Goal: Task Accomplishment & Management: Manage account settings

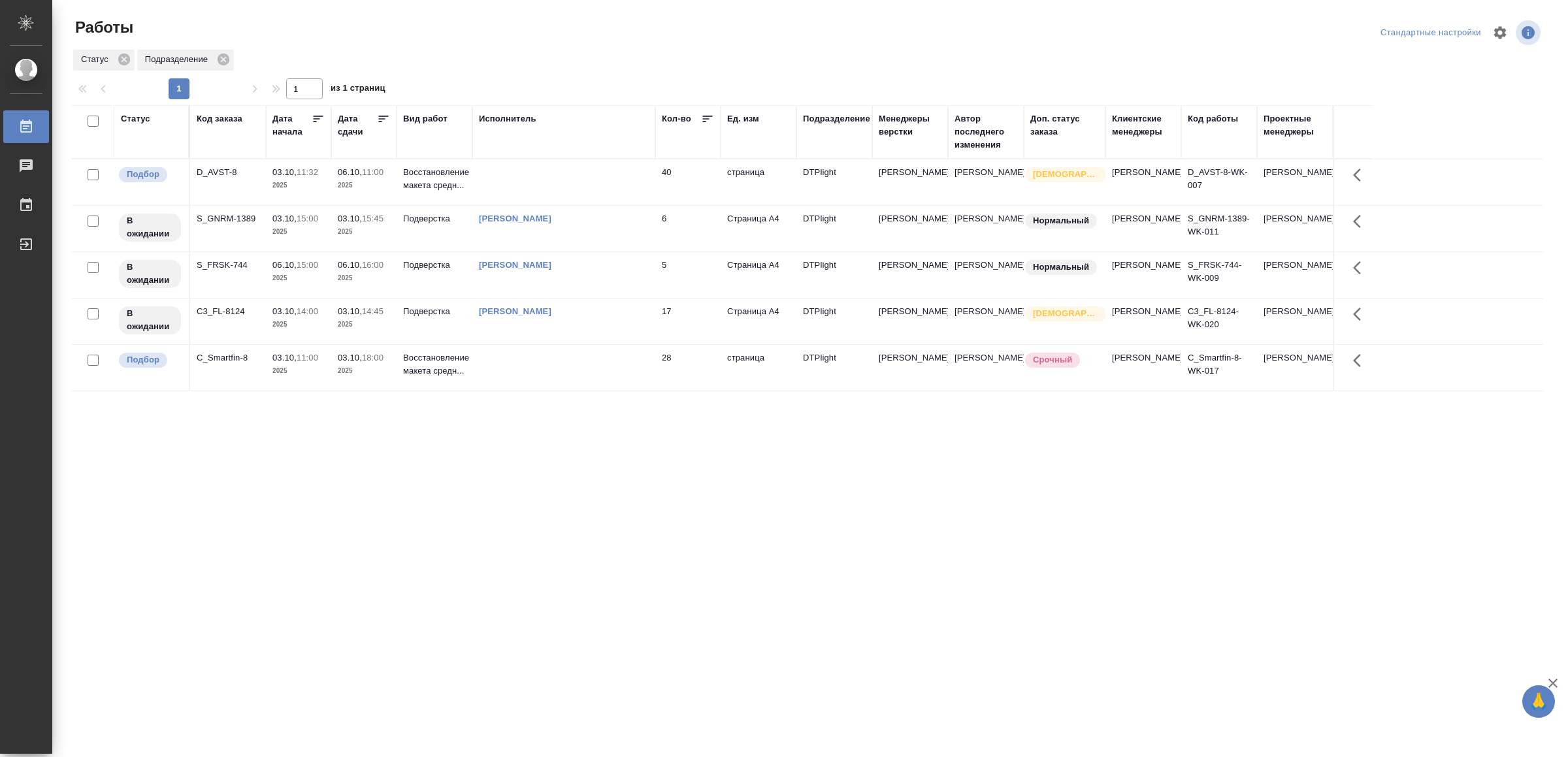
click at [319, 331] on p "2025" at bounding box center [298, 324] width 52 height 13
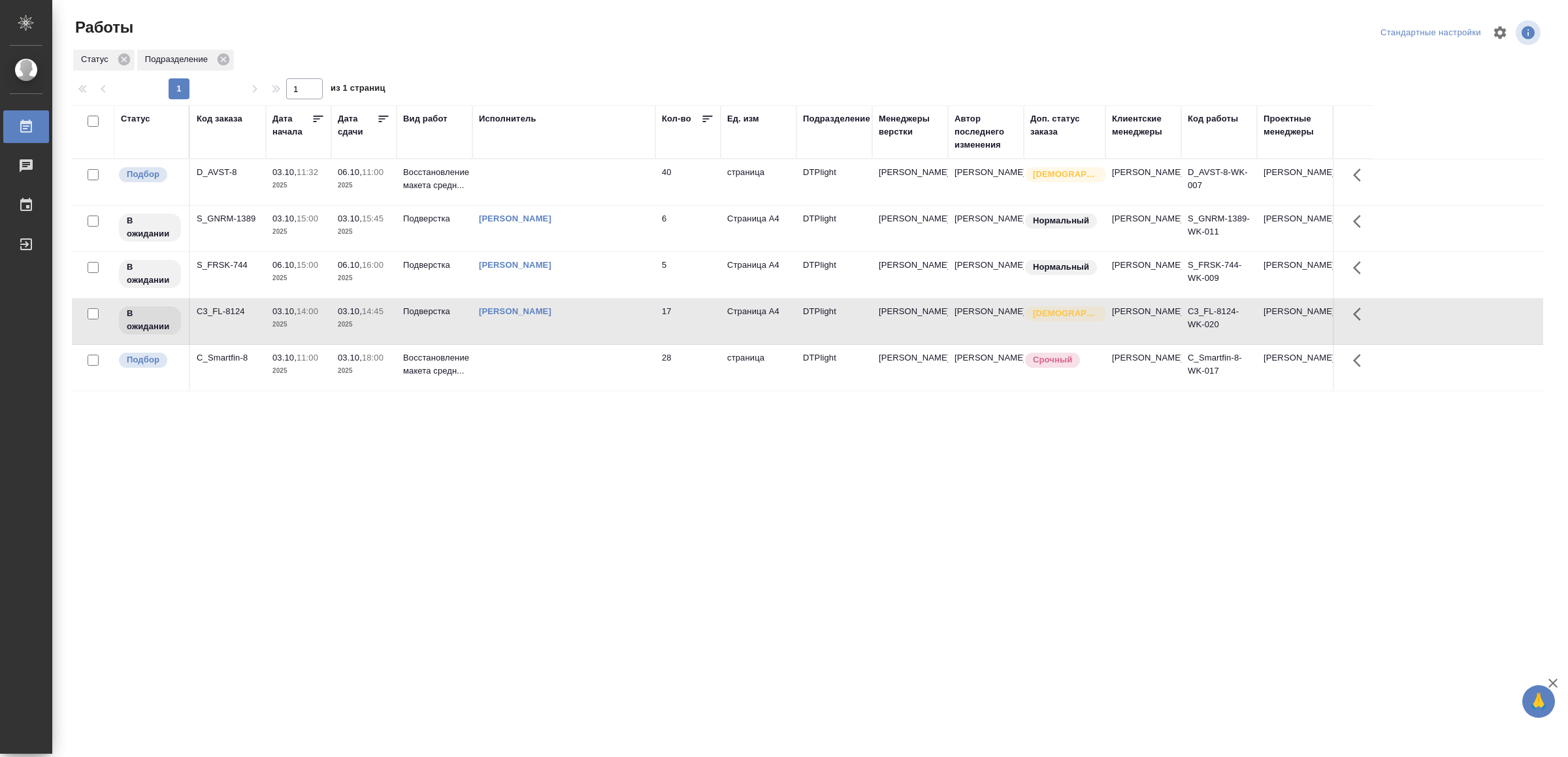
click at [319, 331] on p "2025" at bounding box center [298, 324] width 52 height 13
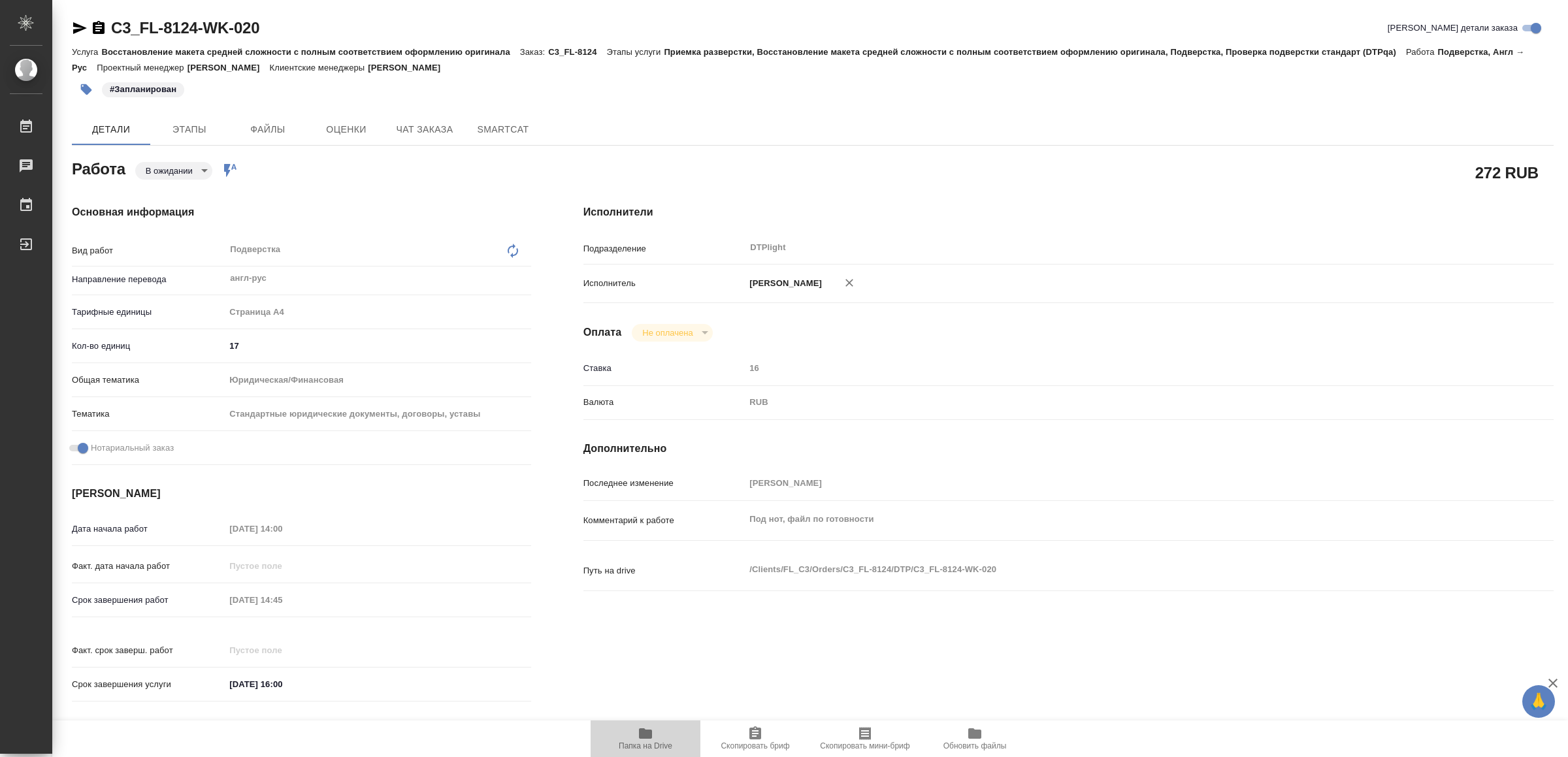
click at [645, 731] on icon "button" at bounding box center [645, 733] width 13 height 11
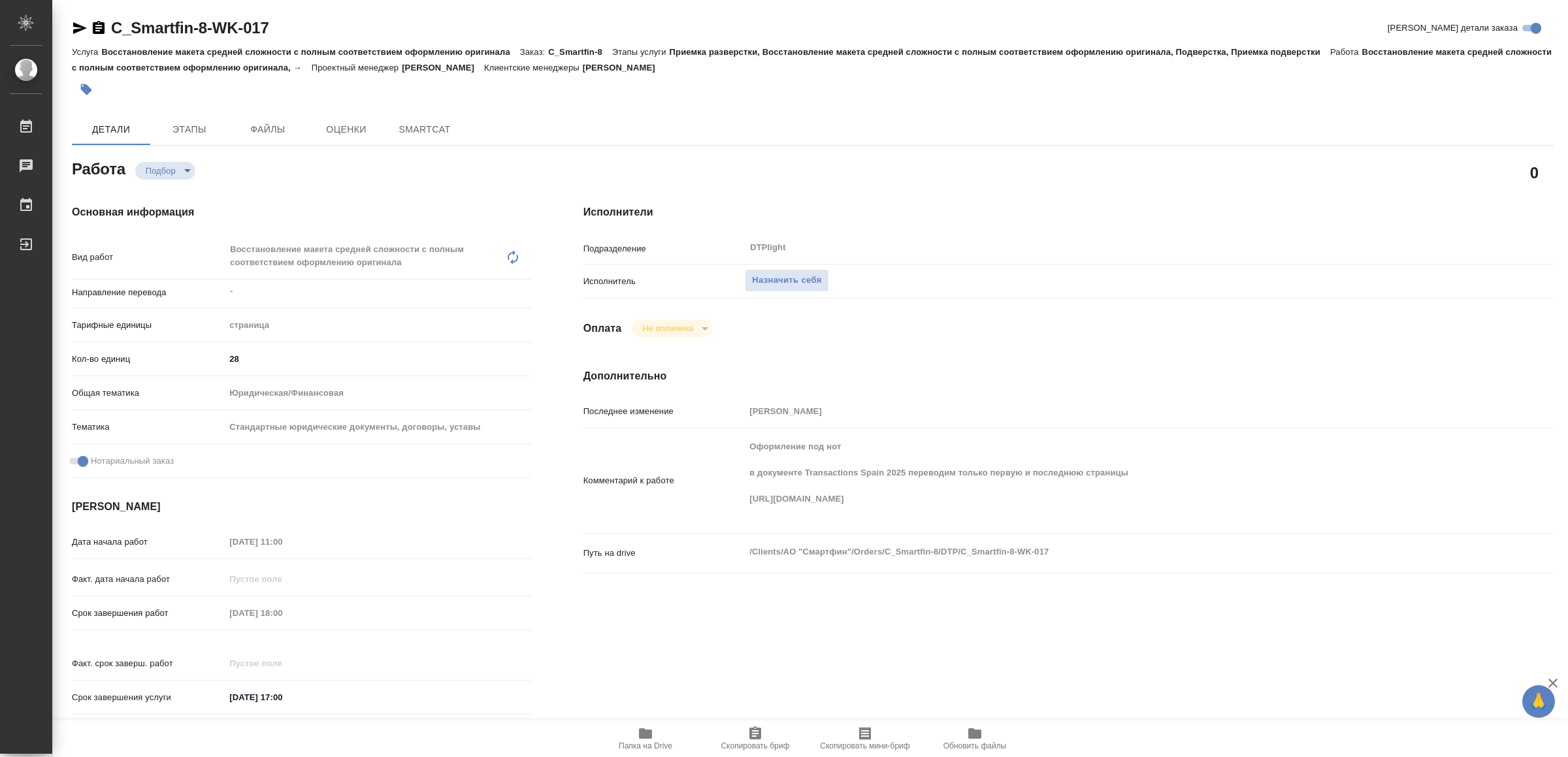
type textarea "x"
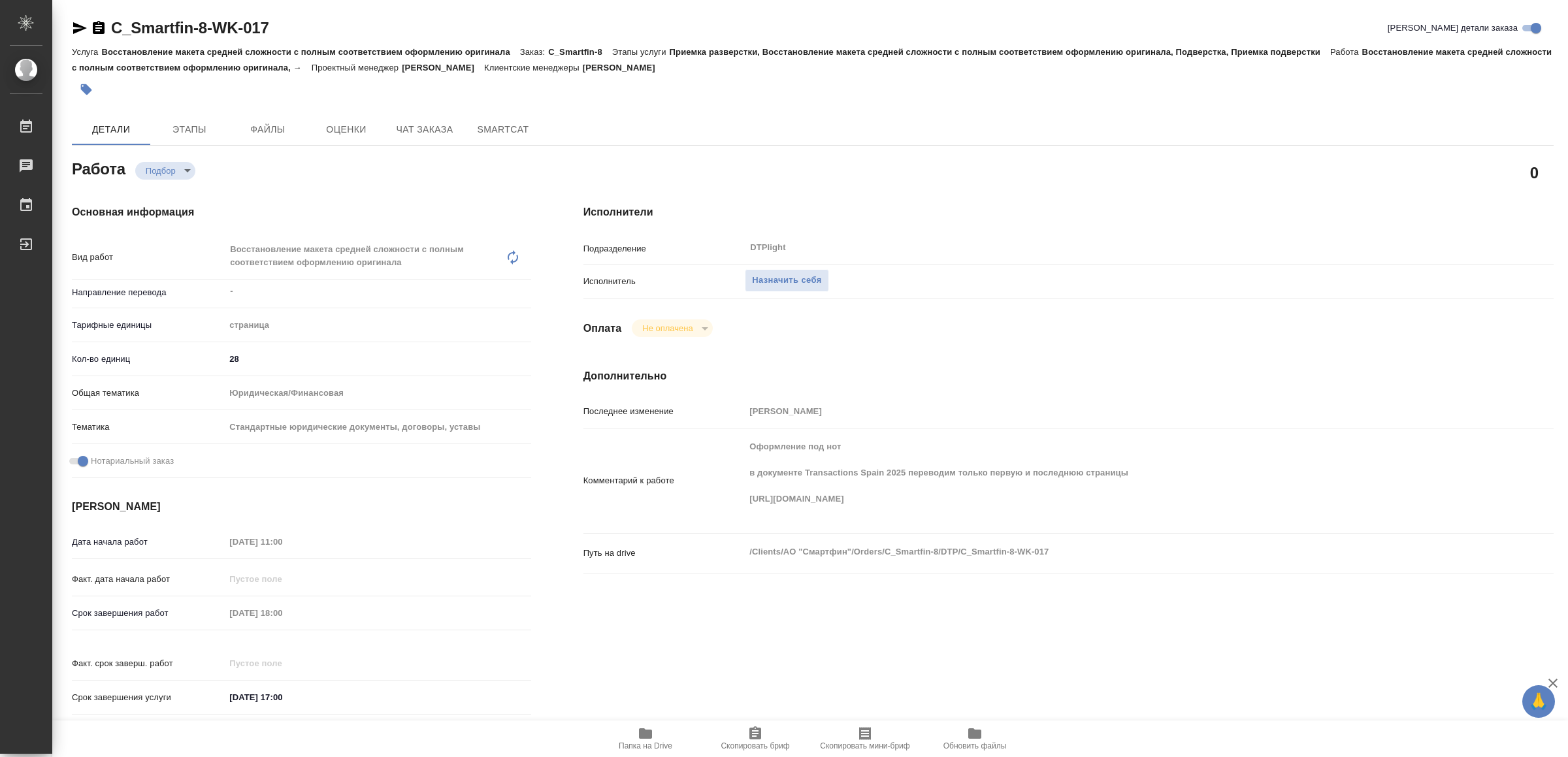
type textarea "x"
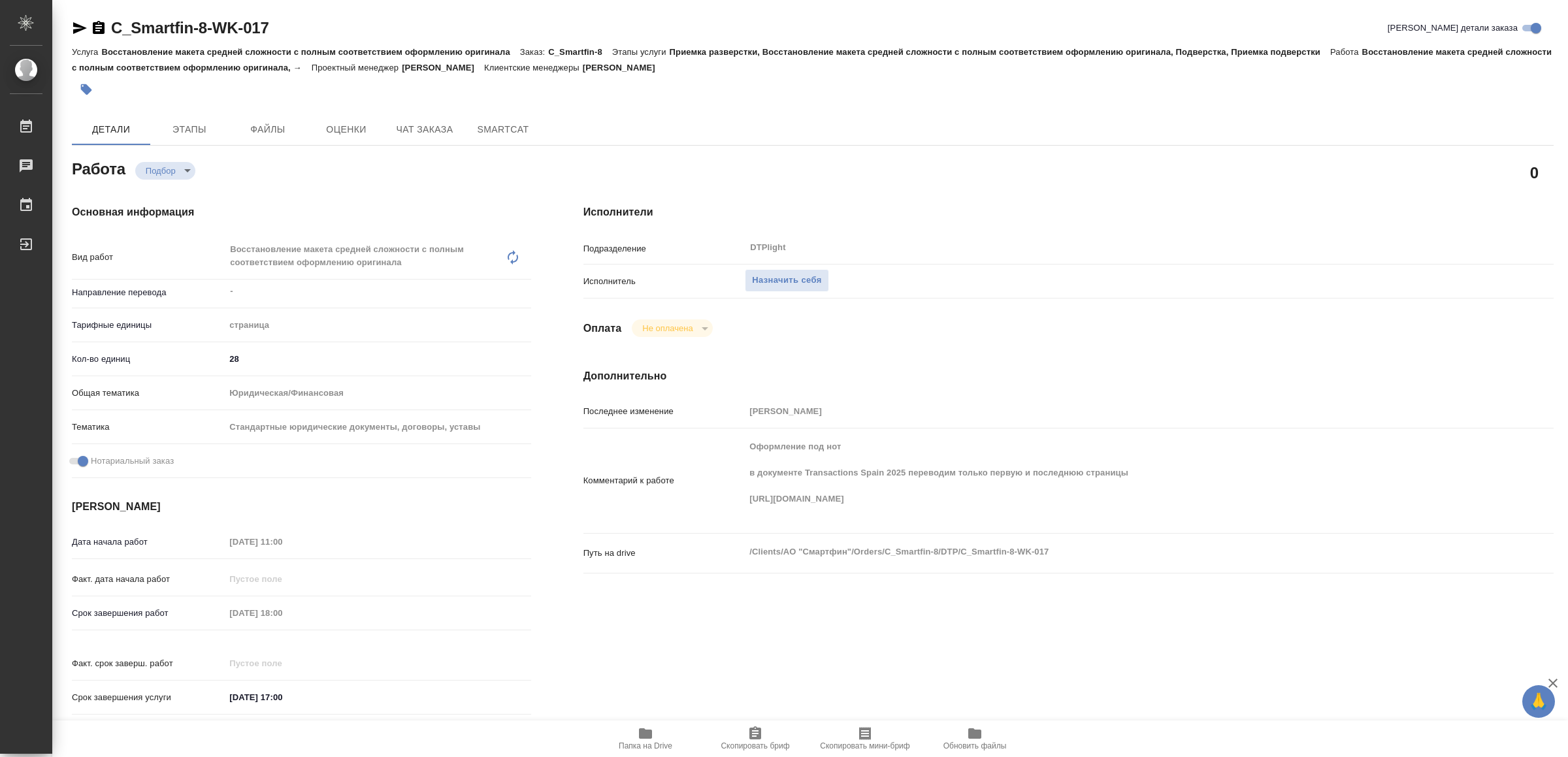
type textarea "x"
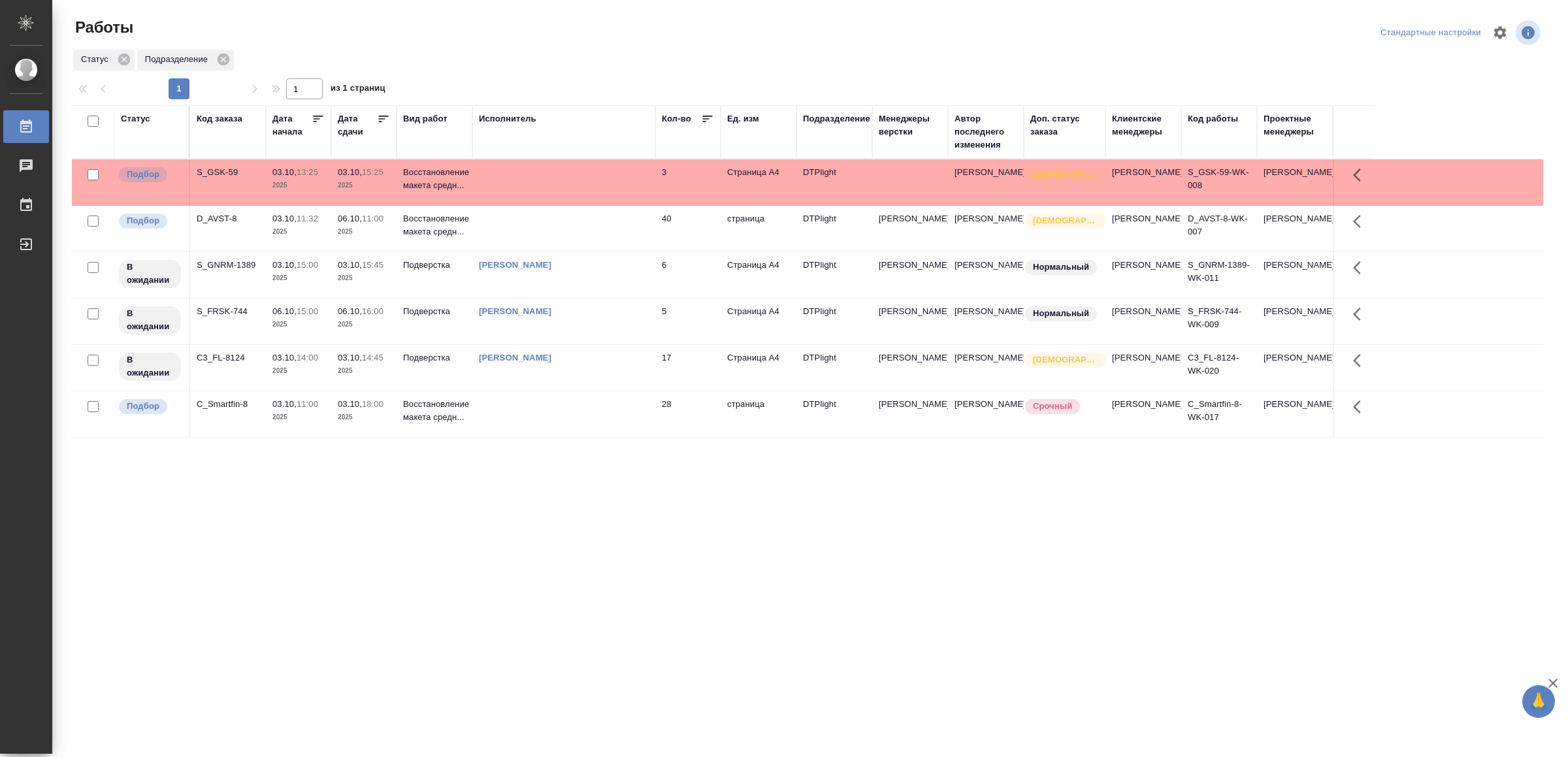
click at [585, 195] on td at bounding box center [564, 182] width 183 height 45
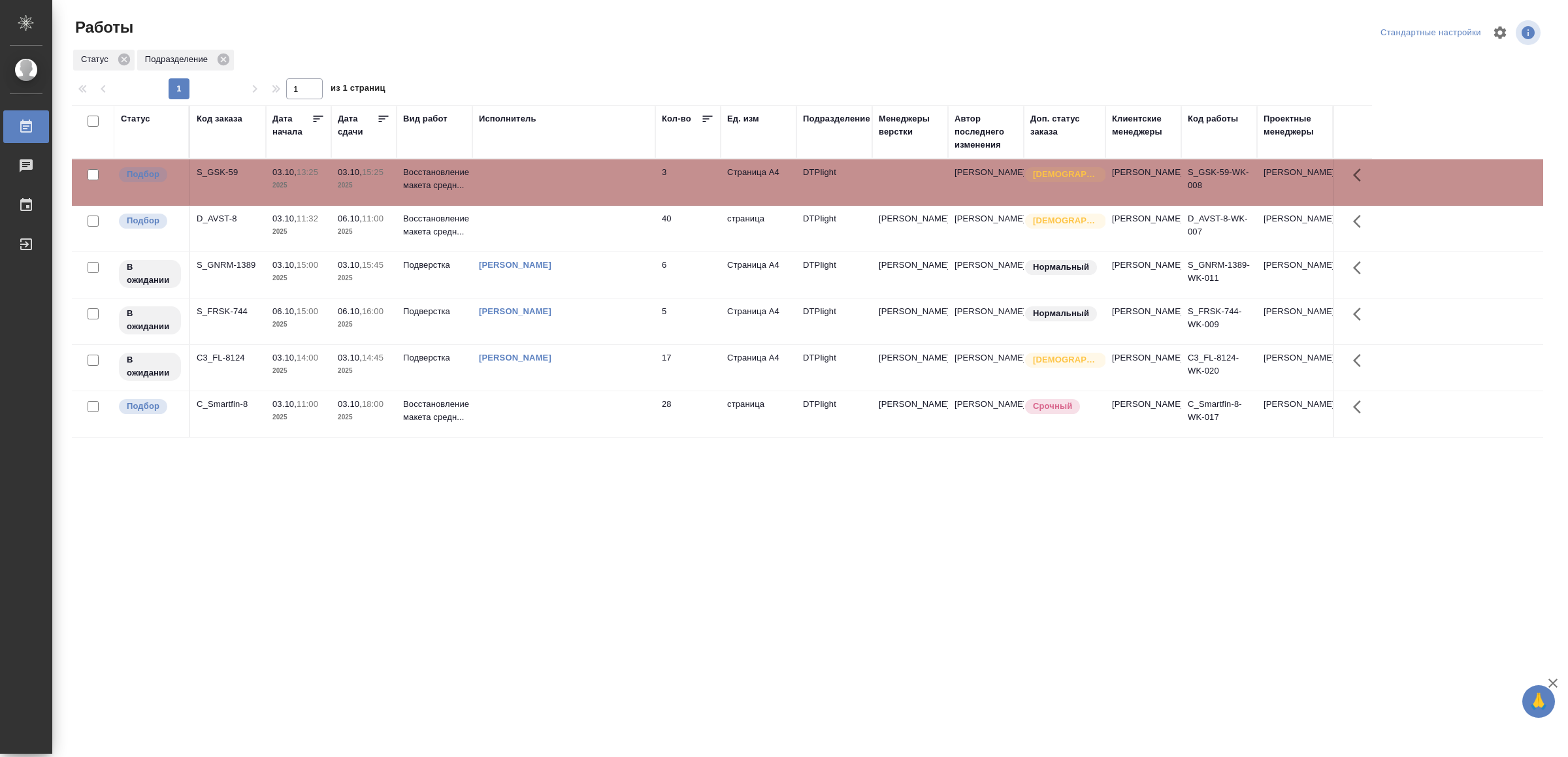
click at [585, 195] on td at bounding box center [564, 182] width 183 height 45
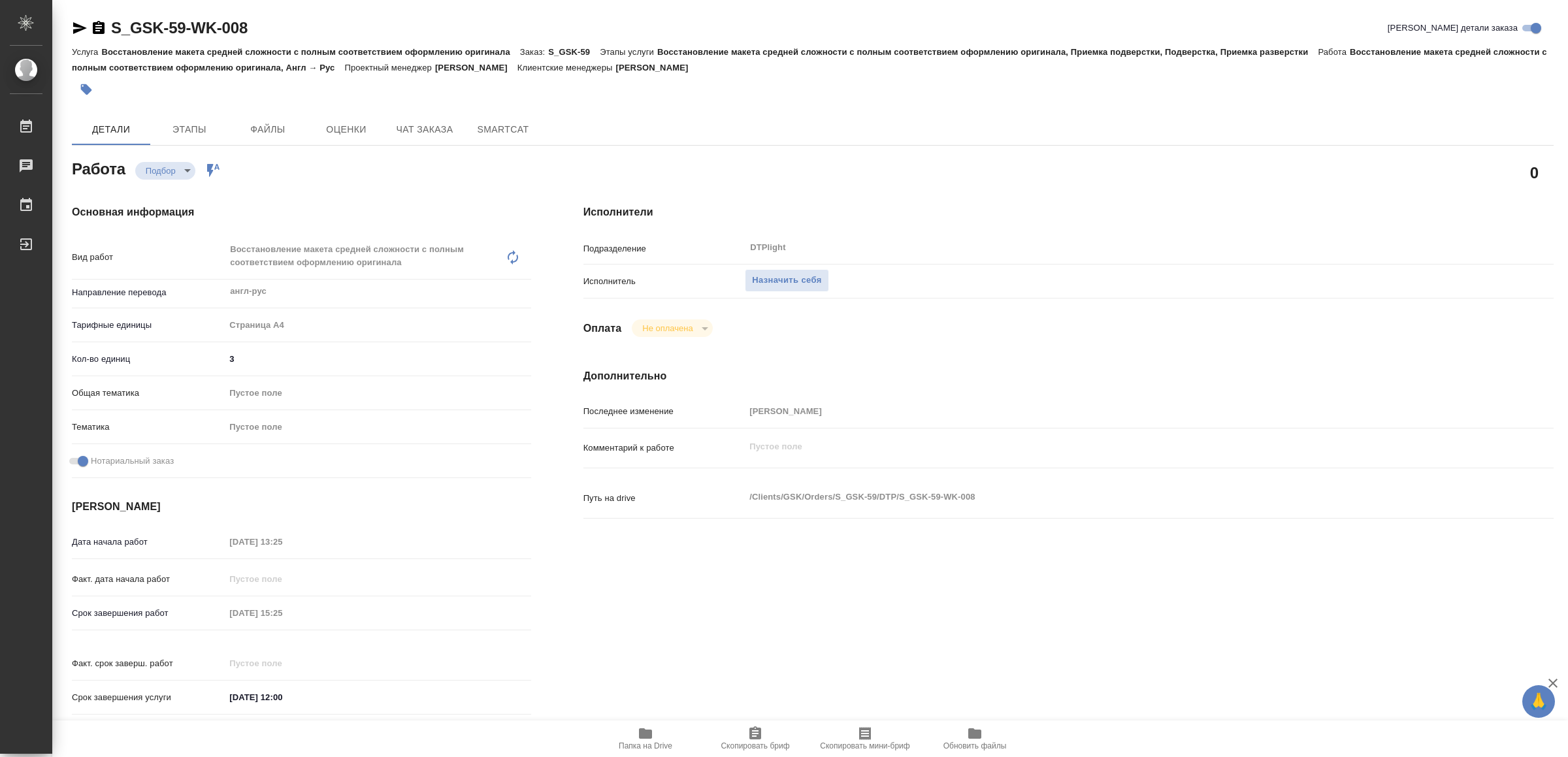
click at [675, 748] on span "Папка на Drive" at bounding box center [646, 737] width 95 height 25
click at [817, 283] on span "Назначить себя" at bounding box center [787, 280] width 69 height 15
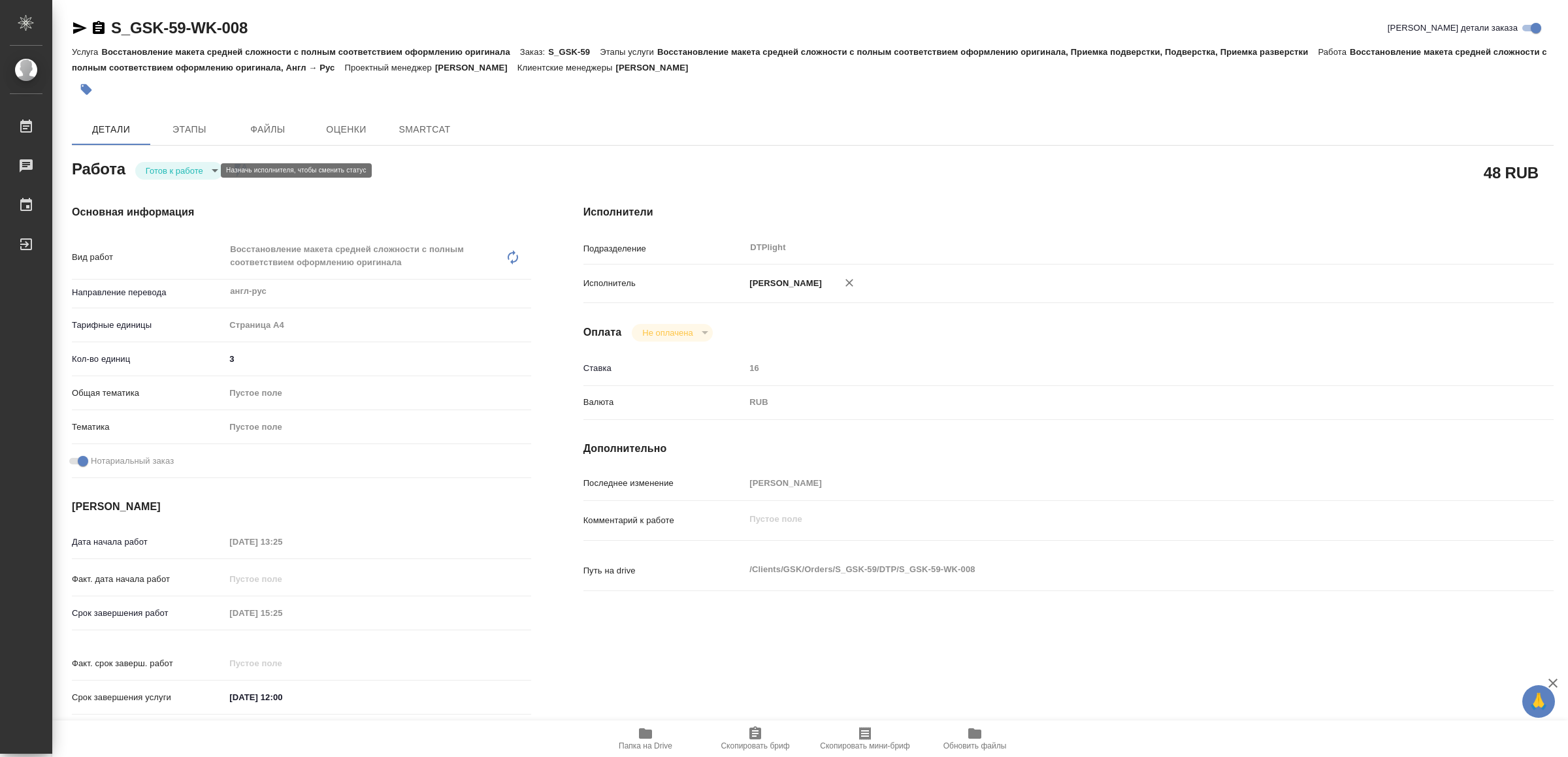
click at [172, 169] on body "🙏 .cls-1 fill:#fff; AWATERA Yamkovenko Vera Работы Чаты График Выйти S_GSK-59-W…" at bounding box center [784, 378] width 1568 height 757
type textarea "x"
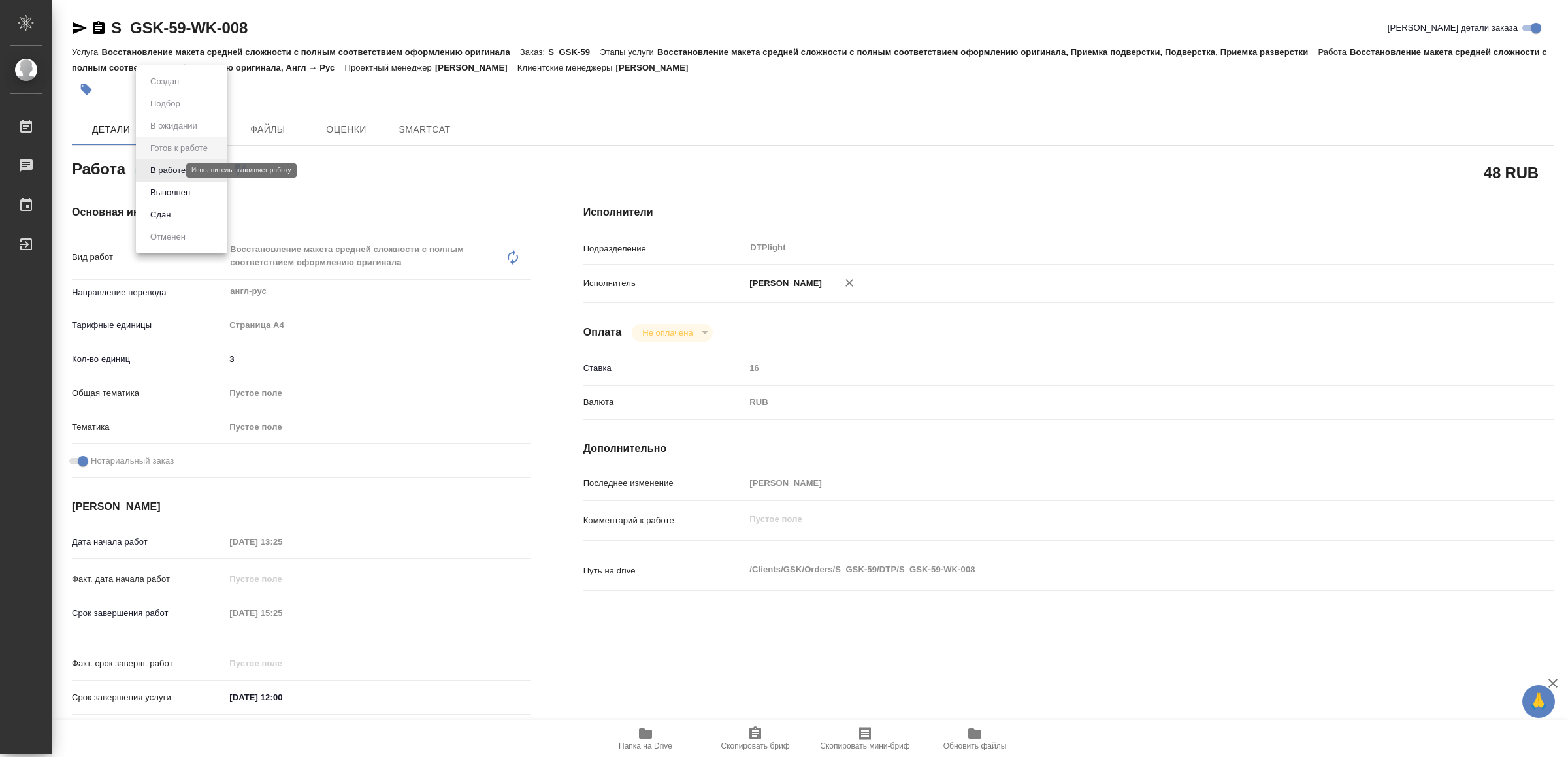
type textarea "x"
click at [172, 169] on button "В работе" at bounding box center [168, 170] width 43 height 15
type textarea "x"
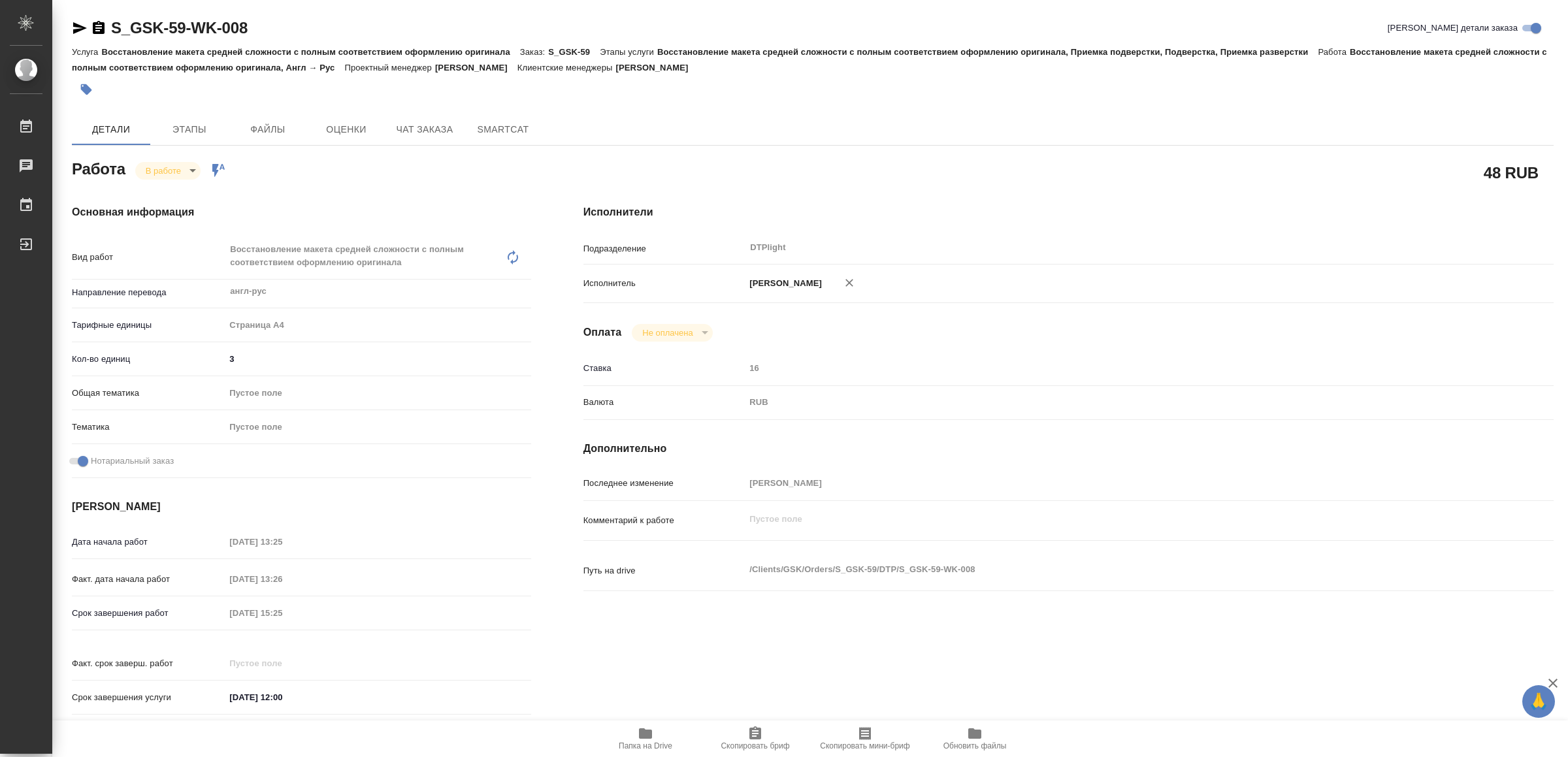
type textarea "x"
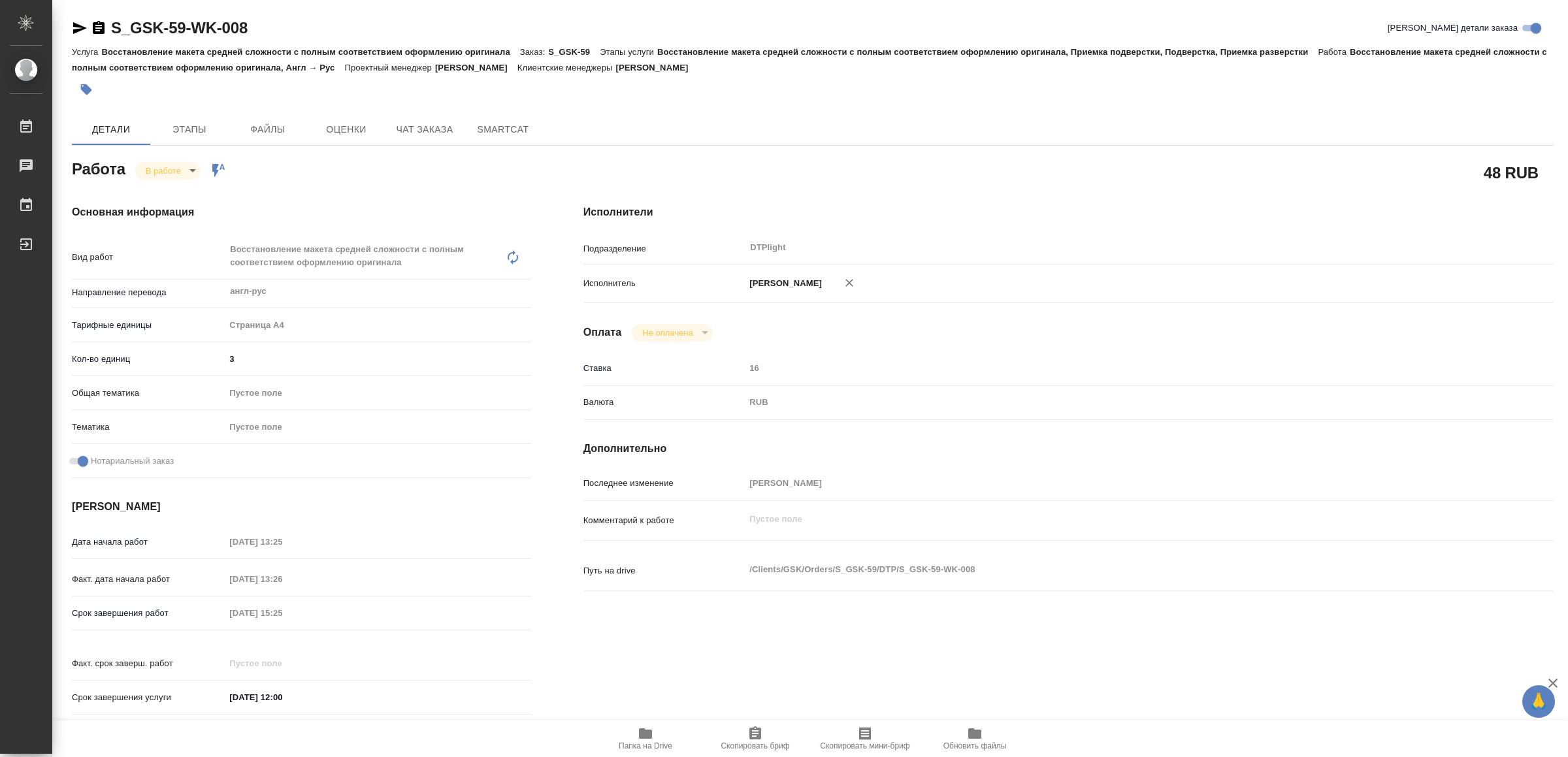
type textarea "x"
click at [81, 29] on icon "button" at bounding box center [80, 29] width 14 height 12
type textarea "x"
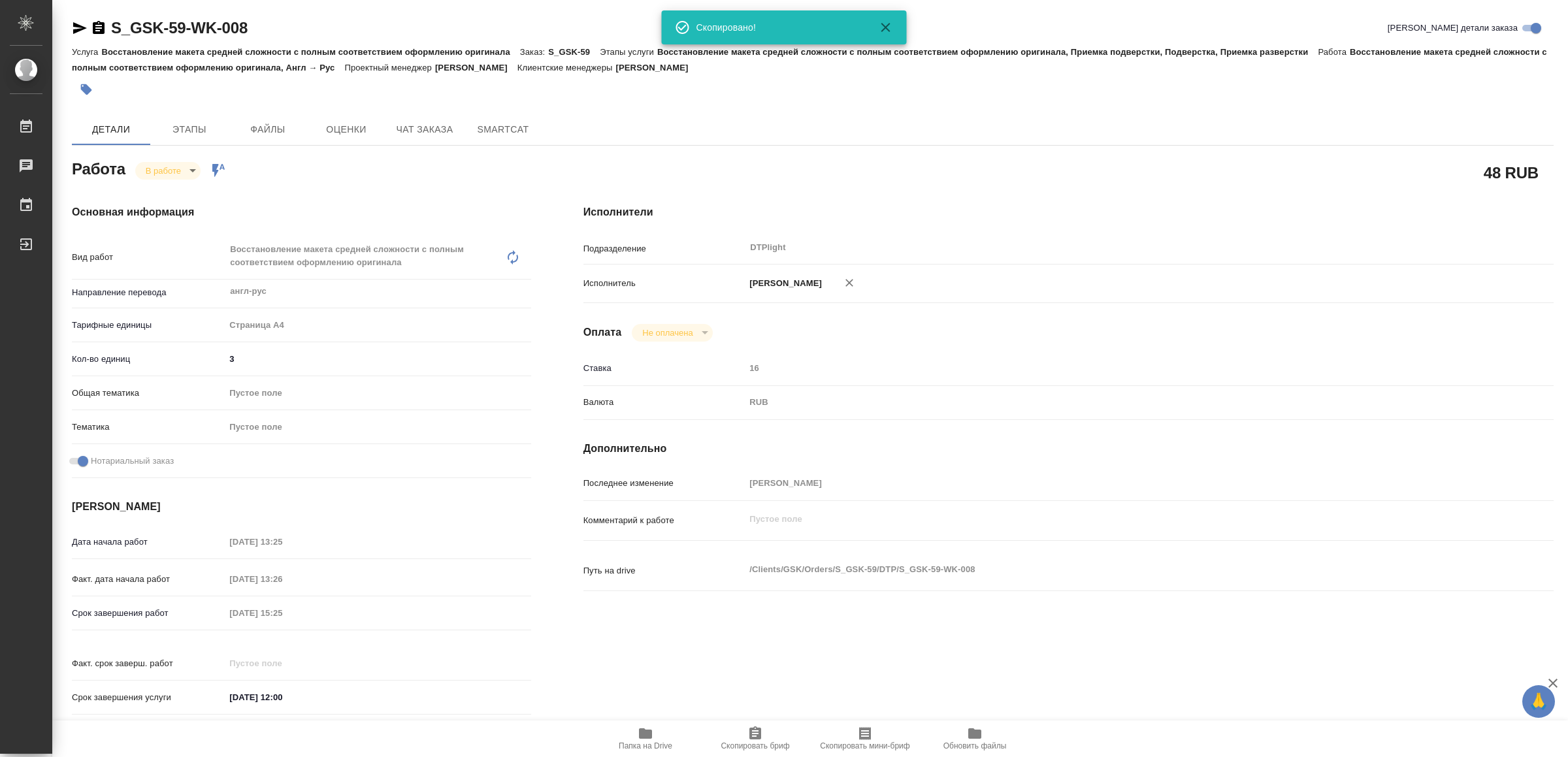
type textarea "x"
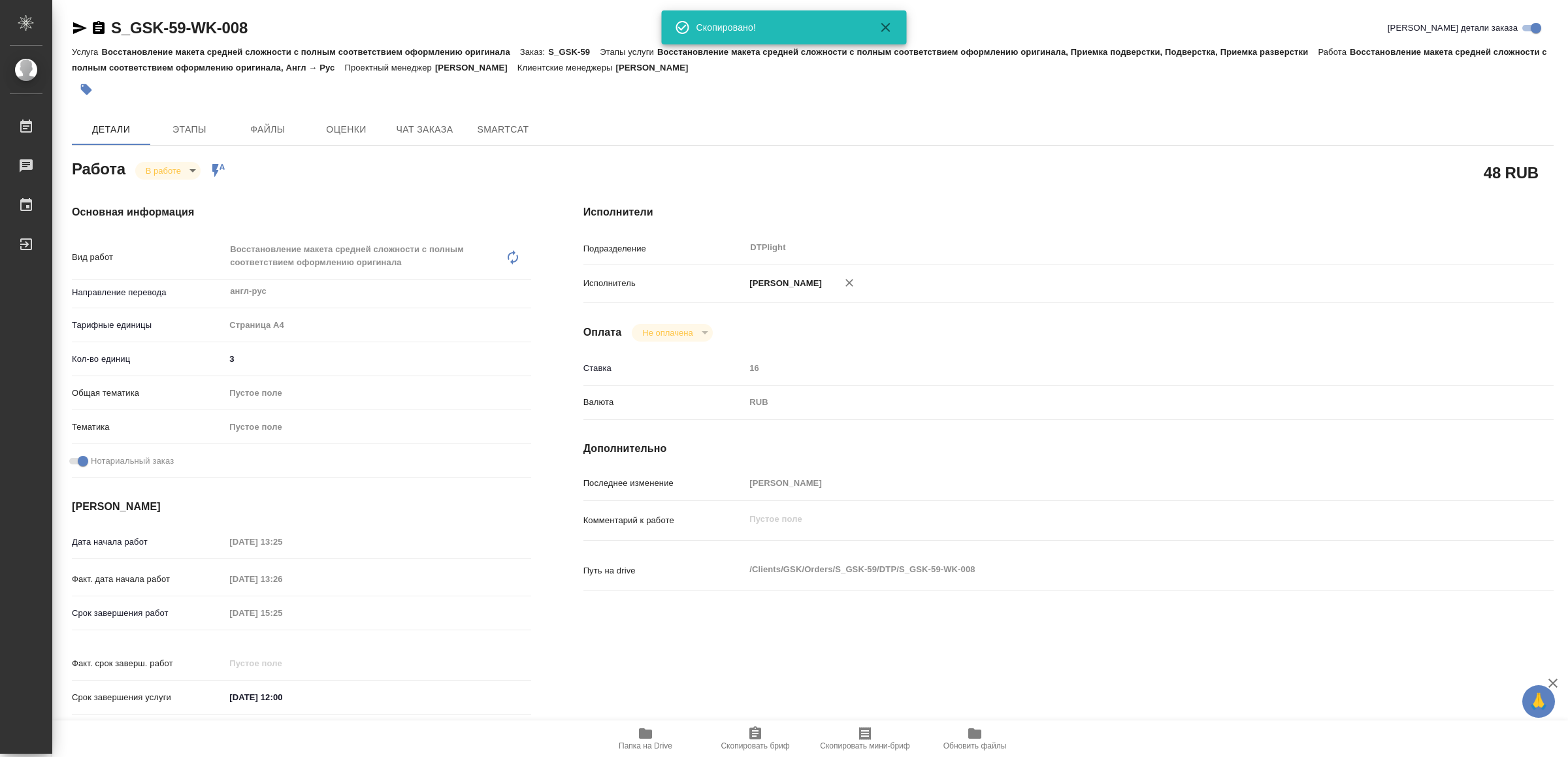
type textarea "x"
click at [635, 743] on span "Папка на Drive" at bounding box center [645, 745] width 53 height 9
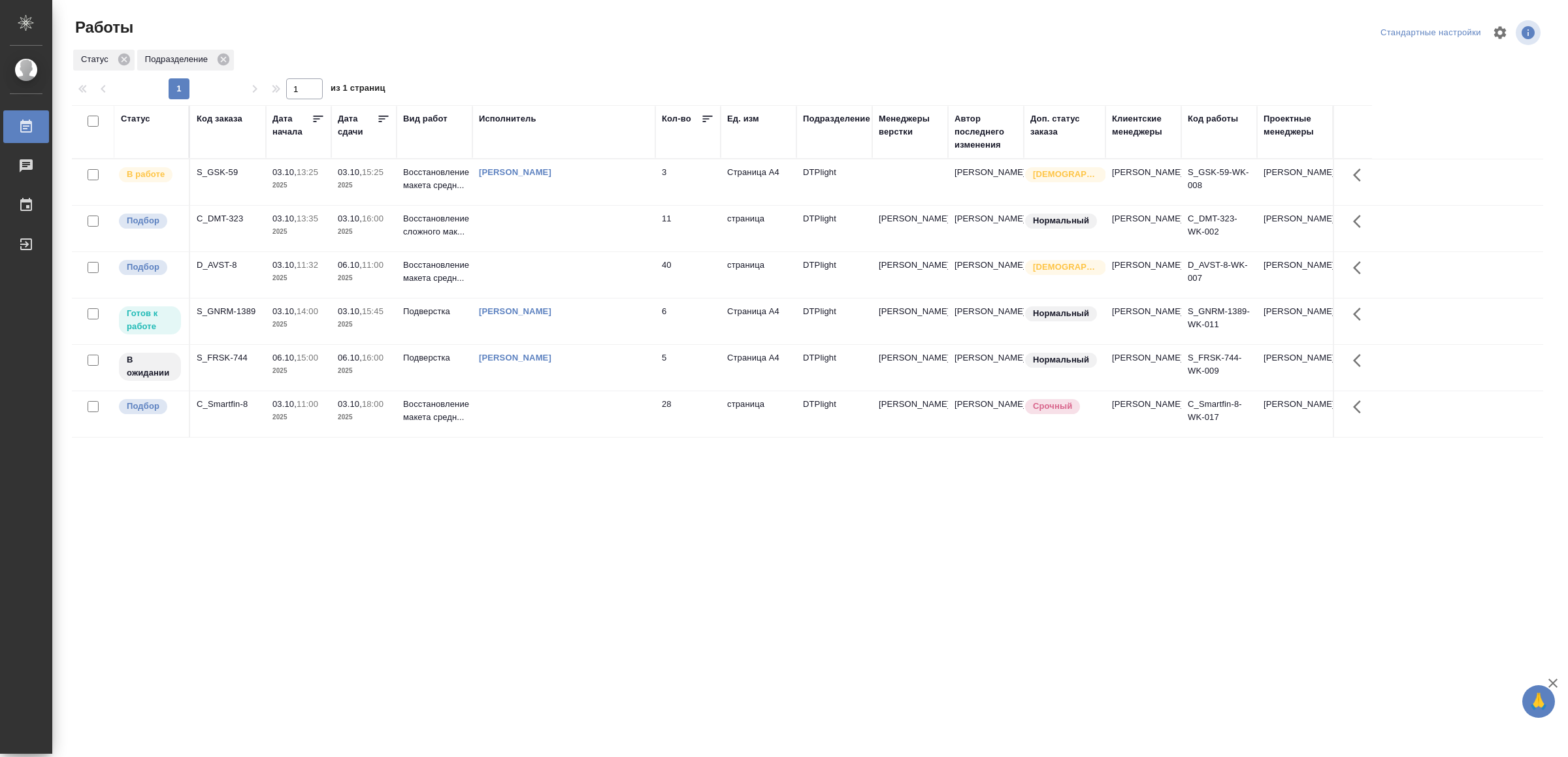
click at [617, 183] on td "[PERSON_NAME]" at bounding box center [564, 182] width 183 height 45
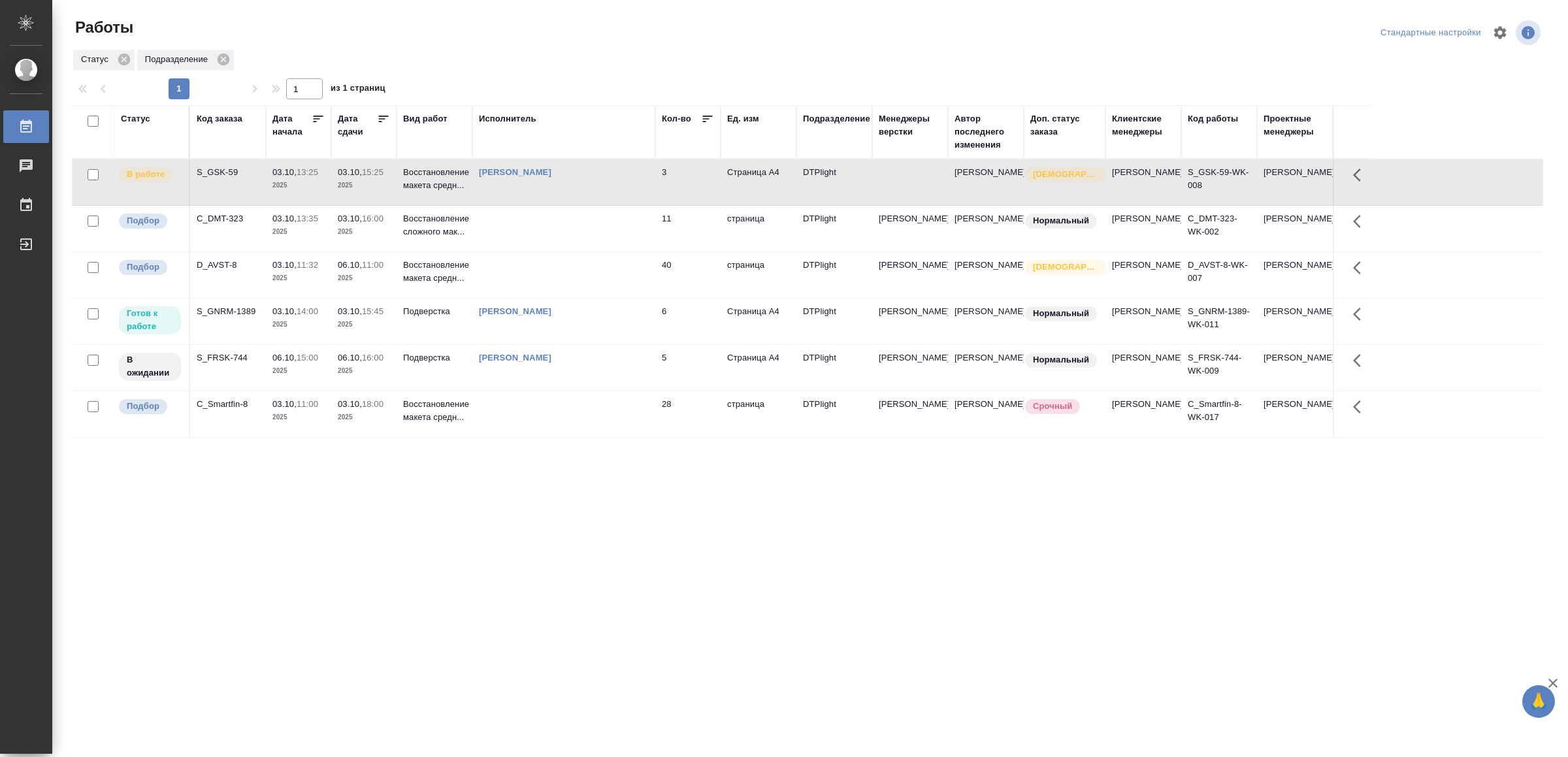
click at [617, 183] on td "[PERSON_NAME]" at bounding box center [564, 182] width 183 height 45
click at [627, 344] on td "[PERSON_NAME]" at bounding box center [564, 321] width 183 height 45
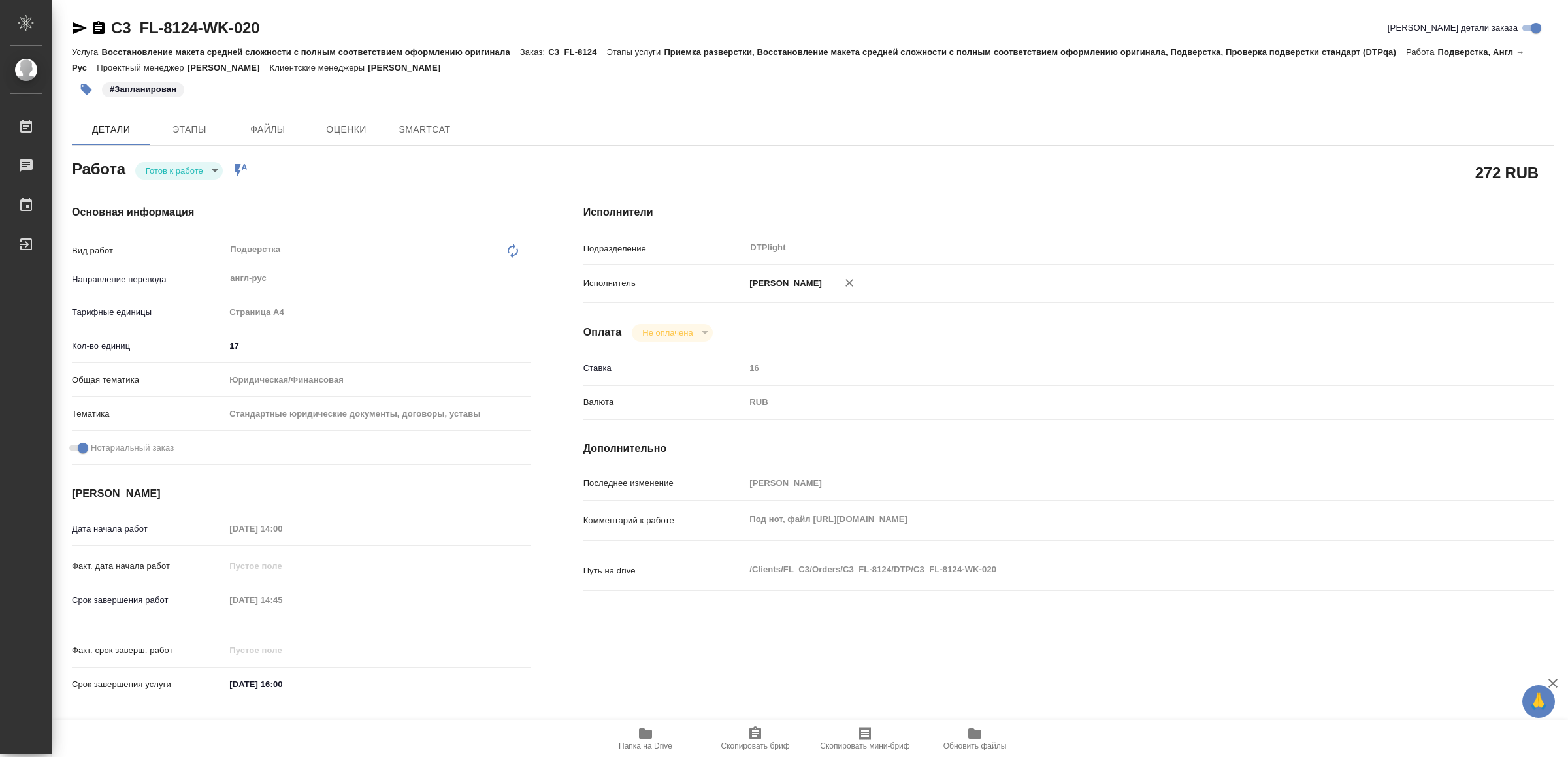
type textarea "x"
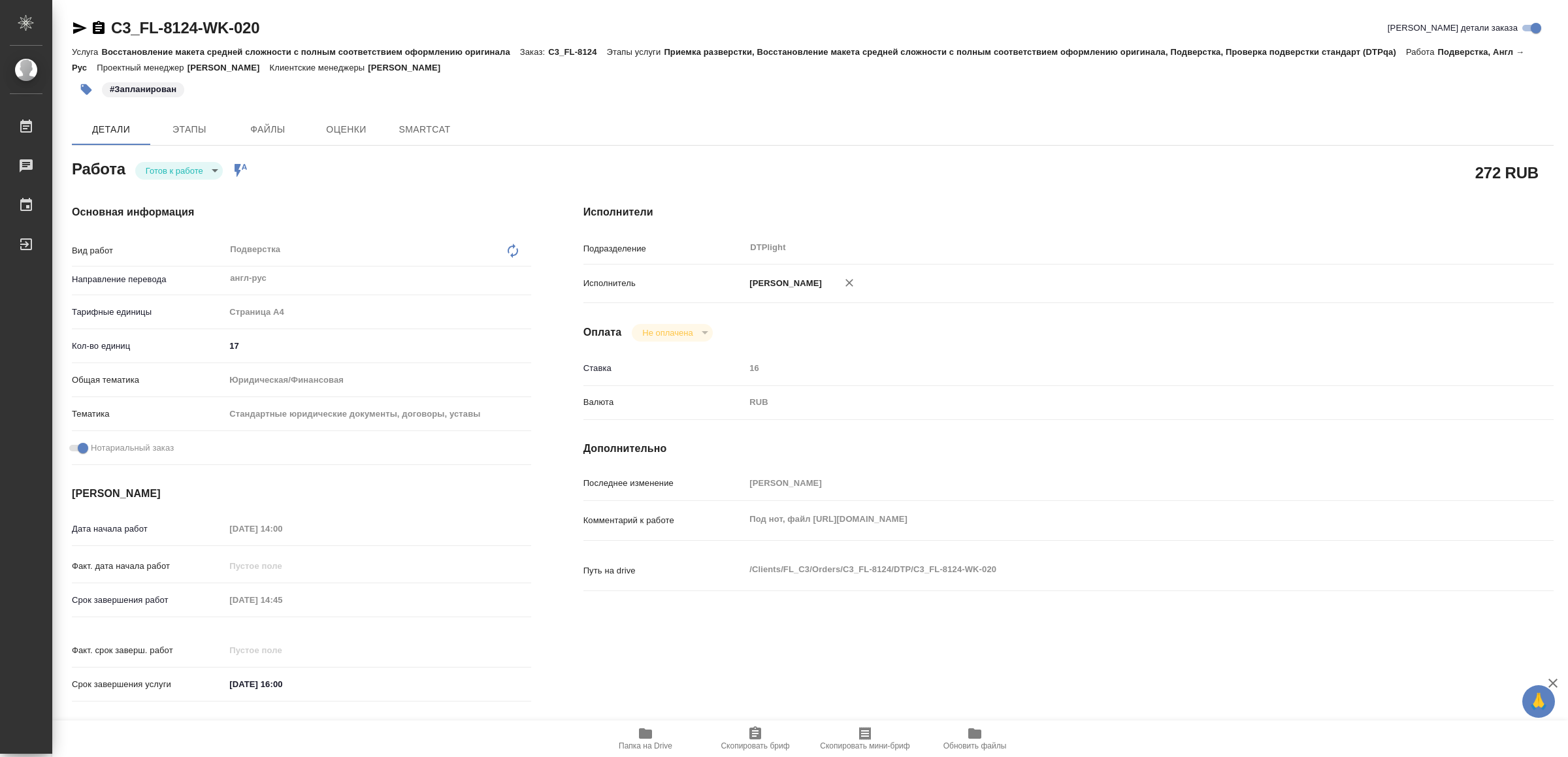
type textarea "x"
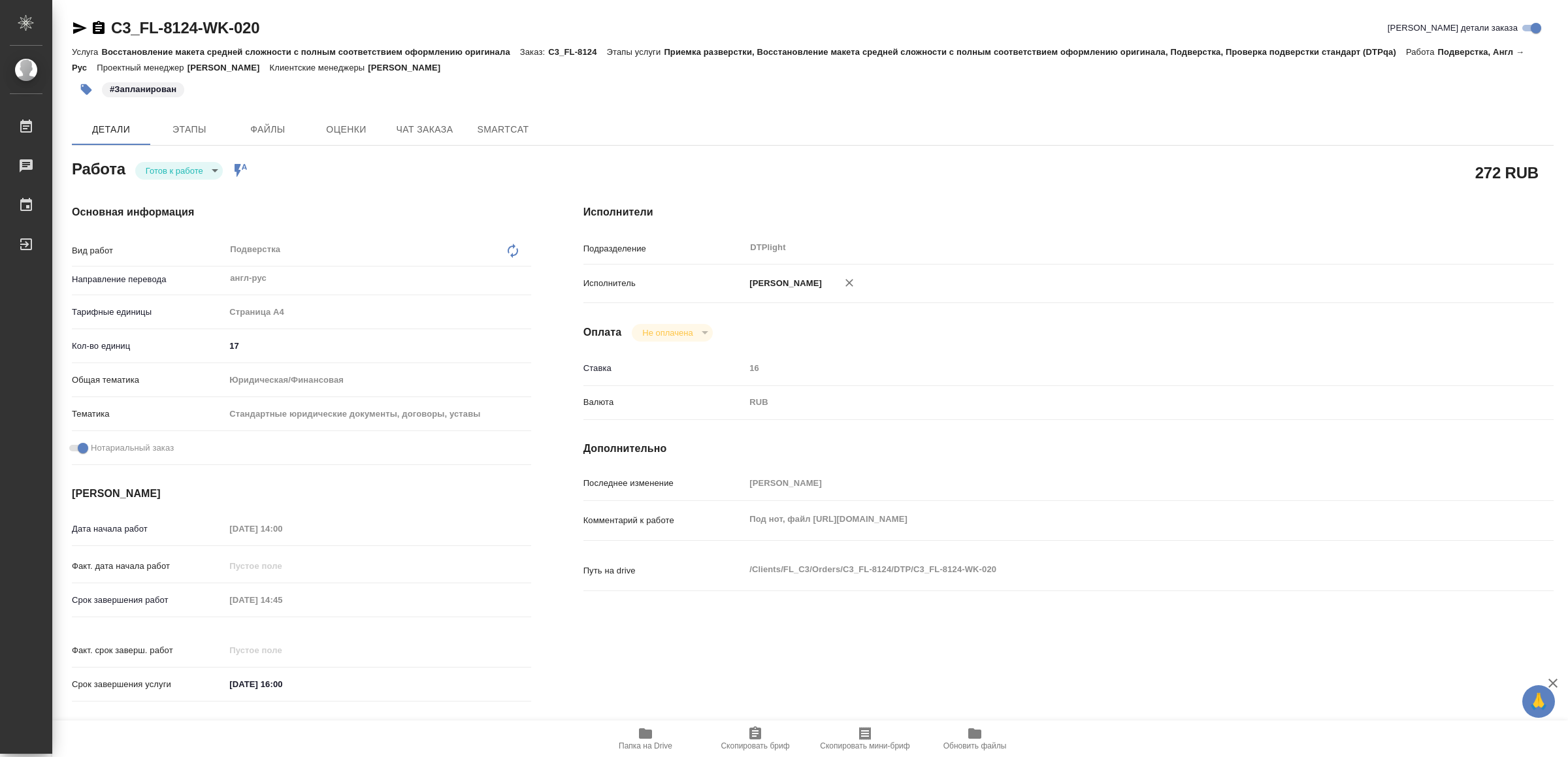
type textarea "x"
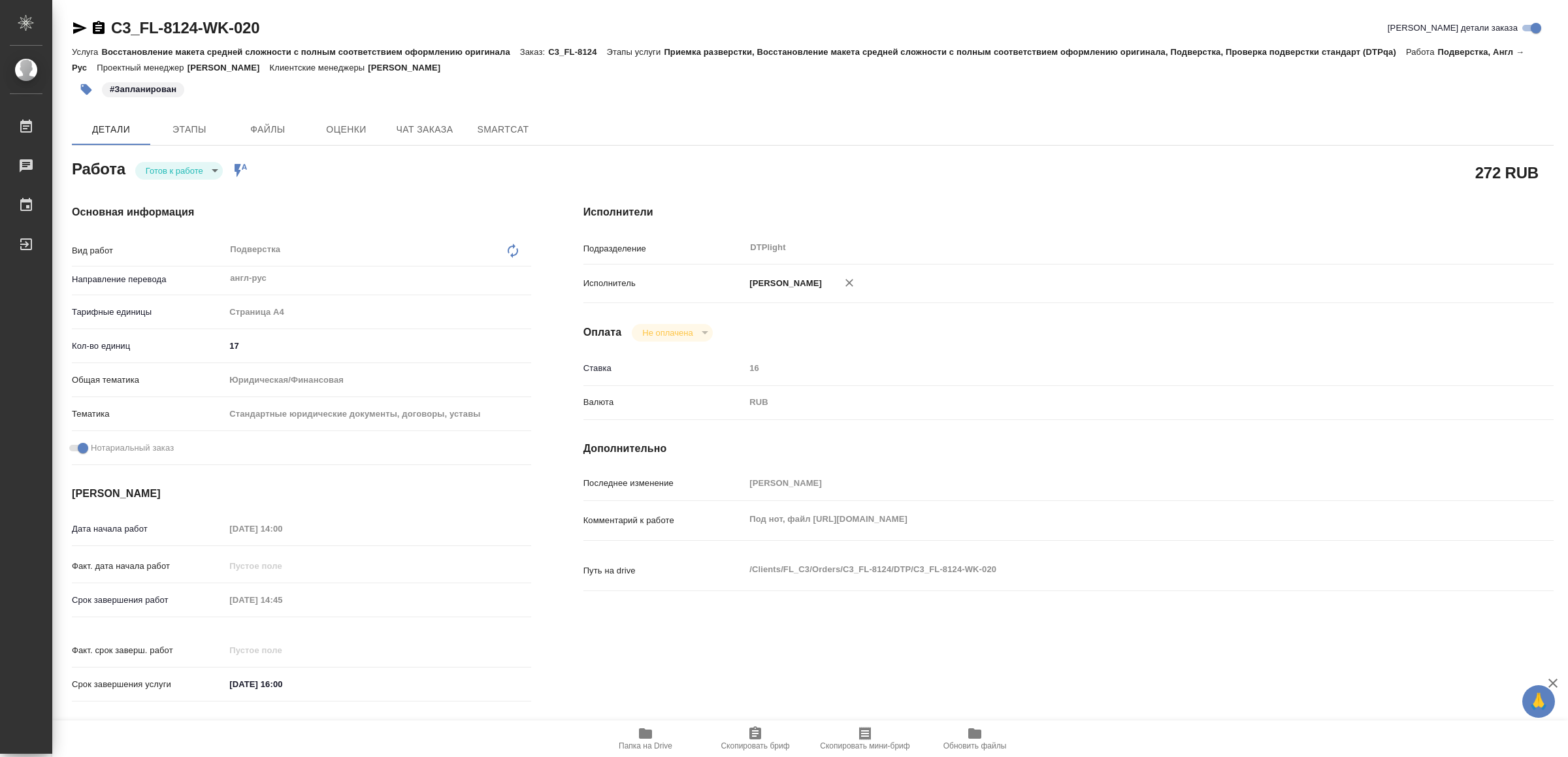
type textarea "x"
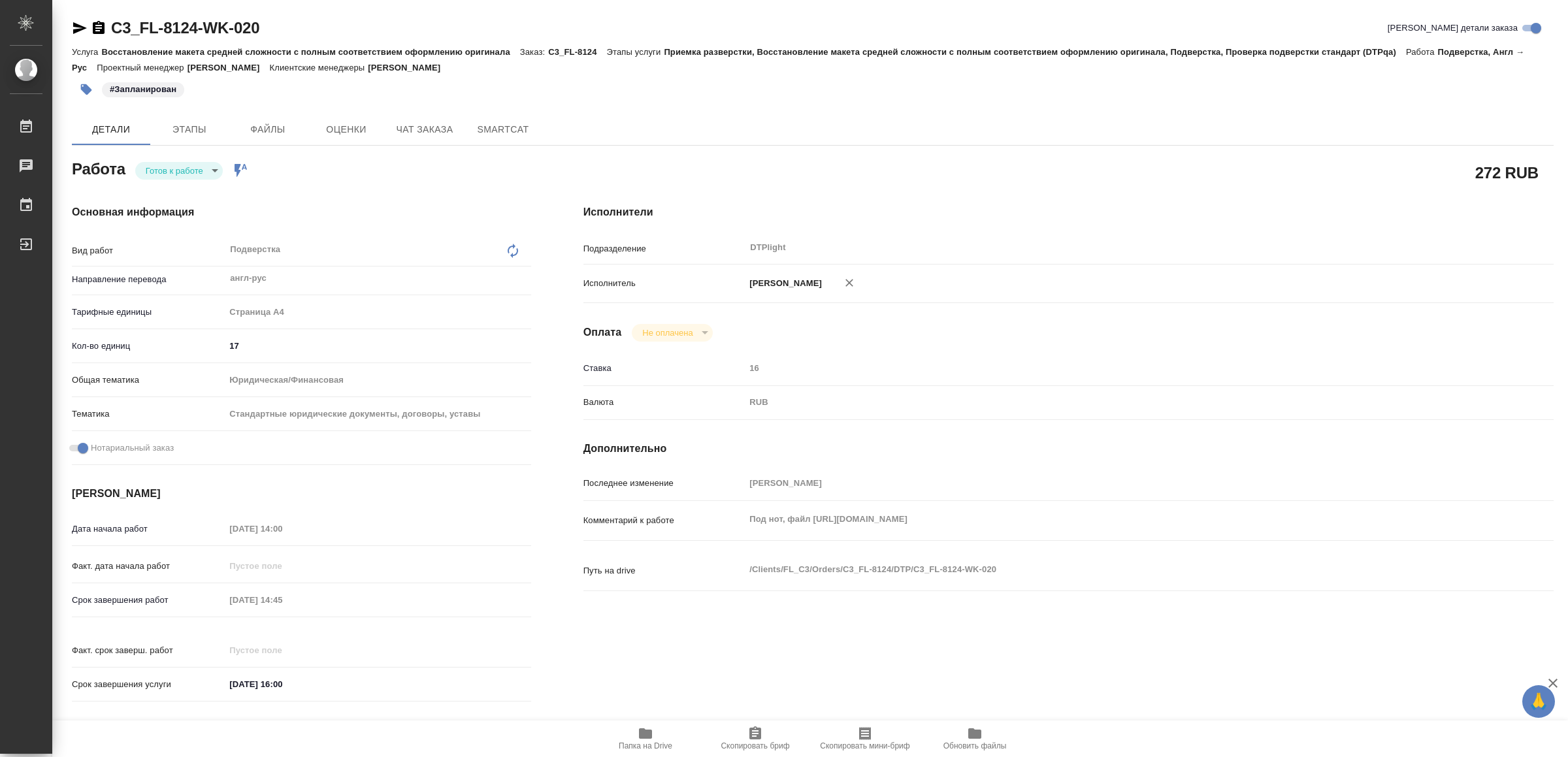
click at [174, 166] on body "🙏 .cls-1 fill:#fff; AWATERA Yamkovenko Vera Работы 0 Чаты График Выйти C3_FL-81…" at bounding box center [784, 378] width 1568 height 757
click at [175, 166] on button "В работе" at bounding box center [168, 170] width 43 height 15
click at [79, 28] on icon "button" at bounding box center [80, 29] width 14 height 12
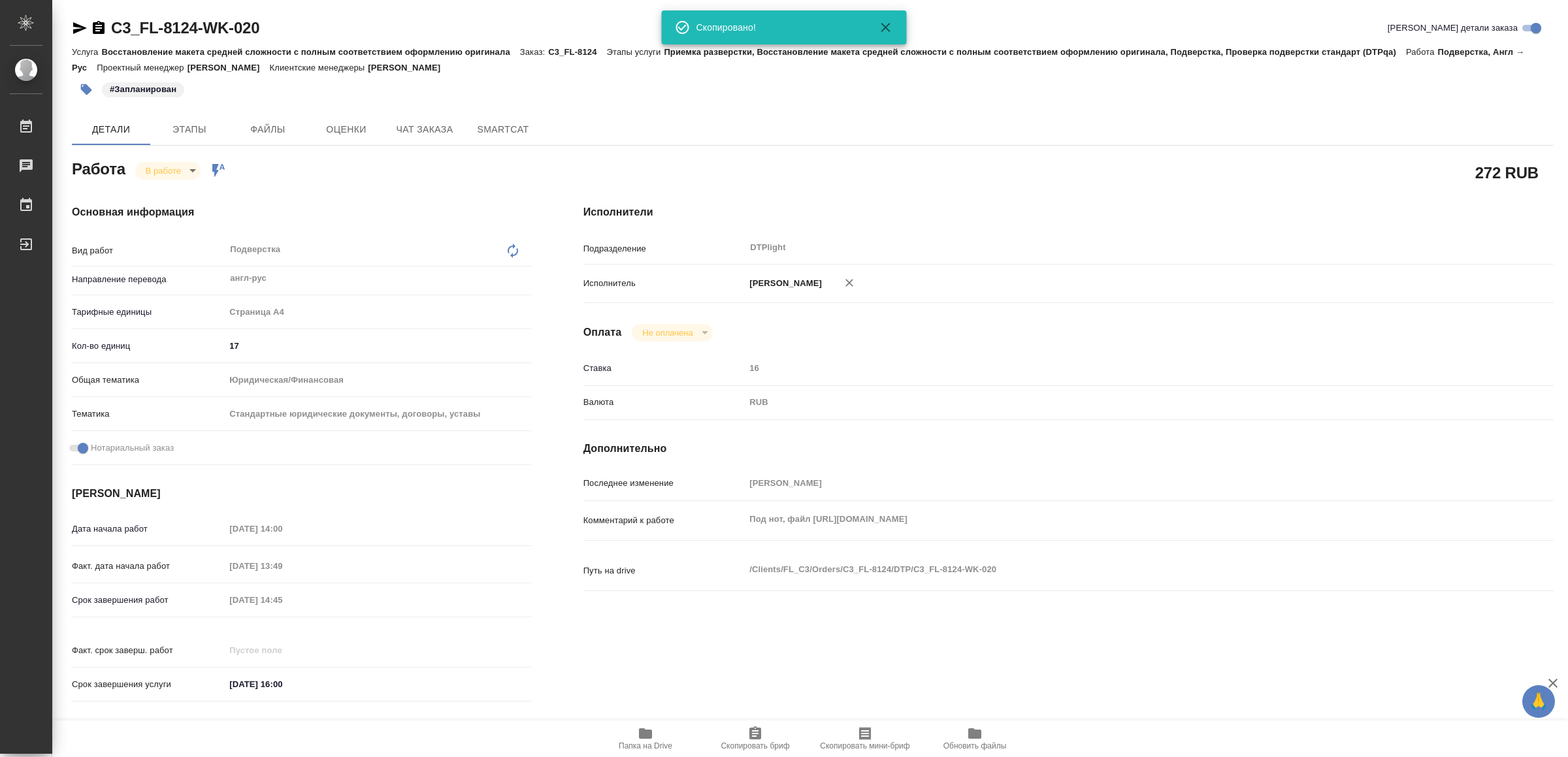
type textarea "x"
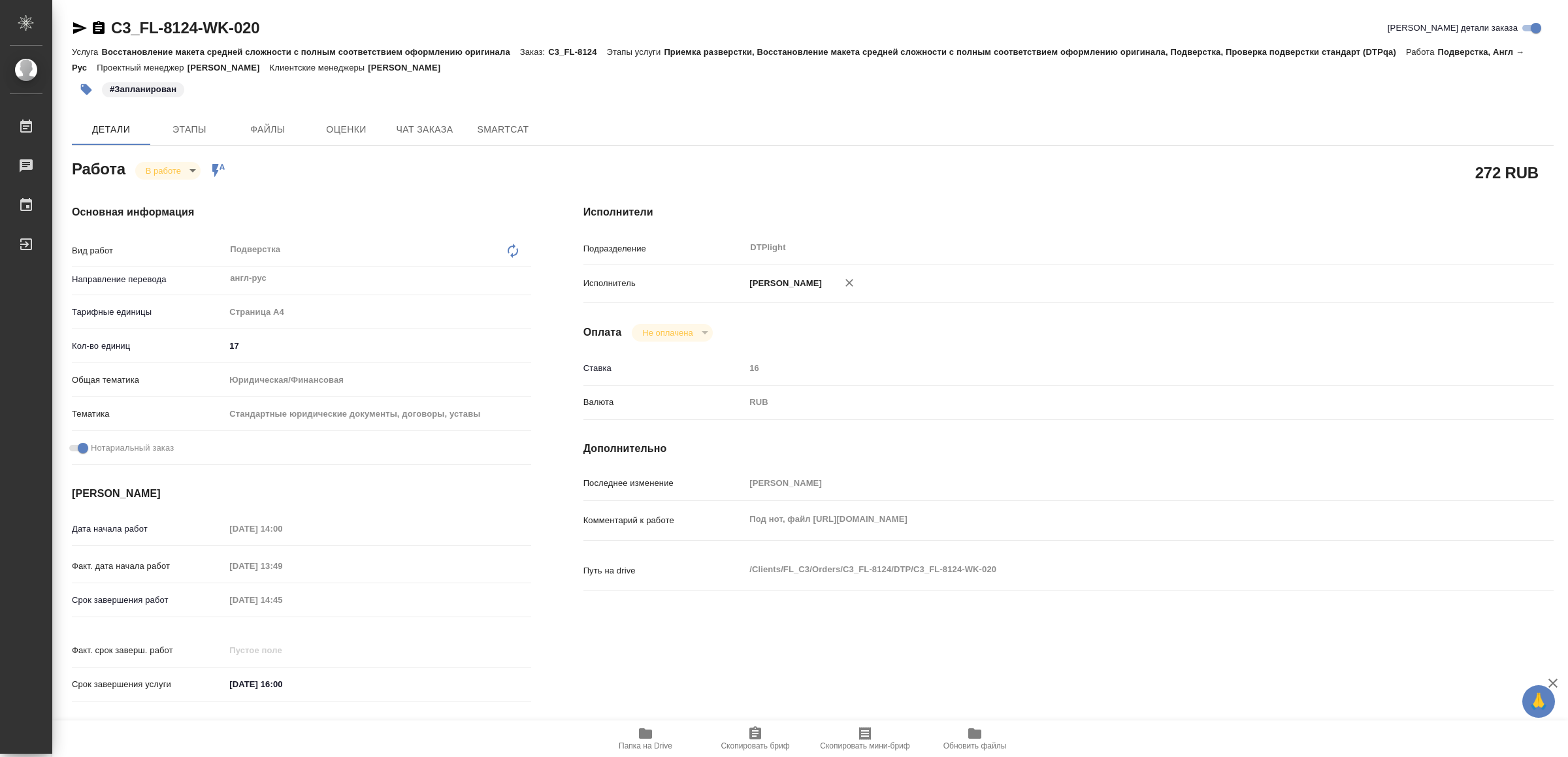
click at [645, 730] on icon "button" at bounding box center [645, 733] width 13 height 11
click at [77, 30] on icon "button" at bounding box center [80, 29] width 14 height 12
click at [168, 167] on body "🙏 .cls-1 fill:#fff; AWATERA Yamkovenko Vera Работы 0 Чаты График Выйти C3_FL-81…" at bounding box center [784, 378] width 1568 height 757
click at [181, 189] on button "Выполнен" at bounding box center [170, 192] width 47 height 15
type textarea "x"
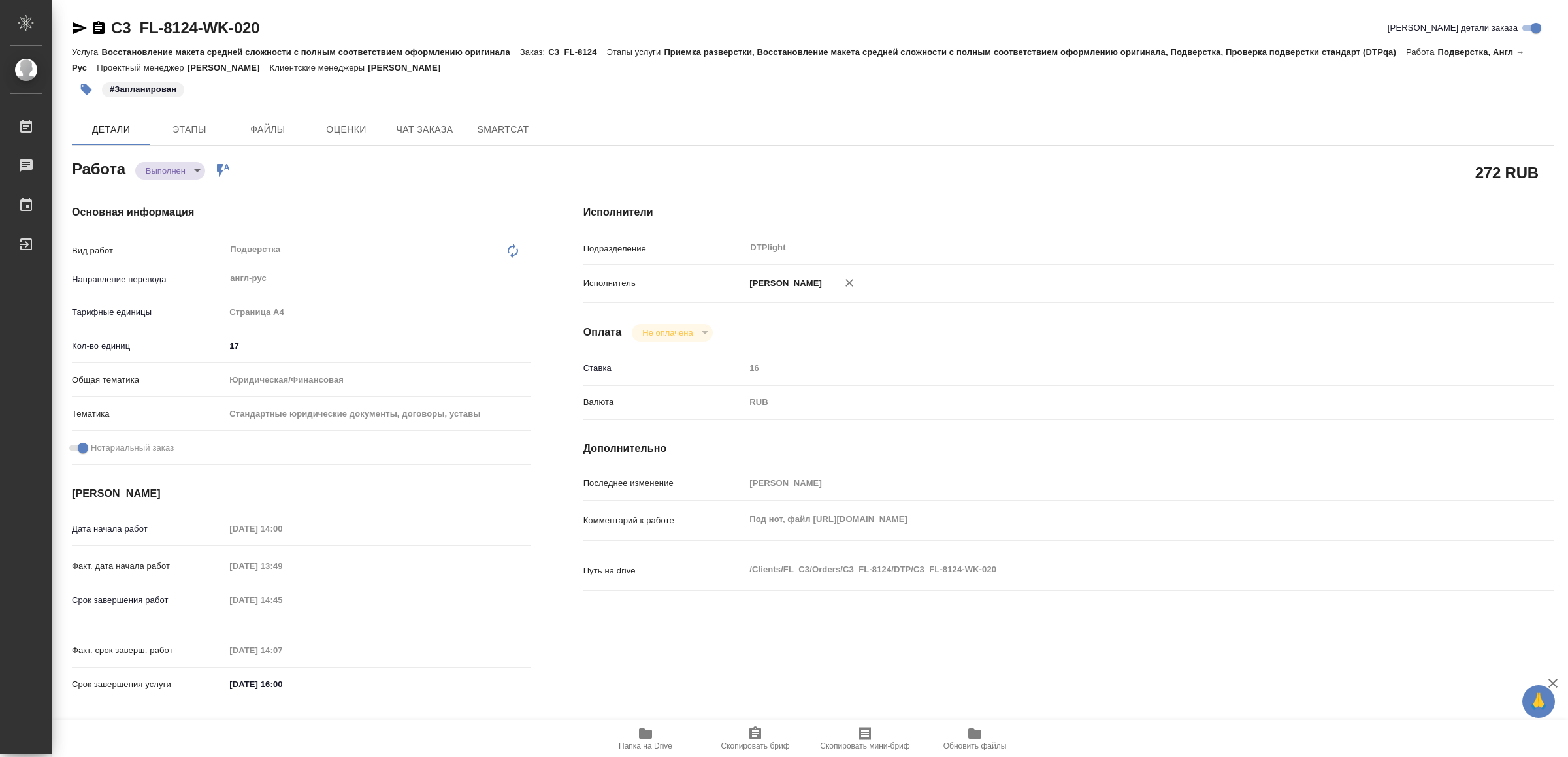
type textarea "x"
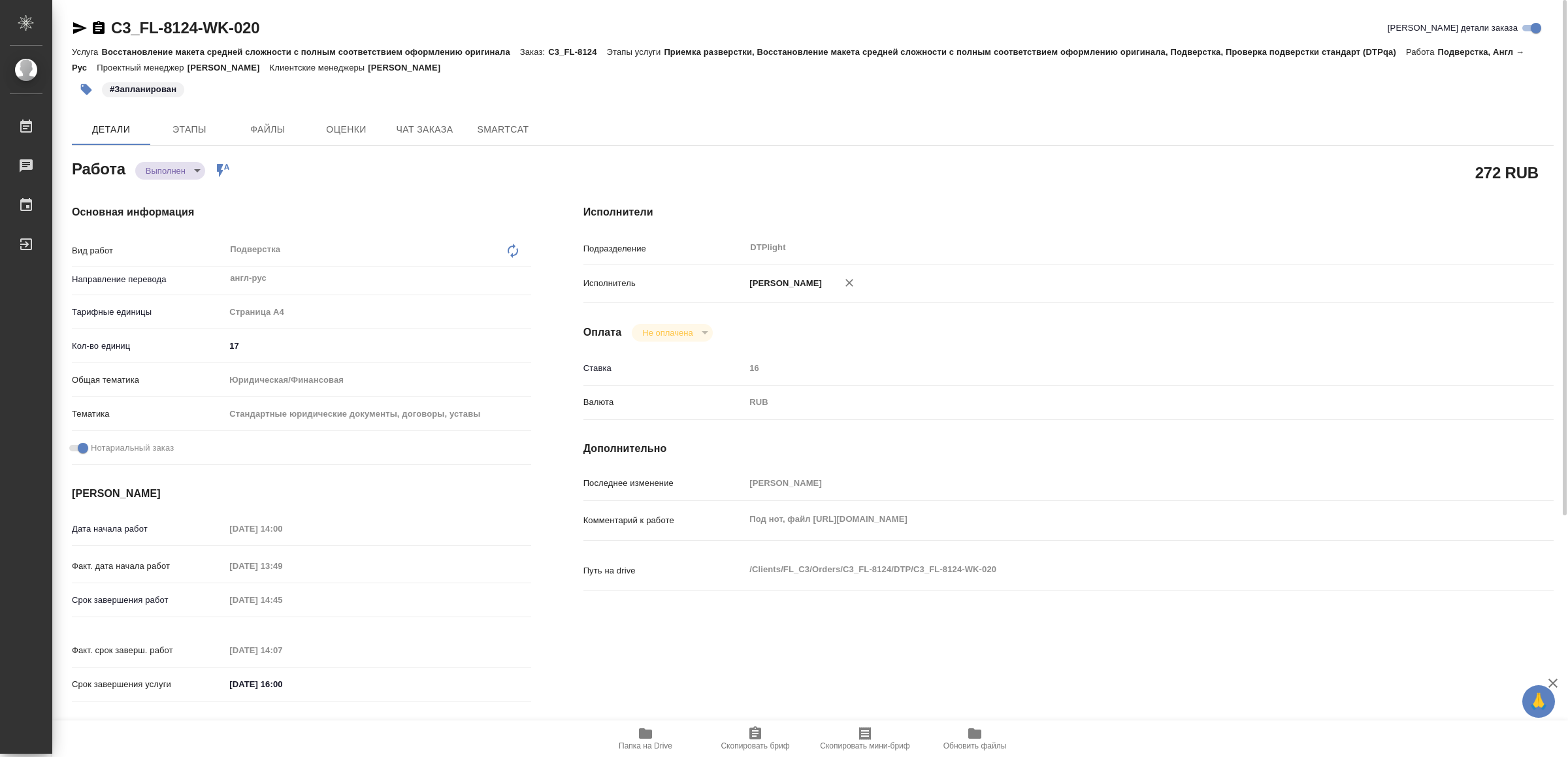
type textarea "x"
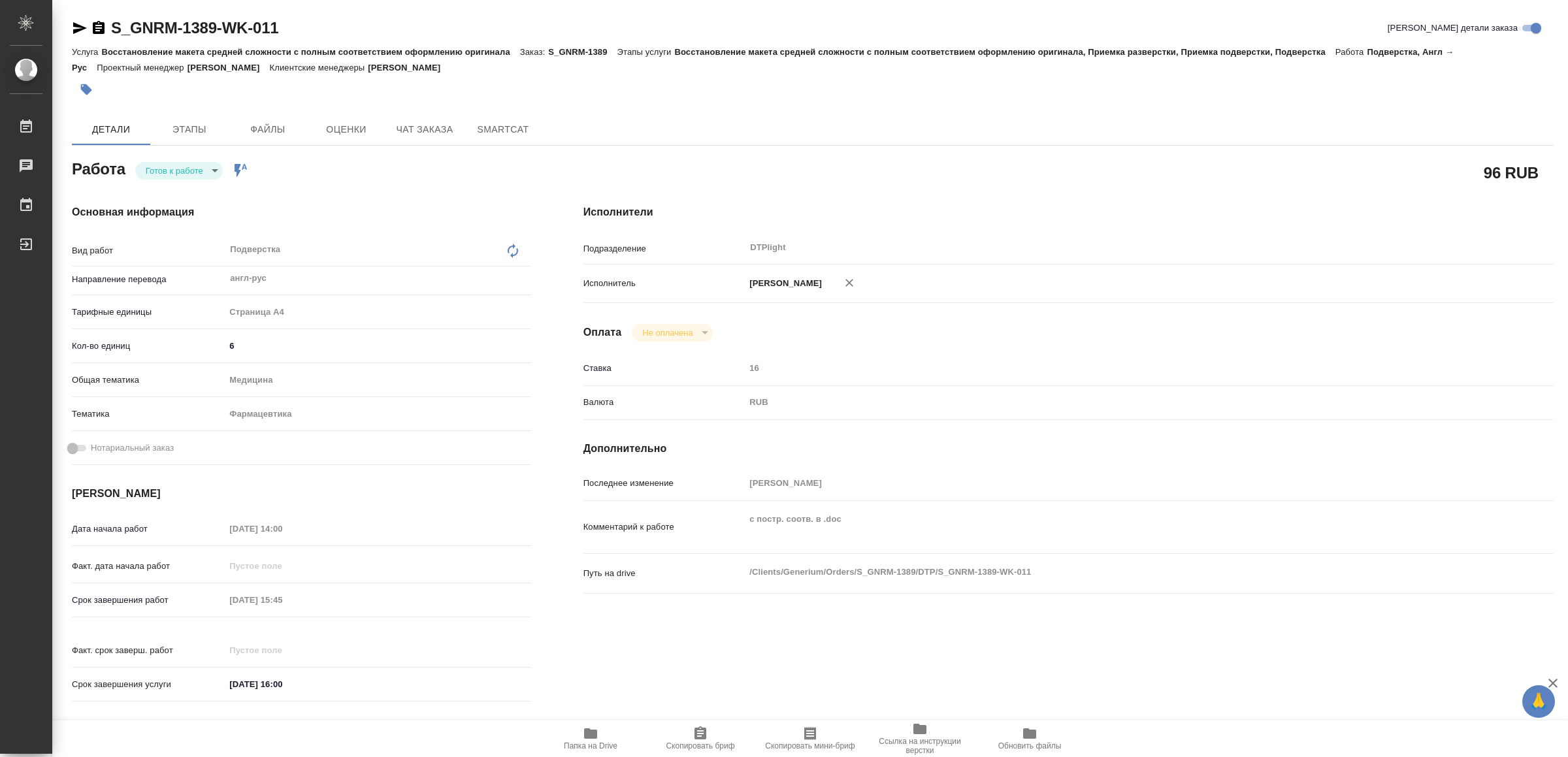
click at [79, 24] on icon "button" at bounding box center [80, 29] width 16 height 16
click at [587, 741] on span "Папка на Drive" at bounding box center [591, 745] width 53 height 9
click at [178, 168] on body "🙏 .cls-1 fill:#fff; AWATERA Yamkovenko Vera Работы 0 Чаты График Выйти S_GNRM-1…" at bounding box center [784, 378] width 1568 height 757
click at [178, 168] on button "В работе" at bounding box center [168, 170] width 43 height 15
type textarea "x"
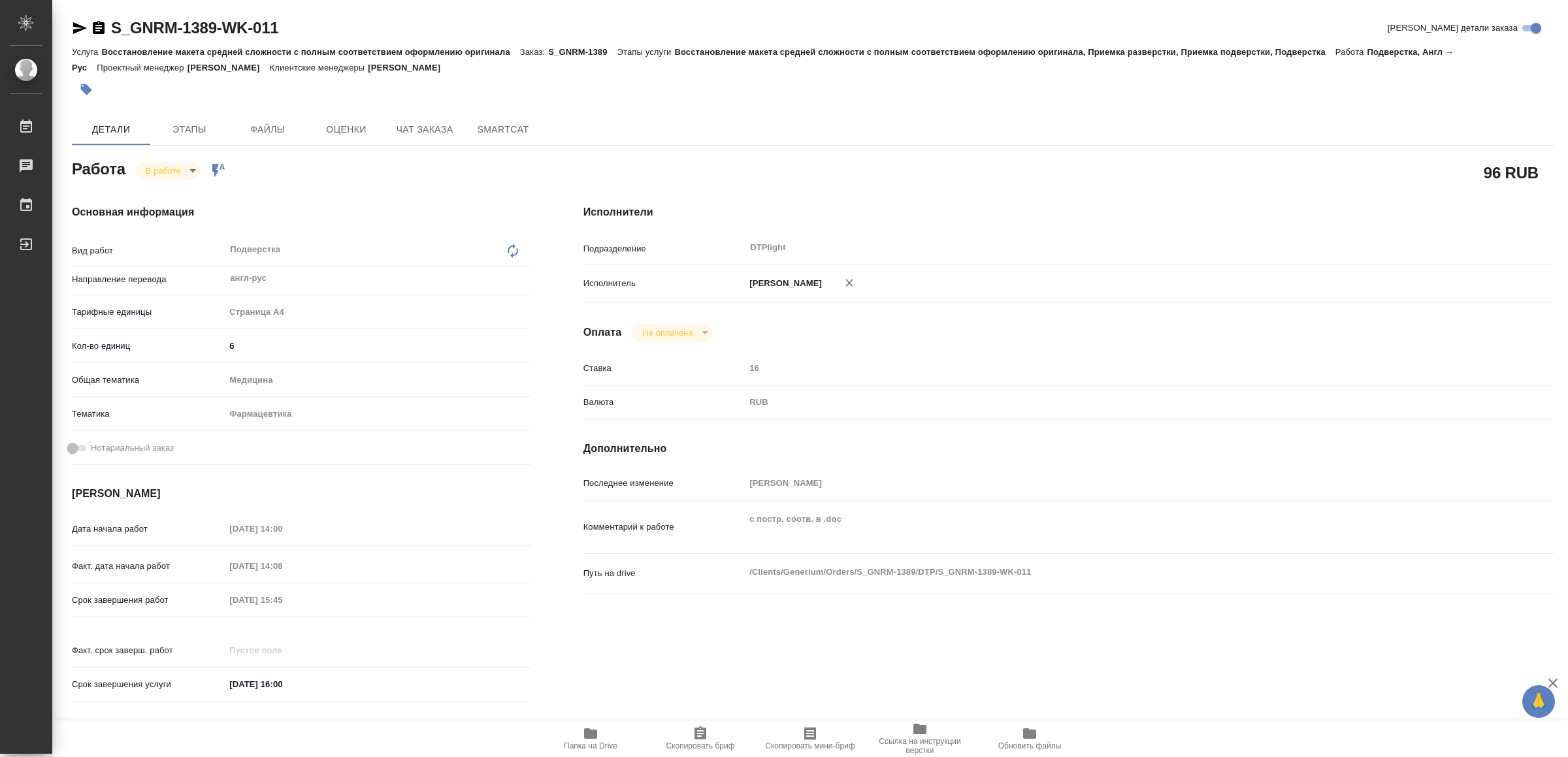
type textarea "x"
click at [79, 25] on icon "button" at bounding box center [80, 29] width 16 height 16
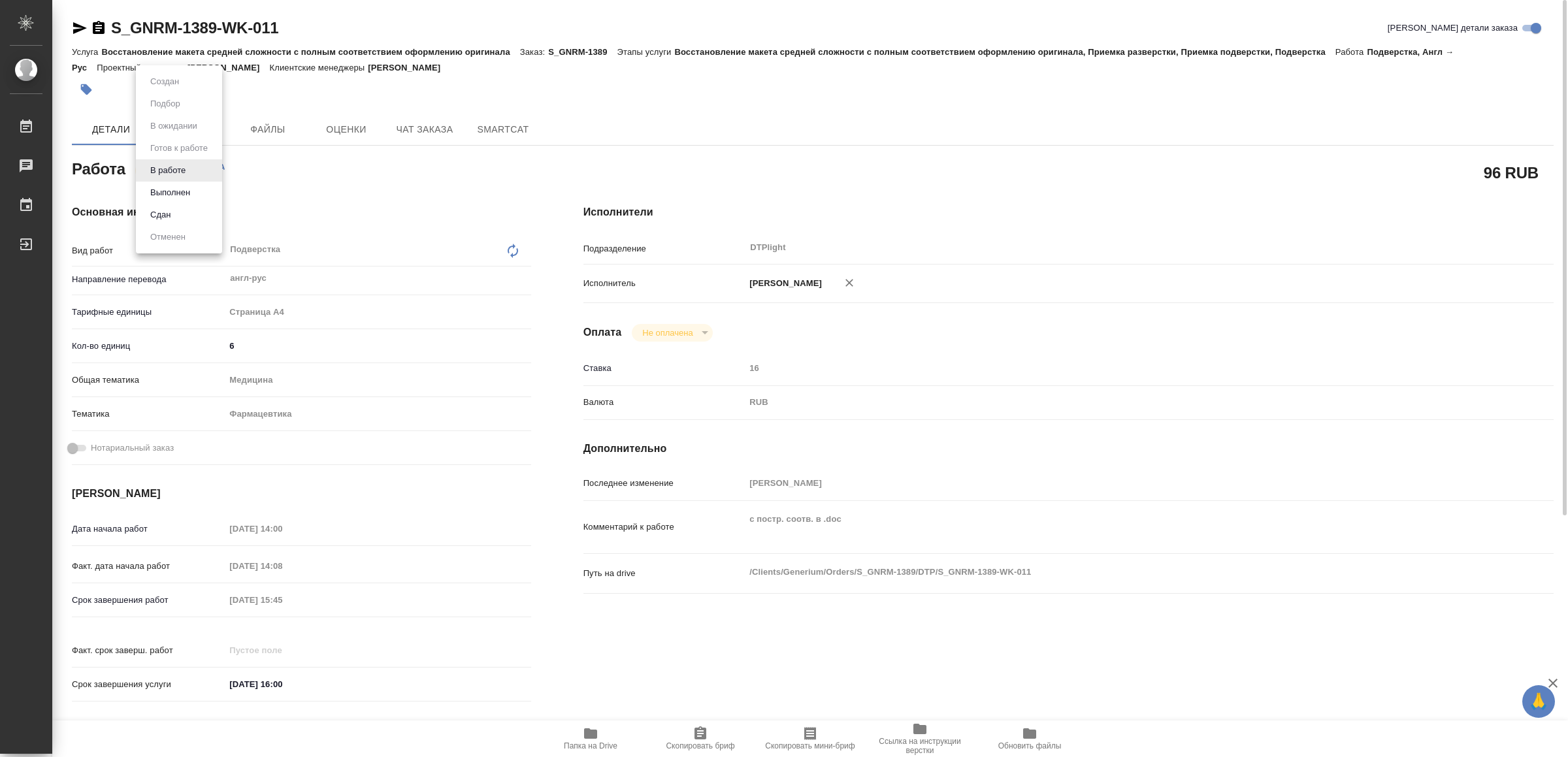
click at [164, 161] on body "🙏 .cls-1 fill:#fff; AWATERA Yamkovenko Vera Работы 0 Чаты График Выйти S_GNRM-1…" at bounding box center [784, 378] width 1568 height 757
click at [173, 184] on li "Выполнен" at bounding box center [179, 192] width 87 height 23
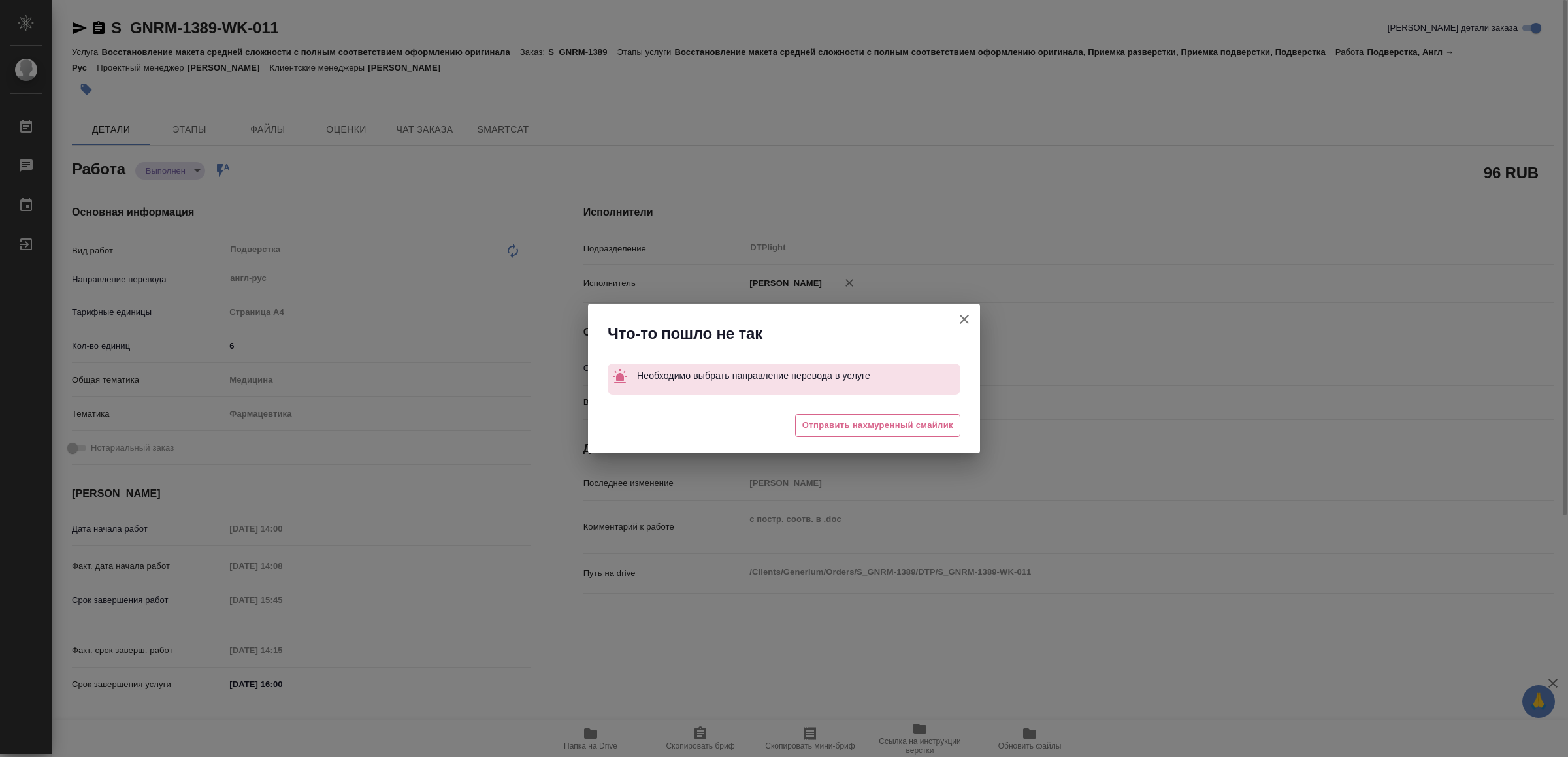
type textarea "x"
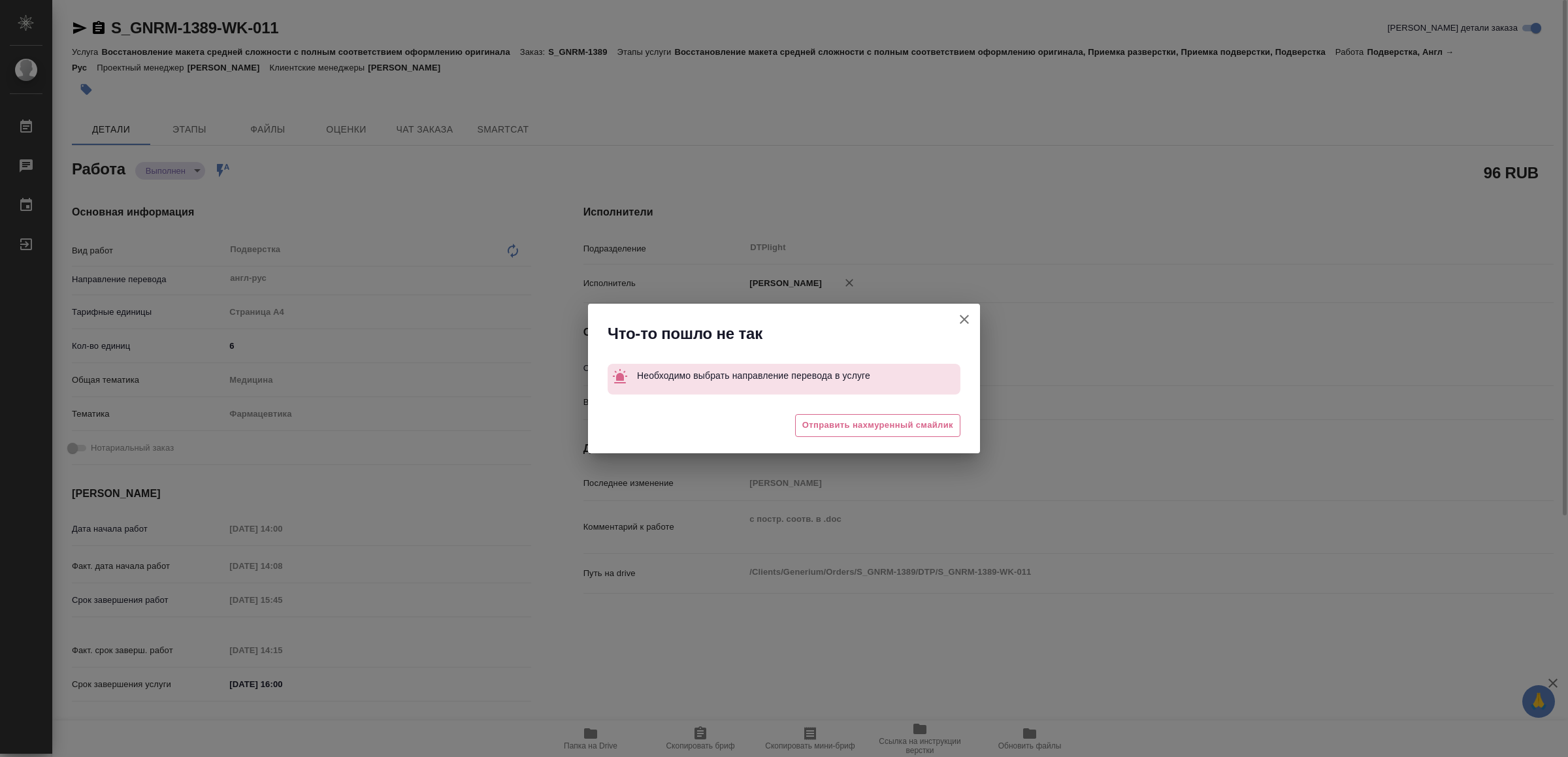
type textarea "x"
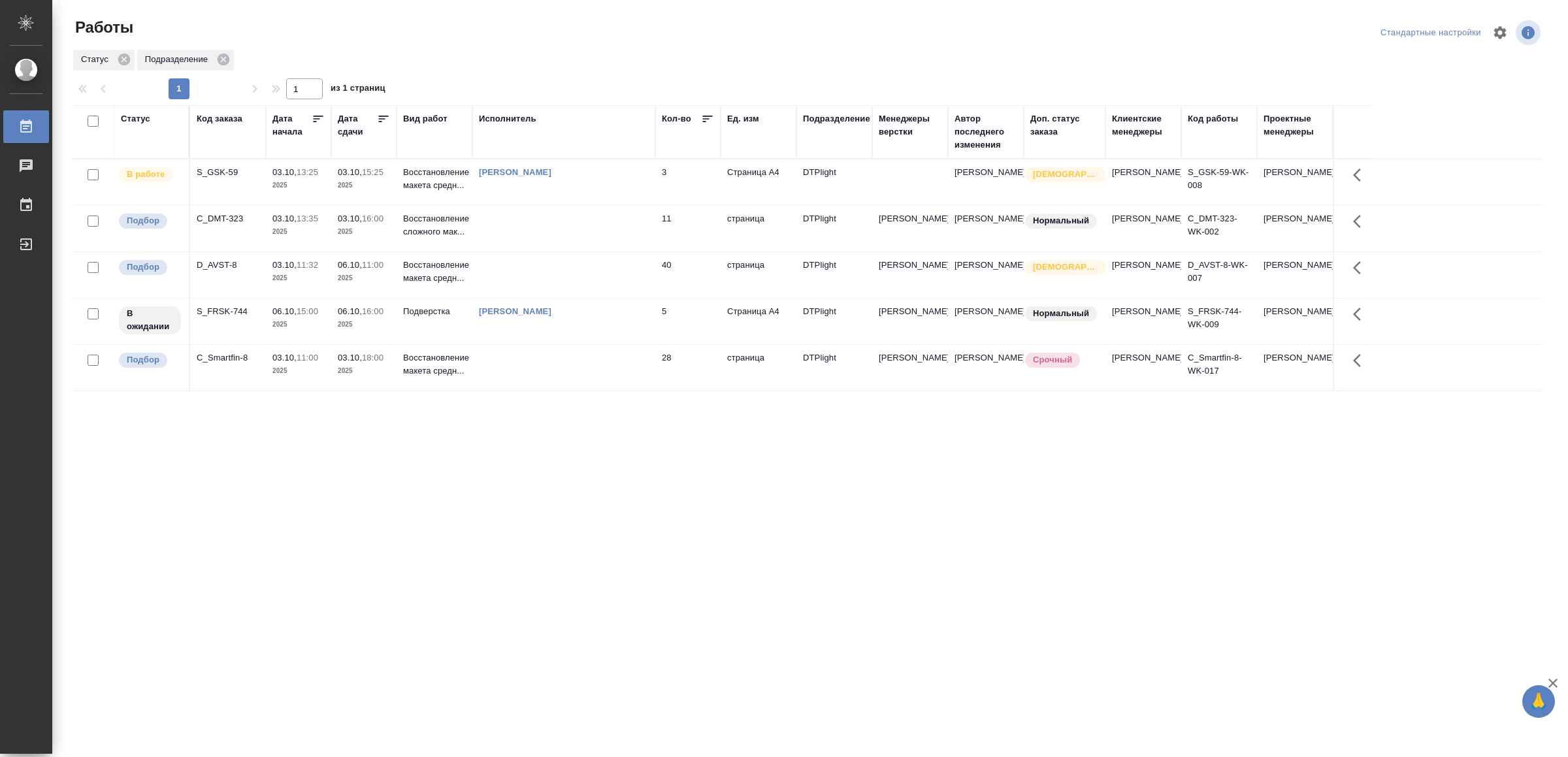
click at [599, 192] on td "[PERSON_NAME]" at bounding box center [564, 182] width 183 height 45
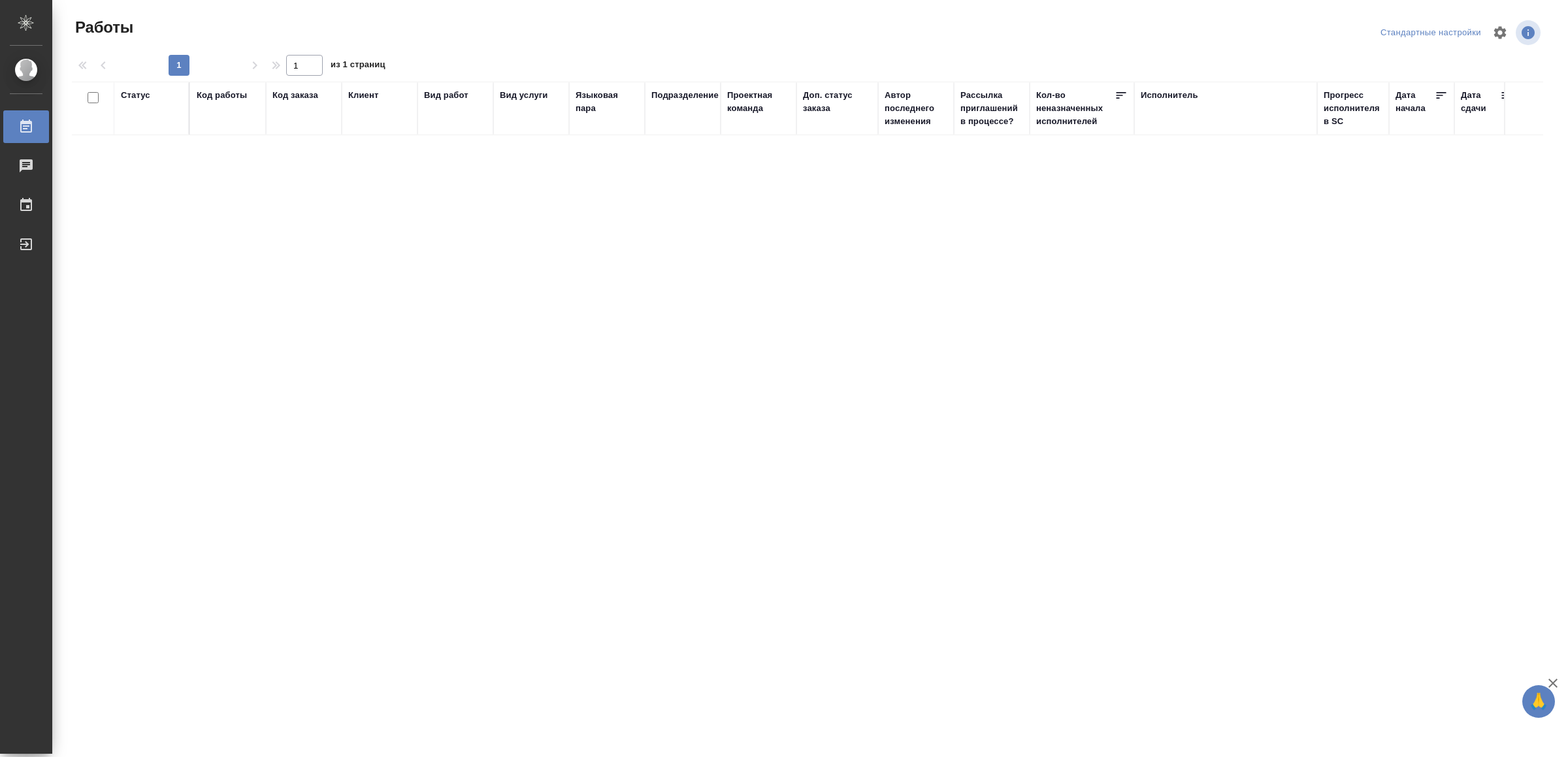
drag, startPoint x: 55, startPoint y: 245, endPoint x: 169, endPoint y: 265, distance: 115.7
click at [27, 245] on div "Выйти" at bounding box center [9, 244] width 33 height 20
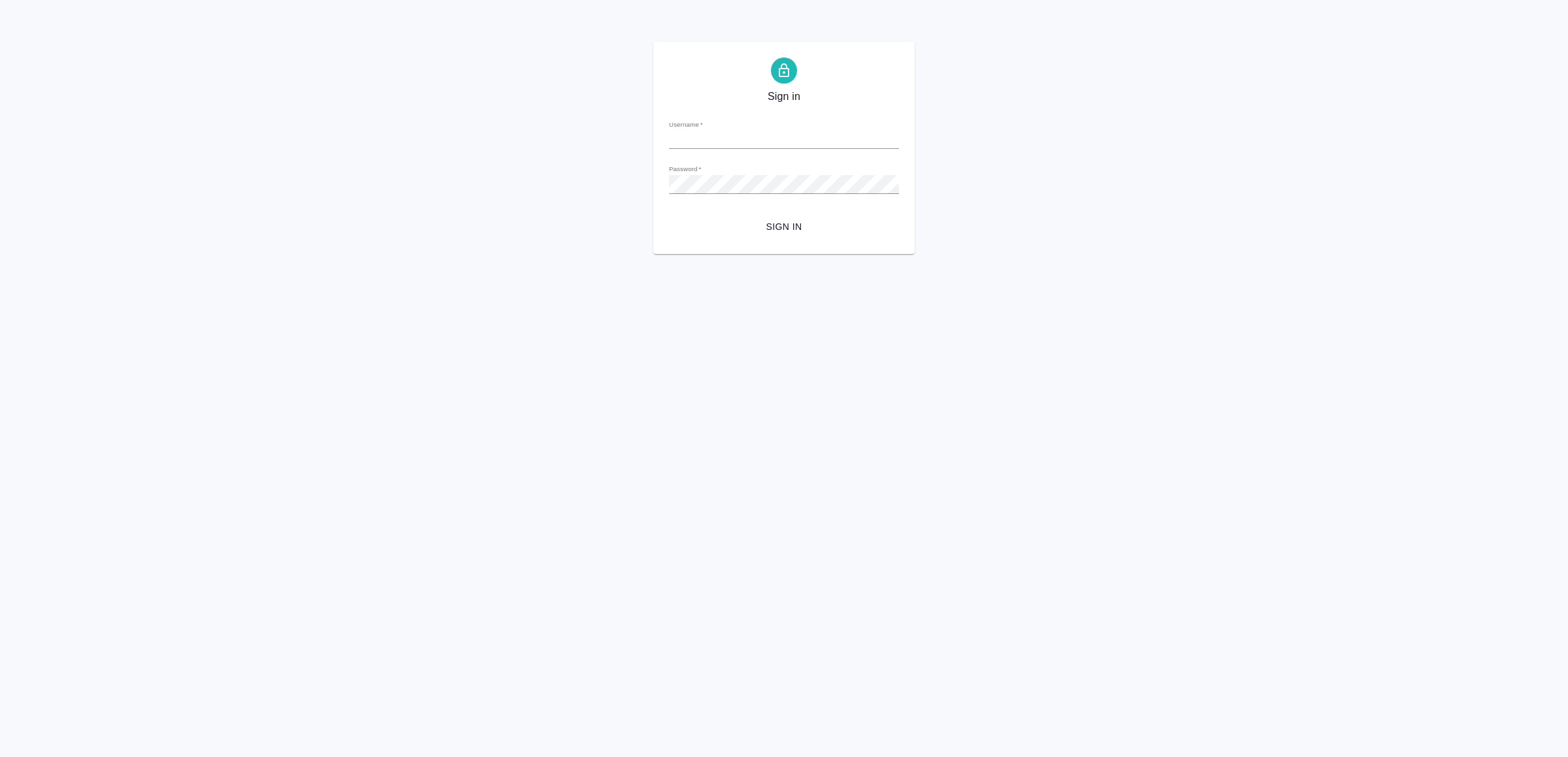
type input "[EMAIL_ADDRESS][DOMAIN_NAME]"
click at [727, 237] on button "Sign in" at bounding box center [784, 226] width 230 height 25
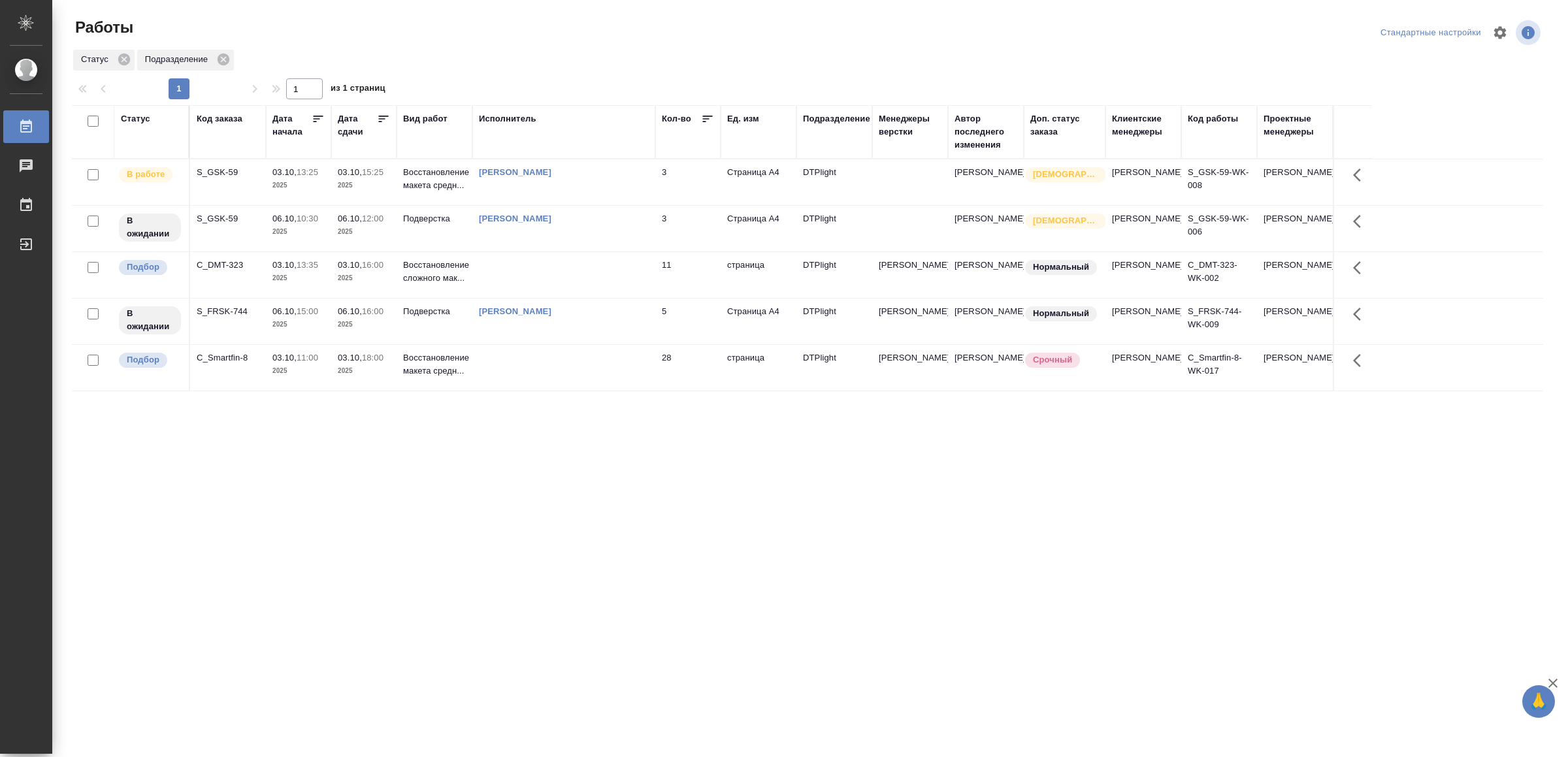
click at [574, 277] on td at bounding box center [564, 275] width 183 height 45
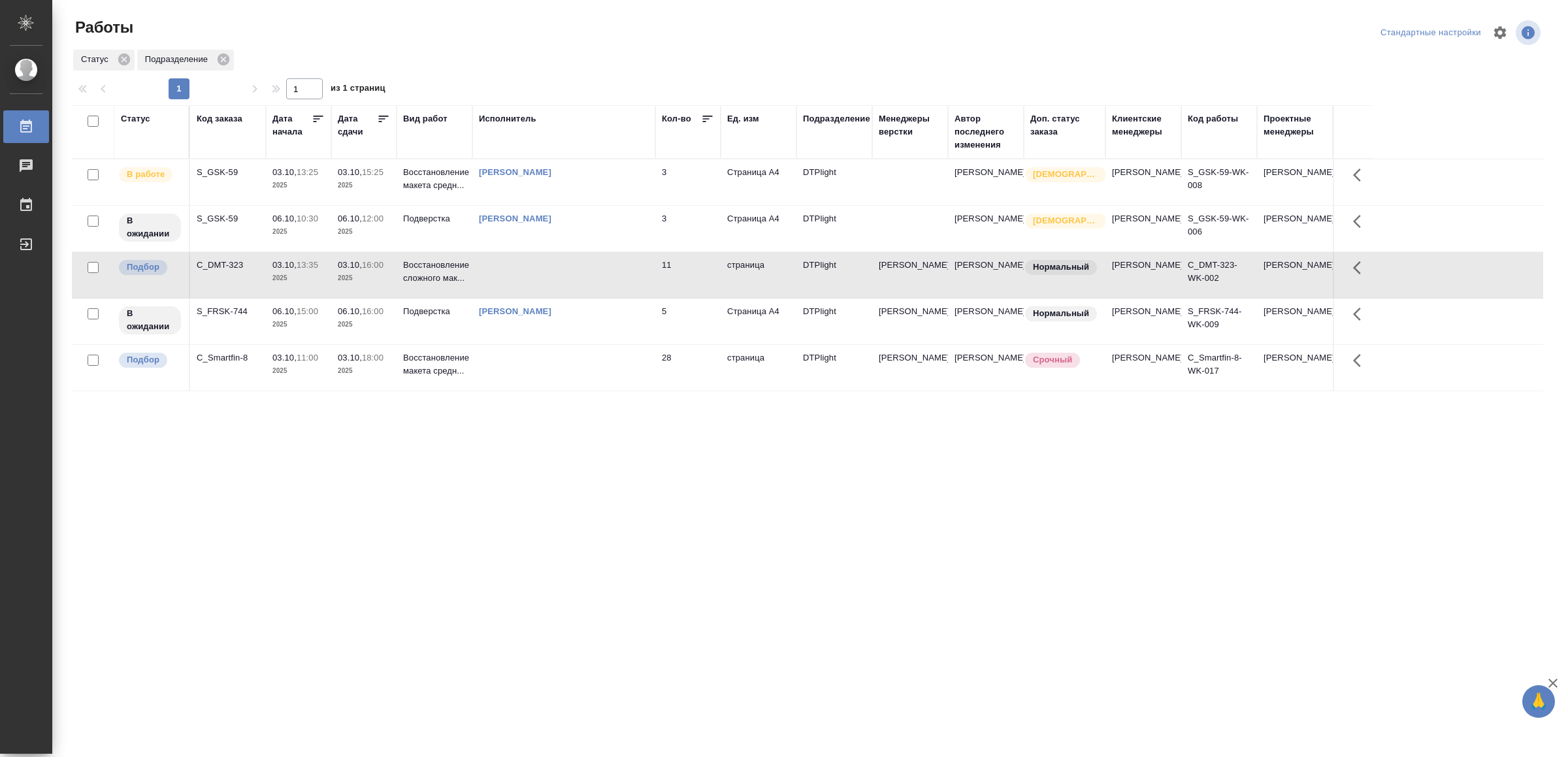
click at [575, 279] on td at bounding box center [564, 275] width 183 height 45
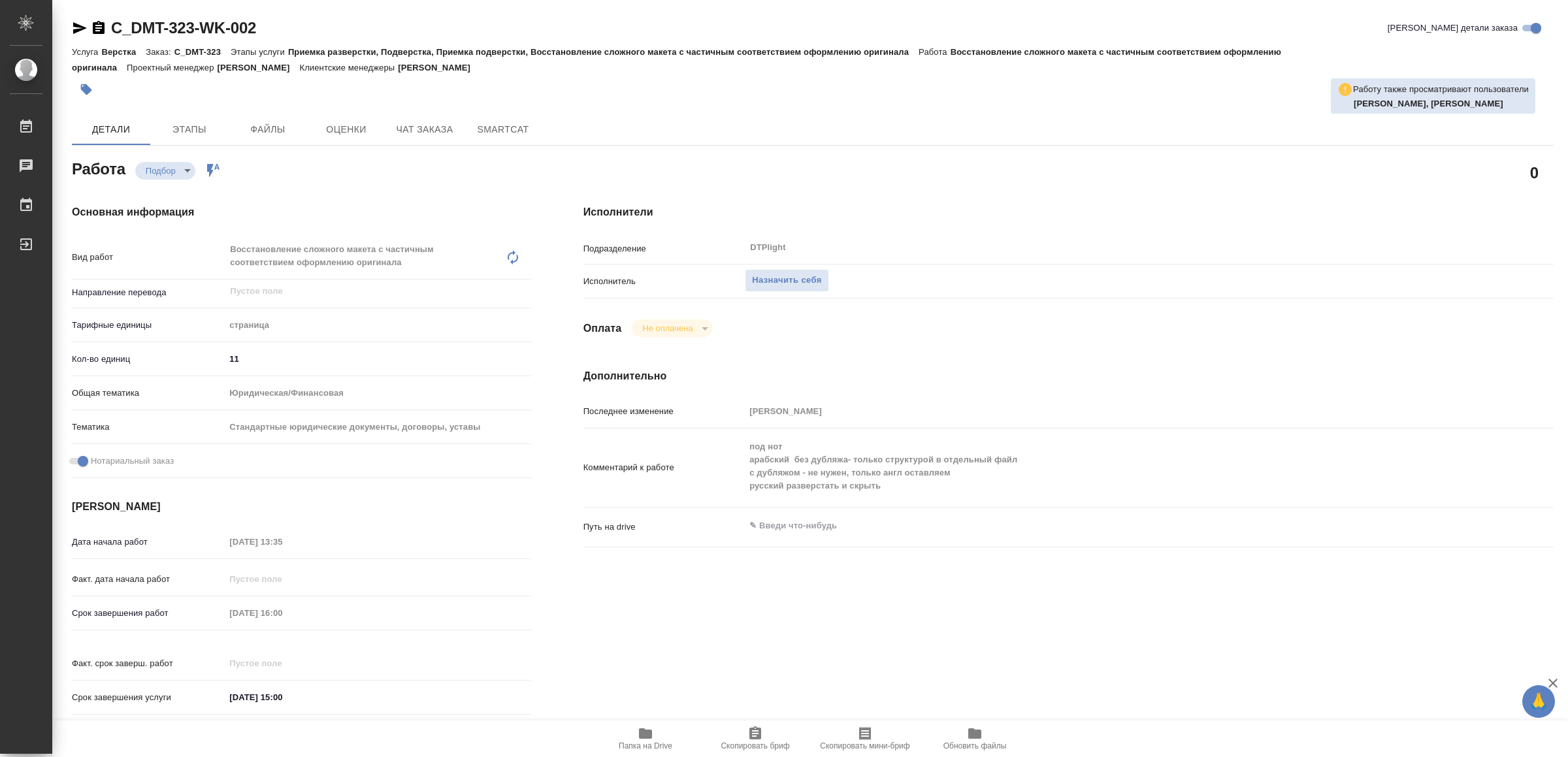
click at [663, 737] on span "Папка на Drive" at bounding box center [646, 737] width 95 height 25
type textarea "x"
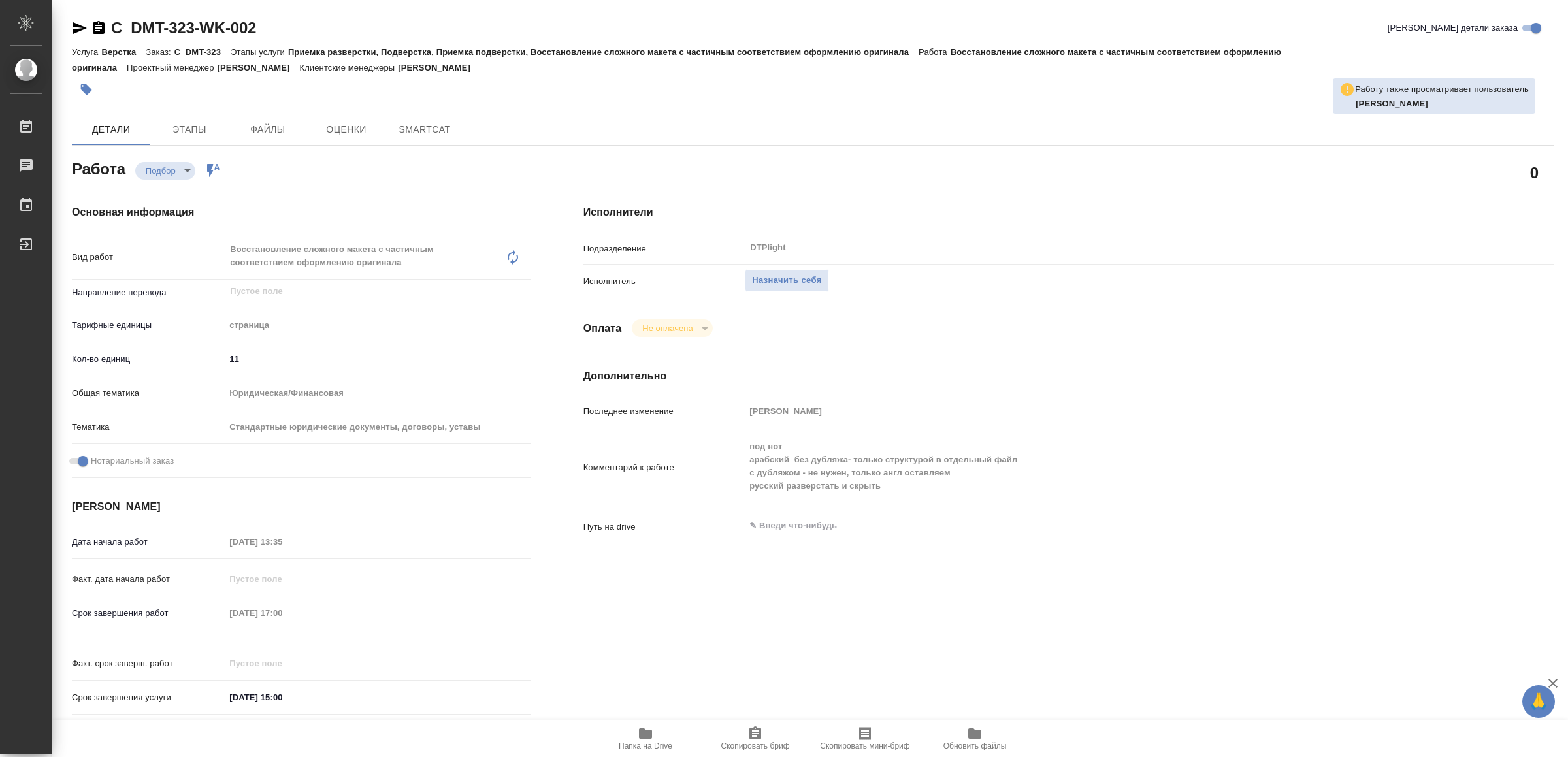
type textarea "x"
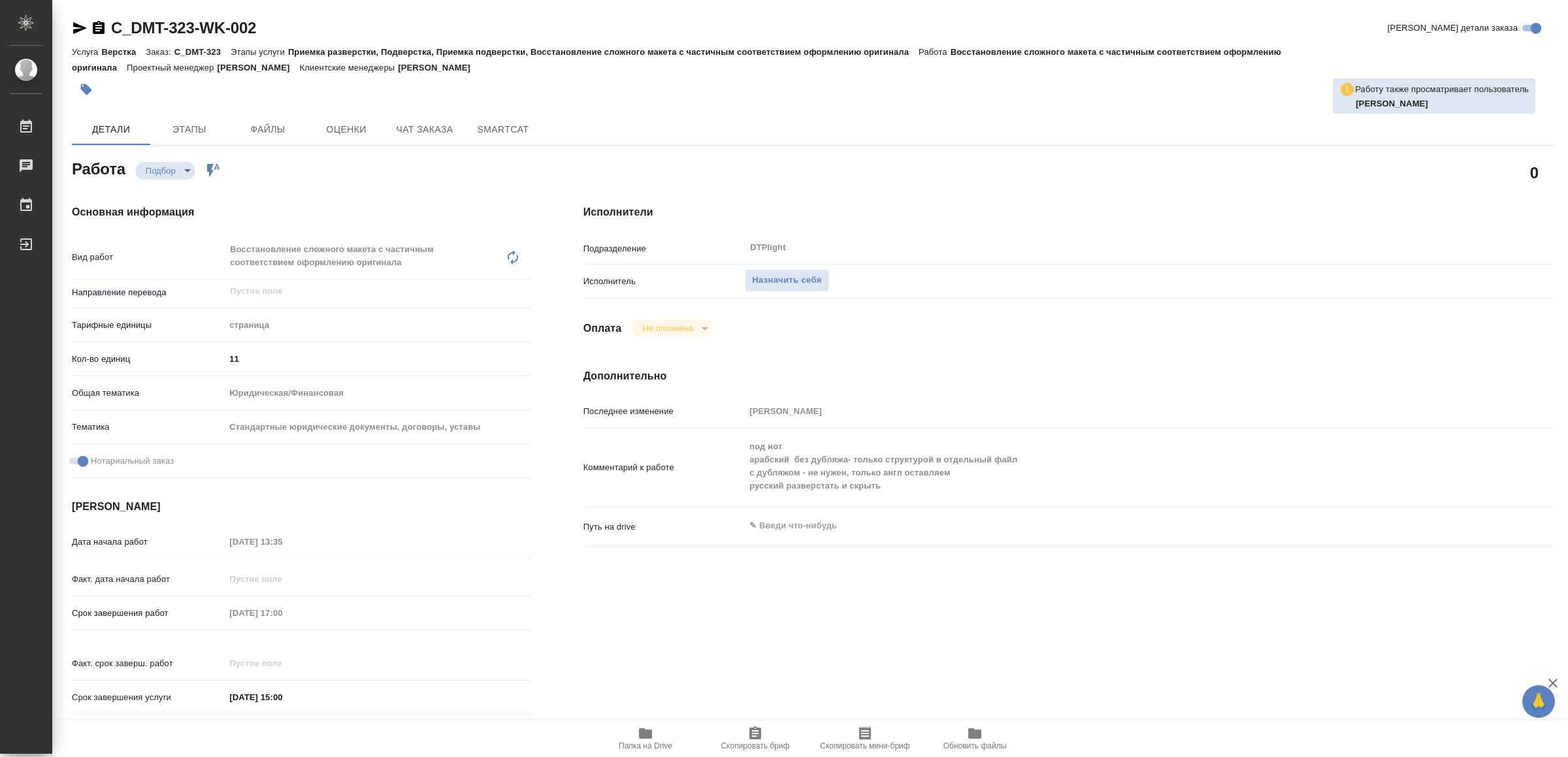
type textarea "x"
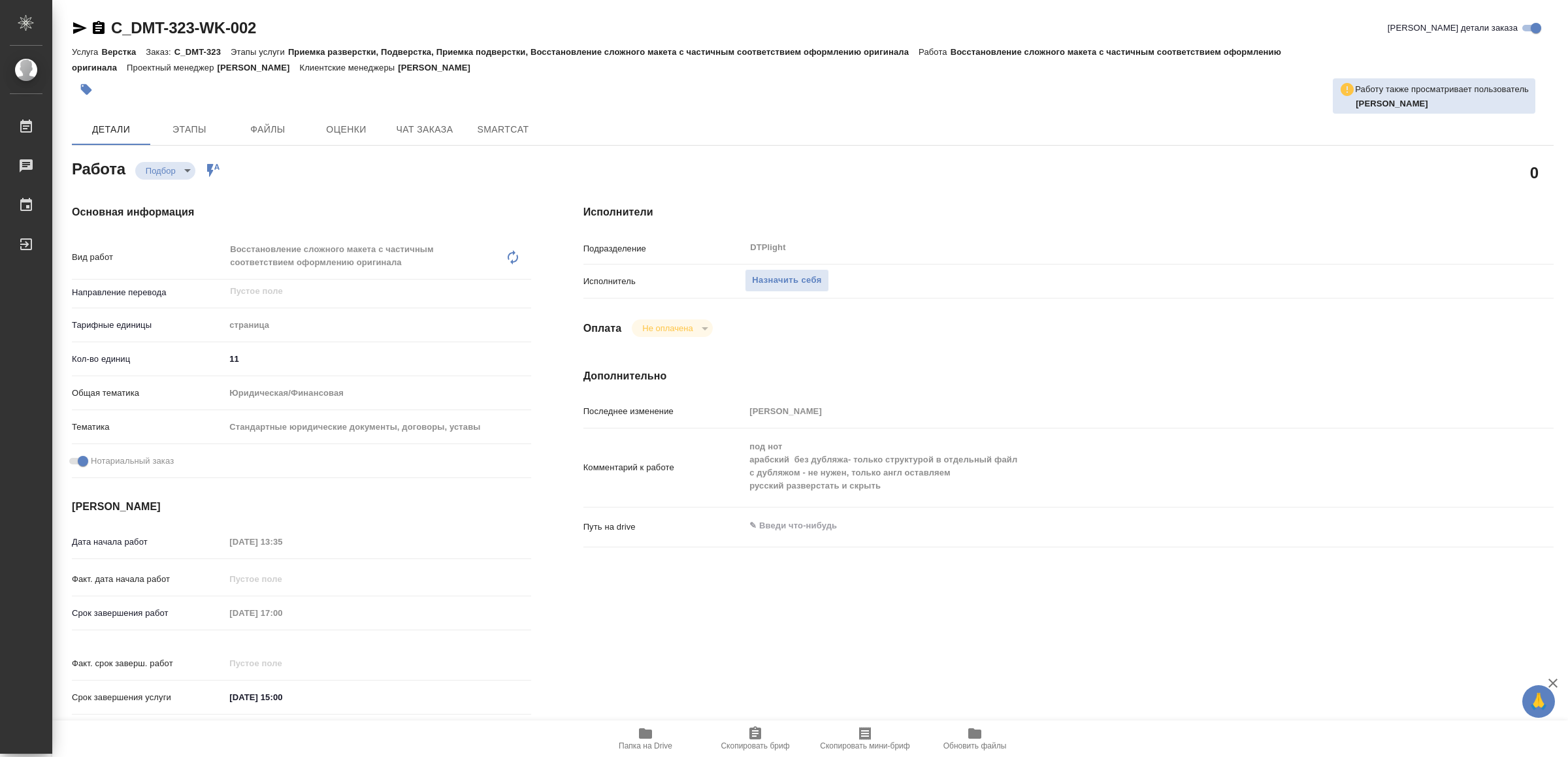
type textarea "x"
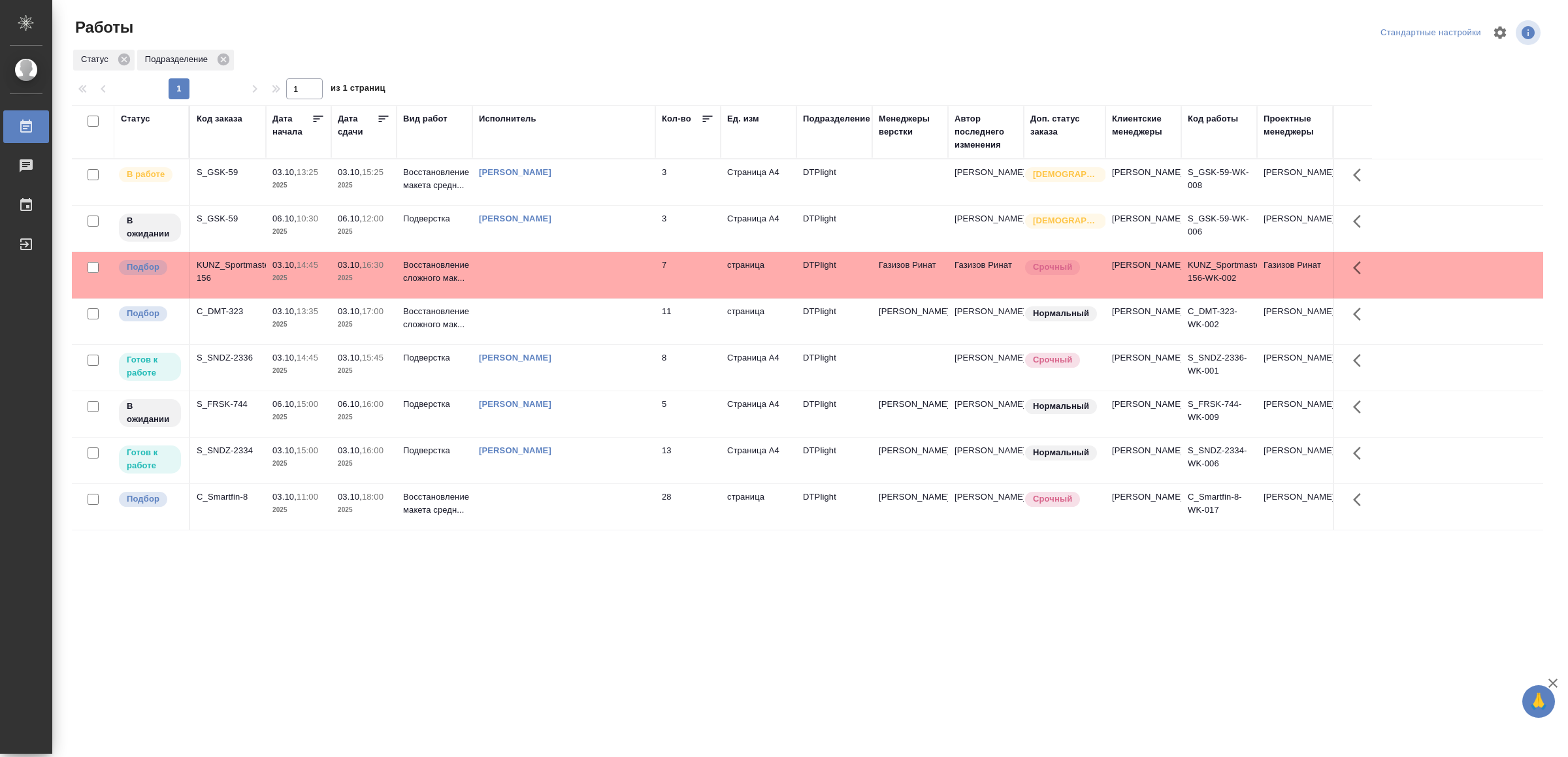
click at [627, 364] on div "[PERSON_NAME]" at bounding box center [563, 357] width 170 height 13
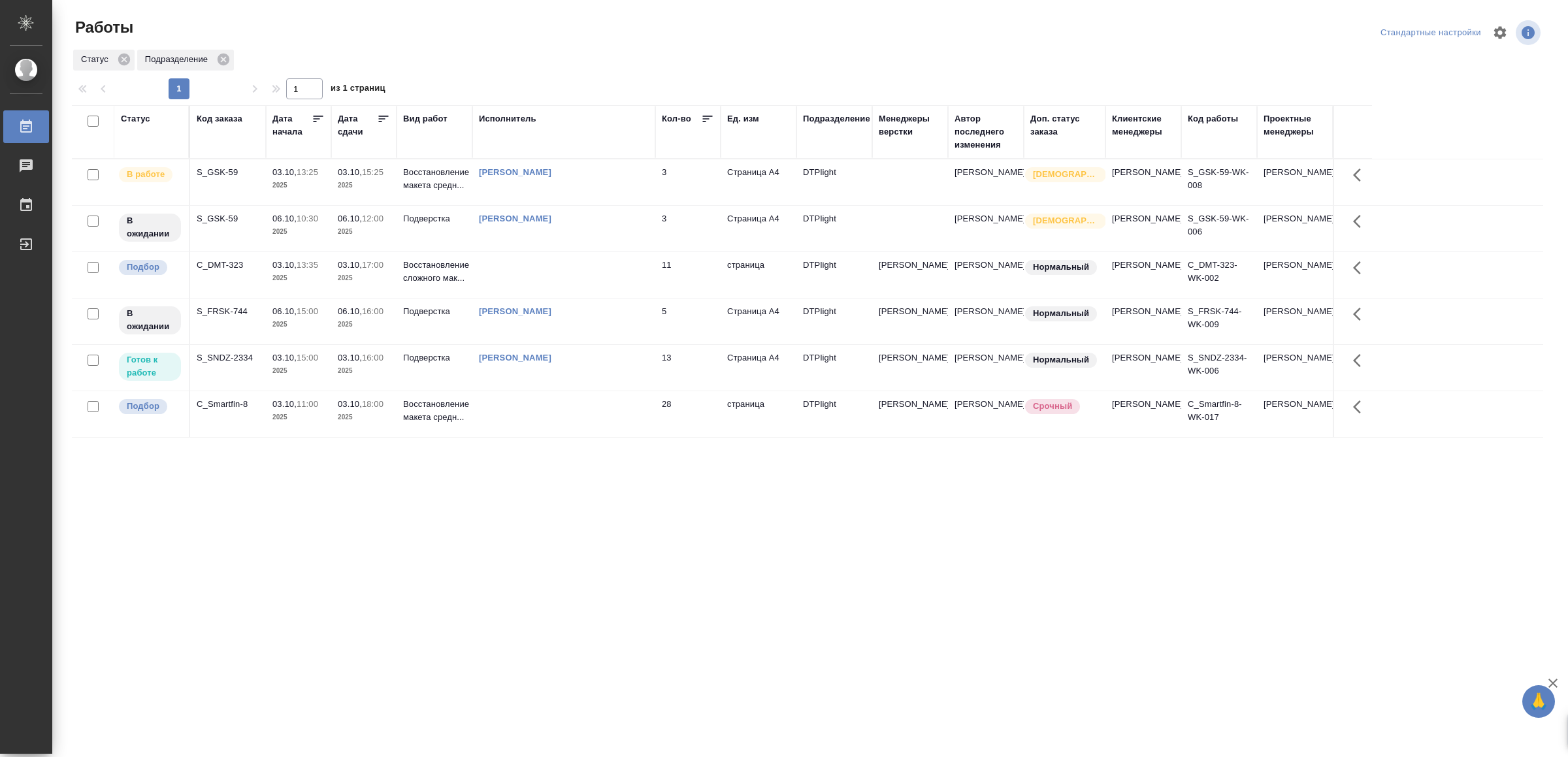
click at [617, 364] on div "[PERSON_NAME]" at bounding box center [563, 357] width 170 height 13
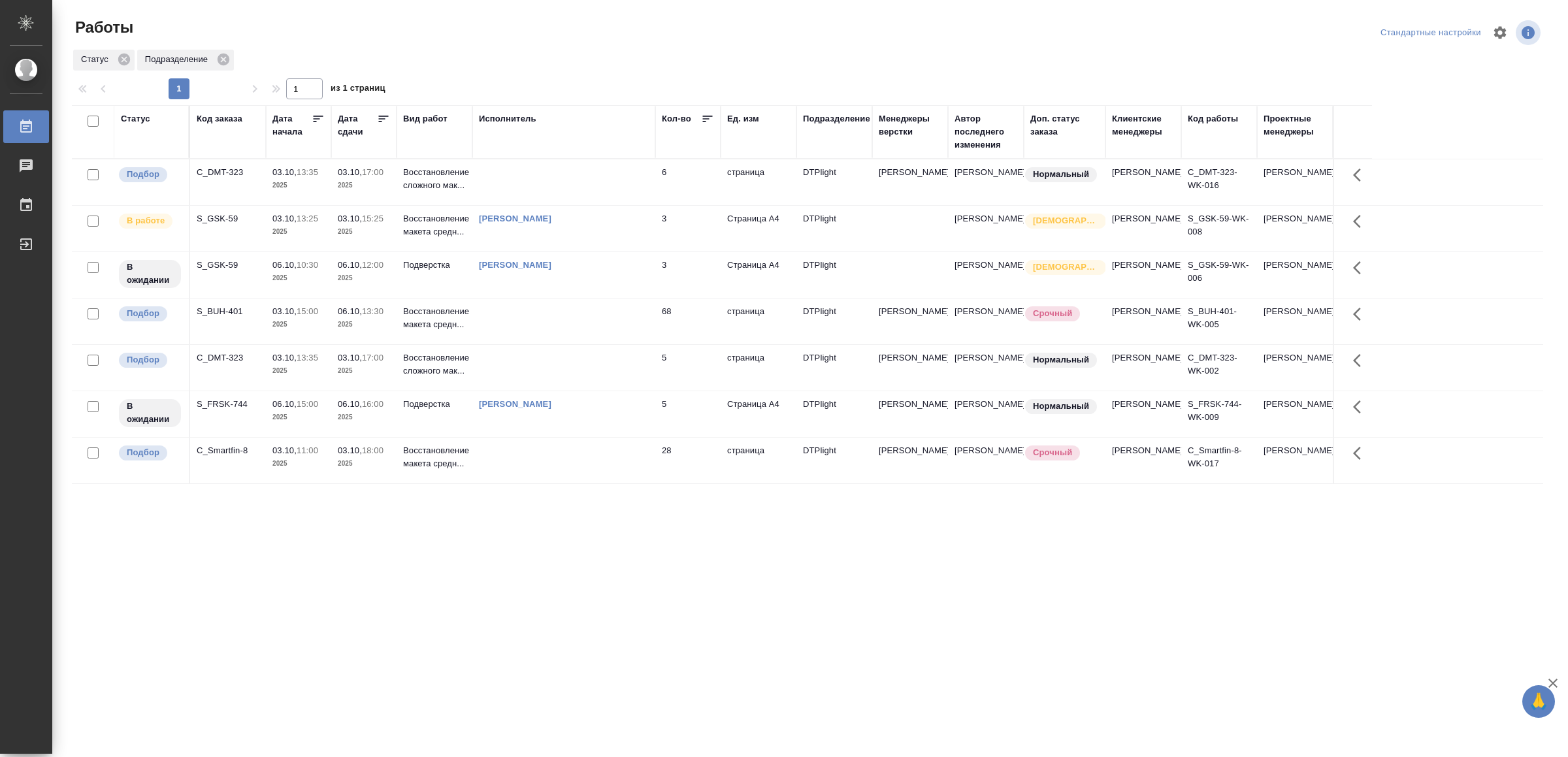
click at [506, 180] on td at bounding box center [564, 182] width 183 height 45
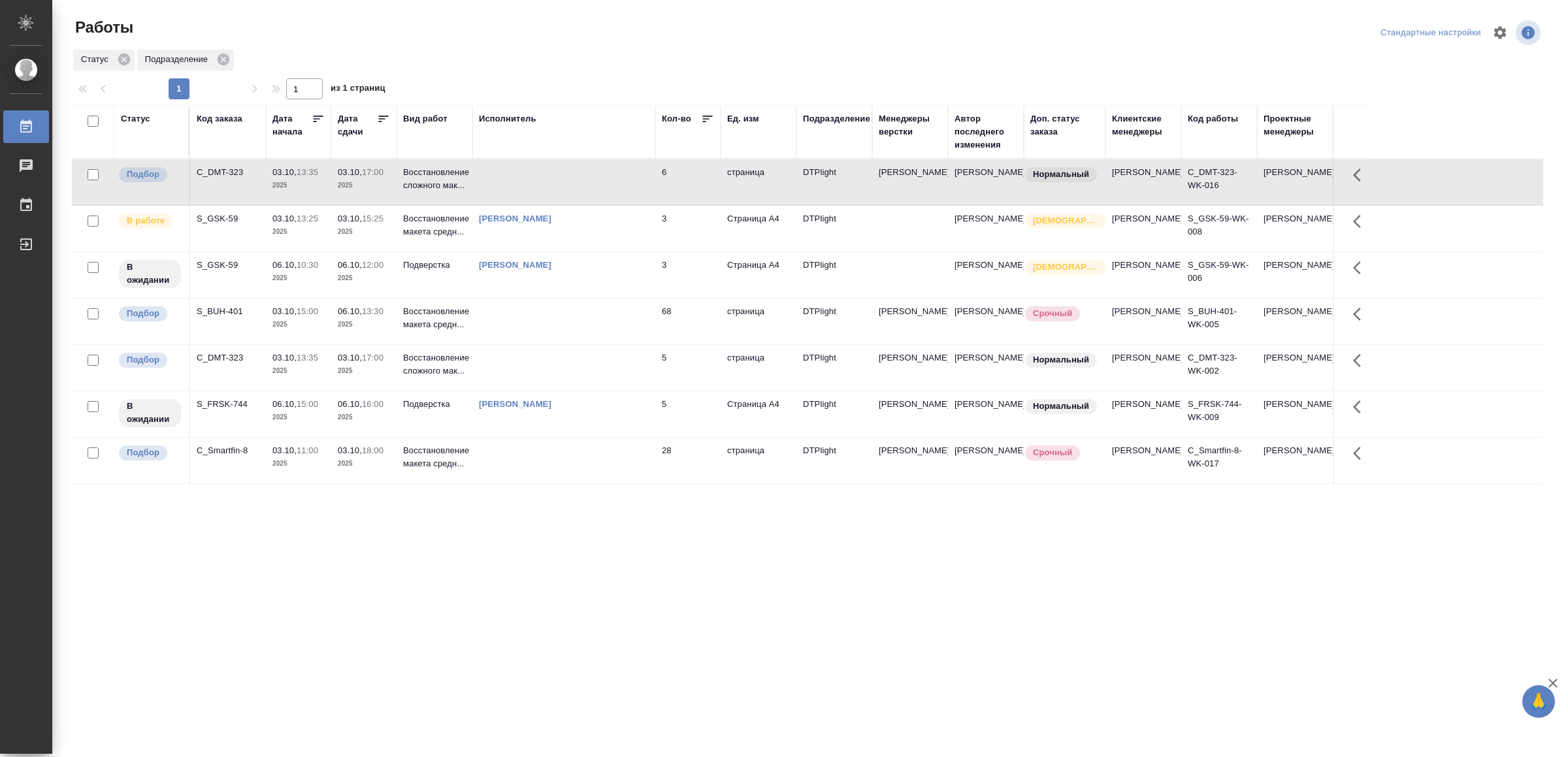
click at [506, 180] on td at bounding box center [564, 182] width 183 height 45
click at [582, 391] on td at bounding box center [564, 367] width 183 height 45
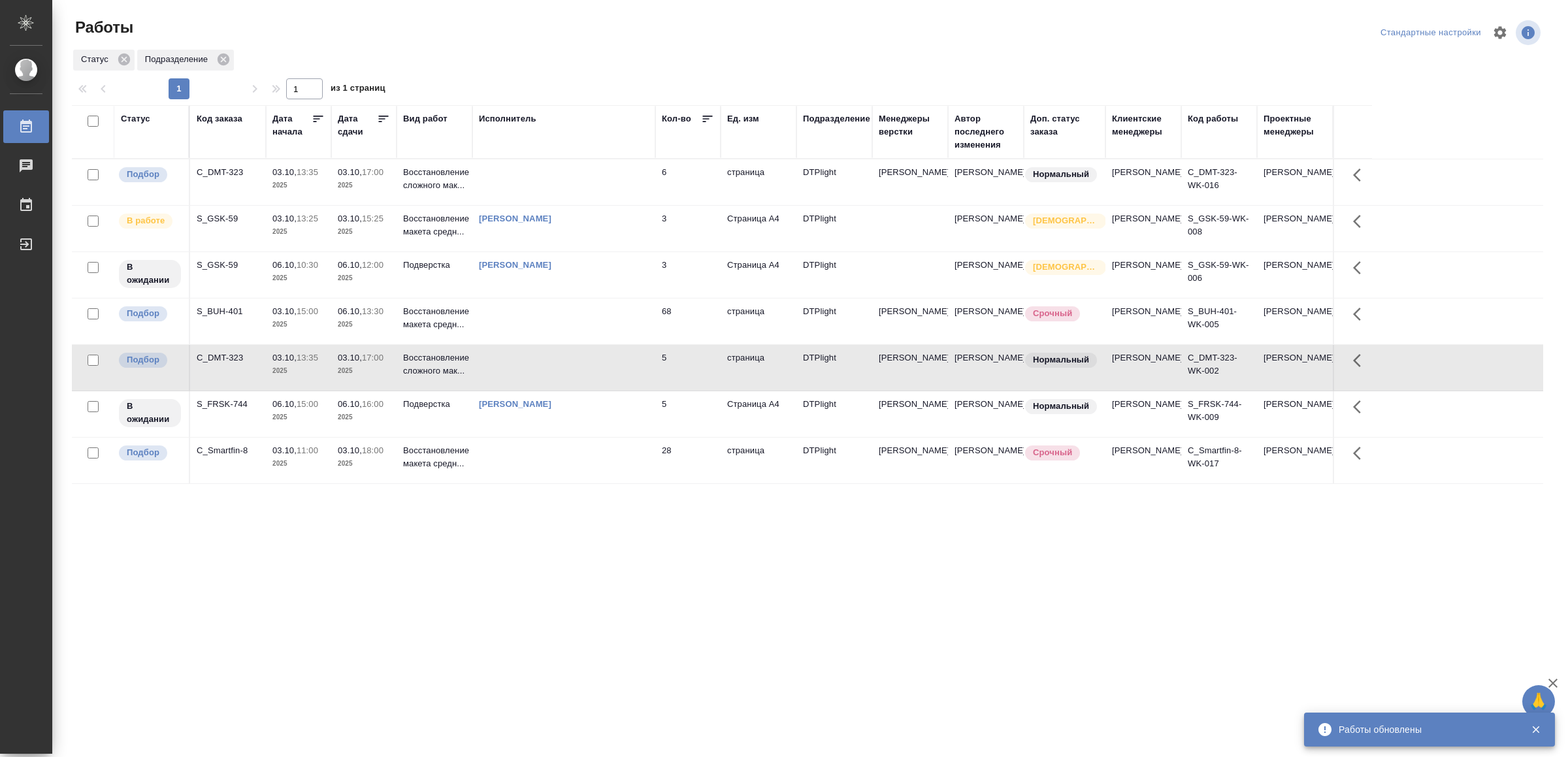
click at [582, 391] on td at bounding box center [564, 367] width 183 height 45
click at [549, 183] on td at bounding box center [564, 182] width 183 height 45
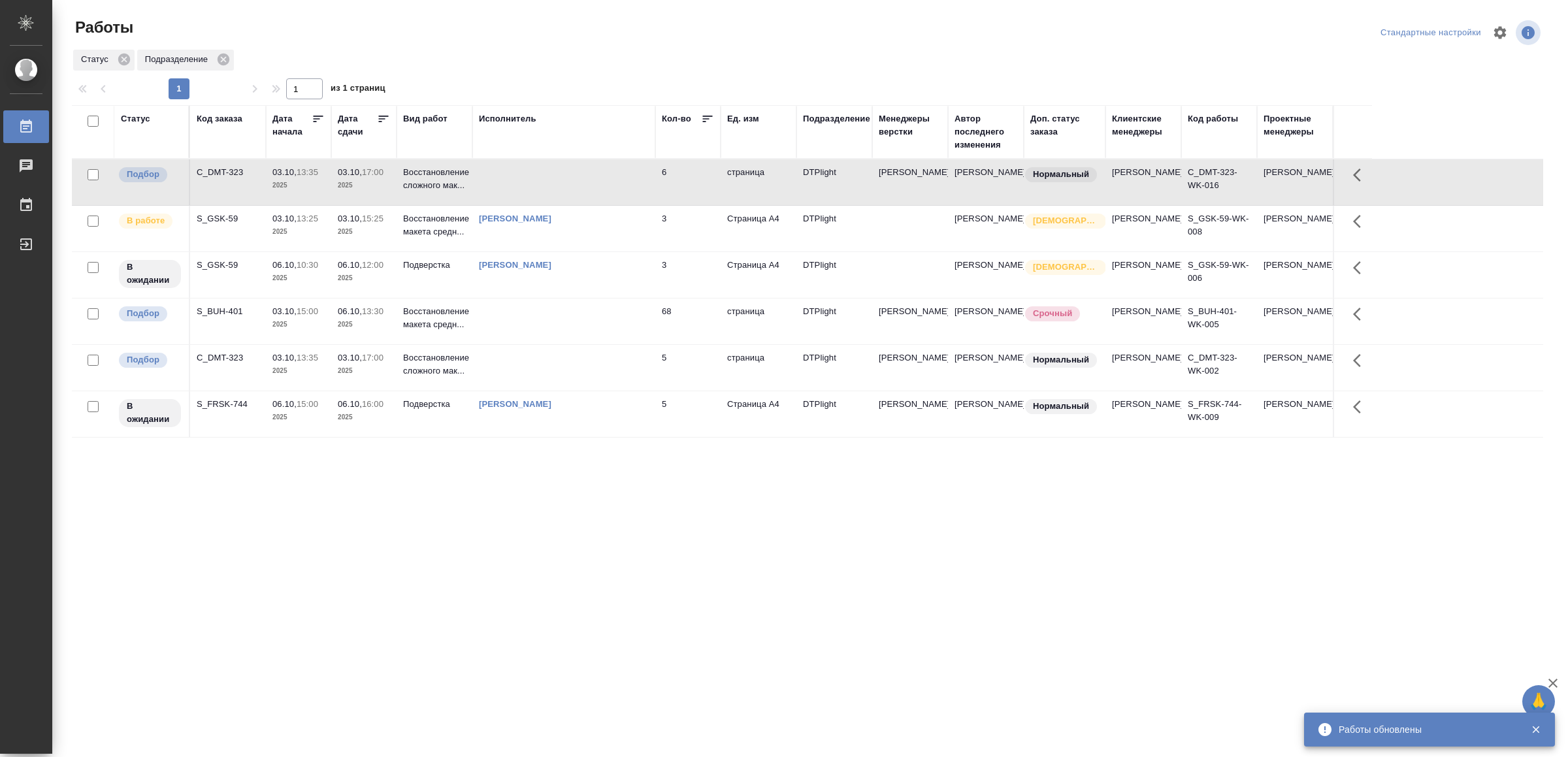
click at [549, 183] on td at bounding box center [564, 182] width 183 height 45
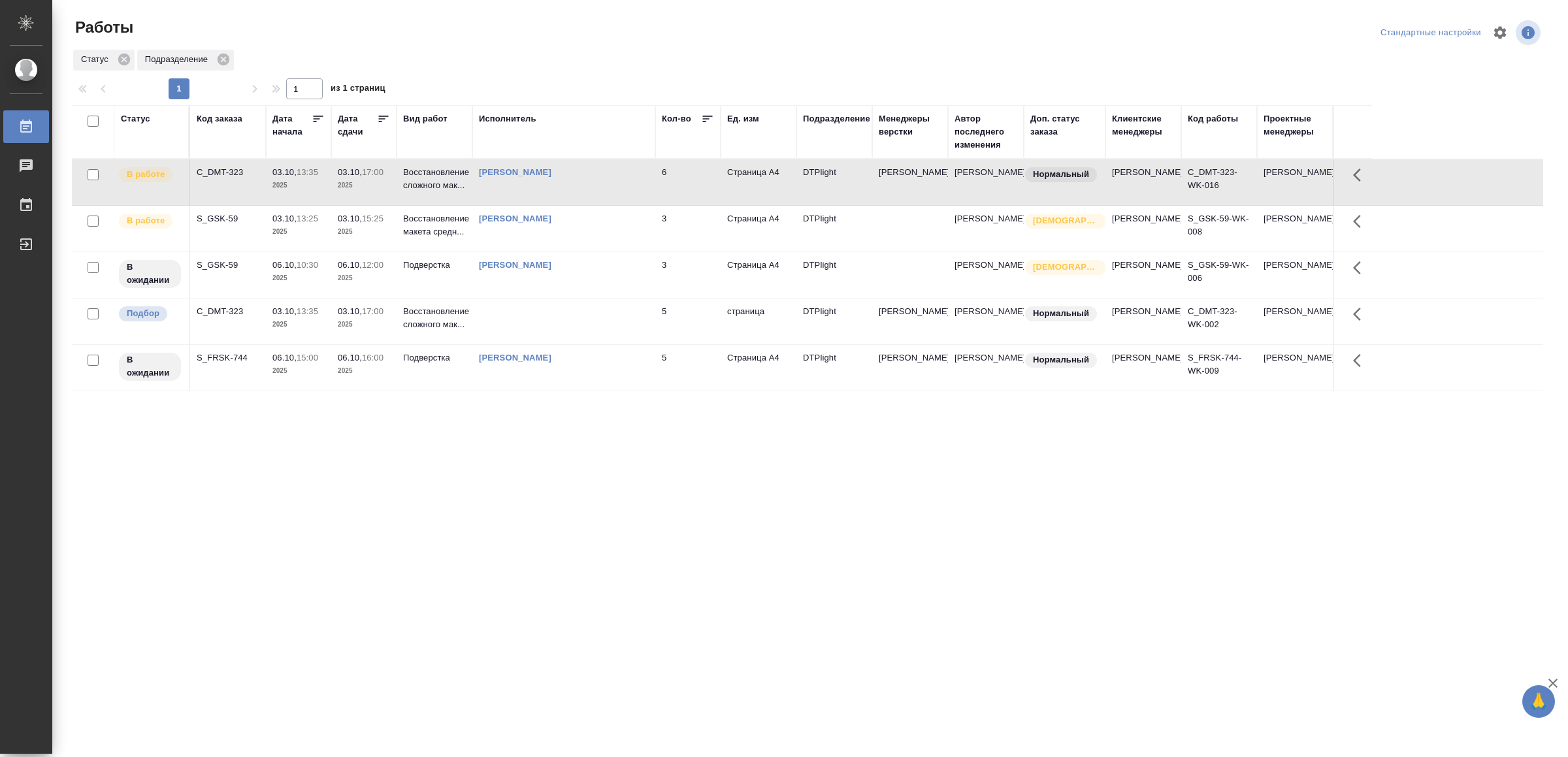
click at [487, 502] on div "Статус Код заказа Дата начала Дата сдачи Вид работ Исполнитель Кол-во Ед. изм П…" at bounding box center [808, 341] width 1471 height 471
click at [639, 225] on div "[PERSON_NAME]" at bounding box center [563, 219] width 170 height 13
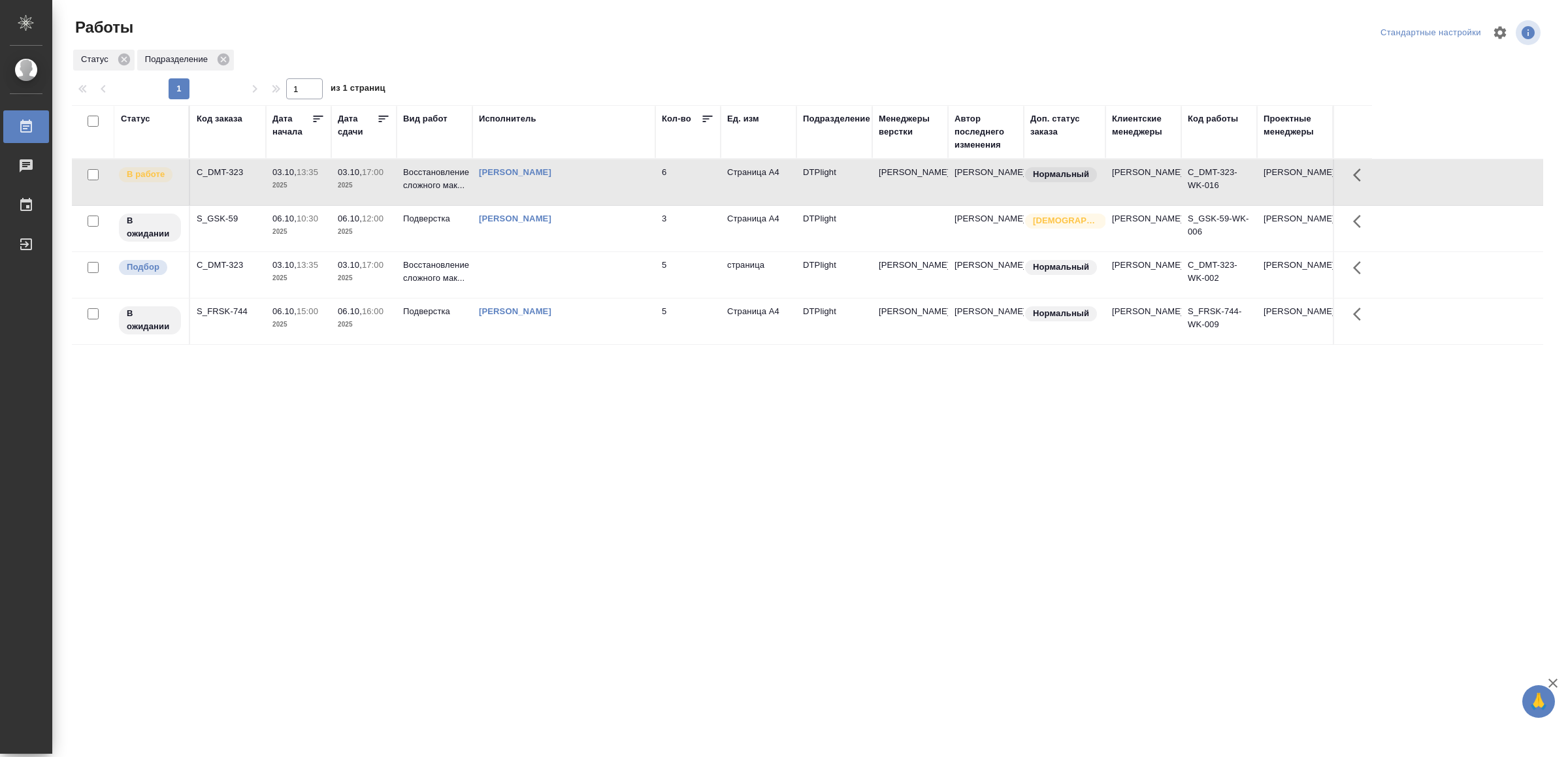
click at [577, 177] on div "[PERSON_NAME]" at bounding box center [563, 172] width 170 height 13
click at [27, 249] on div "Выйти" at bounding box center [9, 244] width 33 height 20
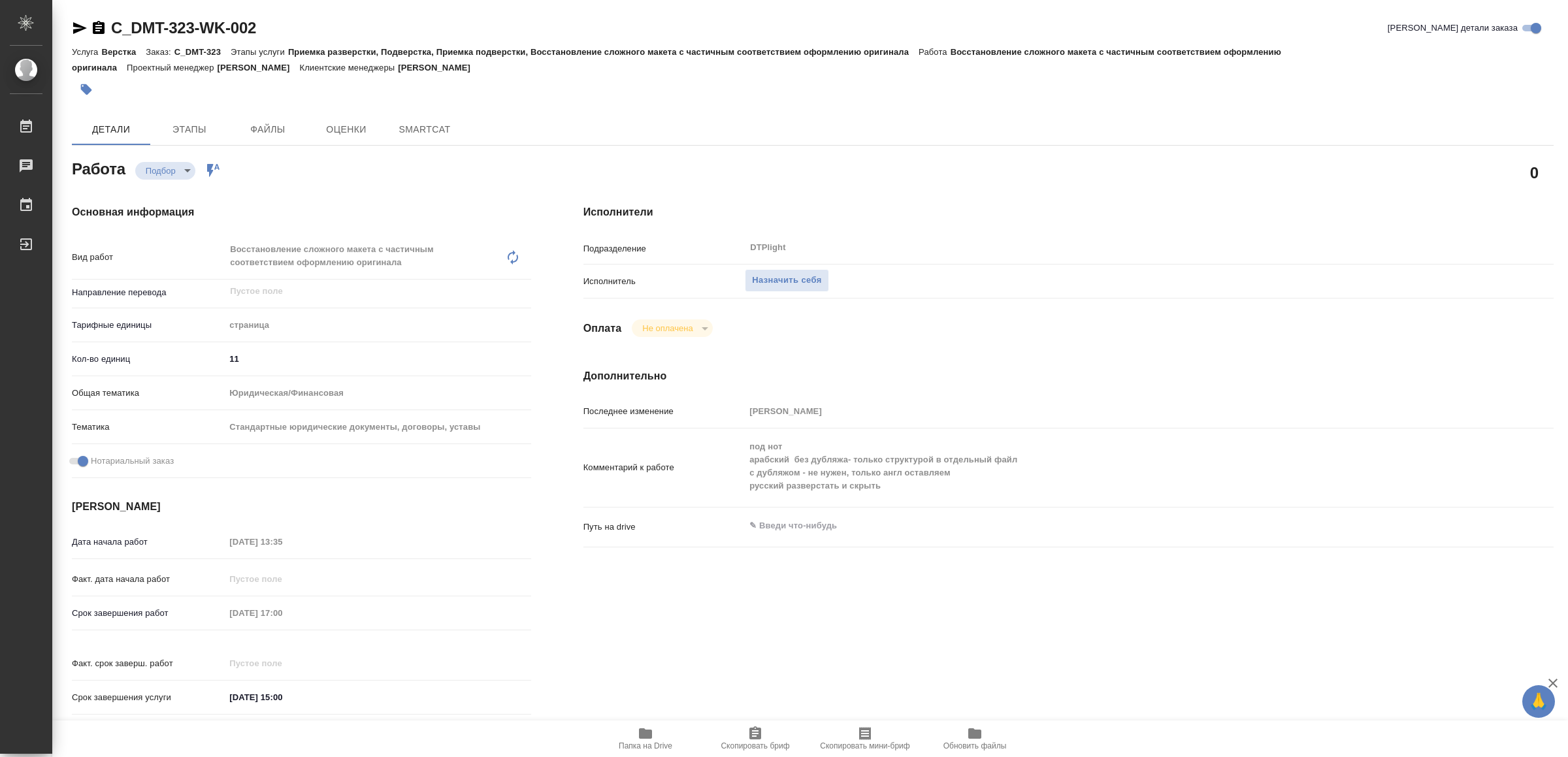
type textarea "x"
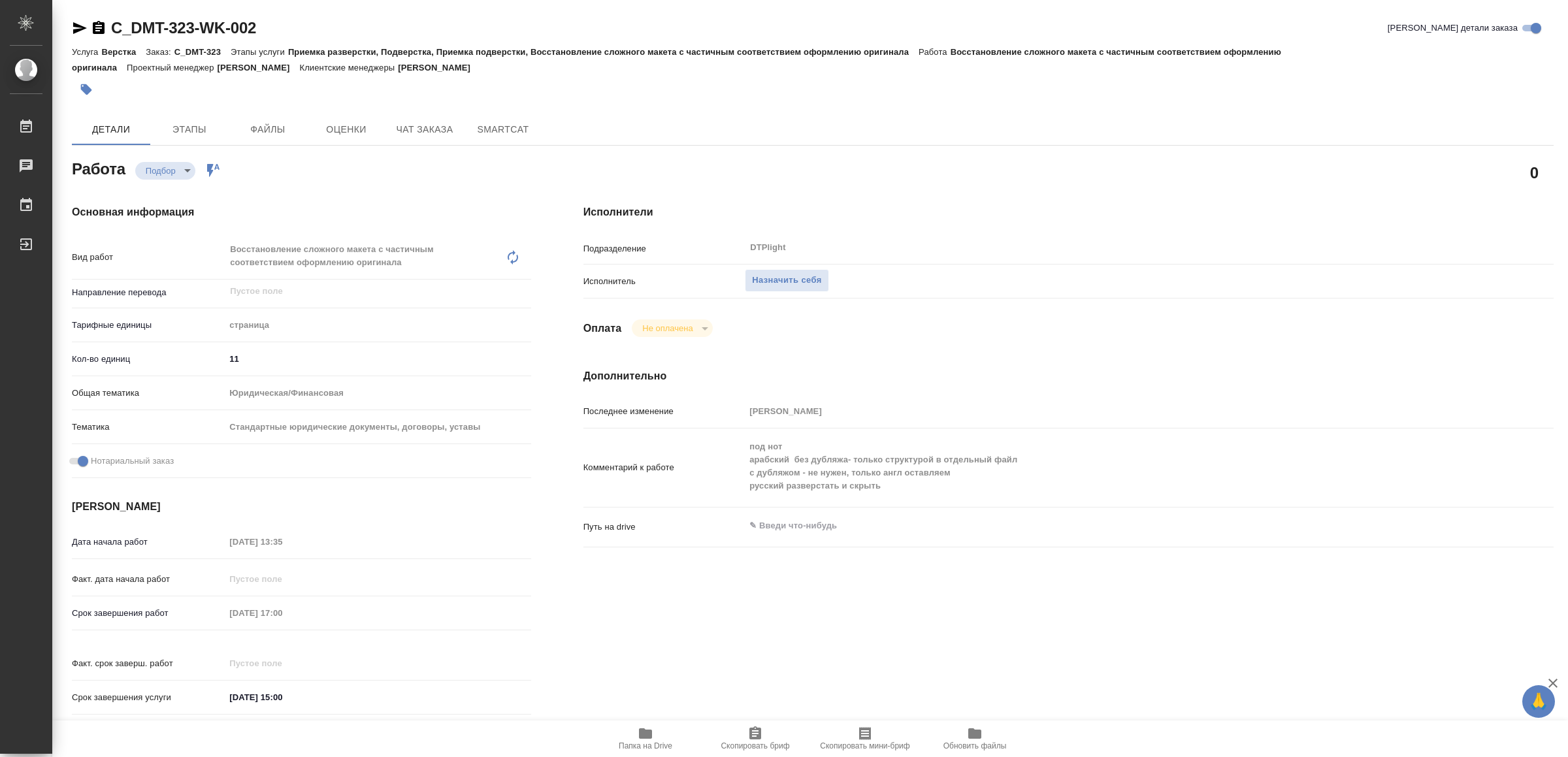
type textarea "x"
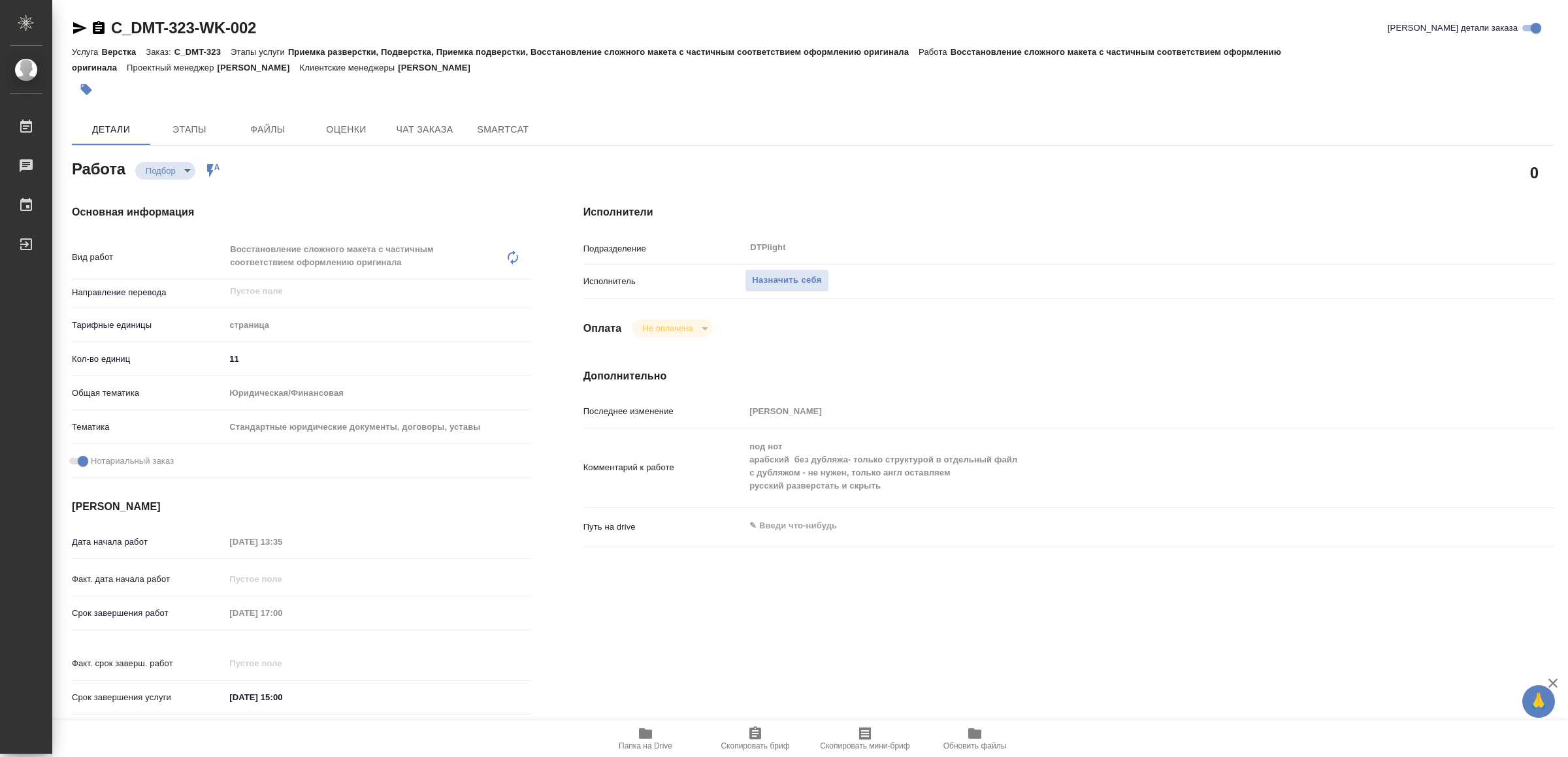
type textarea "x"
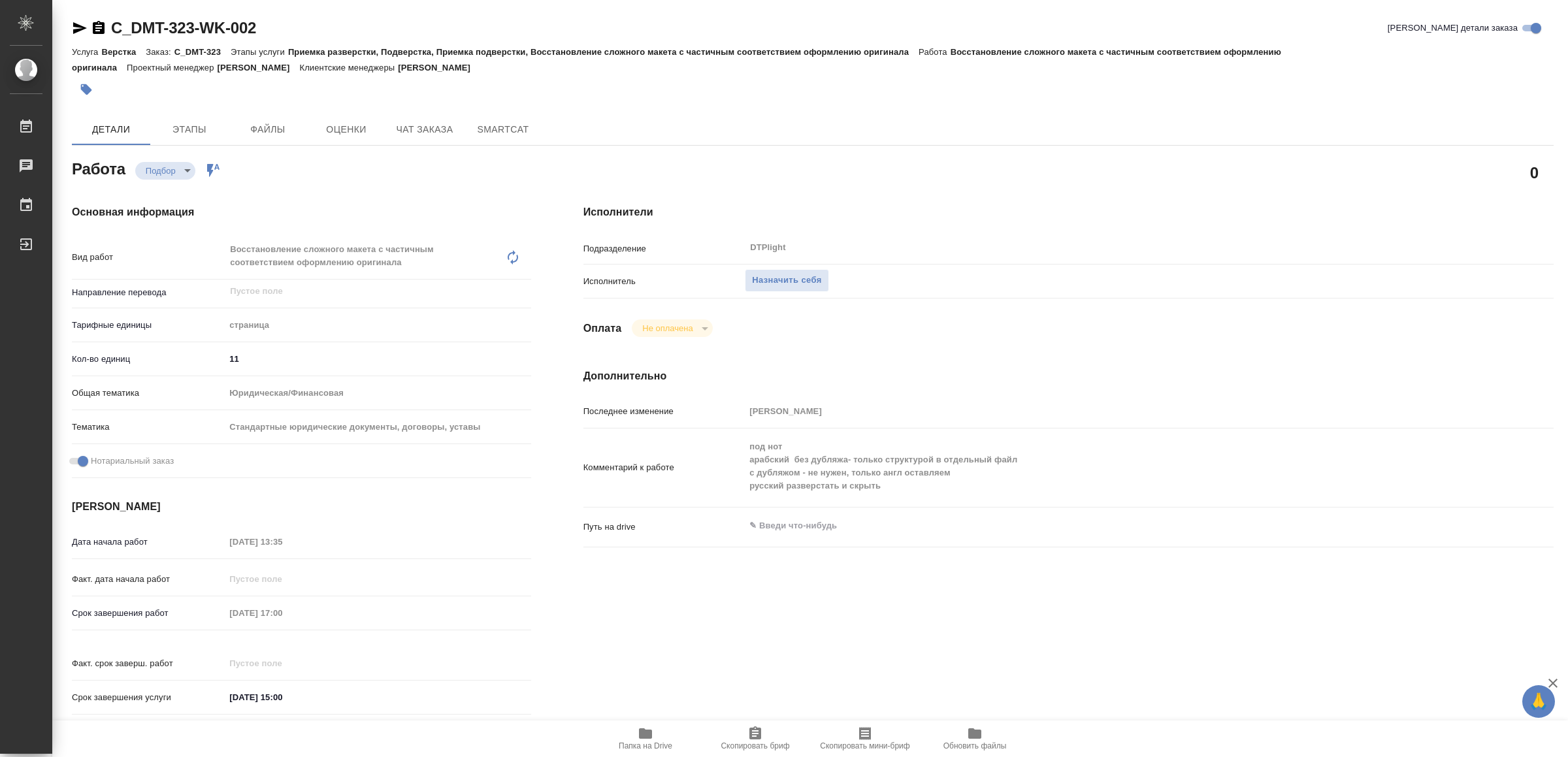
type textarea "x"
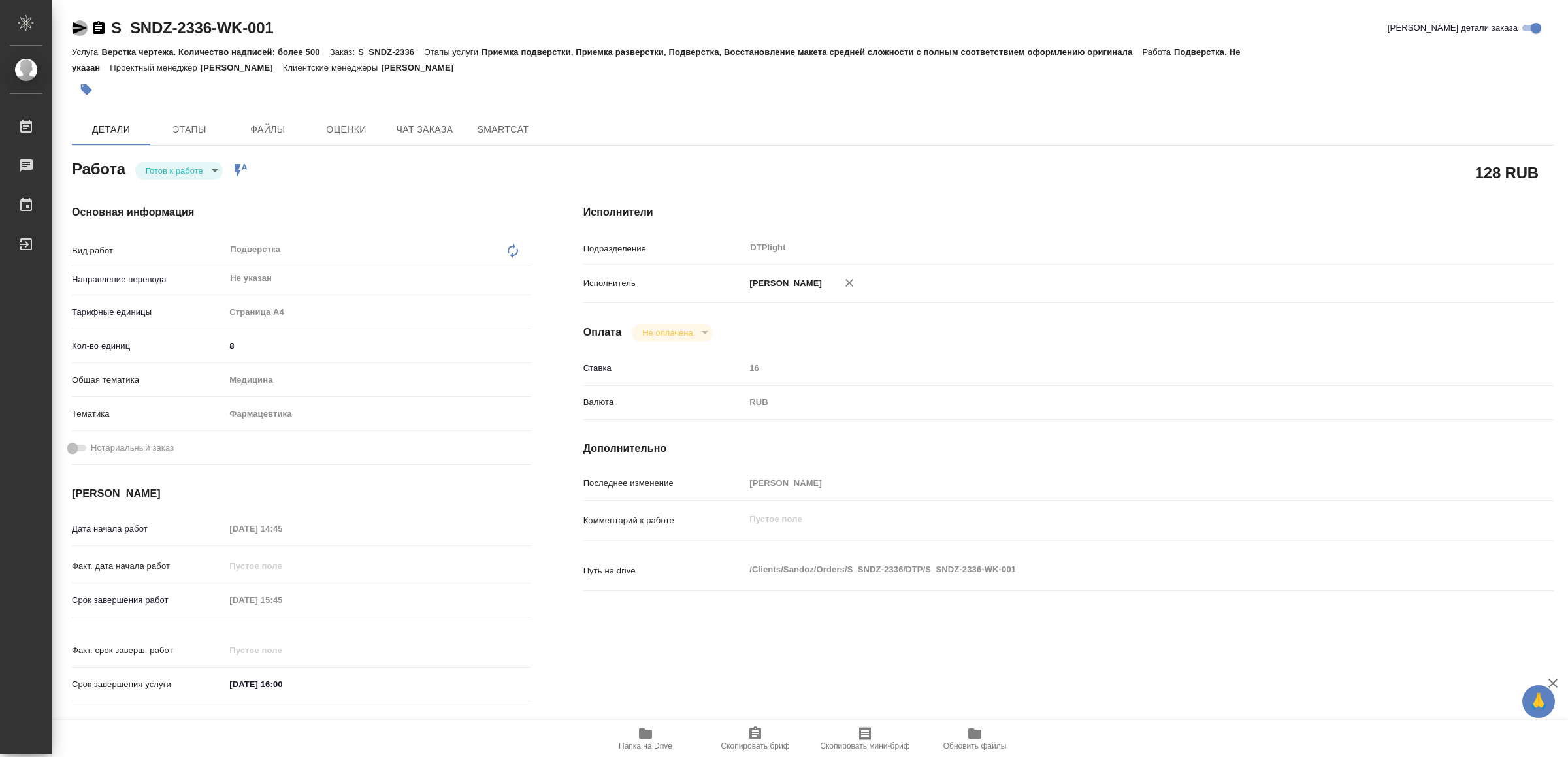
click at [79, 27] on icon "button" at bounding box center [80, 29] width 14 height 12
click at [185, 166] on body "🙏 .cls-1 fill:#fff; AWATERA Yamkovenko Vera Работы 0 Чаты График Выйти S_SNDZ-2…" at bounding box center [784, 378] width 1568 height 757
click at [185, 166] on button "В работе" at bounding box center [168, 170] width 43 height 15
type textarea "x"
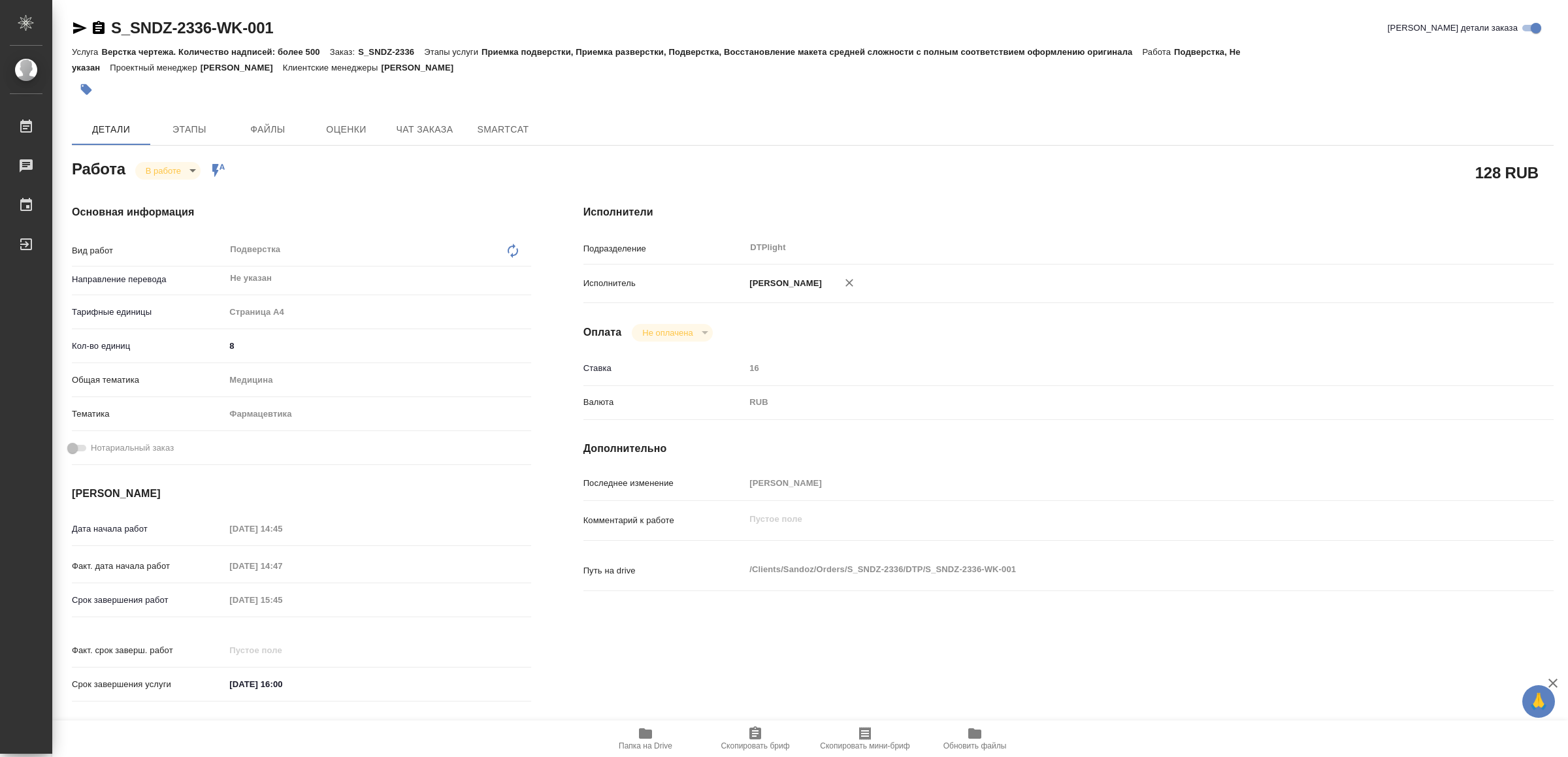
type textarea "x"
click at [652, 741] on span "Папка на Drive" at bounding box center [645, 745] width 53 height 9
click at [75, 29] on icon "button" at bounding box center [80, 29] width 16 height 16
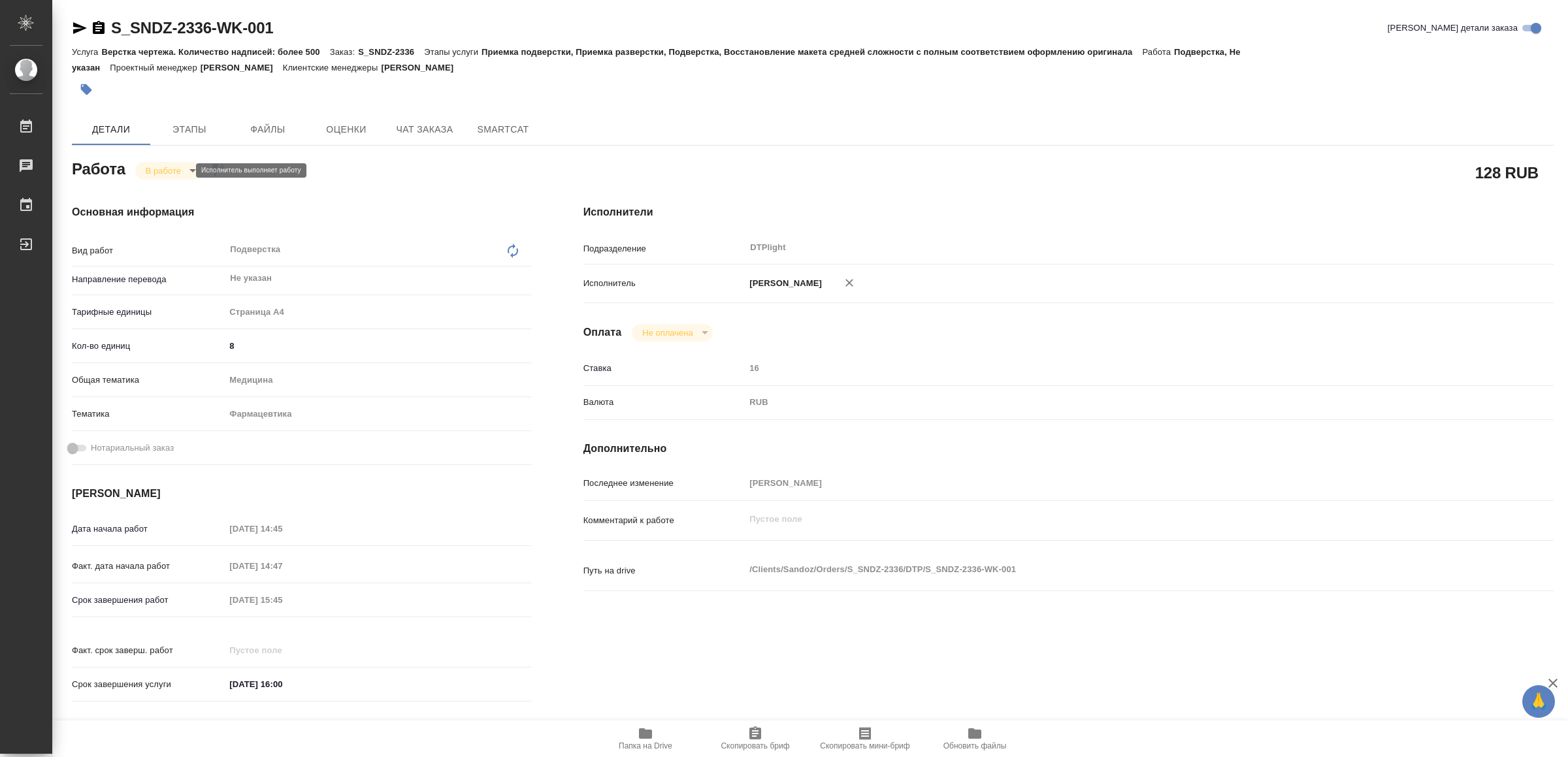
click at [173, 165] on body "🙏 .cls-1 fill:#fff; AWATERA Yamkovenko Vera Работы 0 Чаты График Выйти S_SNDZ-2…" at bounding box center [784, 378] width 1568 height 757
click at [181, 215] on li "Сдан" at bounding box center [179, 215] width 87 height 23
type textarea "x"
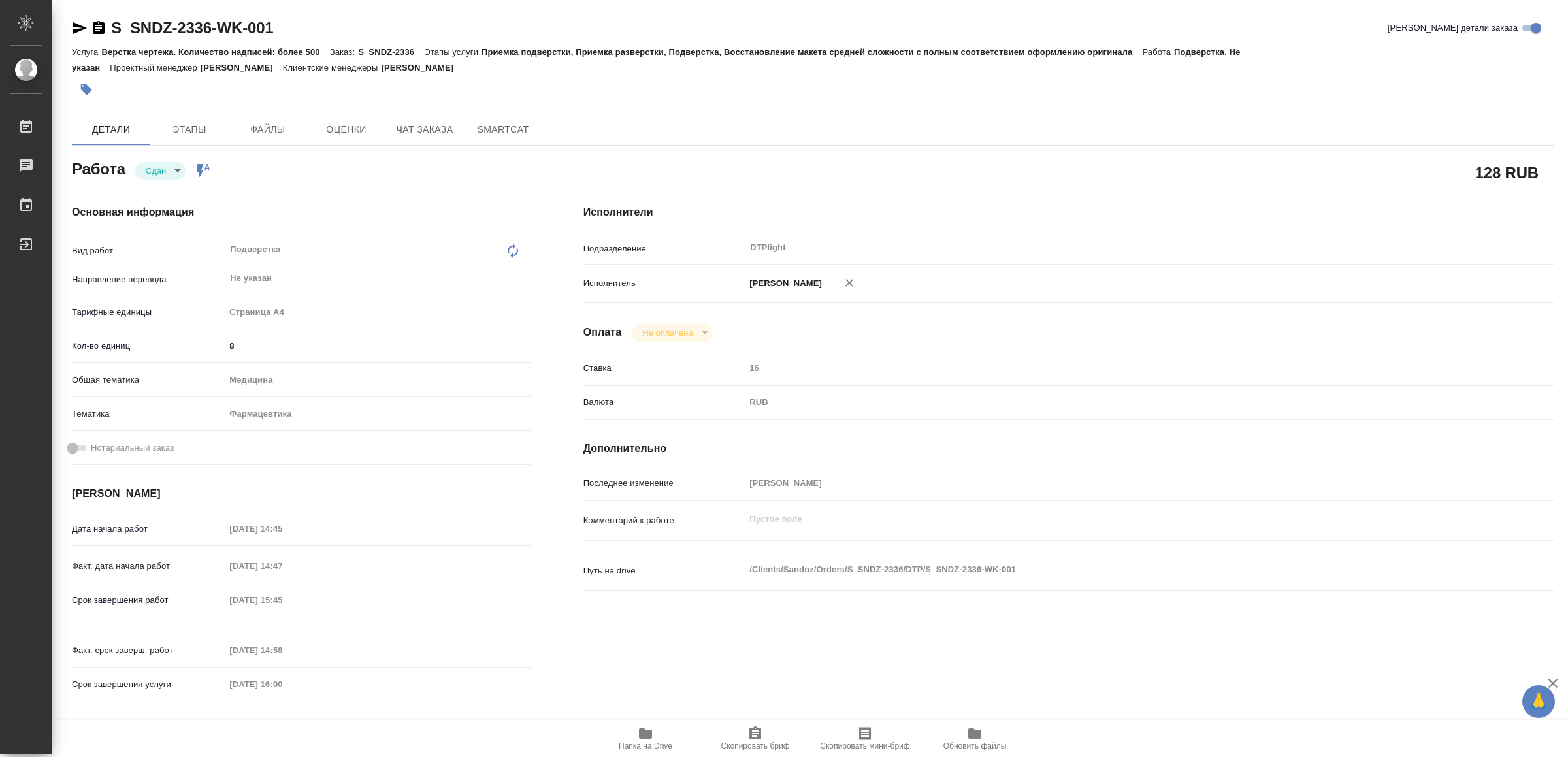
type textarea "x"
click at [79, 23] on icon "button" at bounding box center [80, 29] width 16 height 16
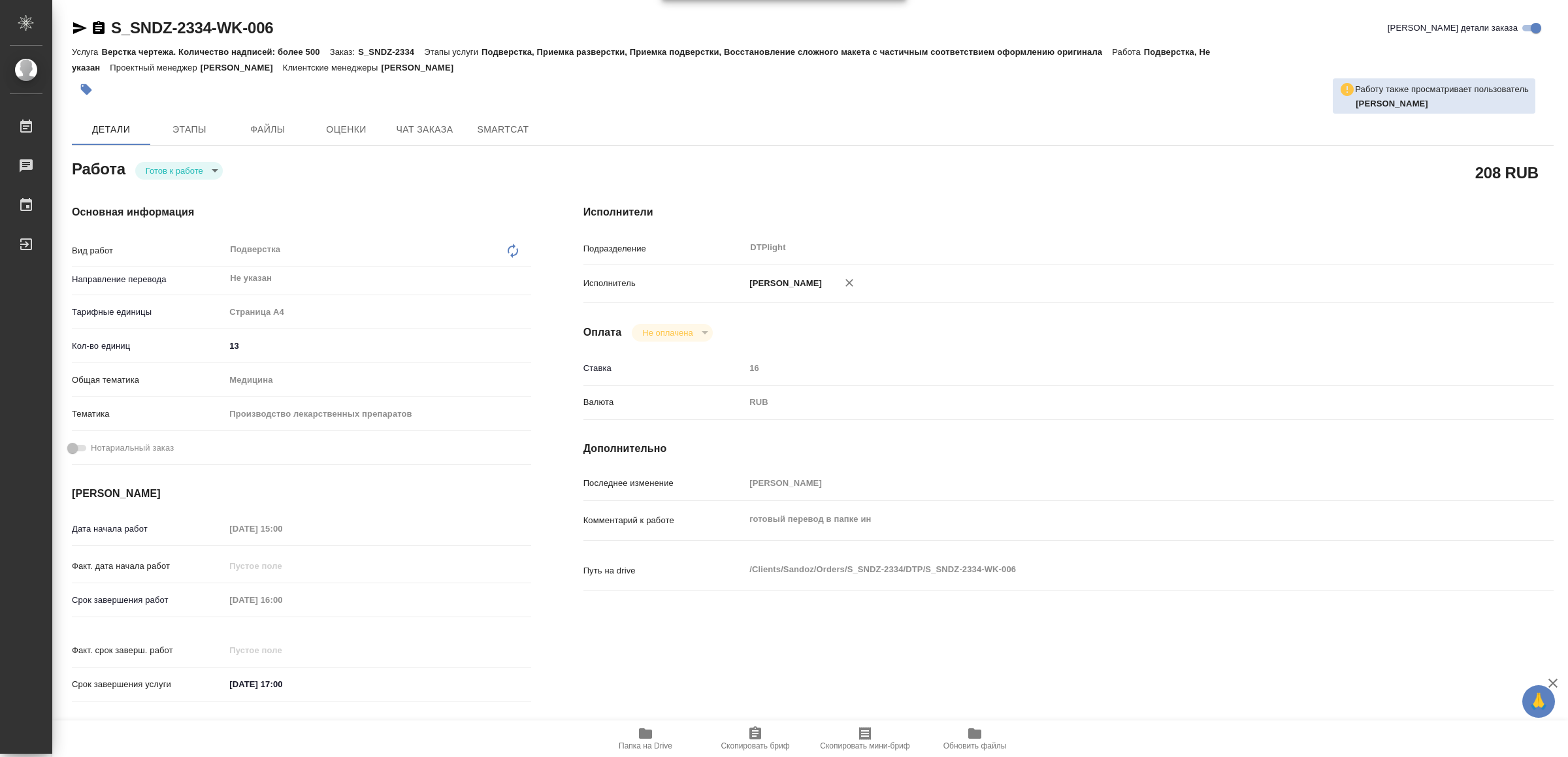
click at [172, 172] on body "🙏 .cls-1 fill:#fff; AWATERA Yamkovenko [PERSON_NAME] Работы 0 Чаты График Выйти…" at bounding box center [784, 378] width 1568 height 757
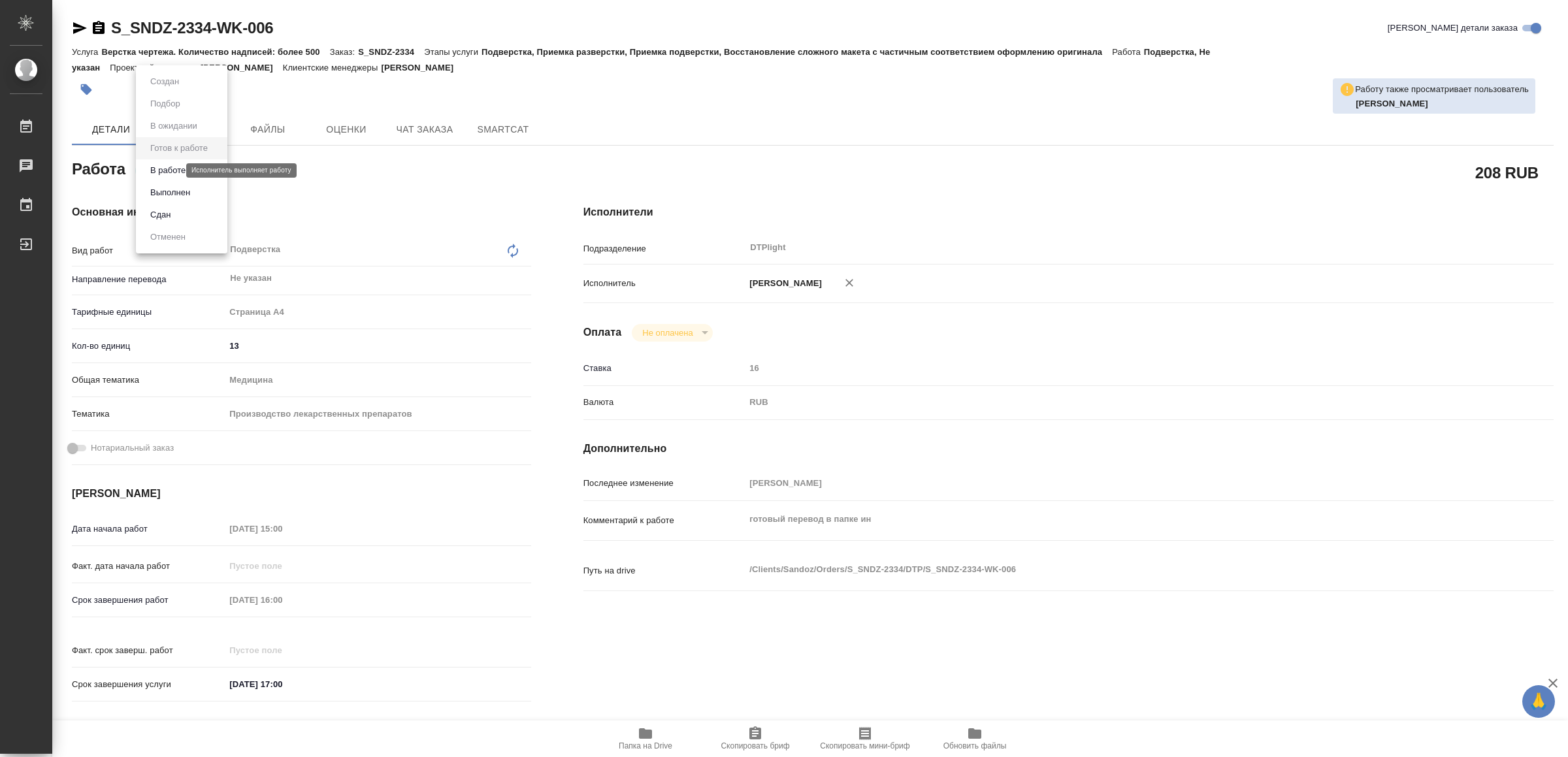
click at [172, 170] on button "В работе" at bounding box center [168, 170] width 43 height 15
type textarea "x"
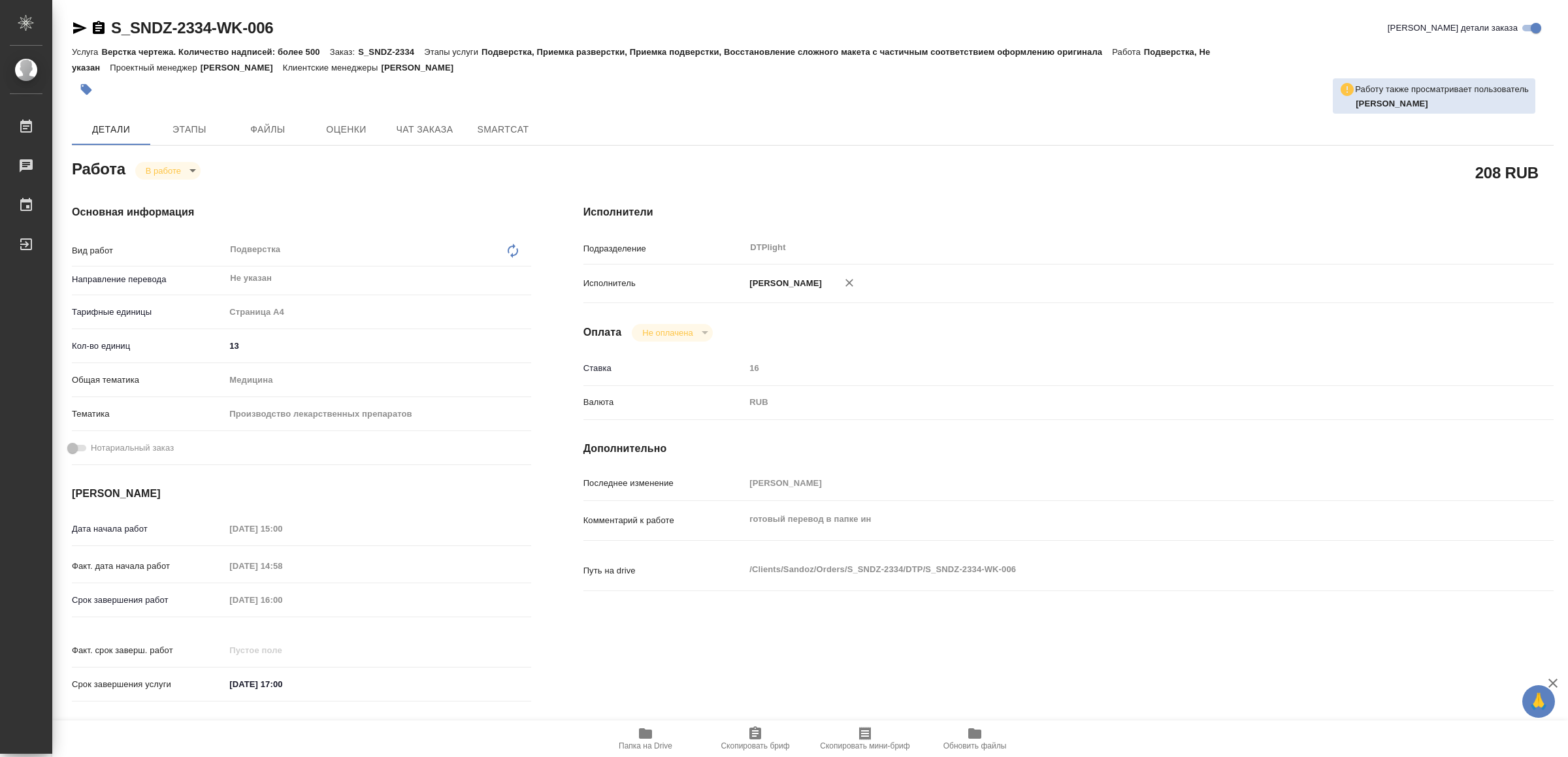
type textarea "x"
click at [661, 733] on span "Папка на Drive" at bounding box center [646, 737] width 95 height 25
click at [77, 23] on icon "button" at bounding box center [80, 29] width 16 height 16
drag, startPoint x: 79, startPoint y: 30, endPoint x: 167, endPoint y: 150, distance: 148.8
click at [79, 29] on icon "button" at bounding box center [80, 29] width 16 height 16
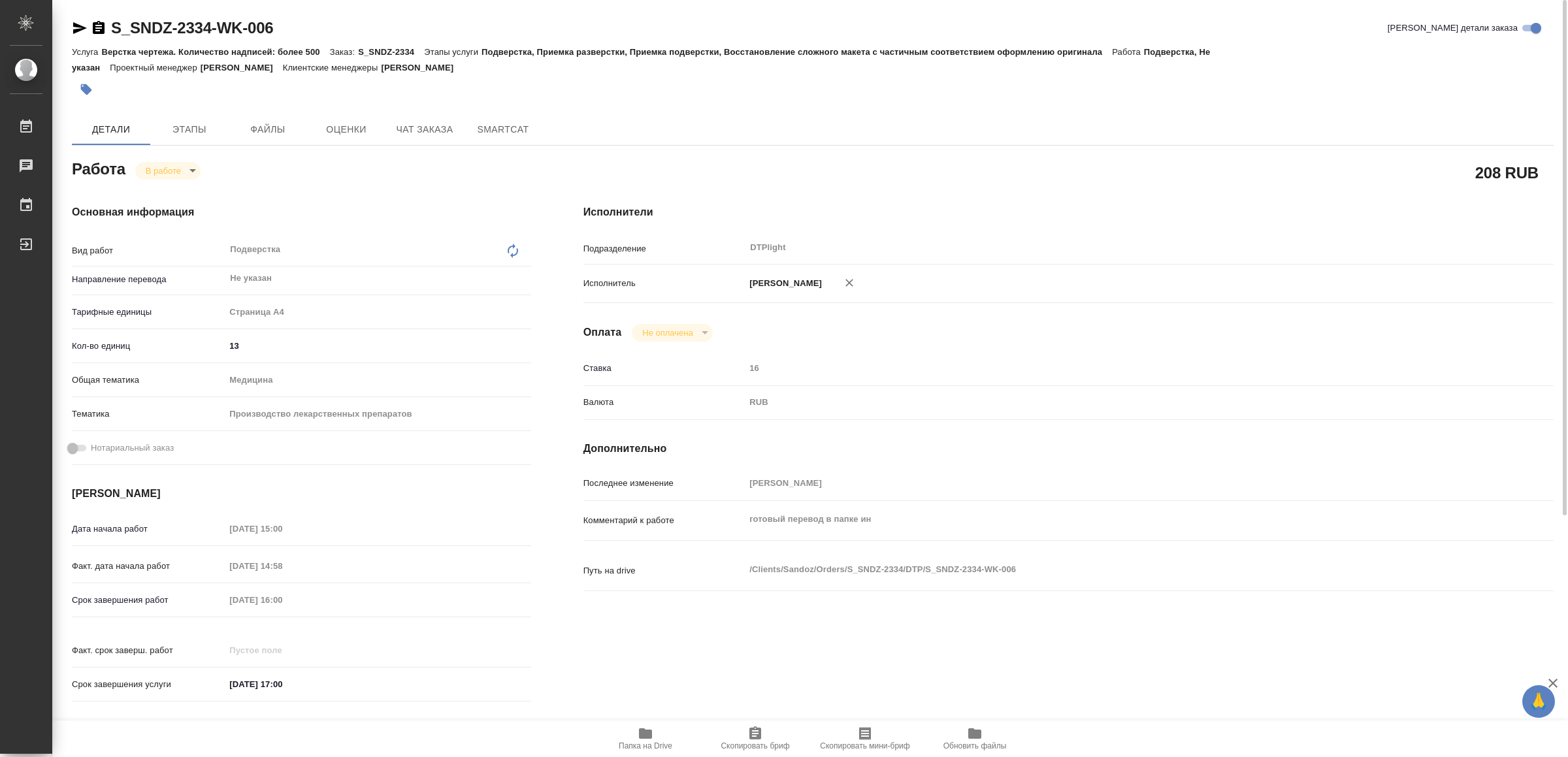
click at [77, 29] on icon "button" at bounding box center [80, 29] width 16 height 16
click at [169, 170] on body "🙏 .cls-1 fill:#fff; AWATERA Yamkovenko [PERSON_NAME] Работы 0 Чаты График Выйти…" at bounding box center [784, 378] width 1568 height 757
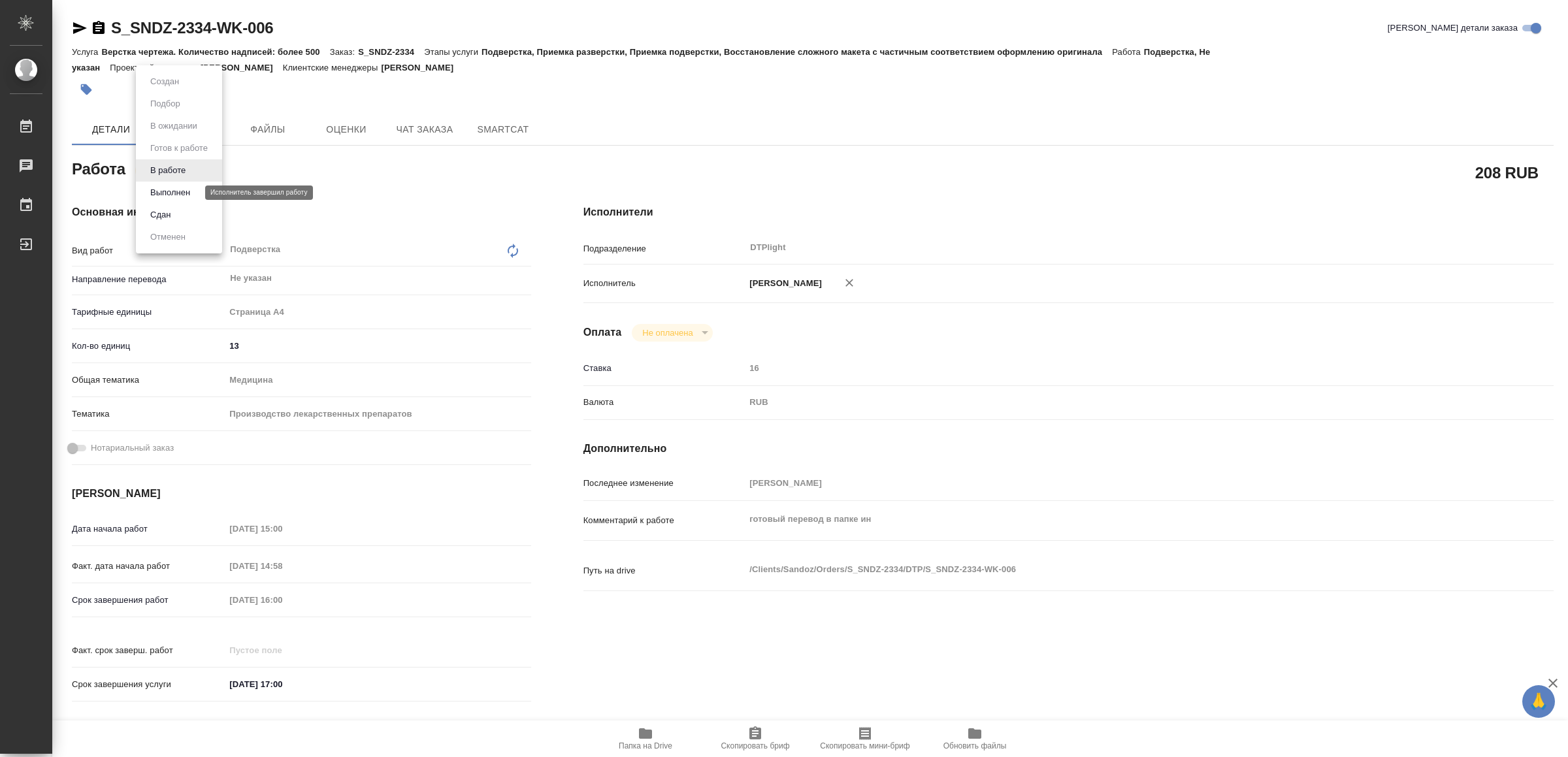
click at [173, 193] on button "Выполнен" at bounding box center [170, 192] width 47 height 15
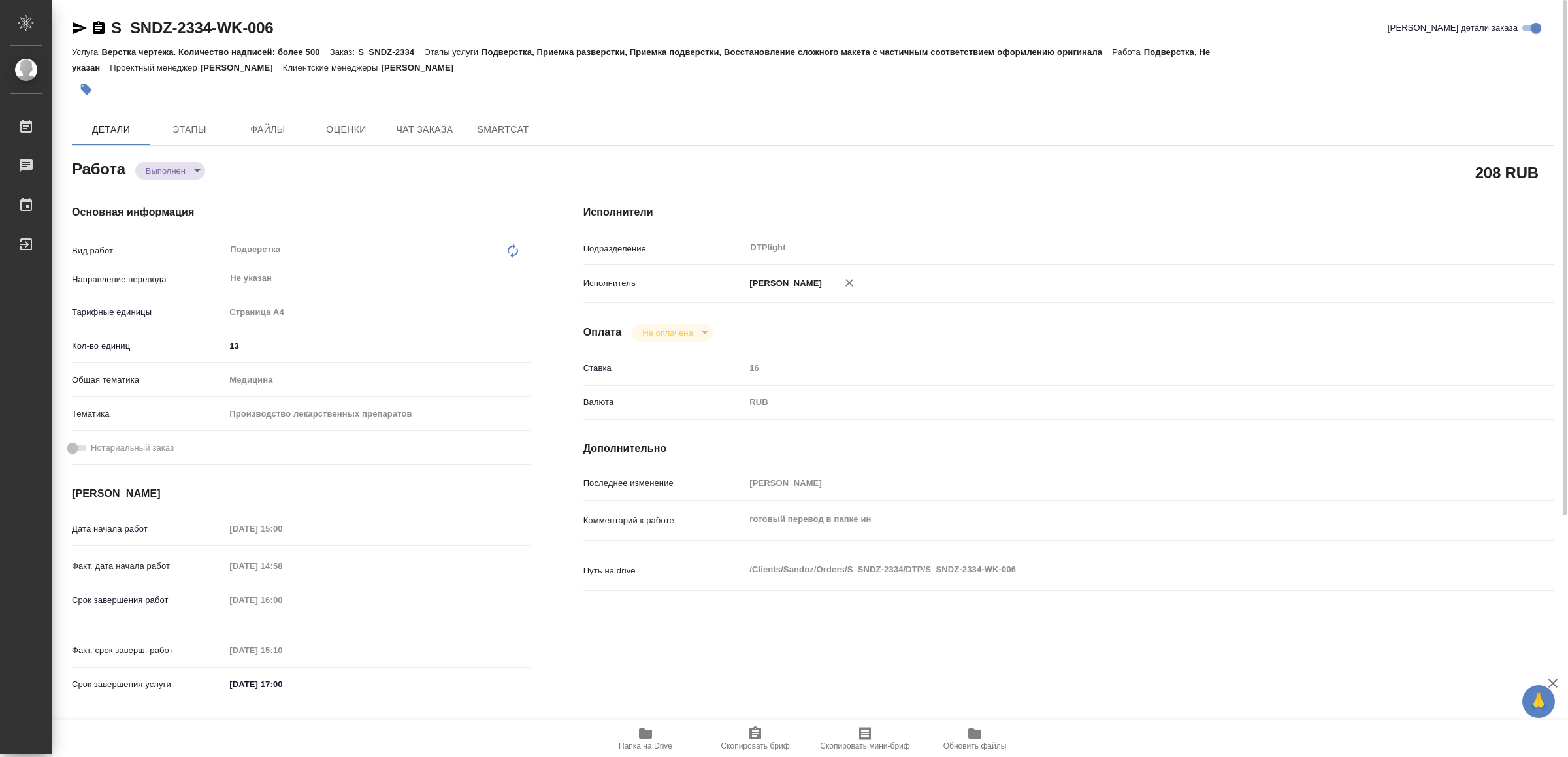
type textarea "x"
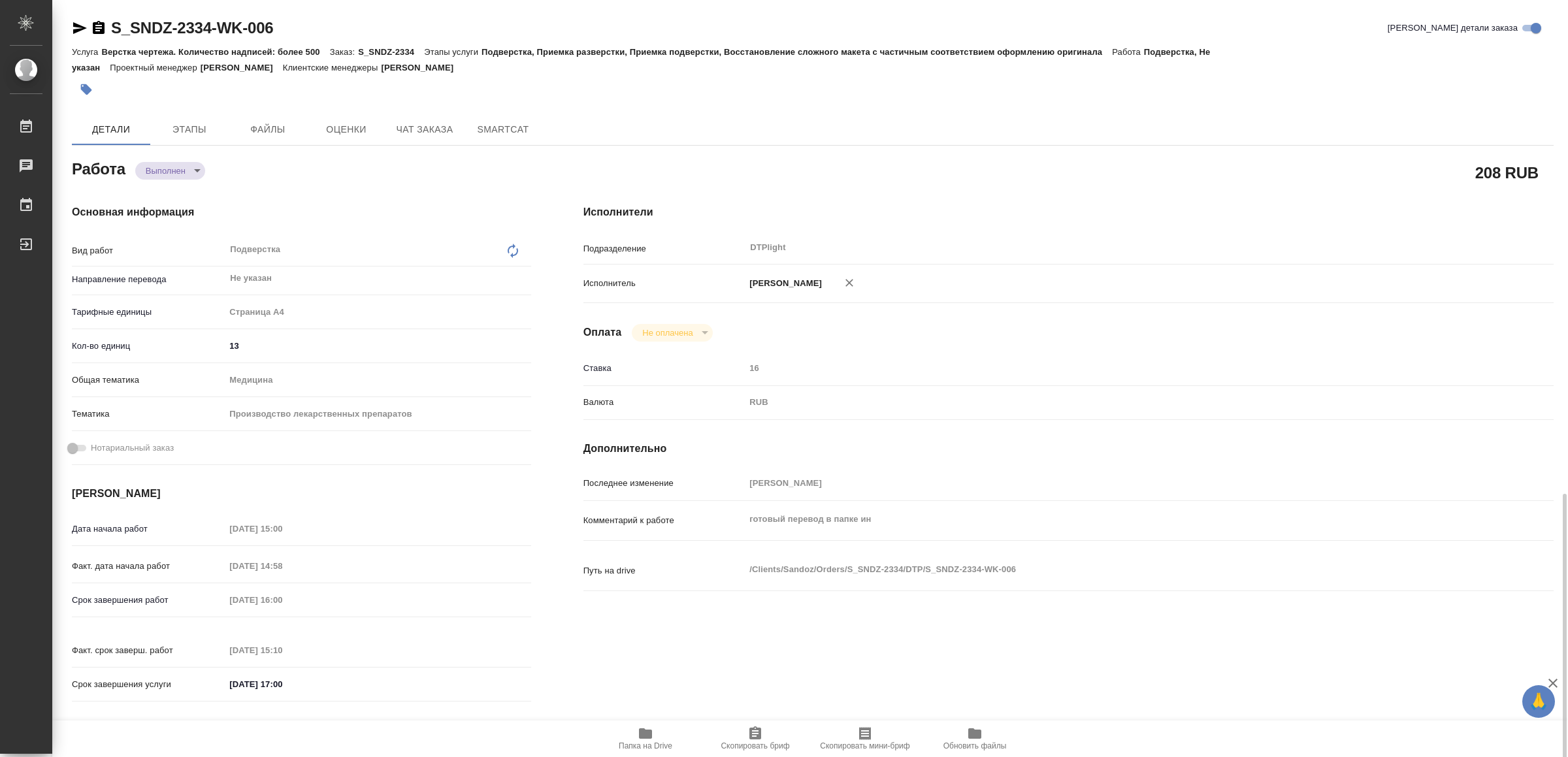
scroll to position [356, 0]
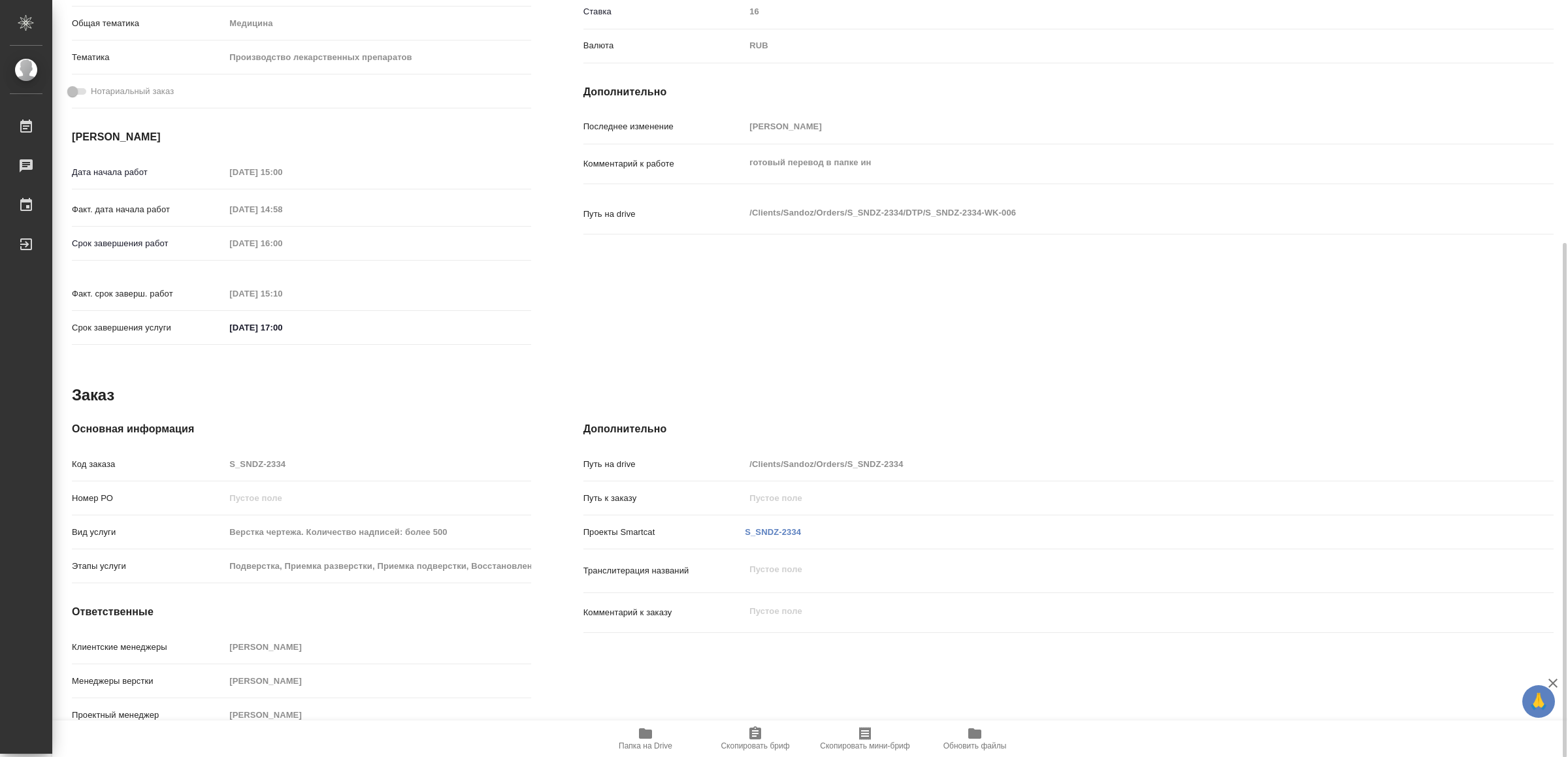
type textarea "x"
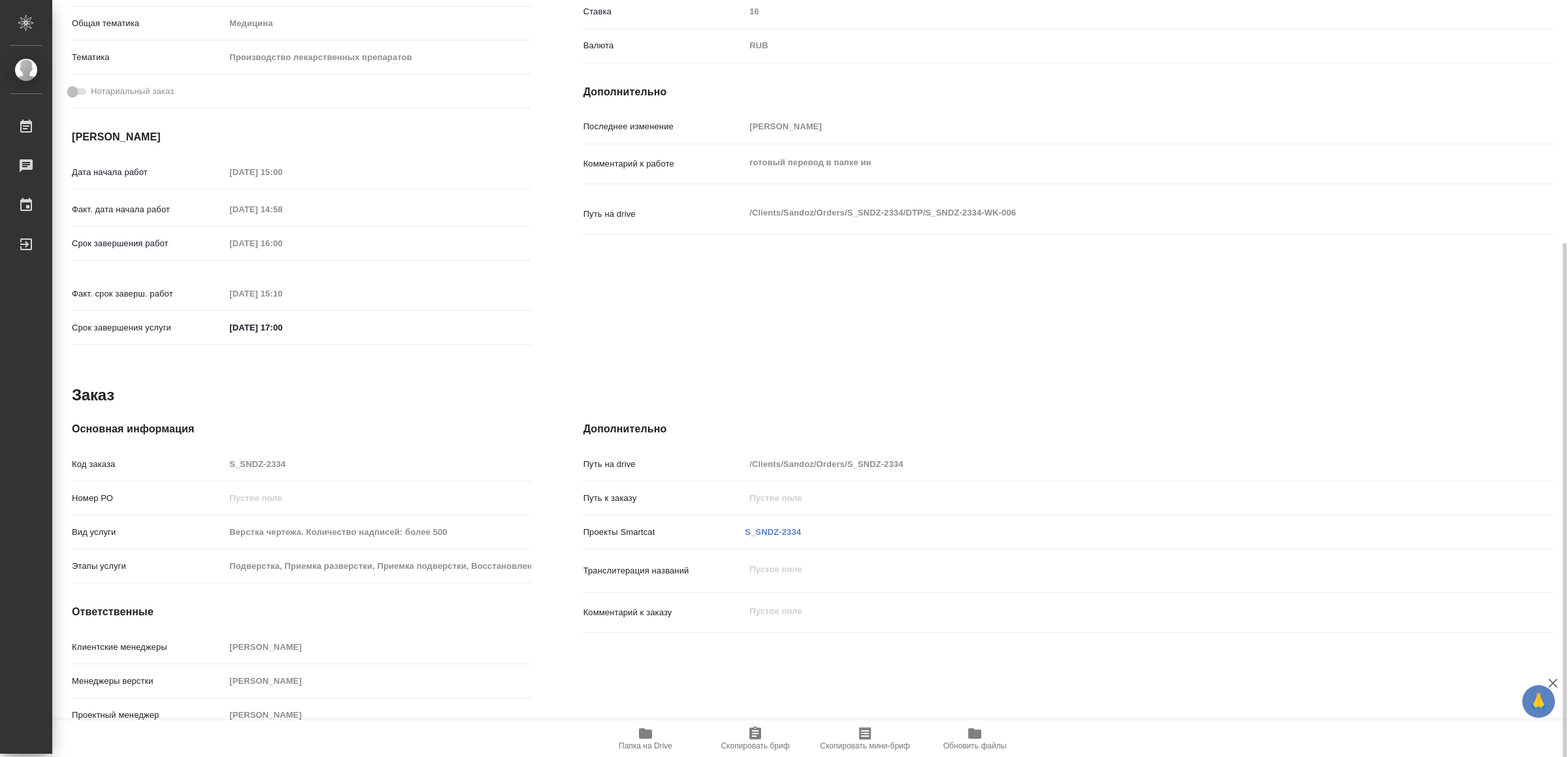
scroll to position [0, 0]
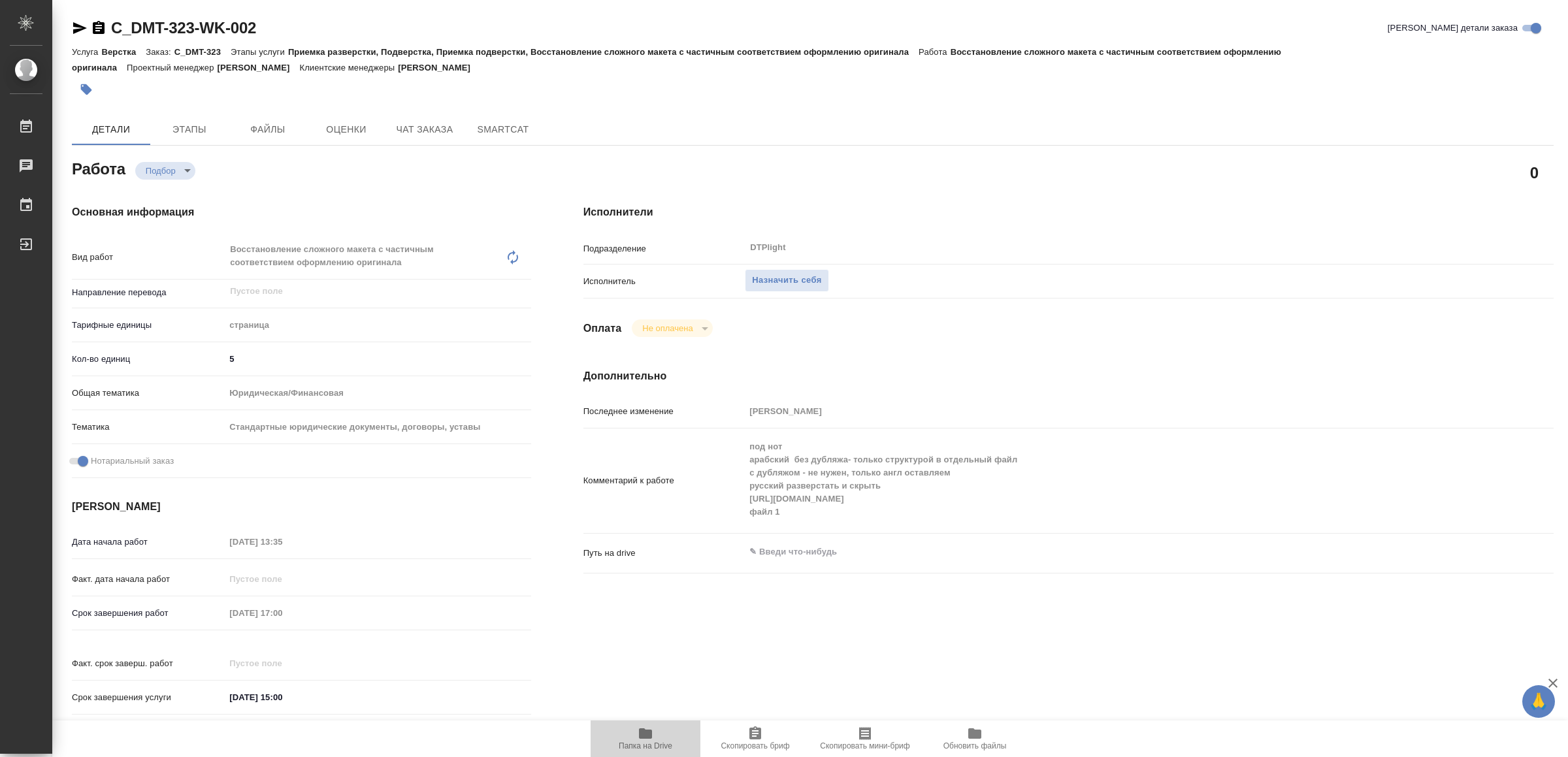
click at [638, 734] on icon "button" at bounding box center [646, 733] width 16 height 16
click at [641, 731] on icon "button" at bounding box center [645, 733] width 13 height 11
click at [728, 494] on div "Комментарий к работе под нот арабский без дубляжа- только структурой в отдельны…" at bounding box center [1069, 481] width 970 height 95
click at [652, 733] on icon "button" at bounding box center [645, 733] width 13 height 11
click at [784, 273] on span "Назначить себя" at bounding box center [787, 280] width 69 height 15
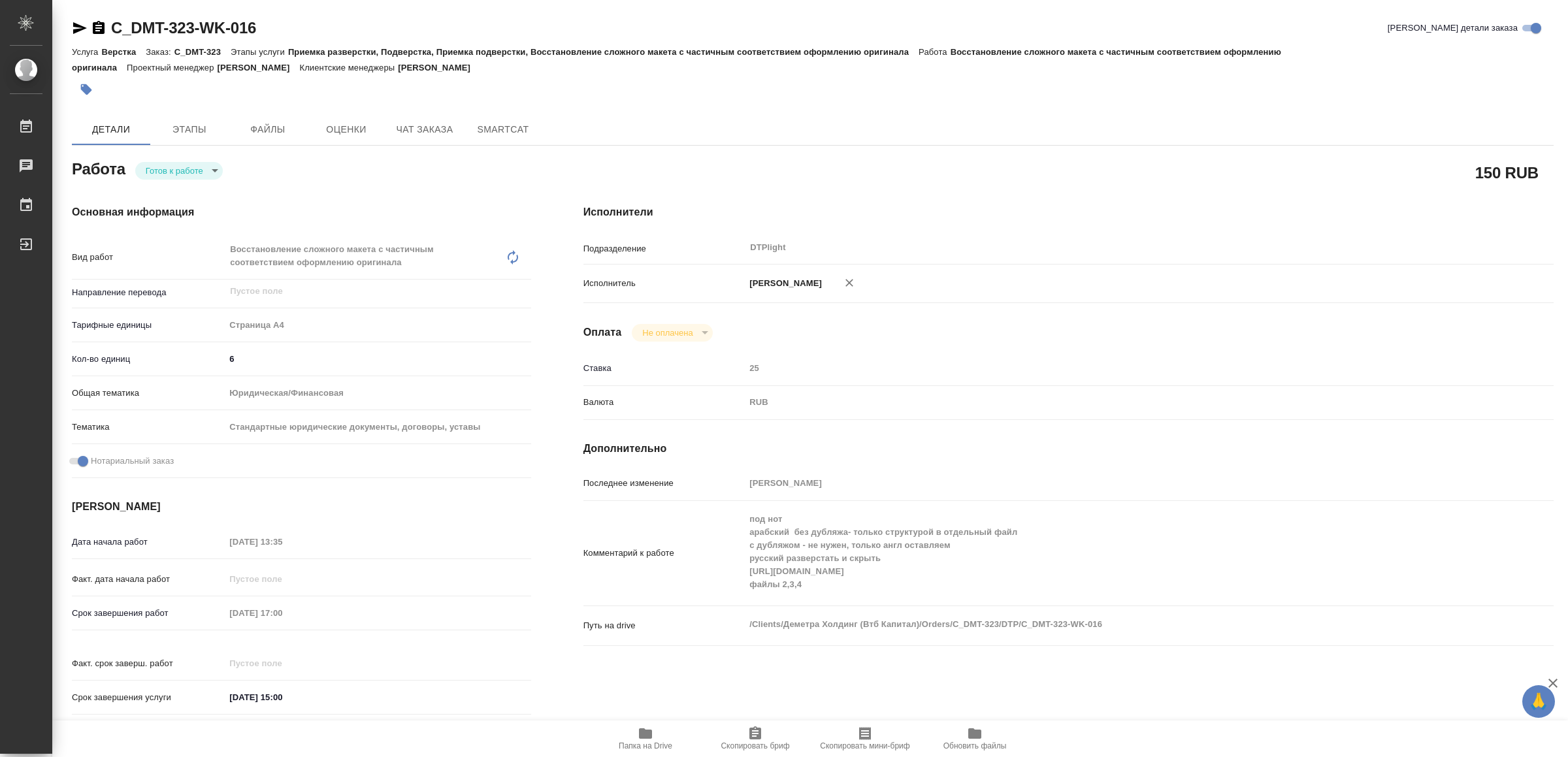
type textarea "x"
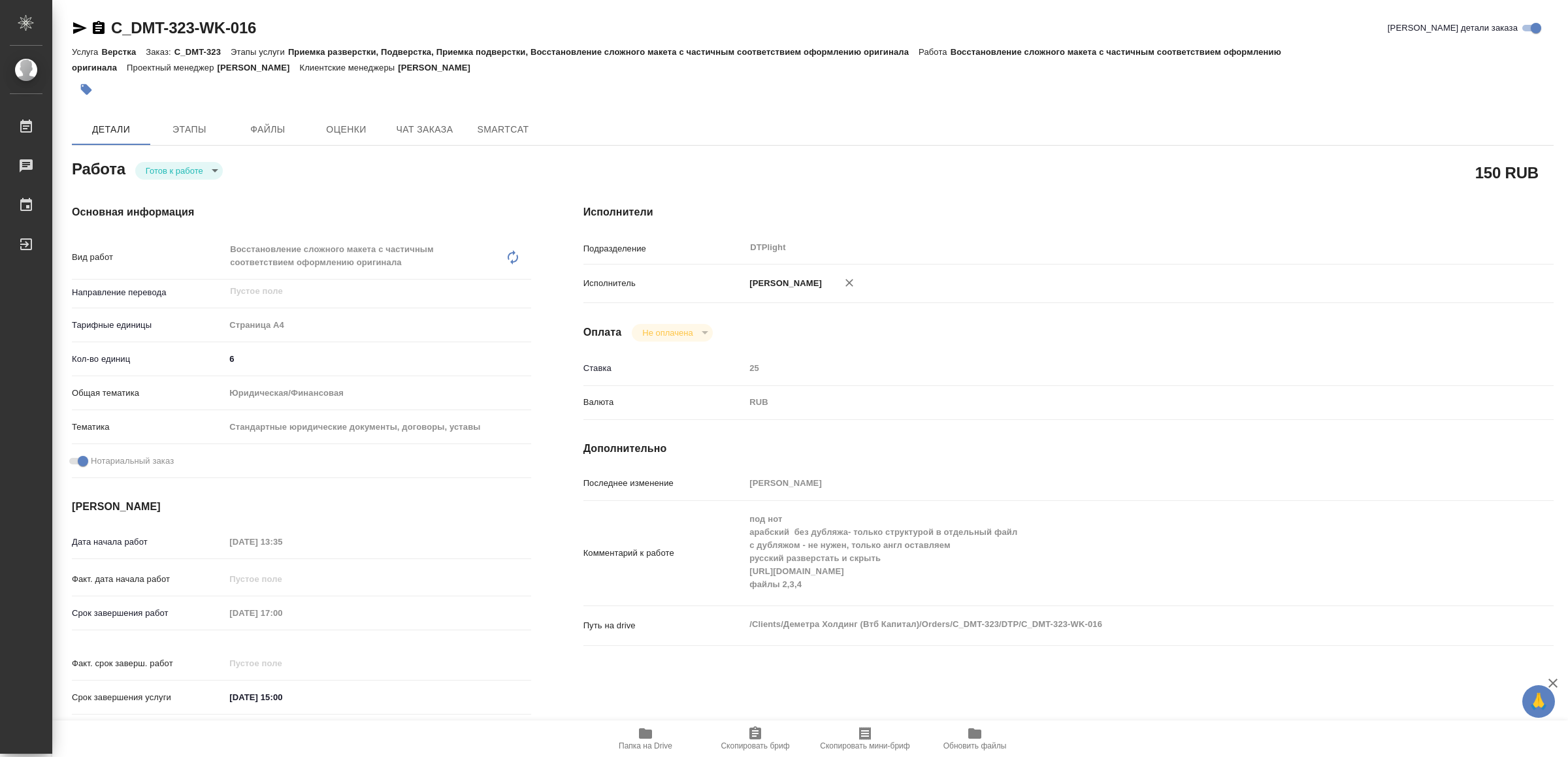
type textarea "x"
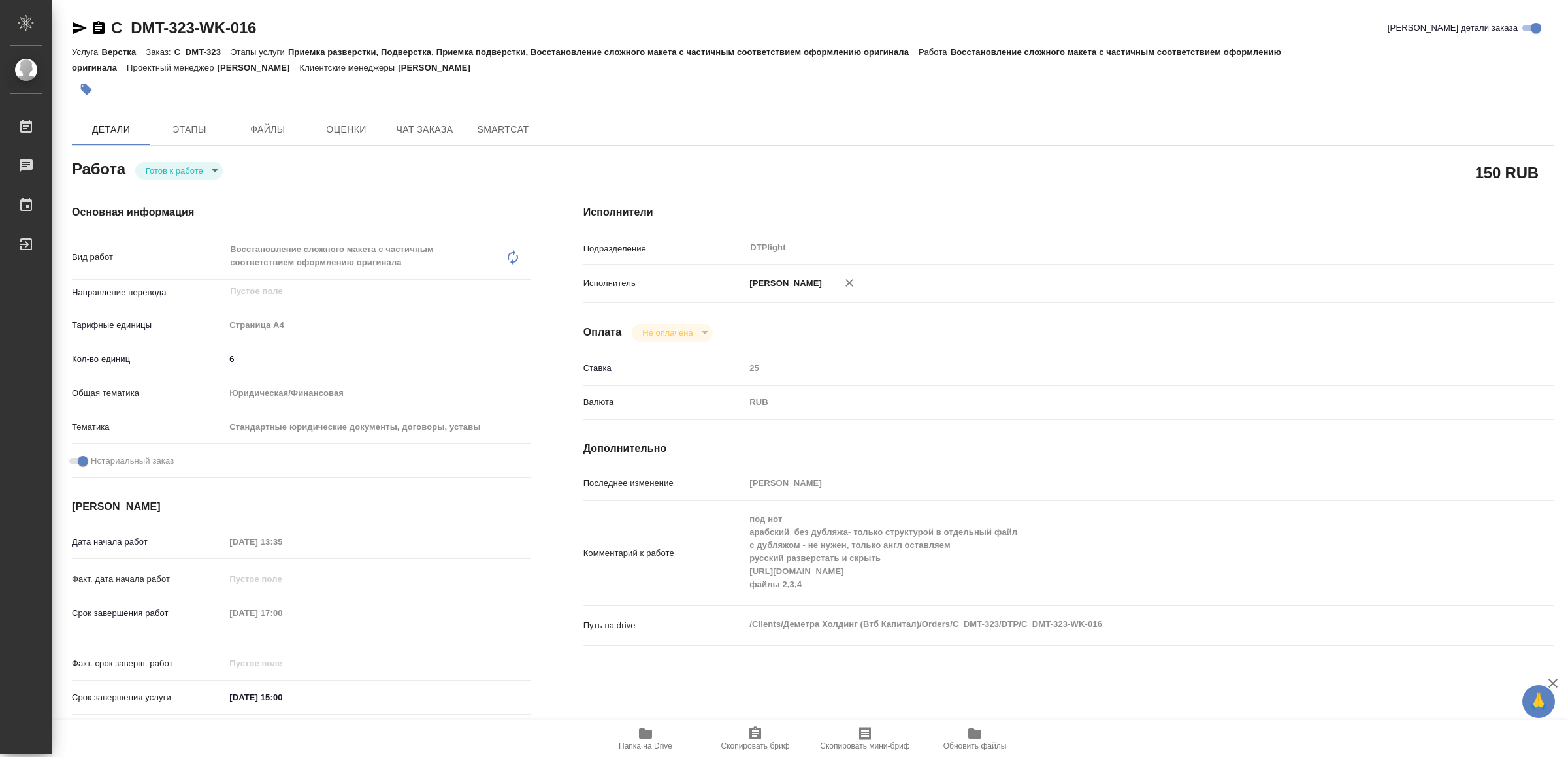
click at [159, 165] on body "🙏 .cls-1 fill:#fff; AWATERA Yamkovenko [PERSON_NAME] Работы Чаты График Выйти C…" at bounding box center [784, 378] width 1568 height 757
click at [160, 165] on button "В работе" at bounding box center [168, 170] width 43 height 15
type textarea "x"
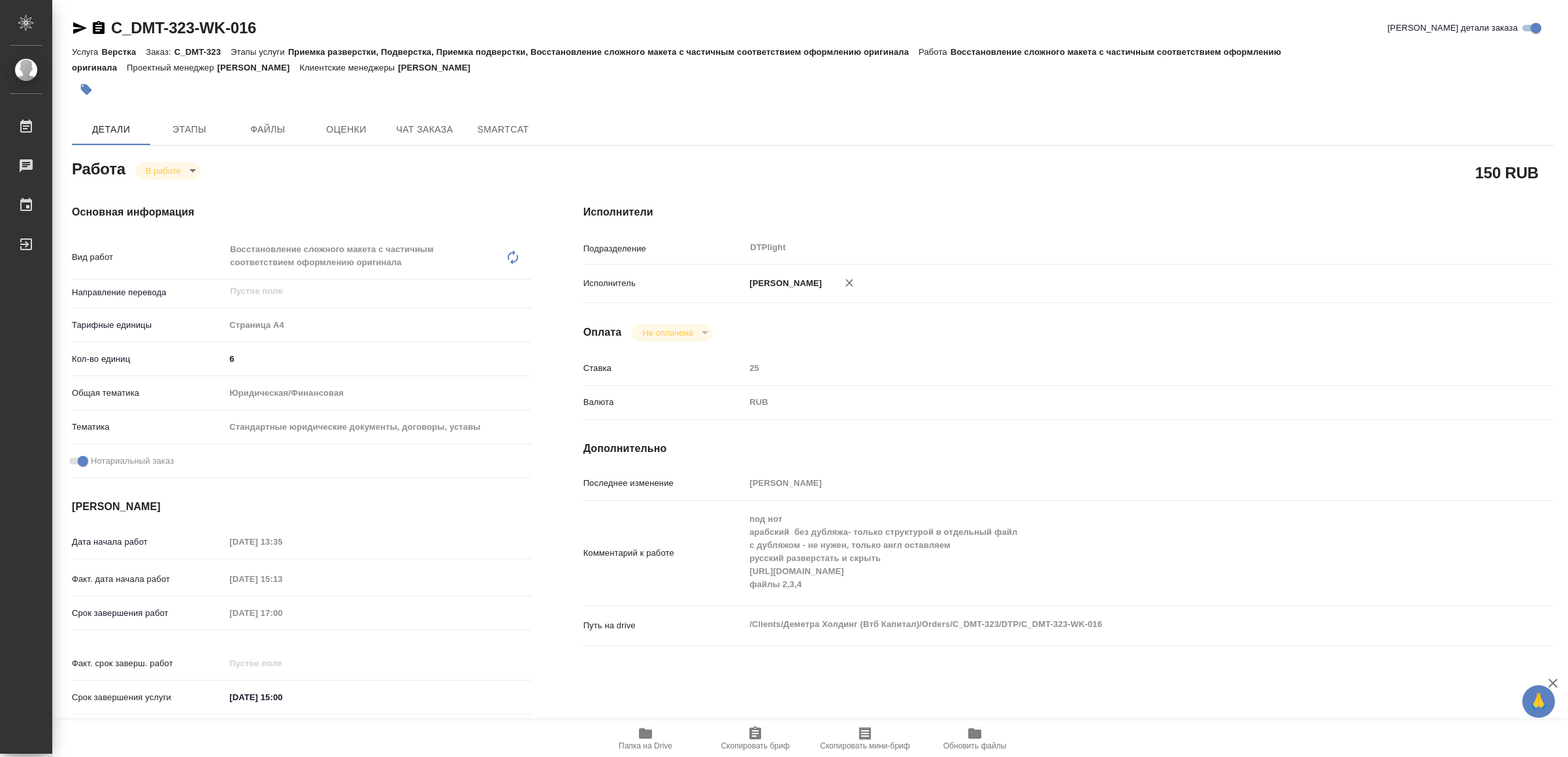
type textarea "x"
click at [81, 32] on icon "button" at bounding box center [80, 29] width 16 height 16
type textarea "x"
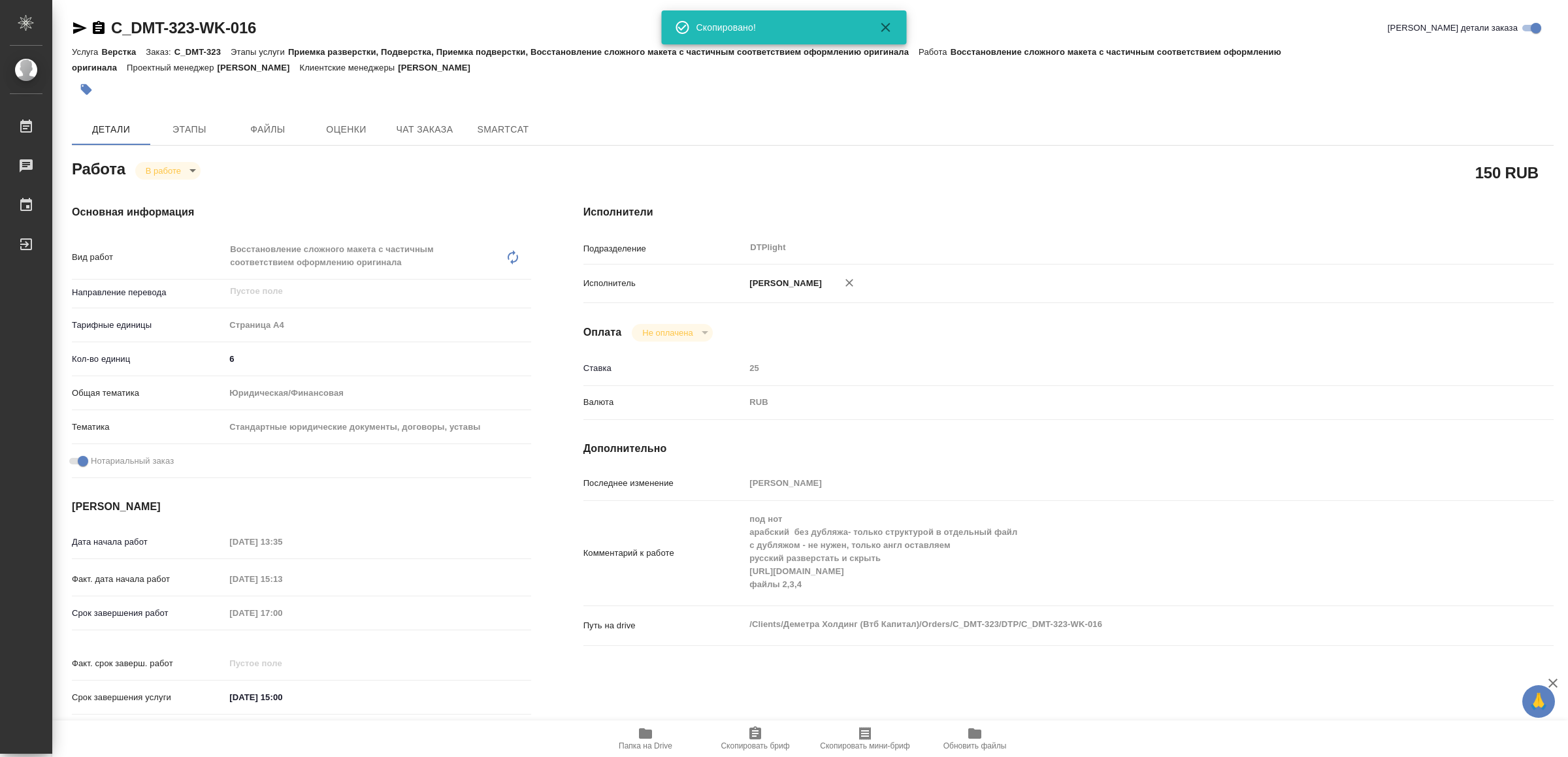
type textarea "x"
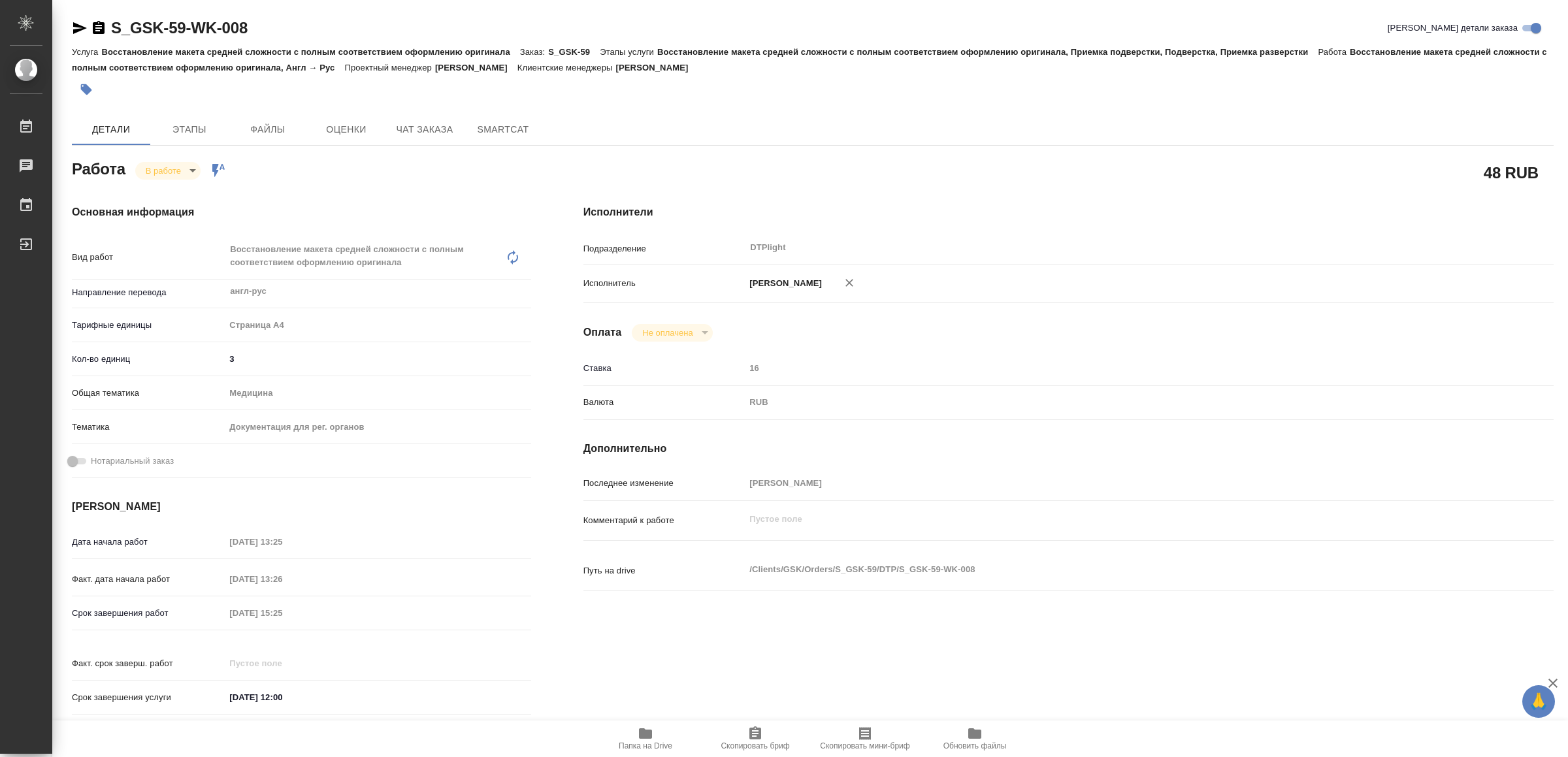
click at [652, 741] on span "Папка на Drive" at bounding box center [645, 745] width 53 height 9
click at [83, 24] on icon "button" at bounding box center [80, 29] width 16 height 16
click at [177, 168] on body "🙏 .cls-1 fill:#fff; AWATERA Yamkovenko Vera Работы 0 Чаты График Выйти S_GSK-59…" at bounding box center [784, 378] width 1568 height 757
click at [173, 210] on button "Сдан" at bounding box center [161, 215] width 29 height 15
type textarea "x"
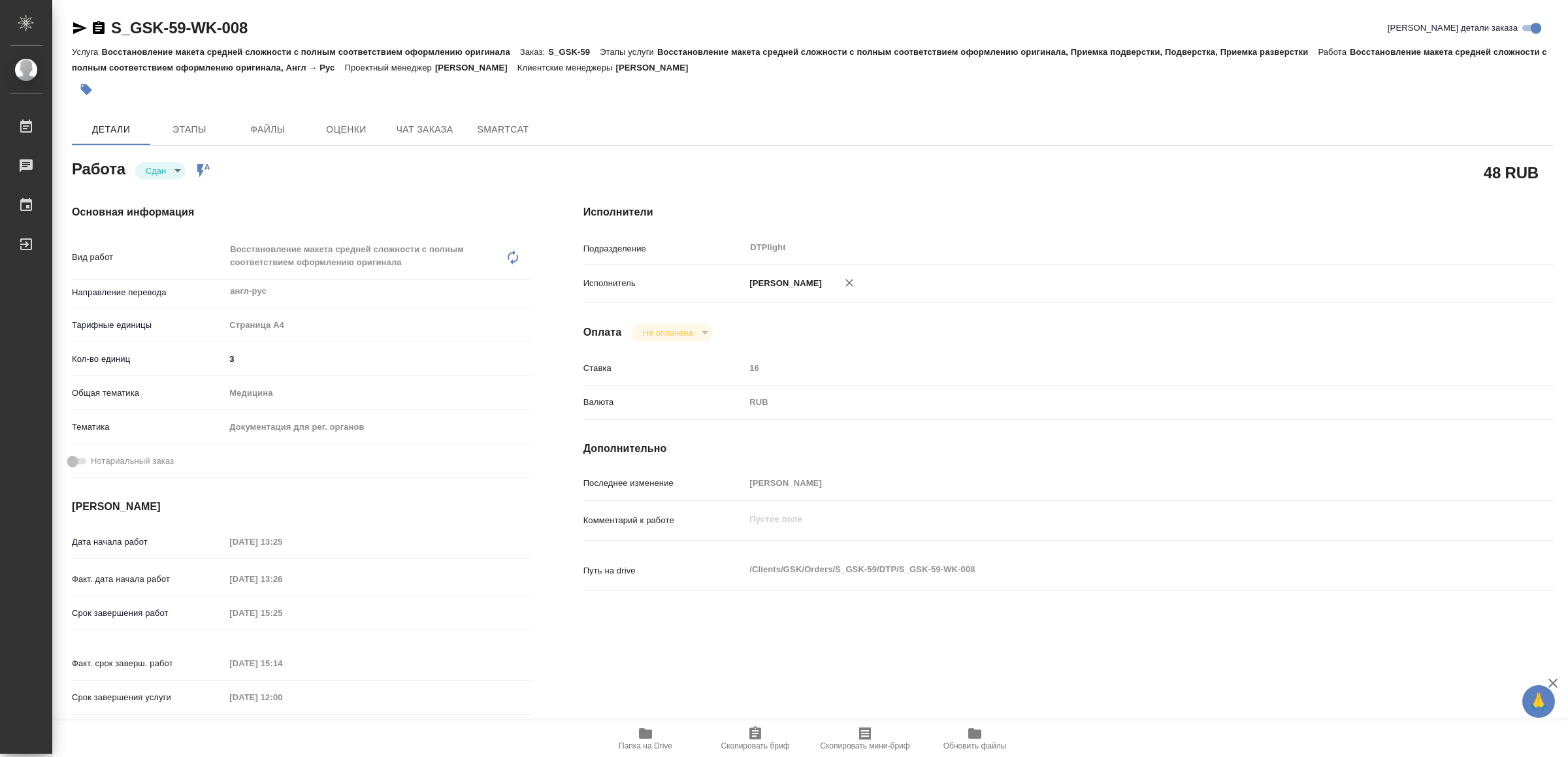
type textarea "x"
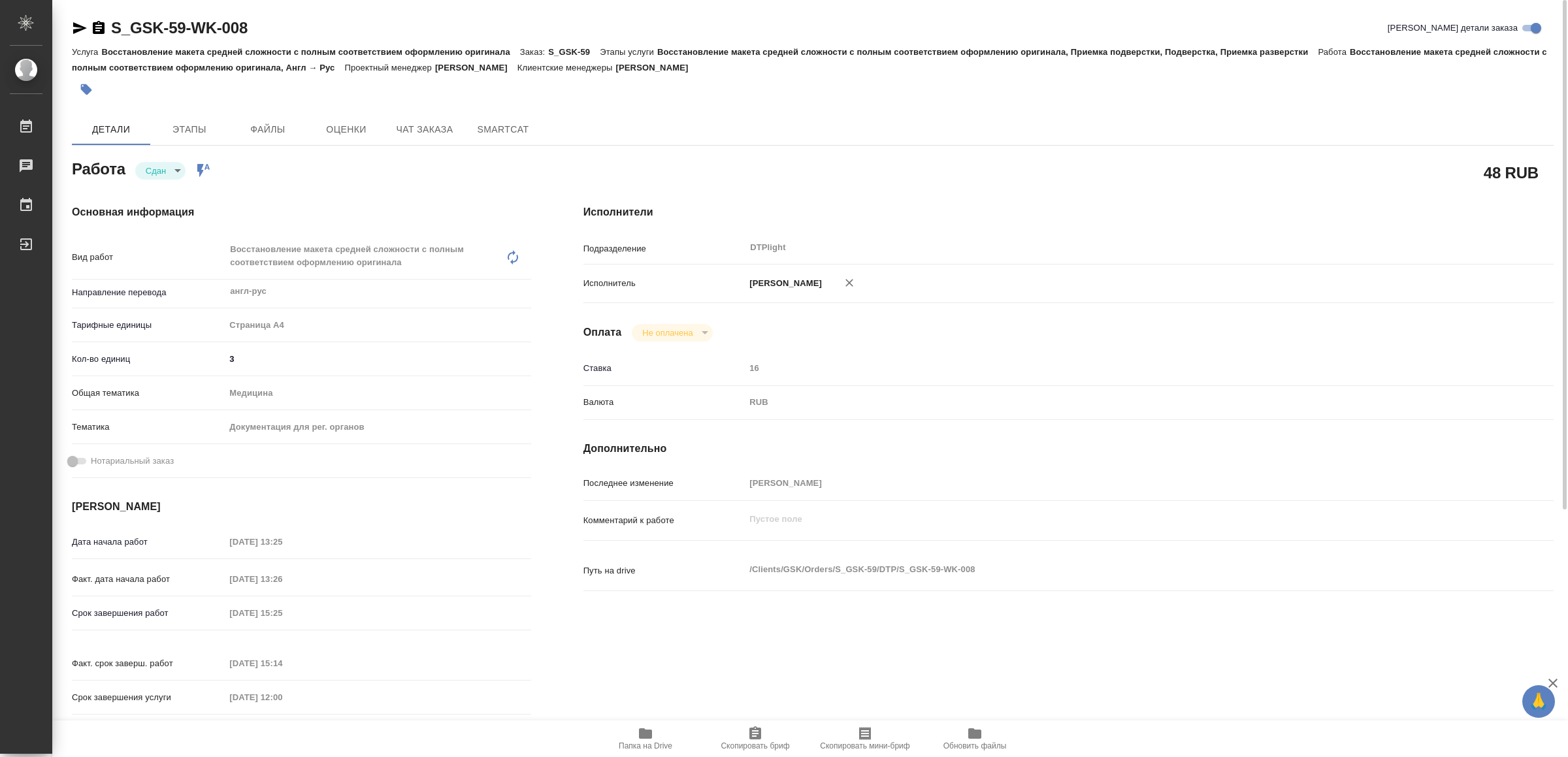
type textarea "x"
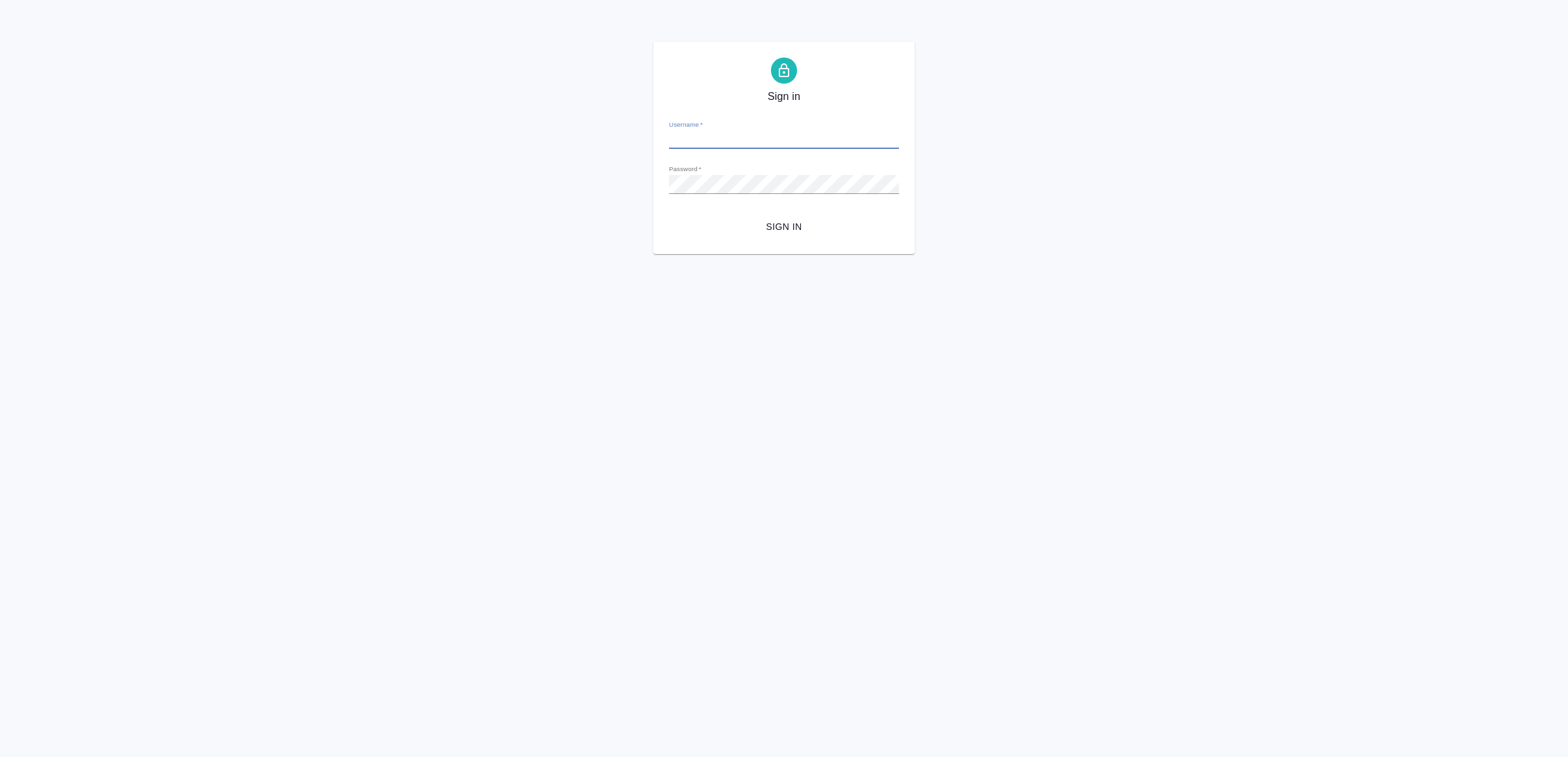
type input "[EMAIL_ADDRESS][DOMAIN_NAME]"
click at [822, 230] on span "Sign in" at bounding box center [784, 226] width 209 height 17
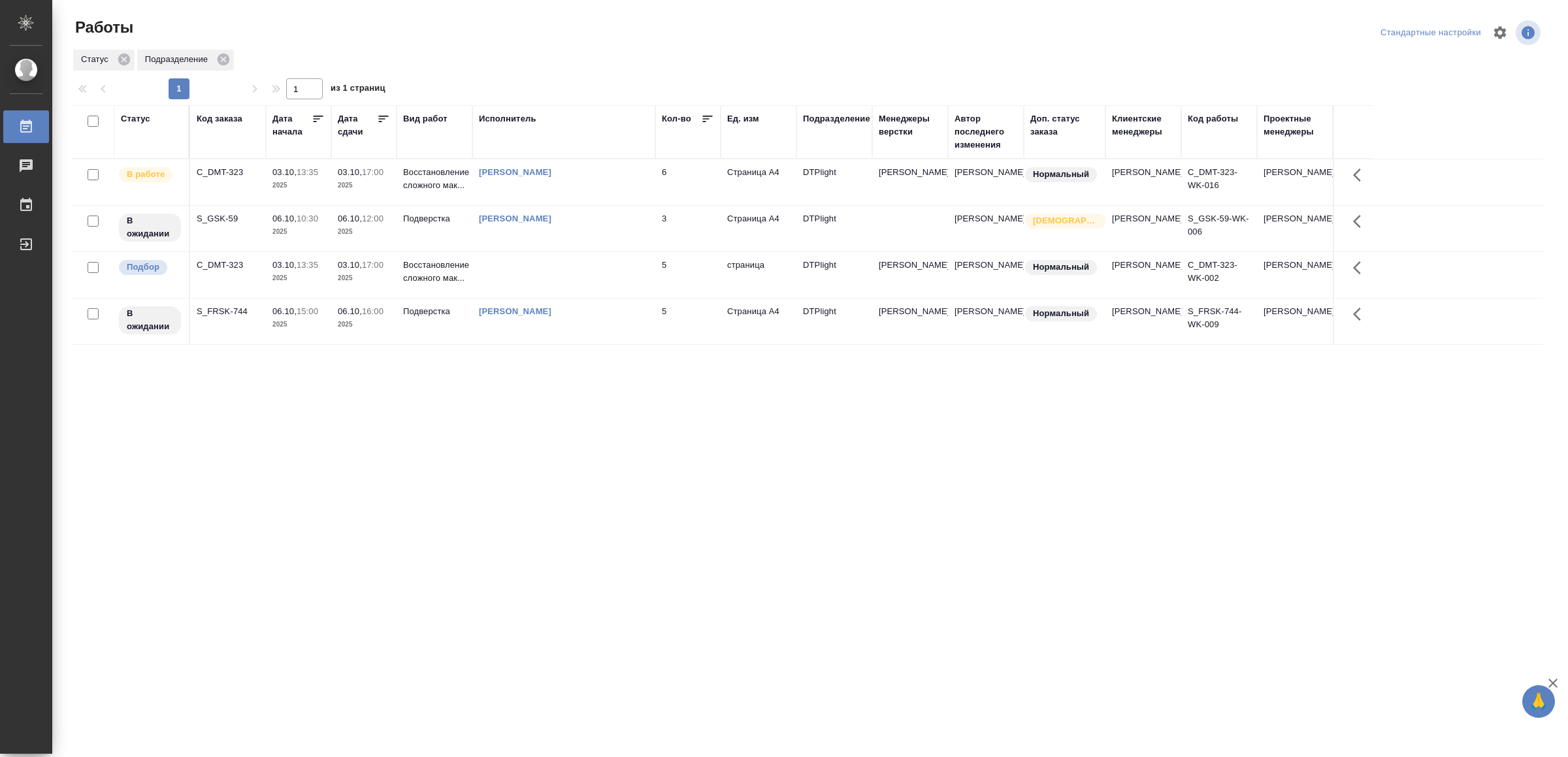
click at [633, 185] on td "[PERSON_NAME]" at bounding box center [564, 182] width 183 height 45
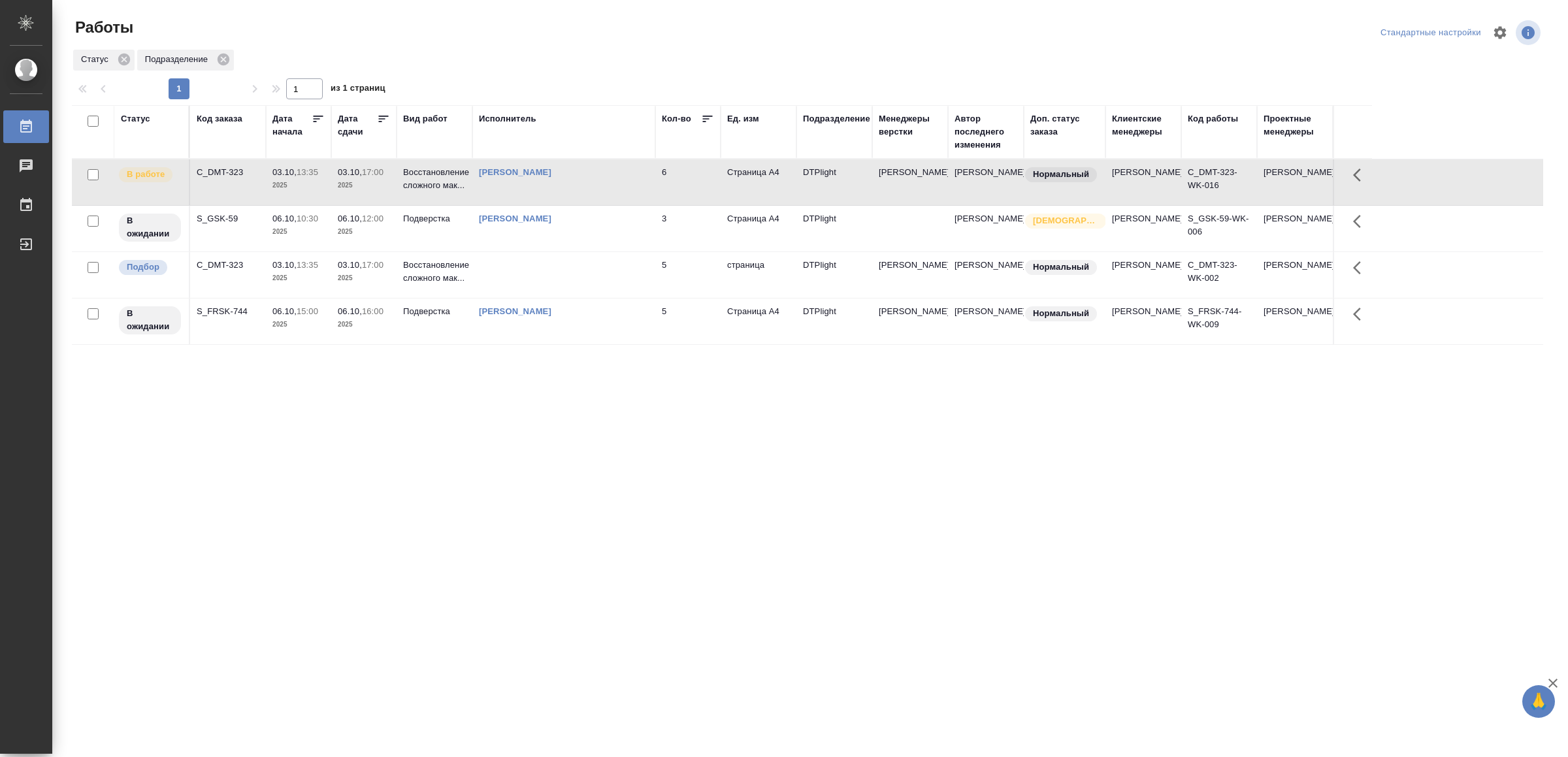
click at [633, 185] on td "[PERSON_NAME]" at bounding box center [564, 182] width 183 height 45
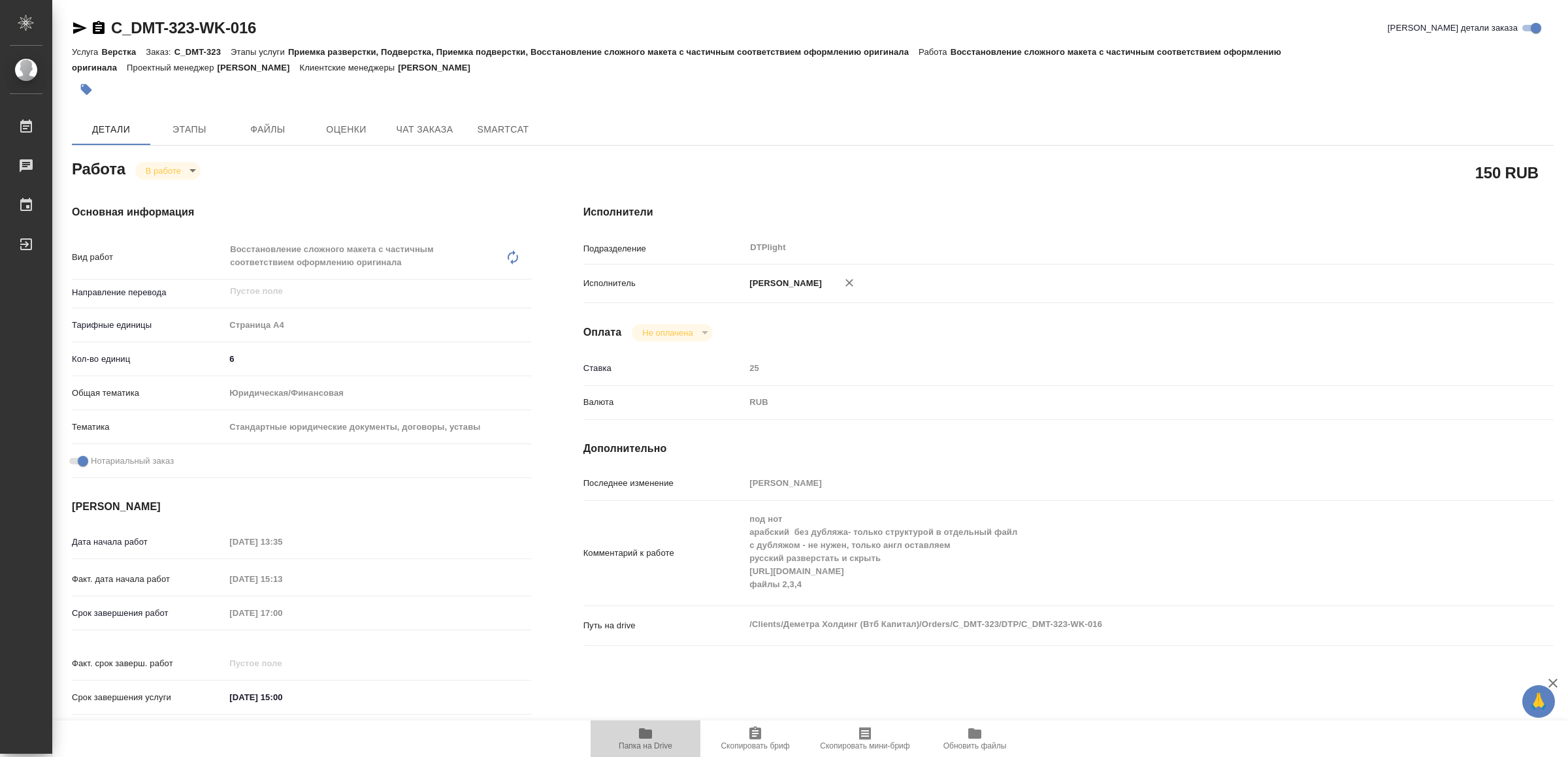
click at [637, 742] on span "Папка на Drive" at bounding box center [645, 745] width 53 height 9
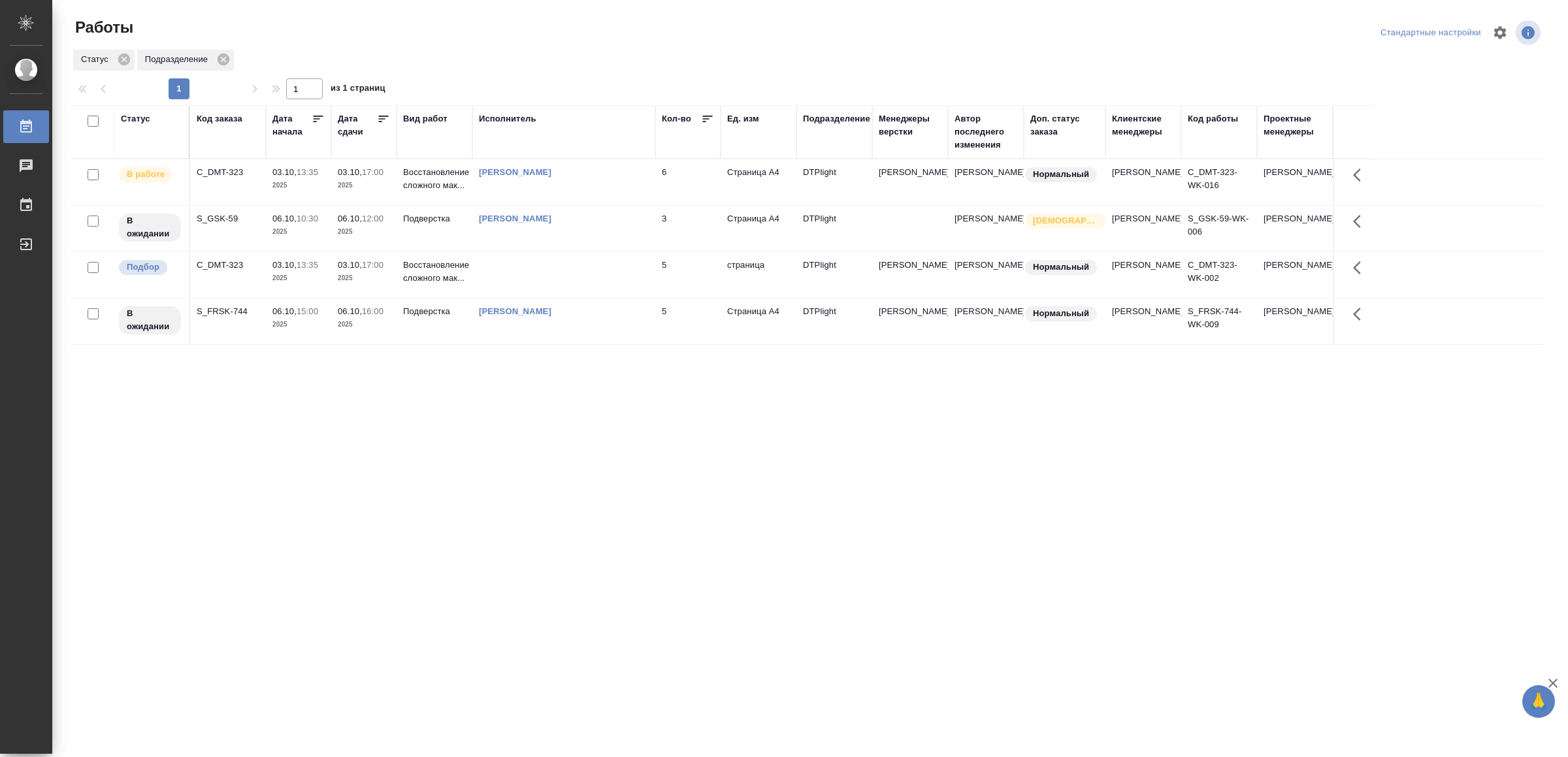
click at [616, 284] on td at bounding box center [564, 275] width 183 height 45
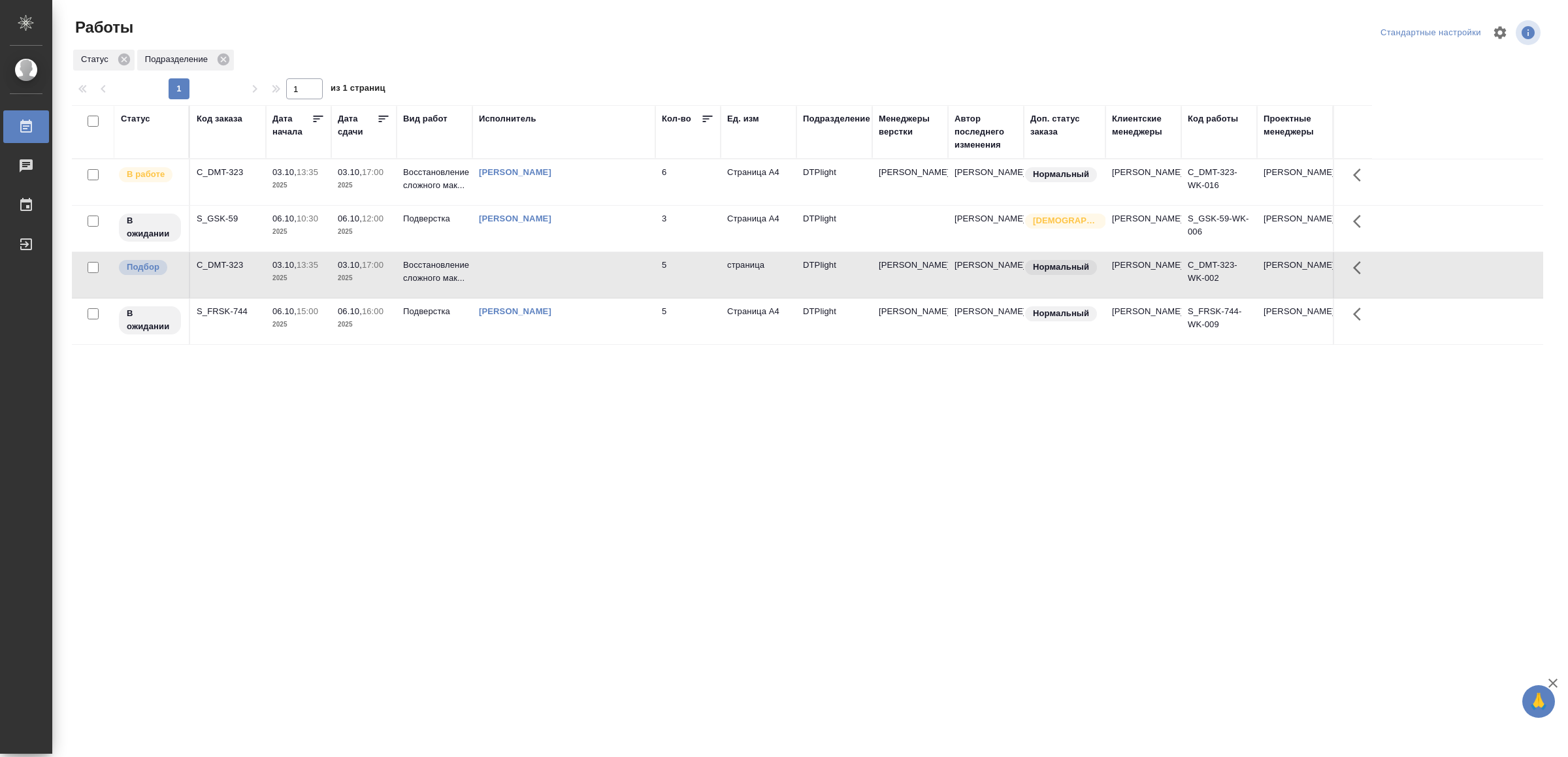
click at [616, 284] on td at bounding box center [564, 275] width 183 height 45
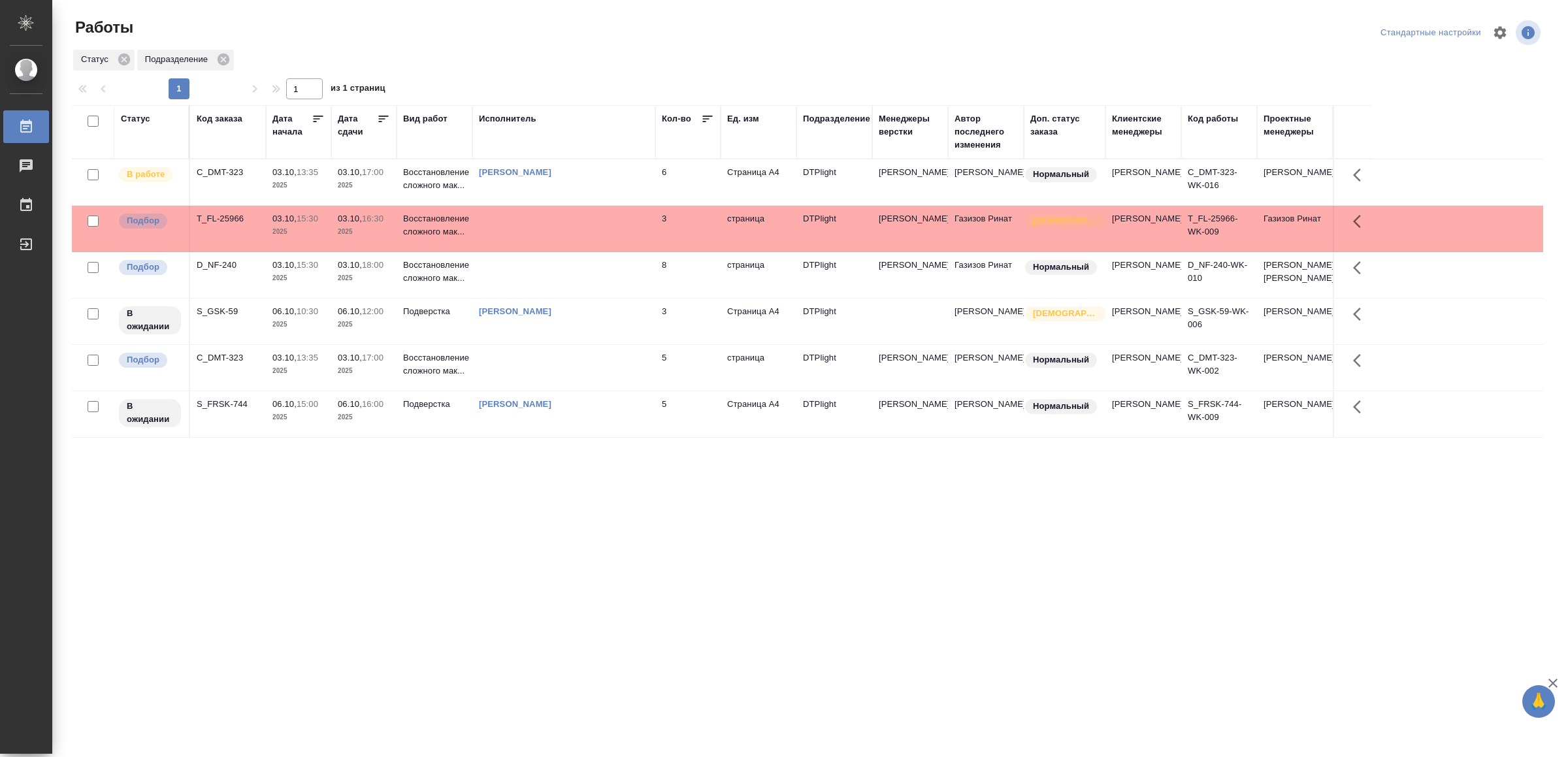
click at [583, 290] on td at bounding box center [564, 275] width 183 height 45
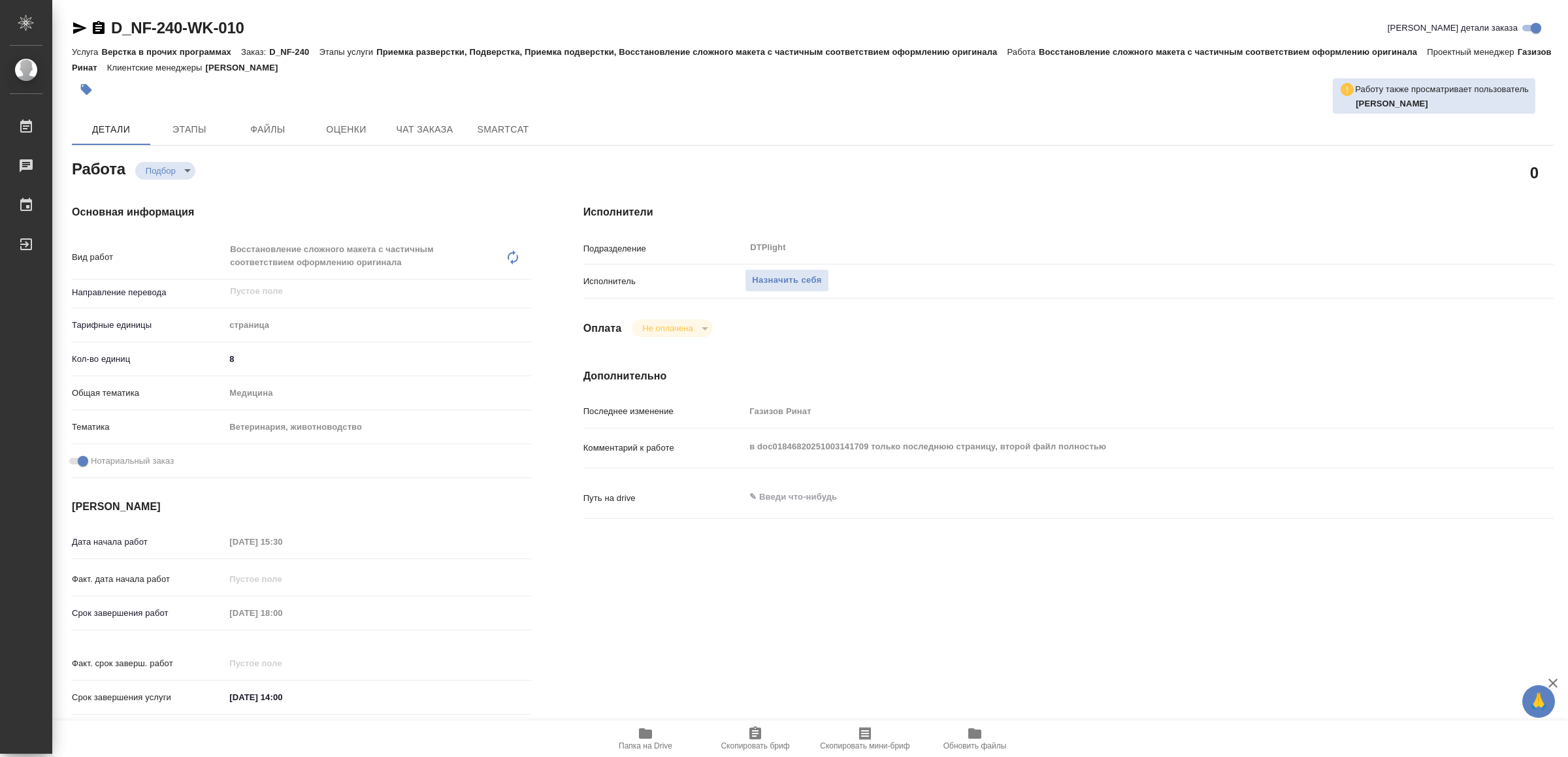
click at [632, 735] on span "Папка на Drive" at bounding box center [646, 737] width 95 height 25
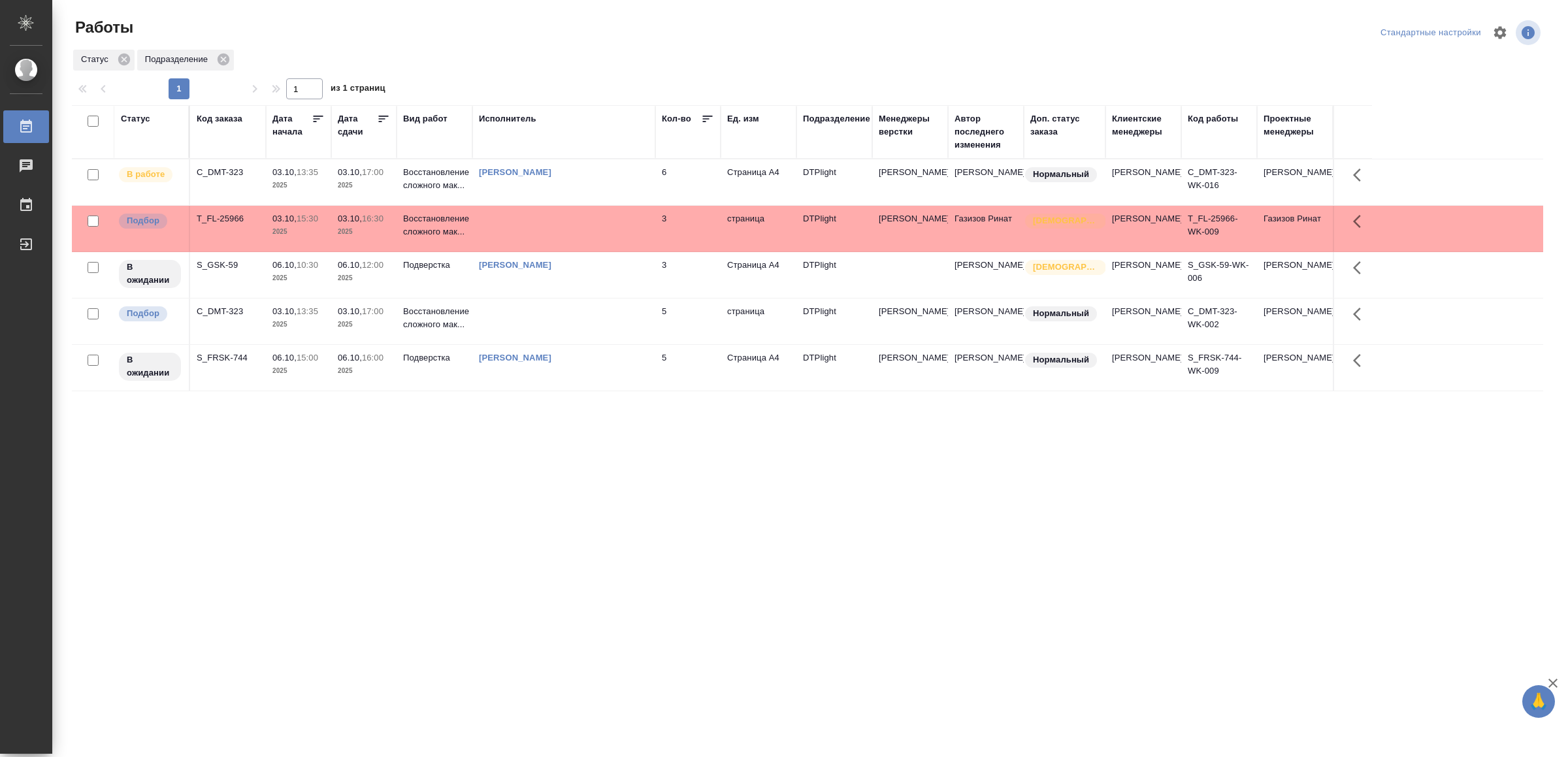
click at [568, 193] on td "[PERSON_NAME]" at bounding box center [564, 182] width 183 height 45
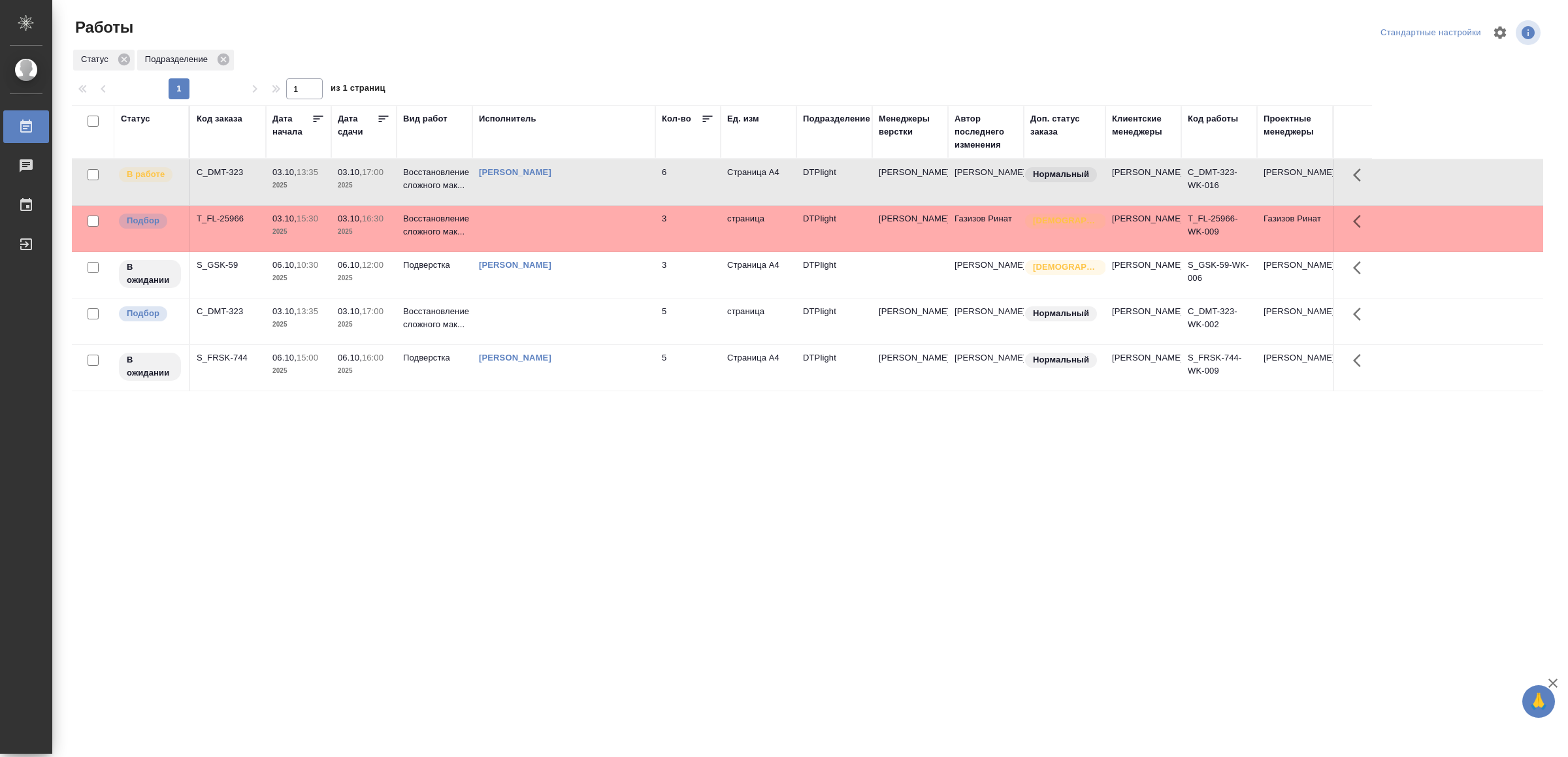
click at [567, 193] on td "[PERSON_NAME]" at bounding box center [564, 182] width 183 height 45
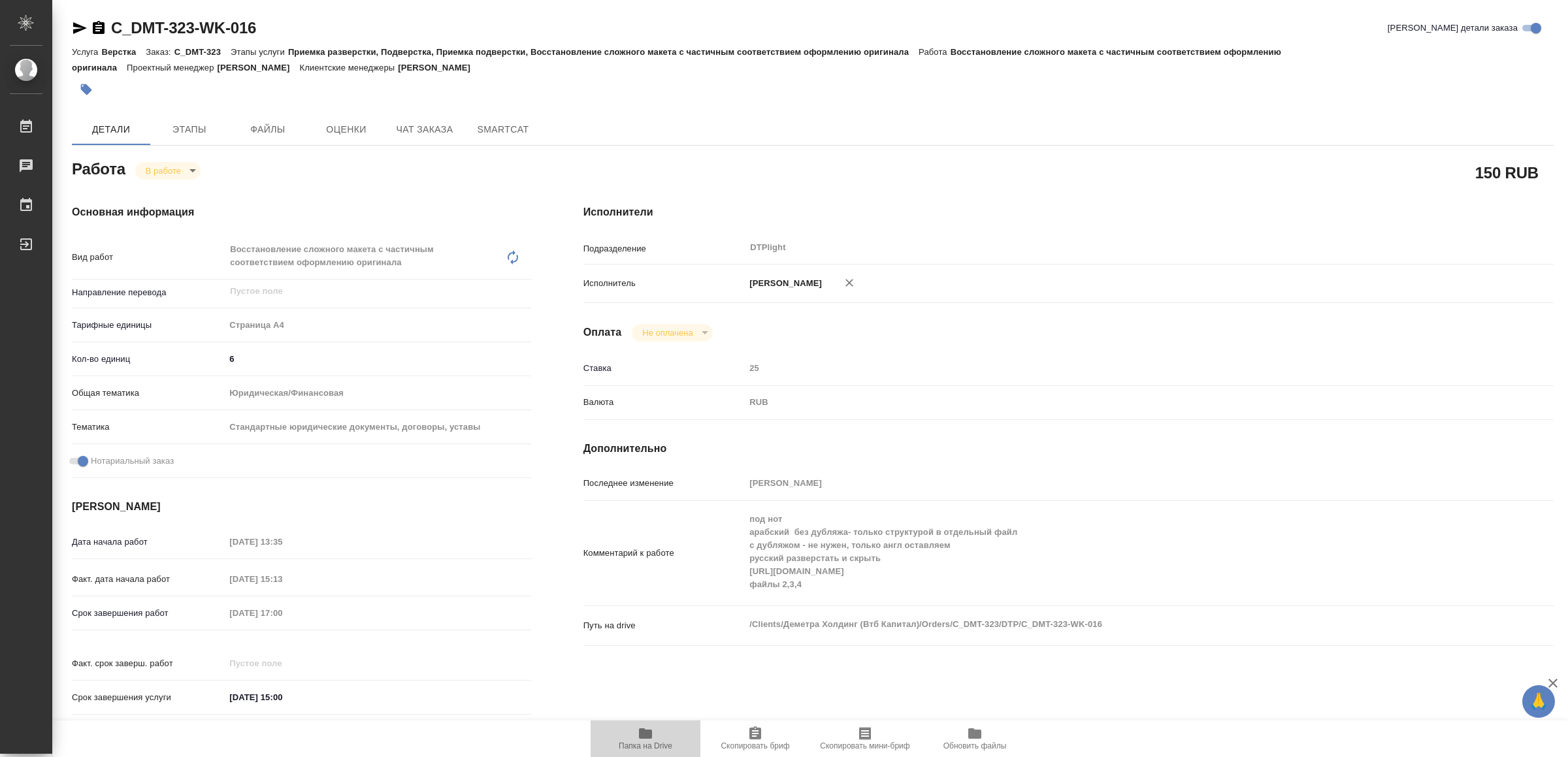
click at [645, 741] on span "Папка на Drive" at bounding box center [645, 745] width 53 height 9
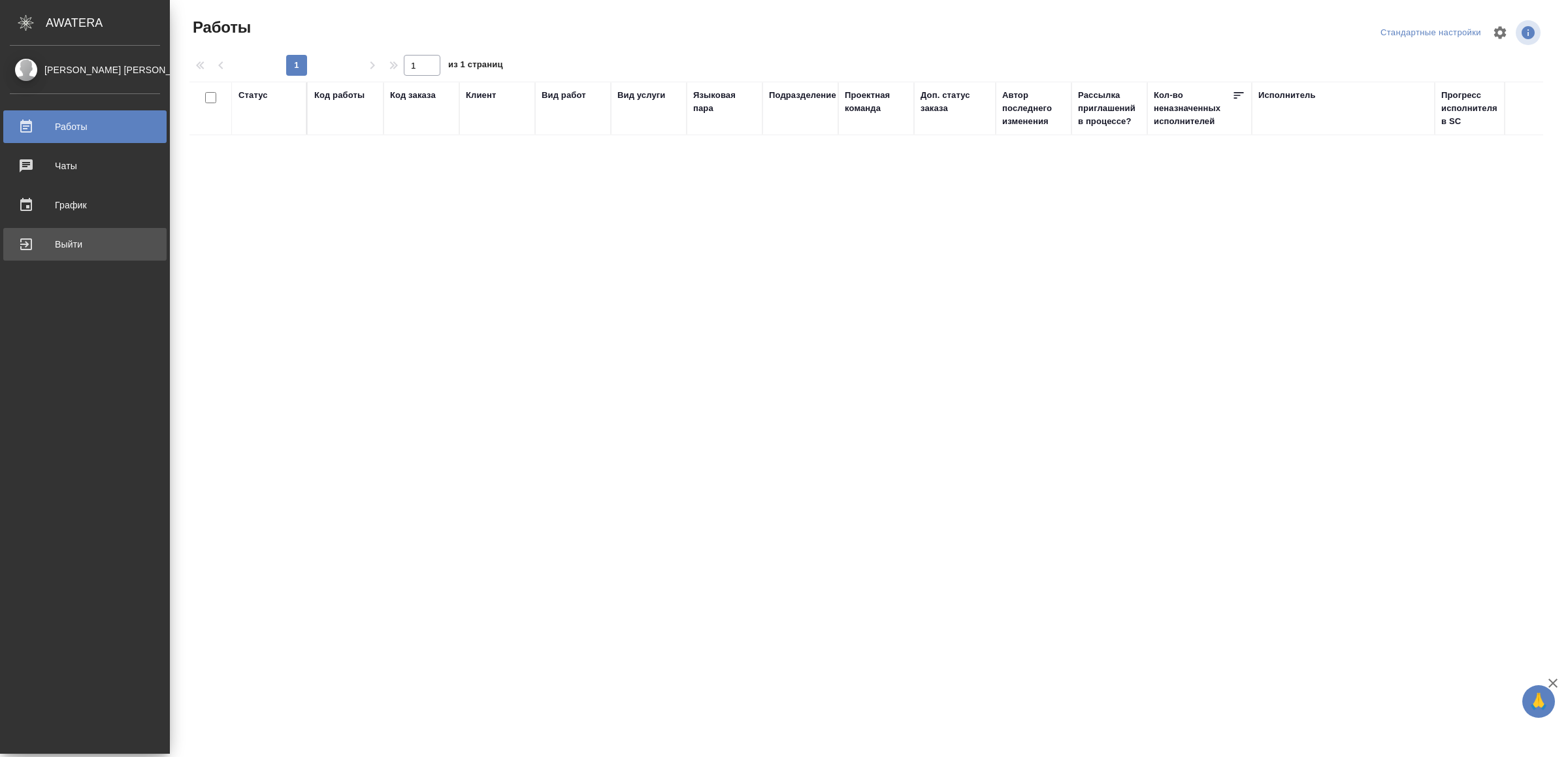
click at [59, 249] on div "Выйти" at bounding box center [85, 244] width 151 height 20
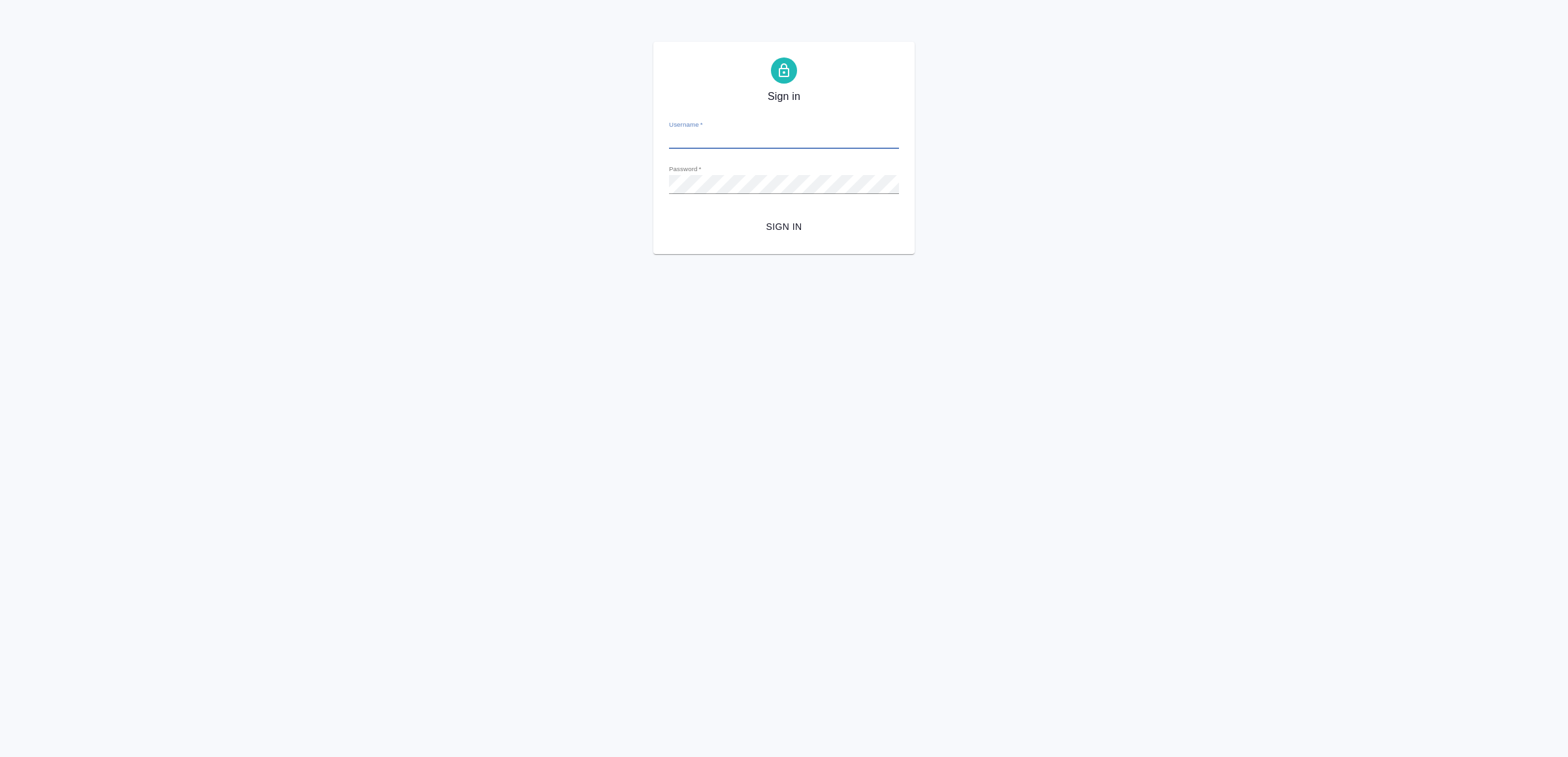
type input "v.yamkovenko@awatera.com"
click at [818, 226] on span "Sign in" at bounding box center [784, 226] width 209 height 17
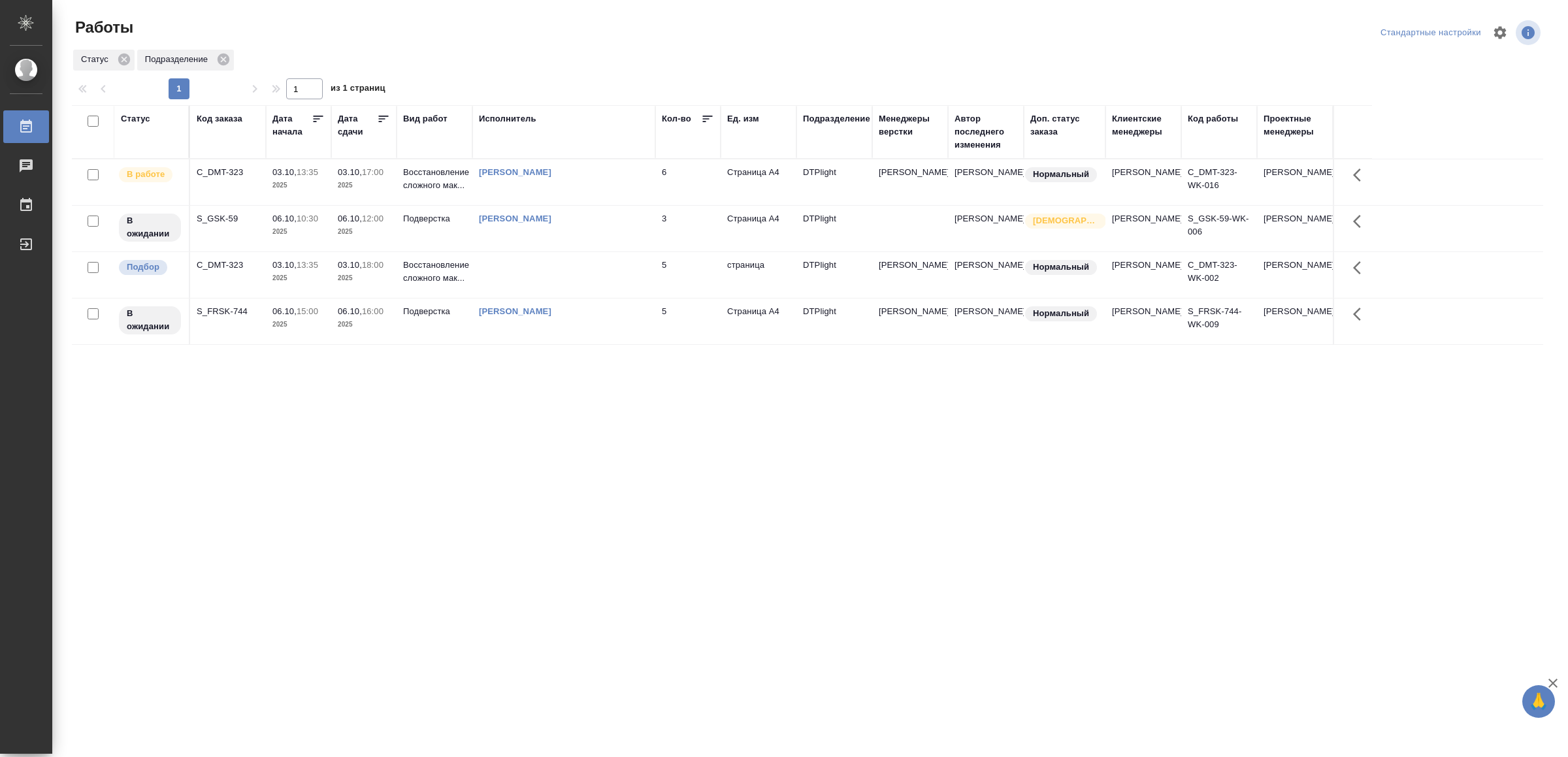
click at [1112, 514] on div "Статус Код заказа Дата начала Дата сдачи Вид работ Исполнитель Кол-во Ед. изм П…" at bounding box center [808, 341] width 1471 height 471
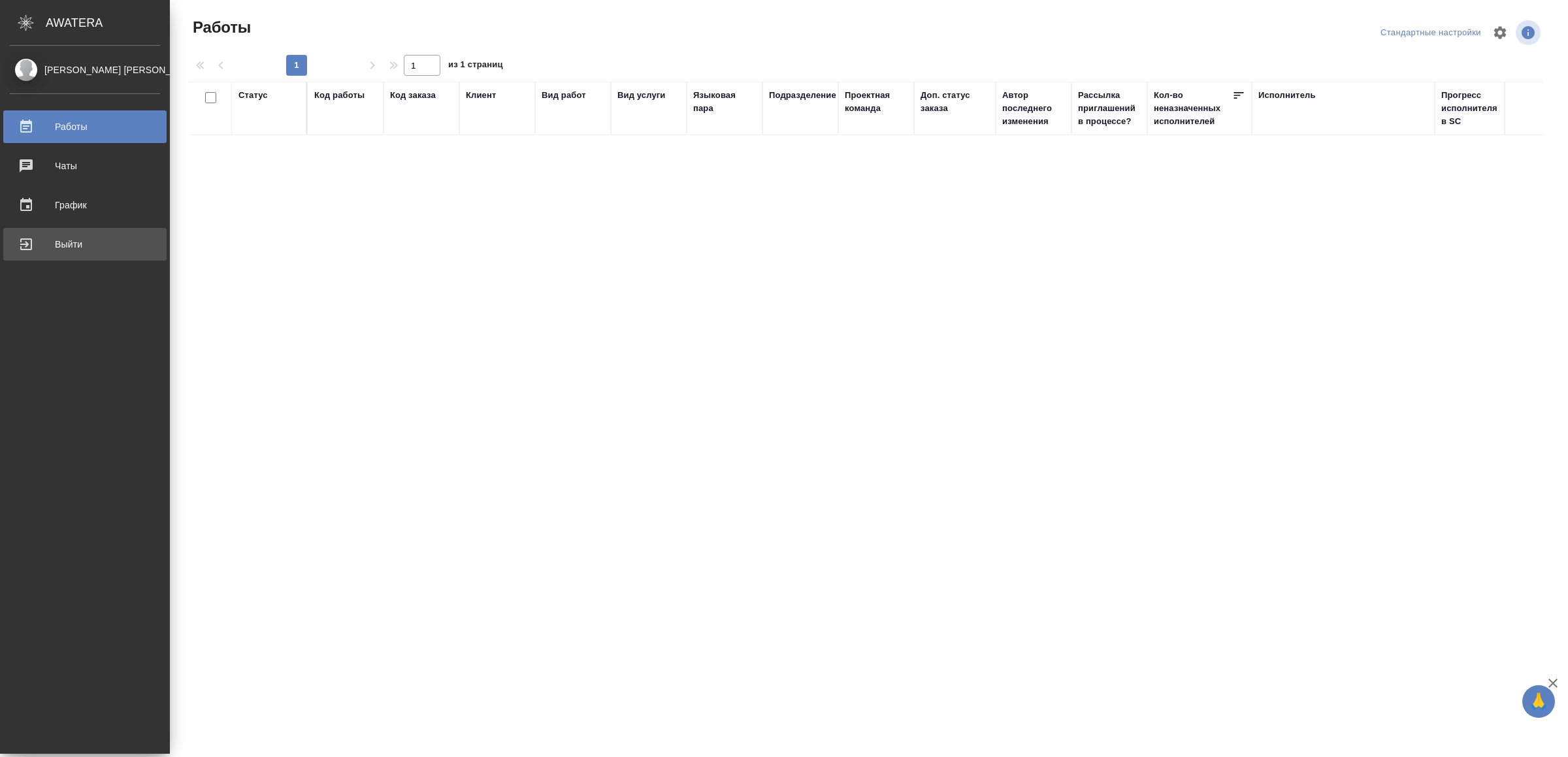
click at [49, 240] on div "Выйти" at bounding box center [85, 244] width 151 height 20
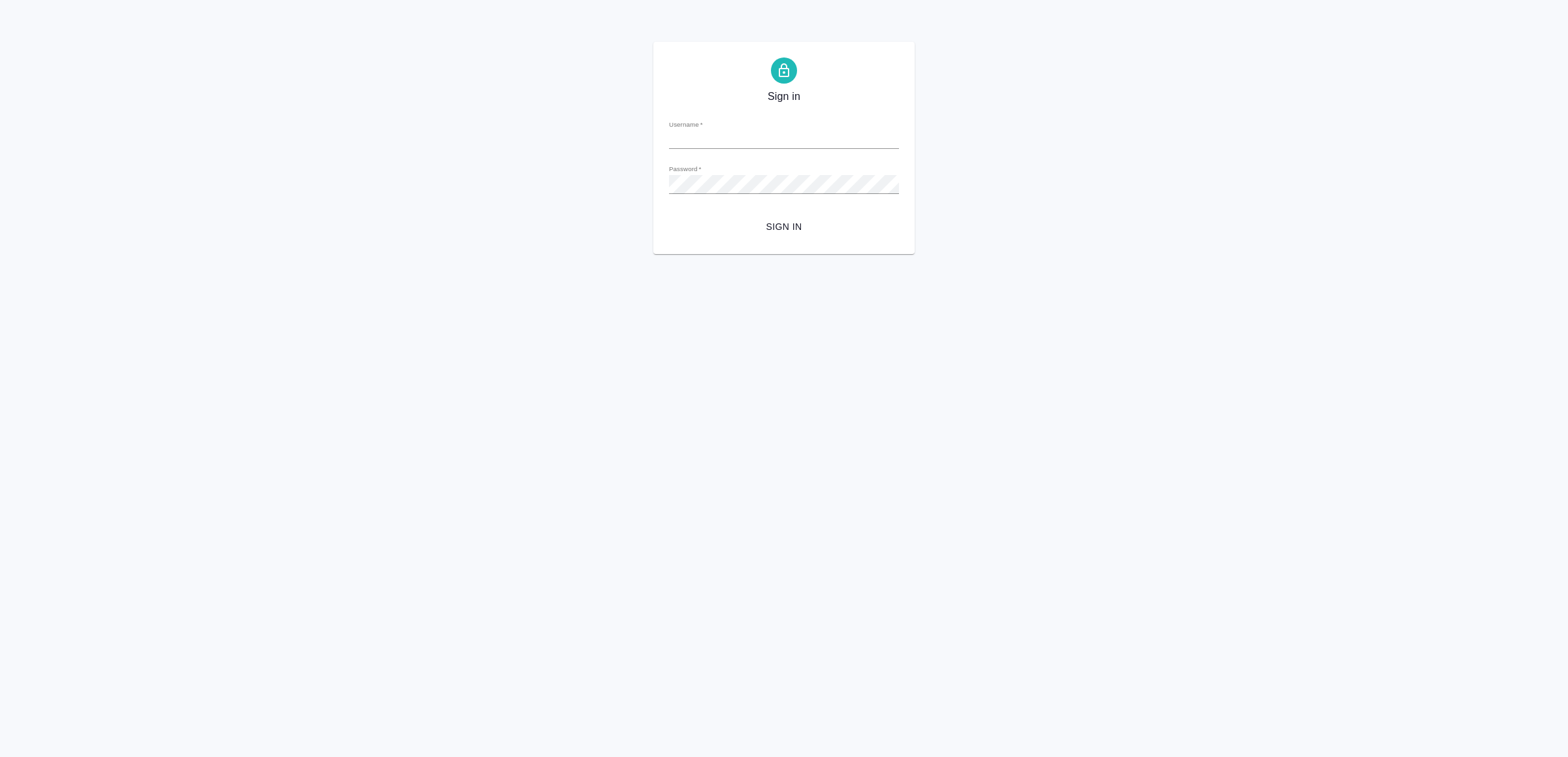
type input "[EMAIL_ADDRESS][DOMAIN_NAME]"
click at [702, 236] on button "Sign in" at bounding box center [784, 226] width 230 height 25
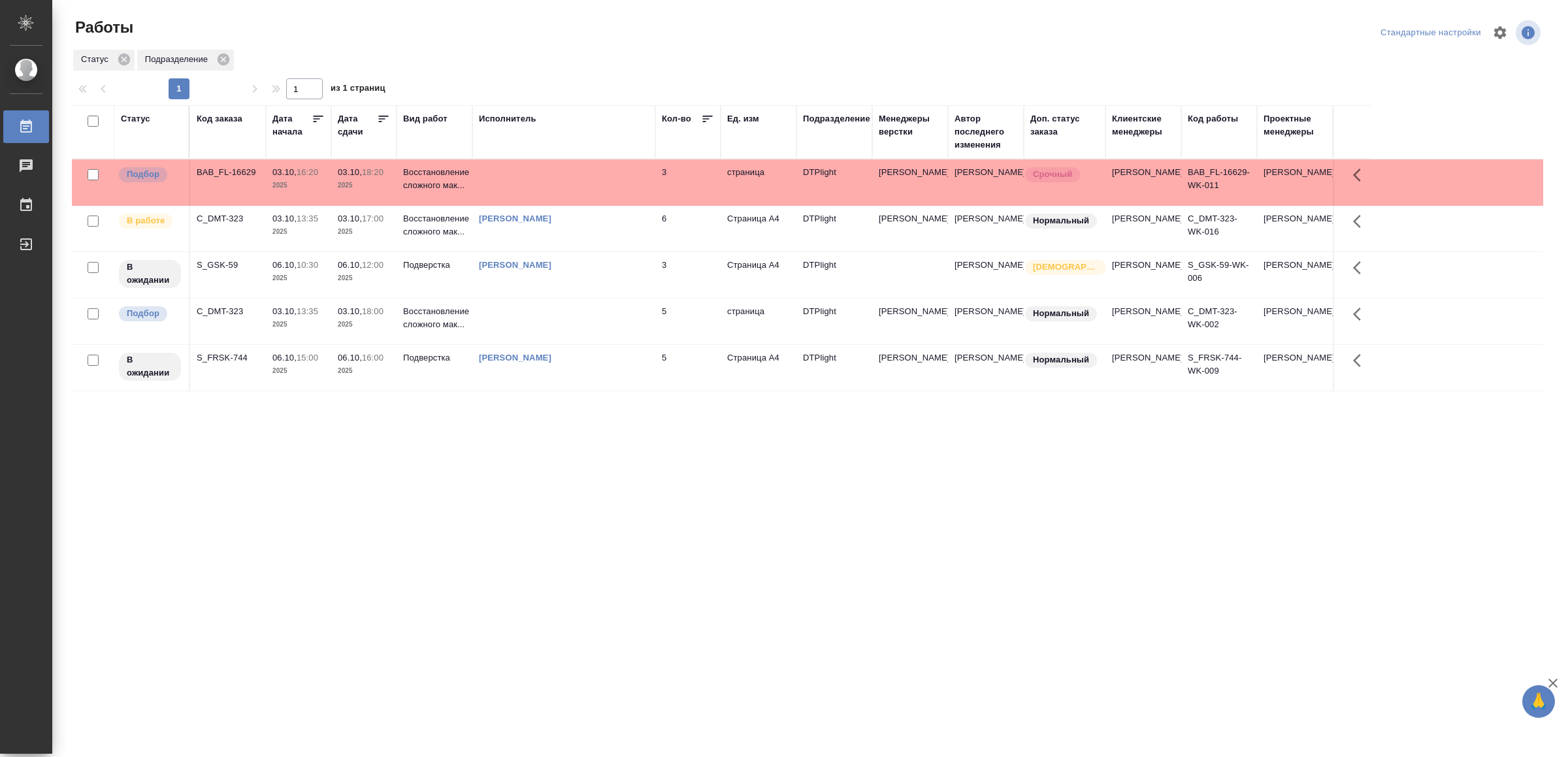
click at [573, 175] on td at bounding box center [564, 182] width 183 height 45
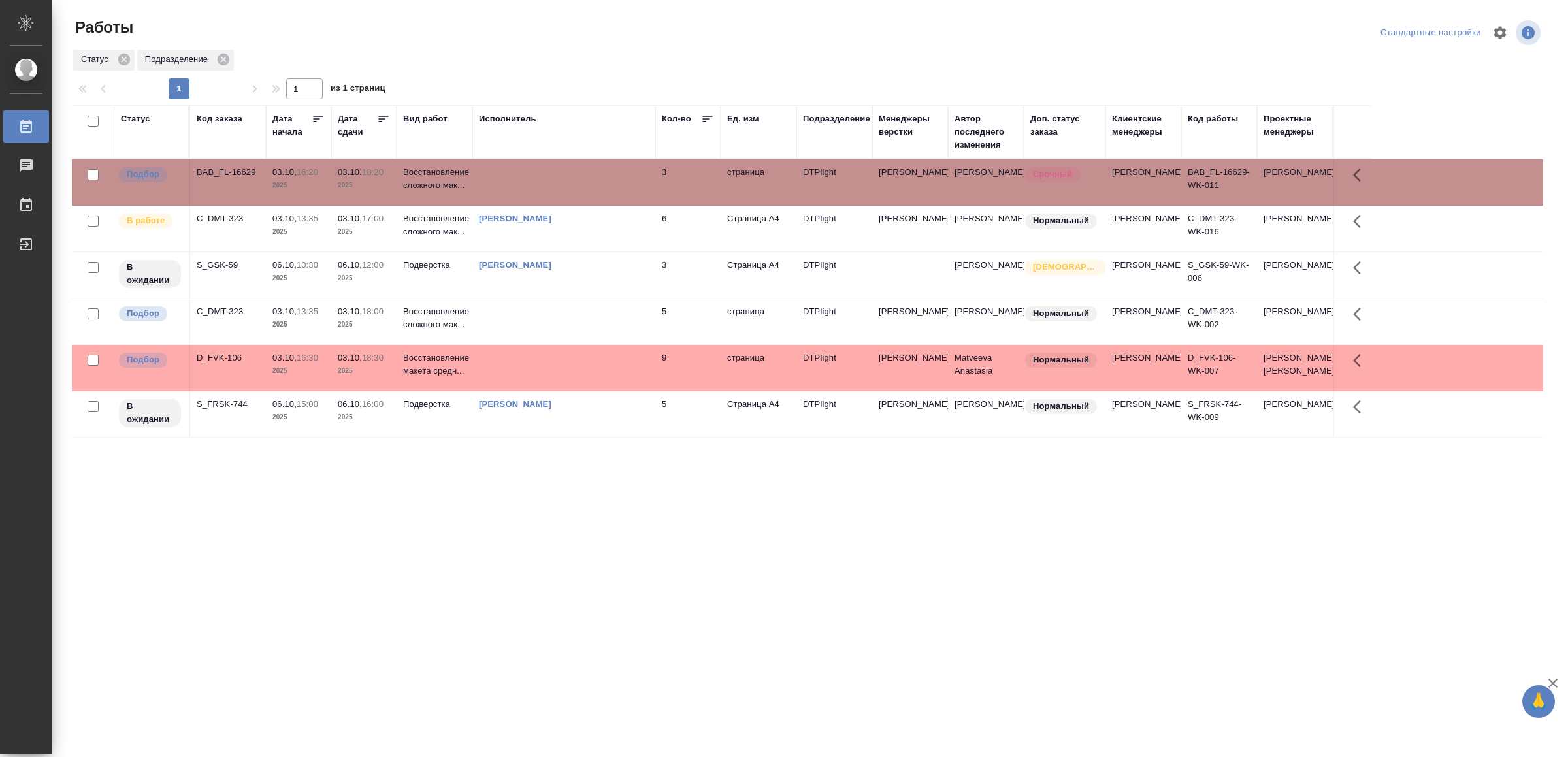
click at [623, 391] on td at bounding box center [564, 367] width 183 height 45
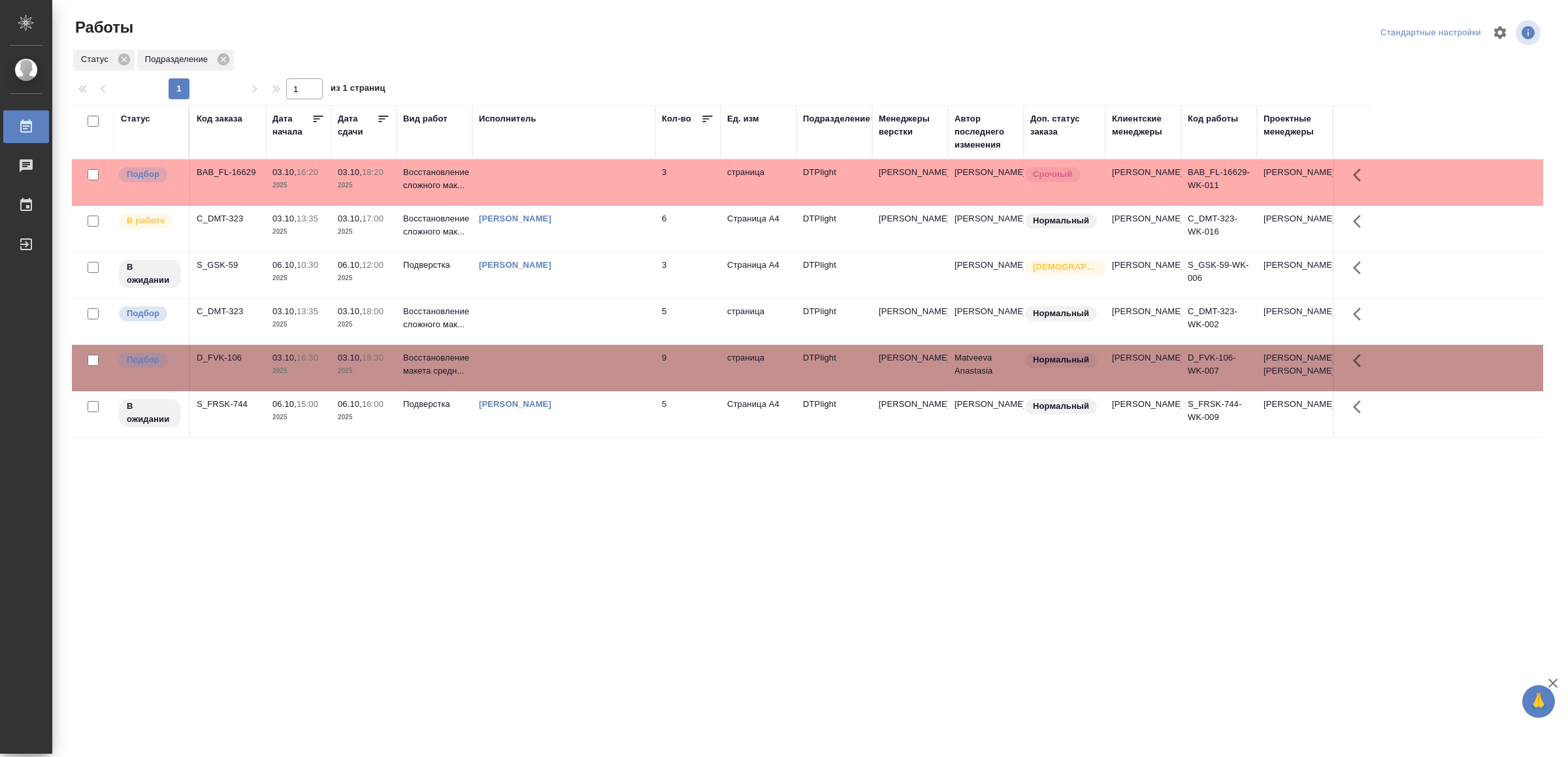
click at [623, 391] on td at bounding box center [564, 367] width 183 height 45
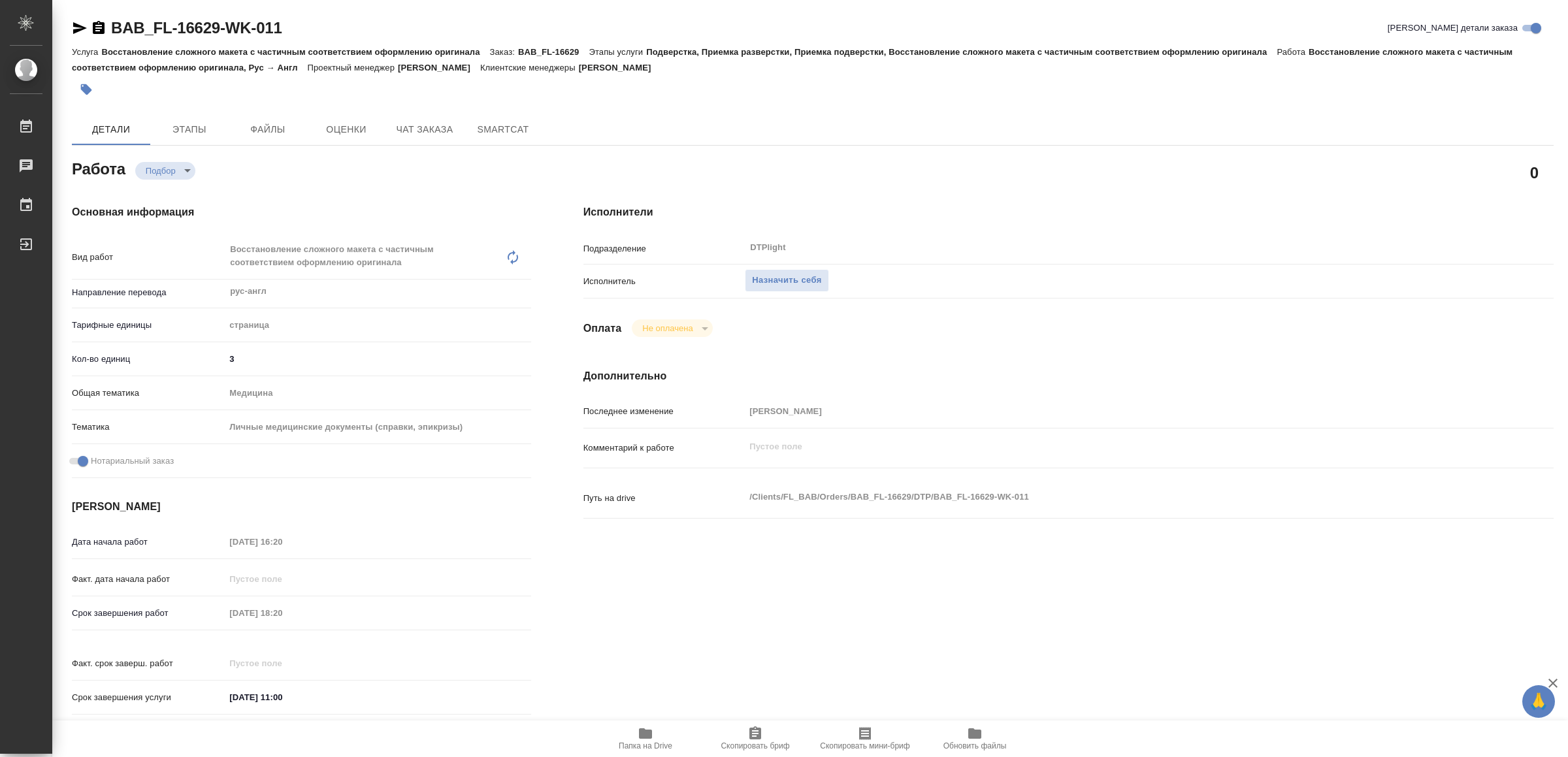
click at [646, 741] on span "Папка на Drive" at bounding box center [645, 745] width 53 height 9
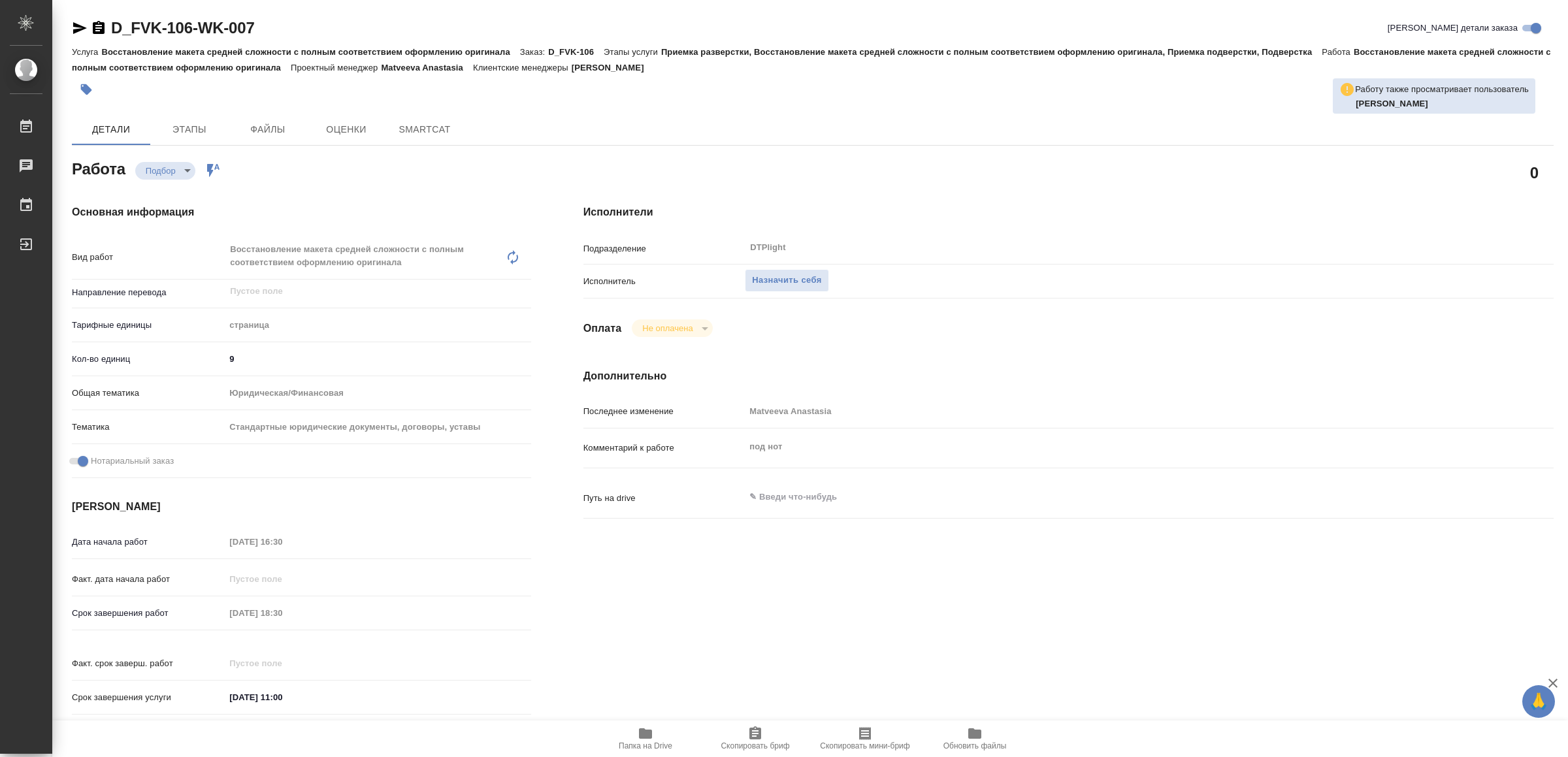
click at [642, 736] on icon "button" at bounding box center [645, 733] width 13 height 11
click at [797, 281] on span "Назначить себя" at bounding box center [787, 280] width 69 height 15
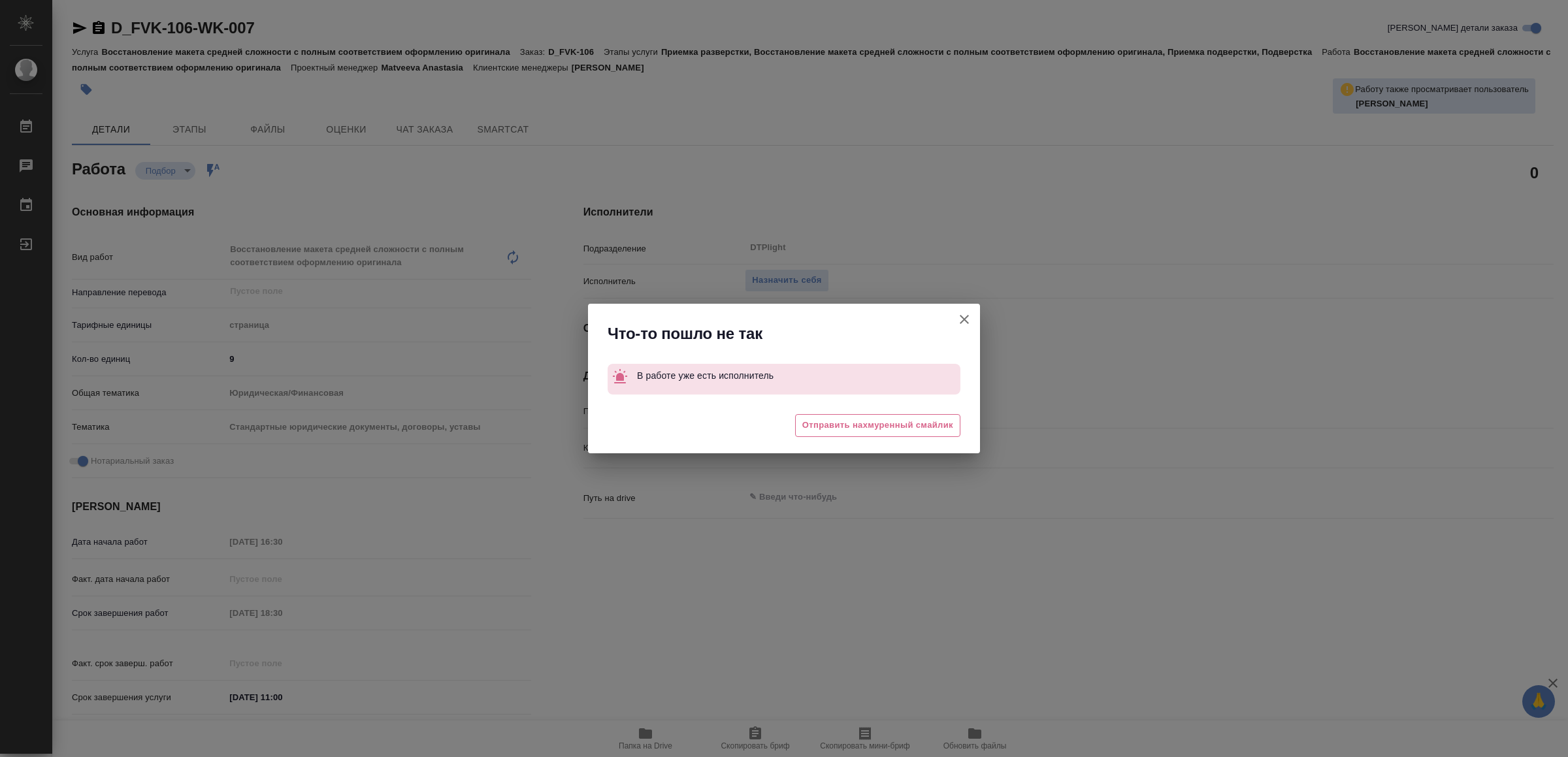
drag, startPoint x: 966, startPoint y: 318, endPoint x: 914, endPoint y: 294, distance: 57.3
click at [965, 317] on icon "button" at bounding box center [964, 319] width 16 height 16
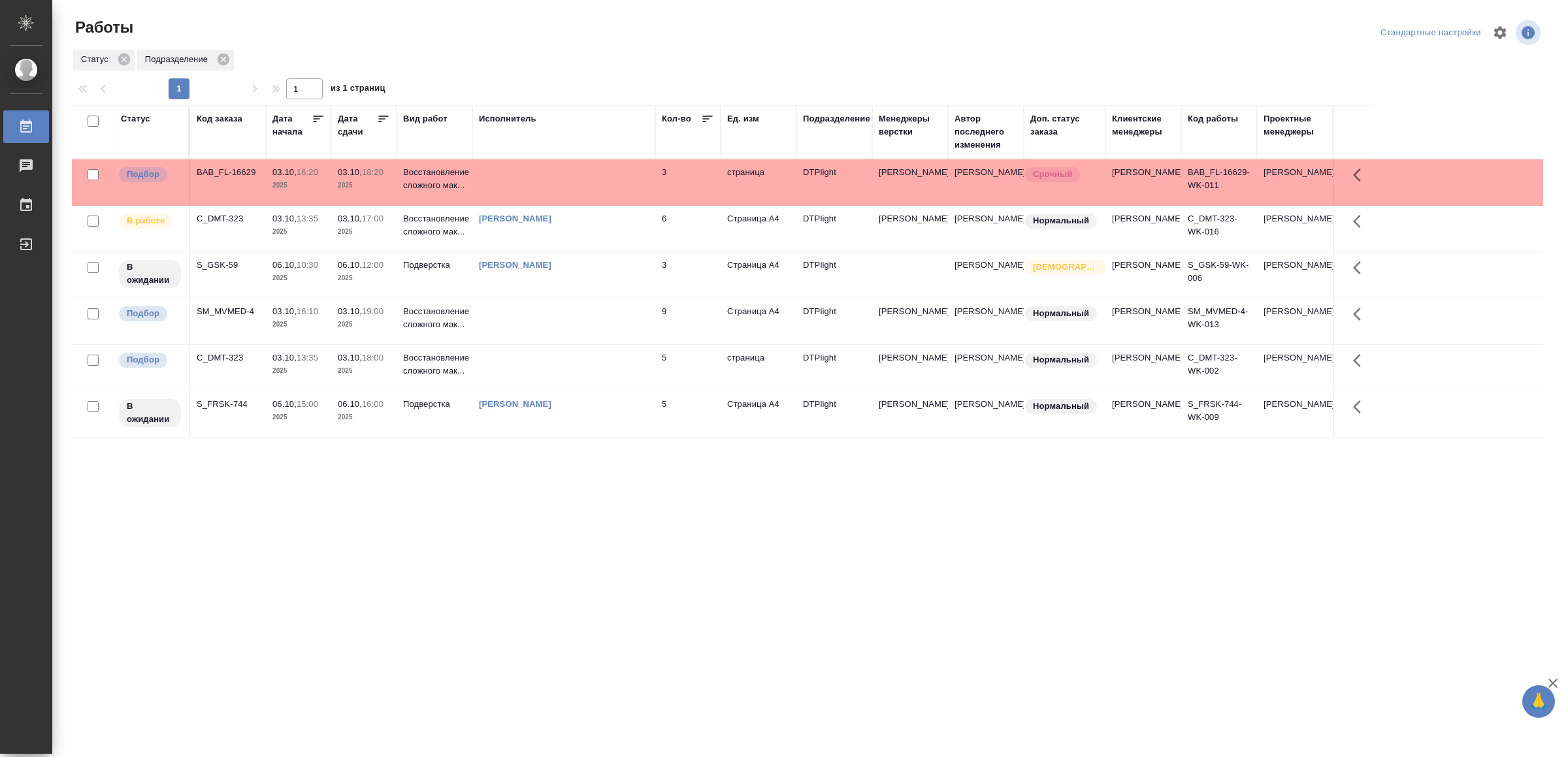
click at [614, 337] on td at bounding box center [564, 321] width 183 height 45
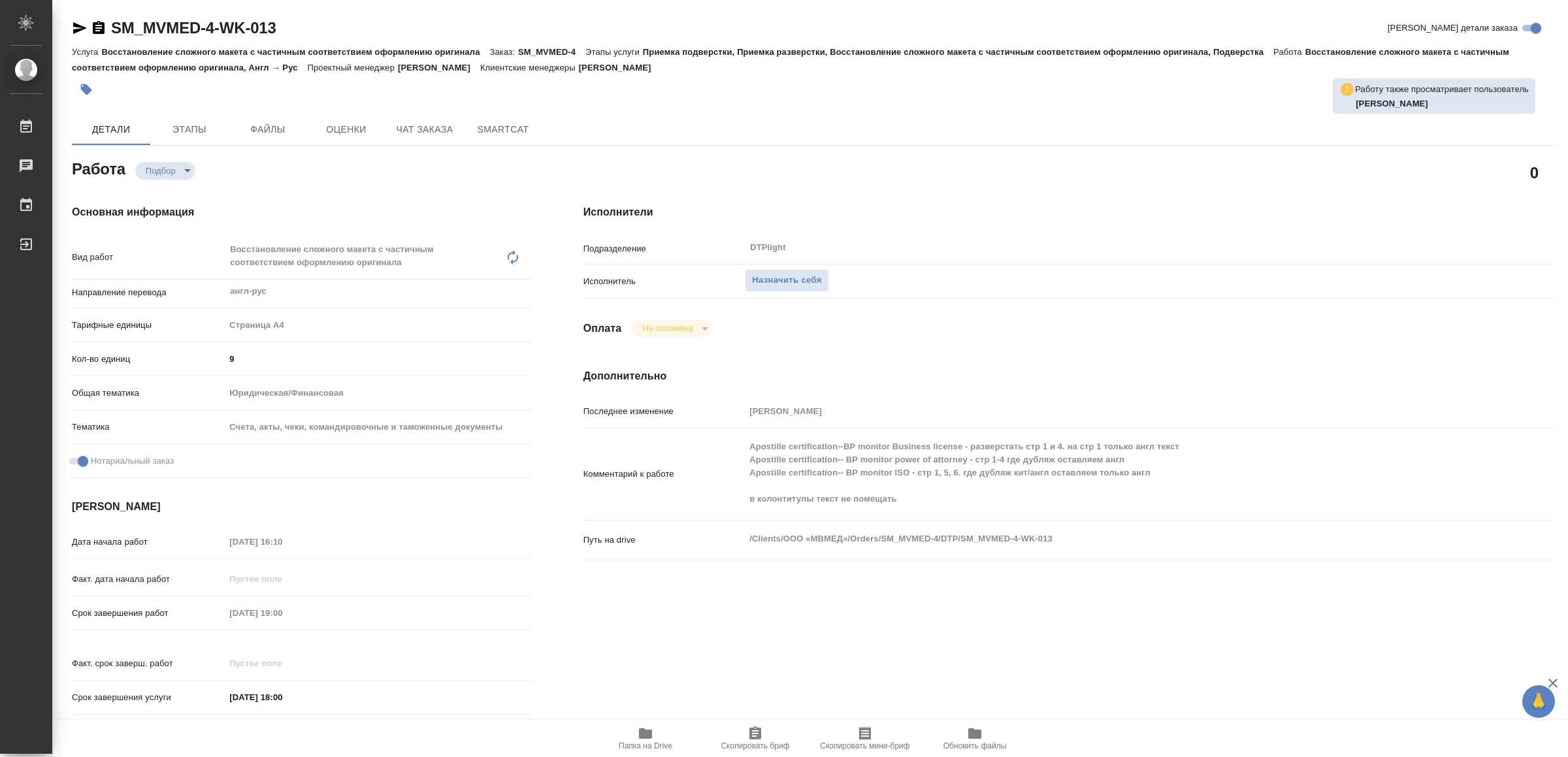
click at [639, 733] on icon "button" at bounding box center [645, 733] width 13 height 11
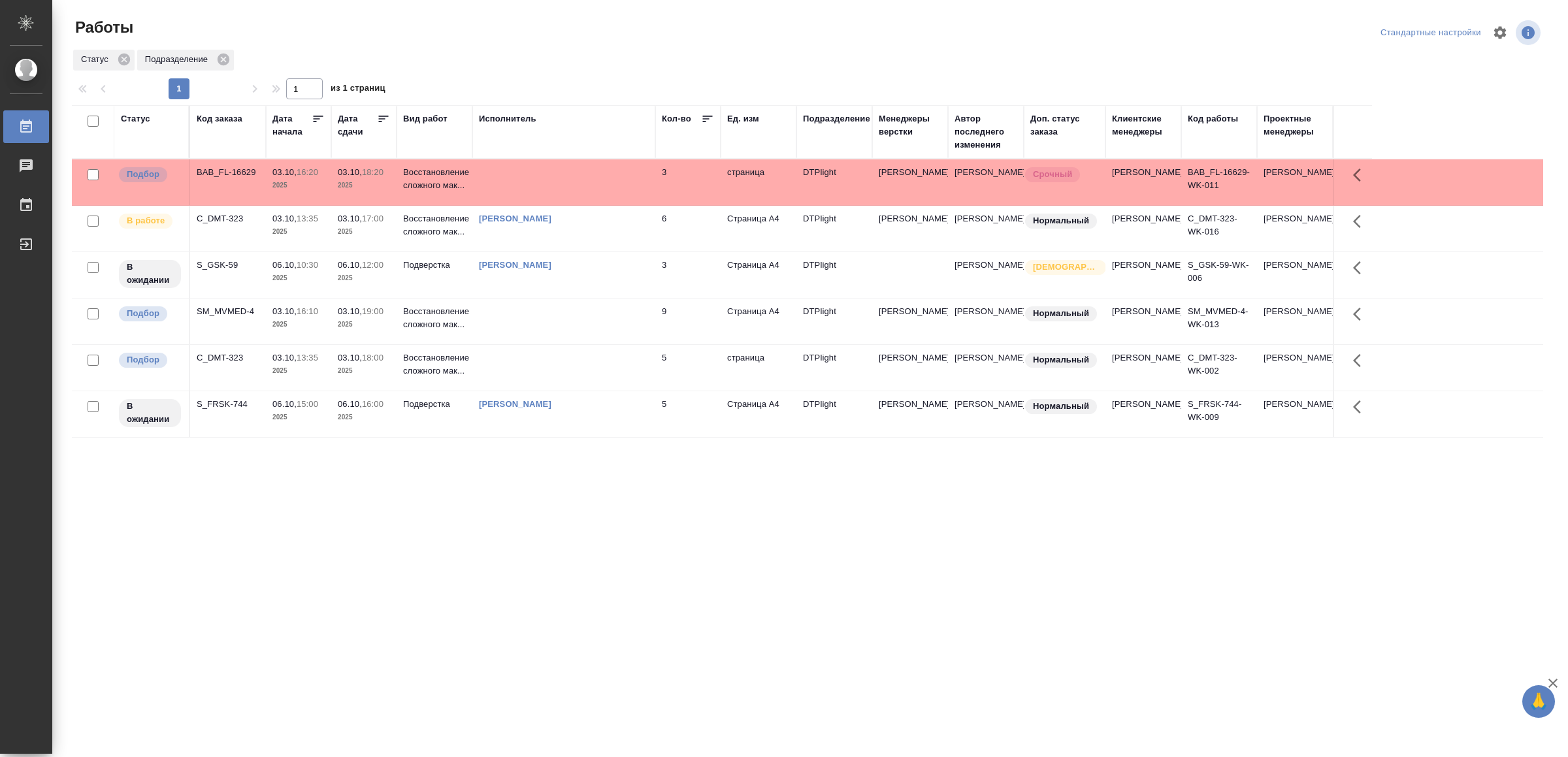
click at [386, 602] on div ".cls-1 fill:#fff; AWATERA Yamkovenko Vera Работы 0 Чаты График Выйти Работы Ста…" at bounding box center [784, 378] width 1568 height 757
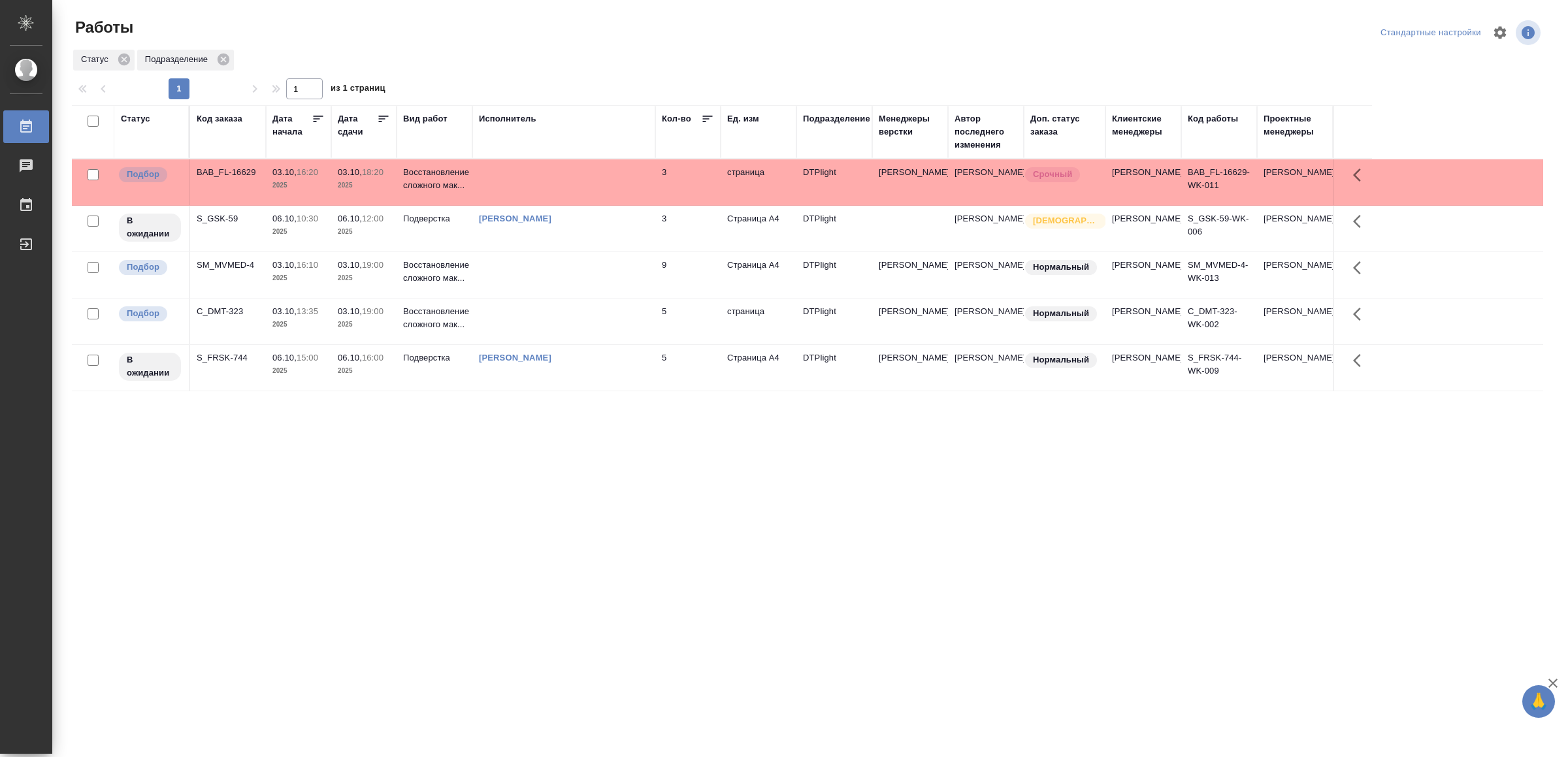
click at [619, 185] on td at bounding box center [564, 182] width 183 height 45
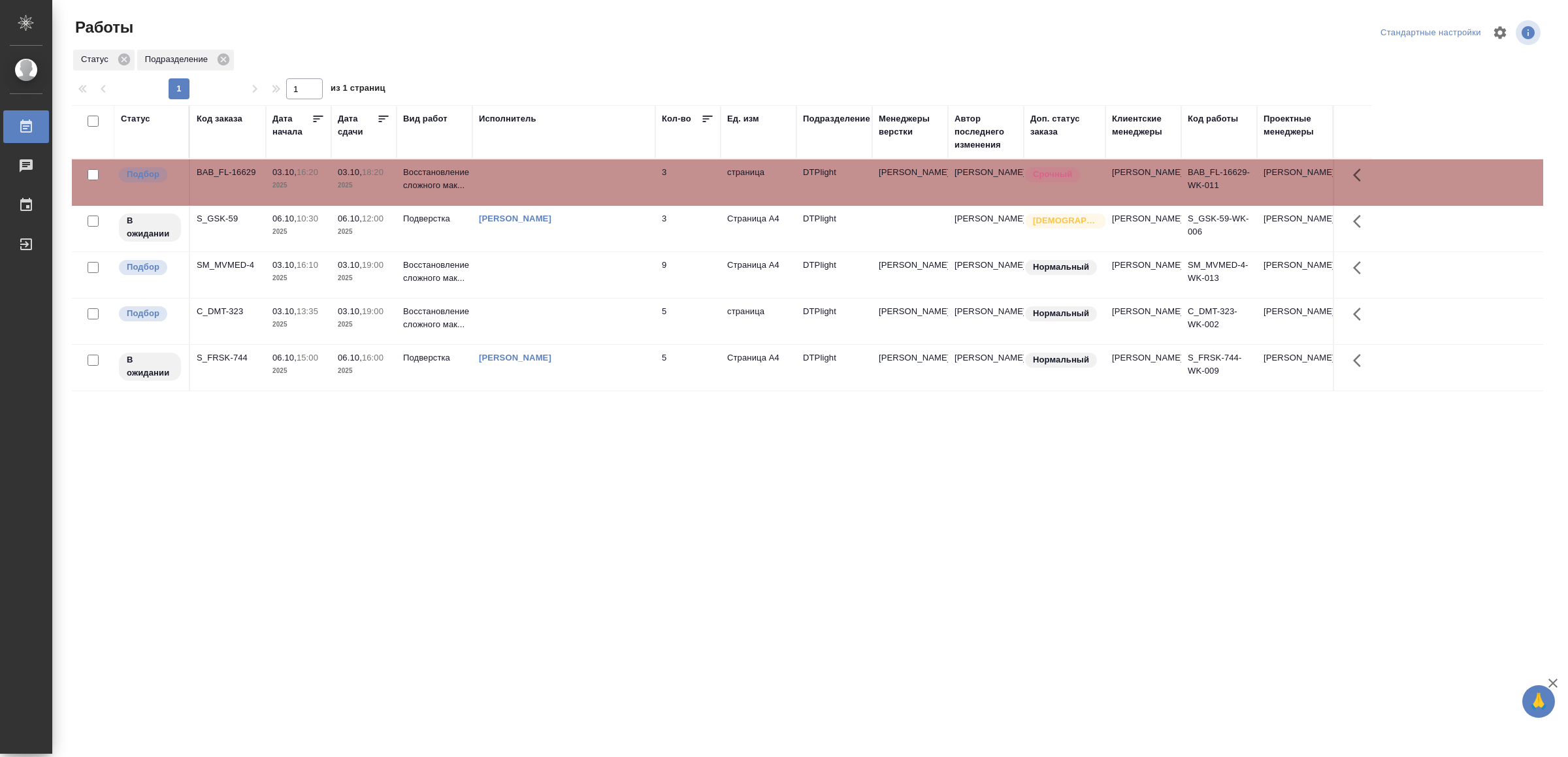
click at [619, 185] on td at bounding box center [564, 182] width 183 height 45
drag, startPoint x: 512, startPoint y: 542, endPoint x: 516, endPoint y: 536, distance: 7.2
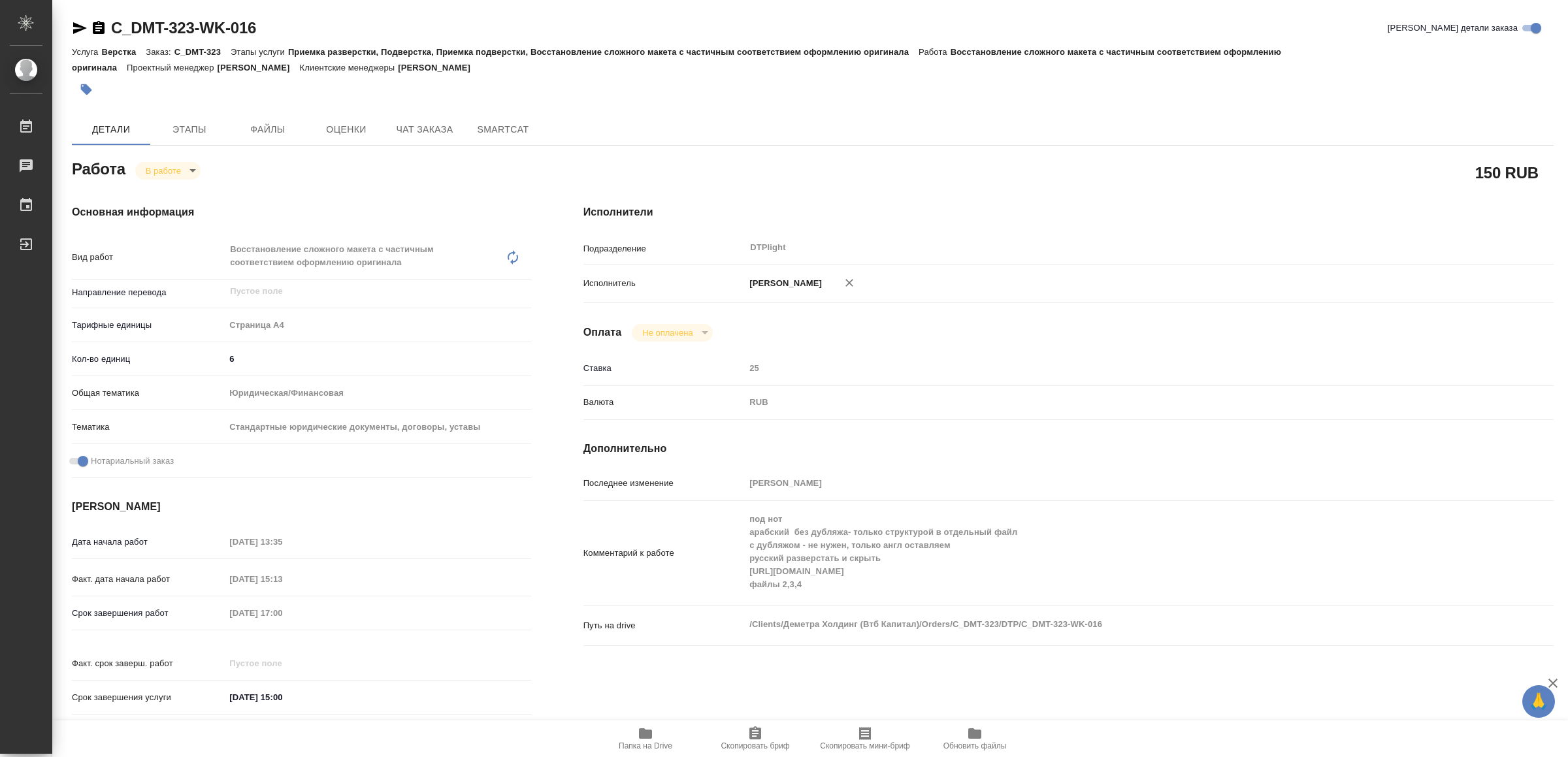
click at [75, 24] on icon "button" at bounding box center [80, 29] width 14 height 12
click at [165, 165] on body "🙏 .cls-1 fill:#fff; AWATERA Yamkovenko Vera Работы 0 Чаты График Выйти C_DMT-32…" at bounding box center [784, 378] width 1568 height 757
click at [180, 187] on button "Выполнен" at bounding box center [170, 192] width 47 height 15
type textarea "x"
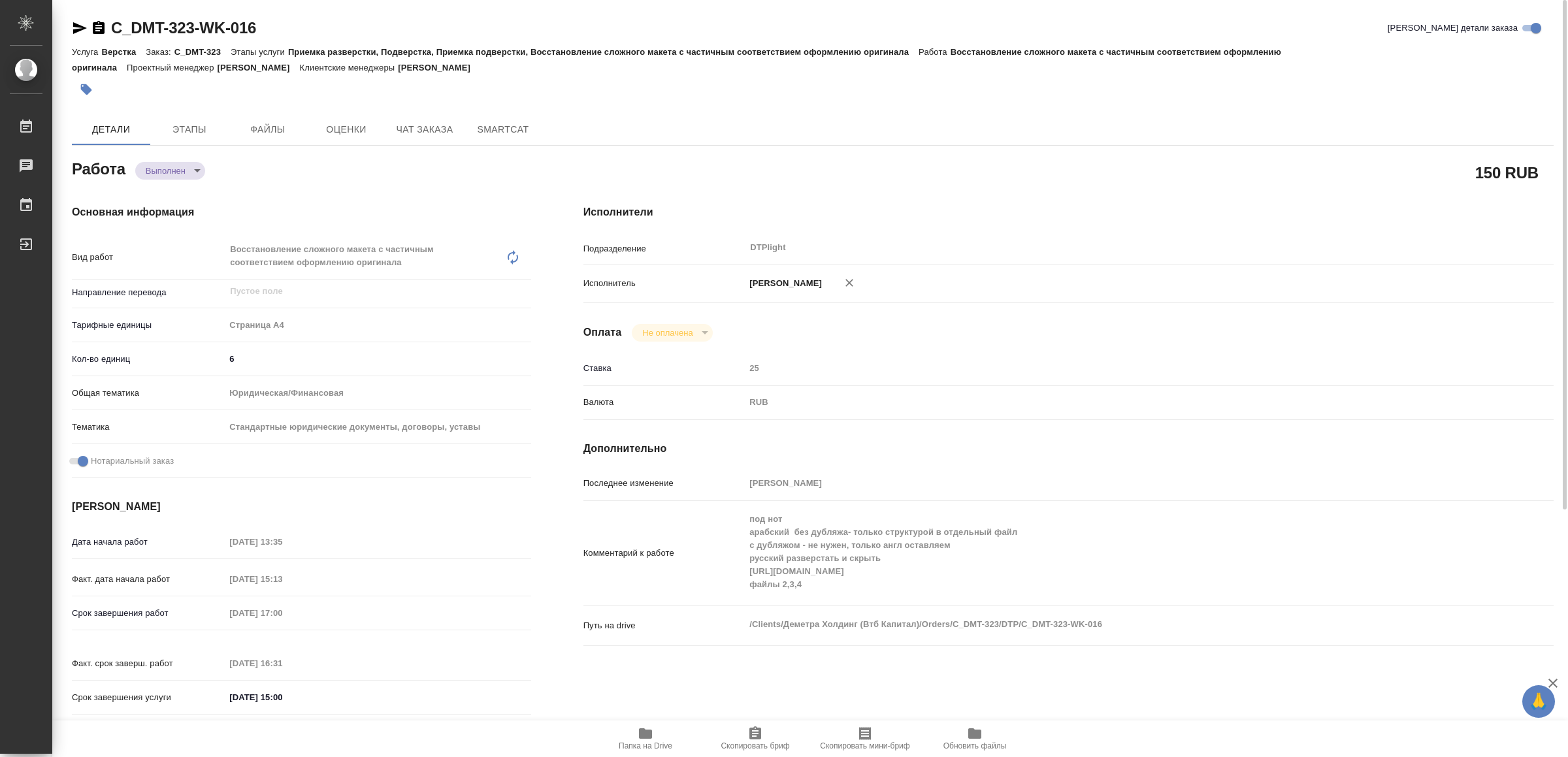
type textarea "x"
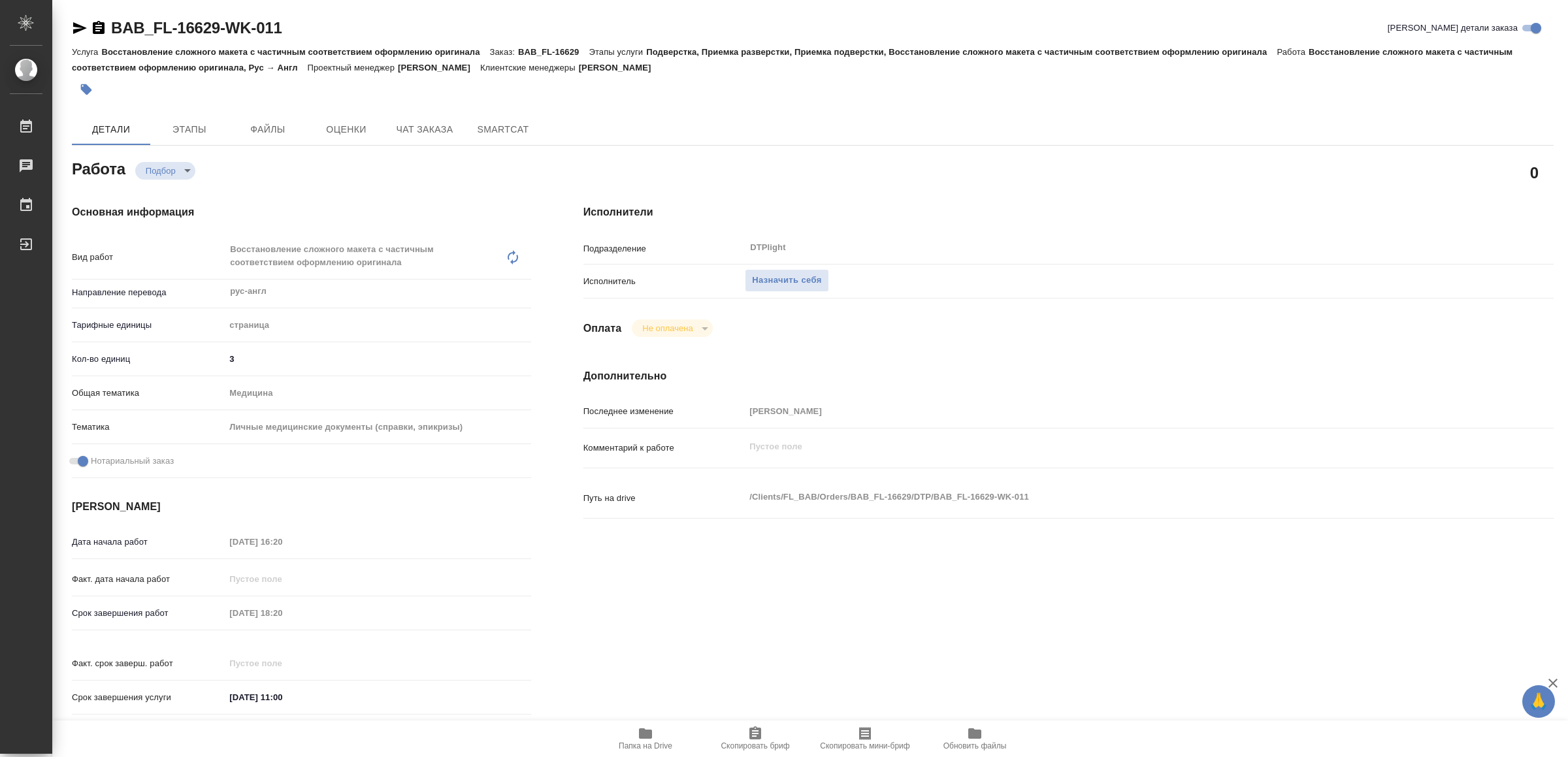
click at [639, 734] on icon "button" at bounding box center [645, 733] width 13 height 11
click at [781, 283] on span "Назначить себя" at bounding box center [787, 280] width 69 height 15
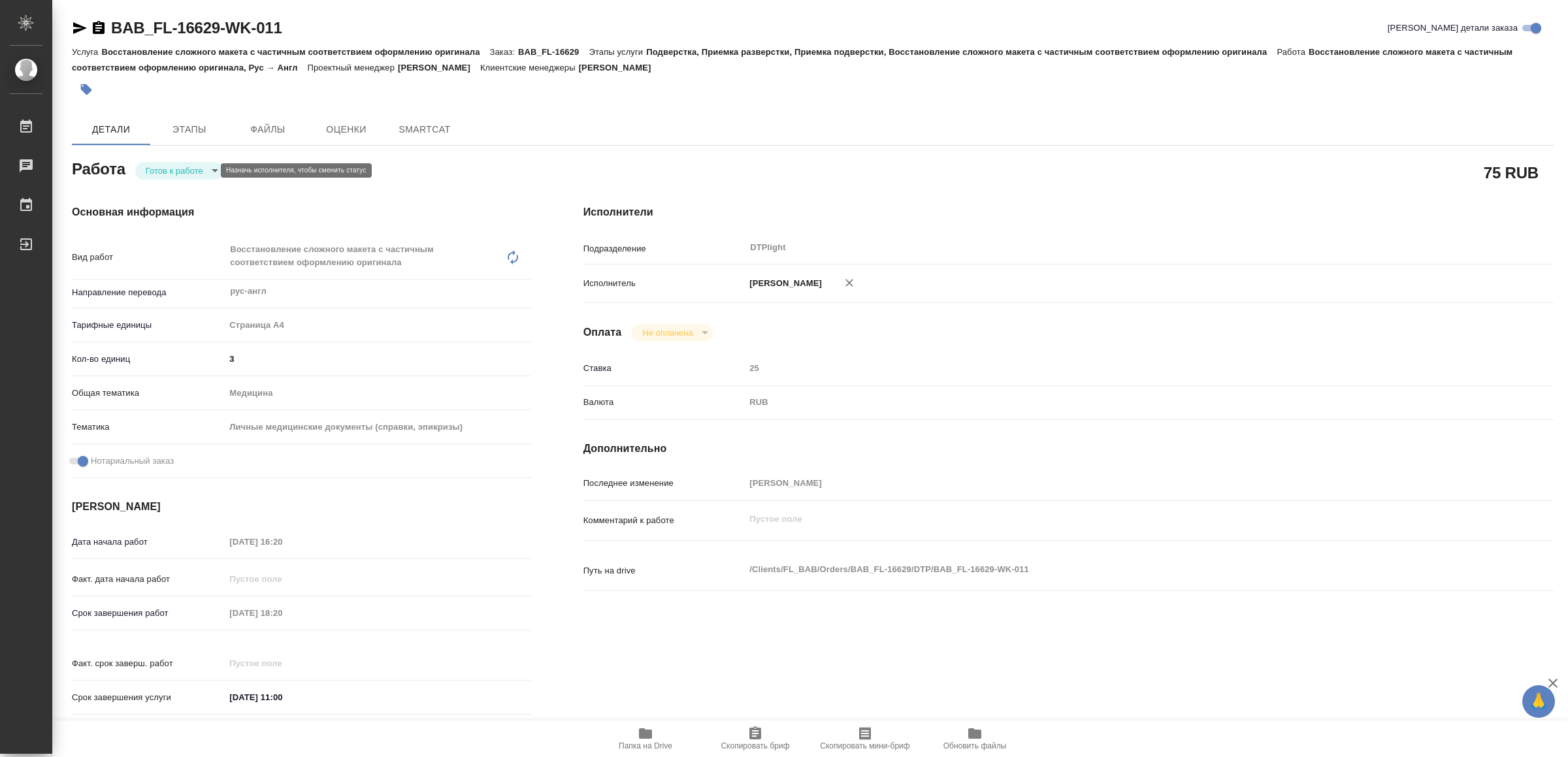
click at [181, 170] on body "🙏 .cls-1 fill:#fff; AWATERA Yamkovenko [PERSON_NAME] Работы Чаты График Выйти B…" at bounding box center [784, 378] width 1568 height 757
click at [181, 170] on button "В работе" at bounding box center [168, 170] width 43 height 15
type textarea "x"
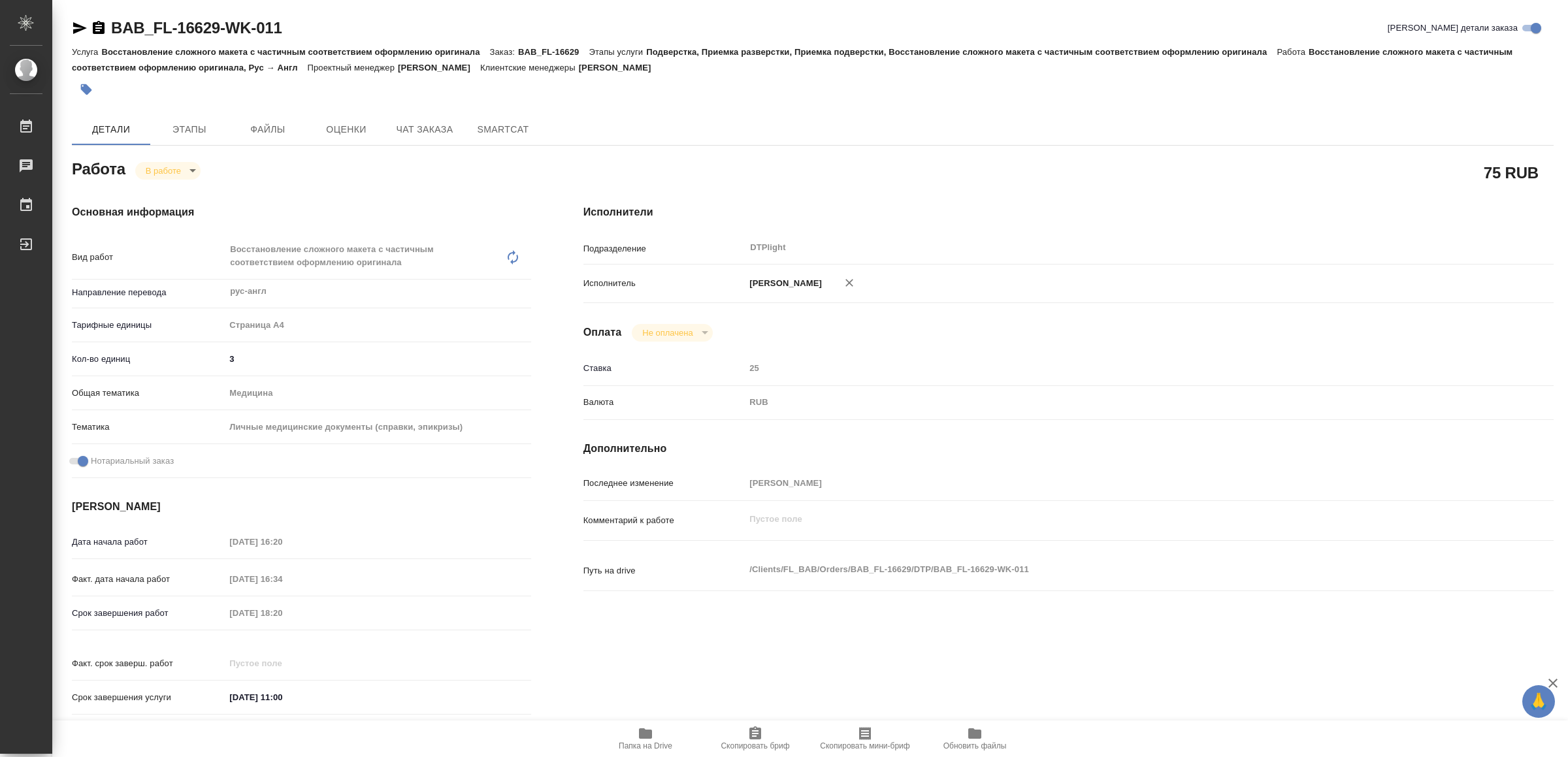
type textarea "x"
click at [77, 27] on icon "button" at bounding box center [80, 29] width 14 height 12
type textarea "x"
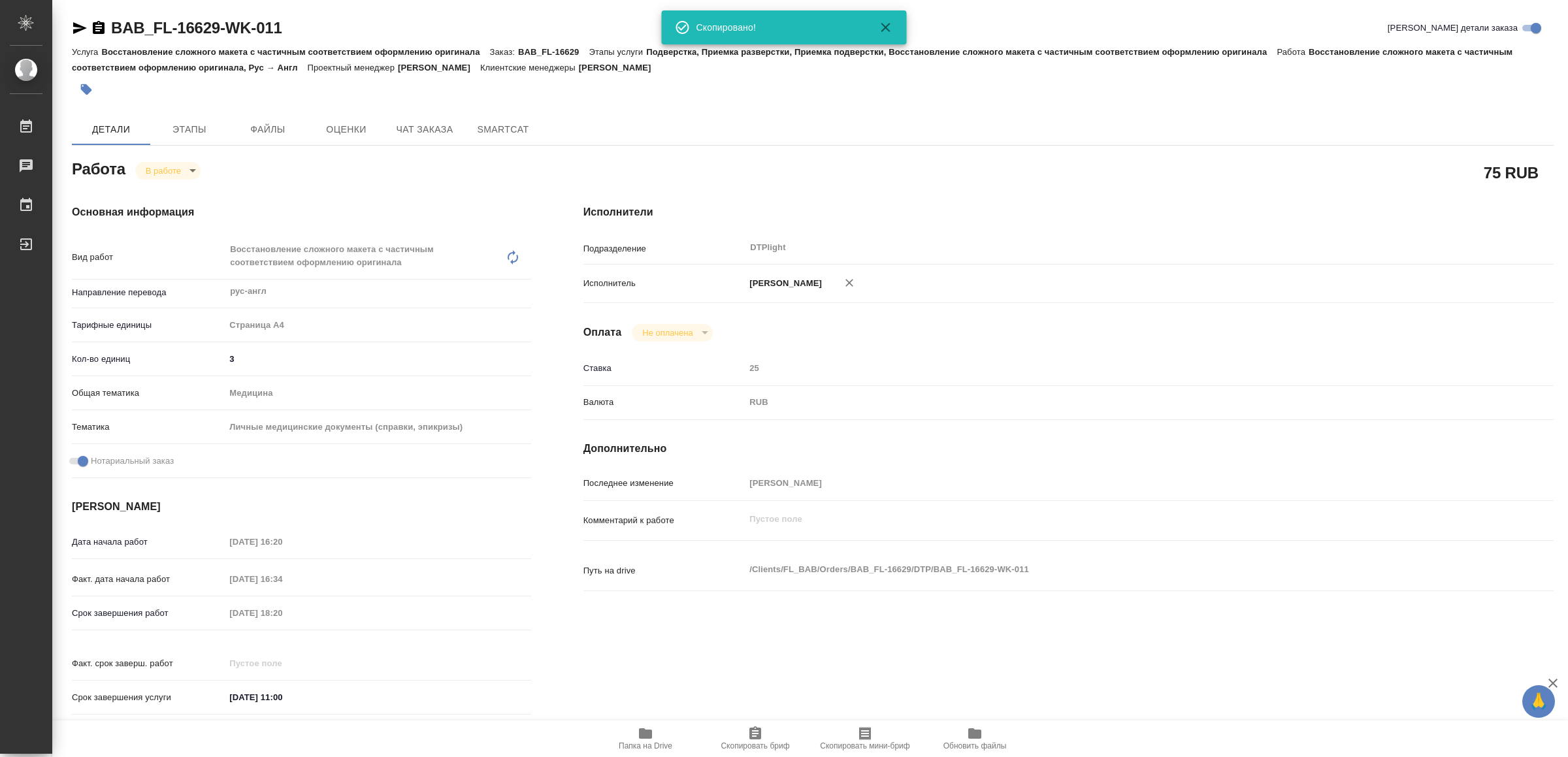
type textarea "x"
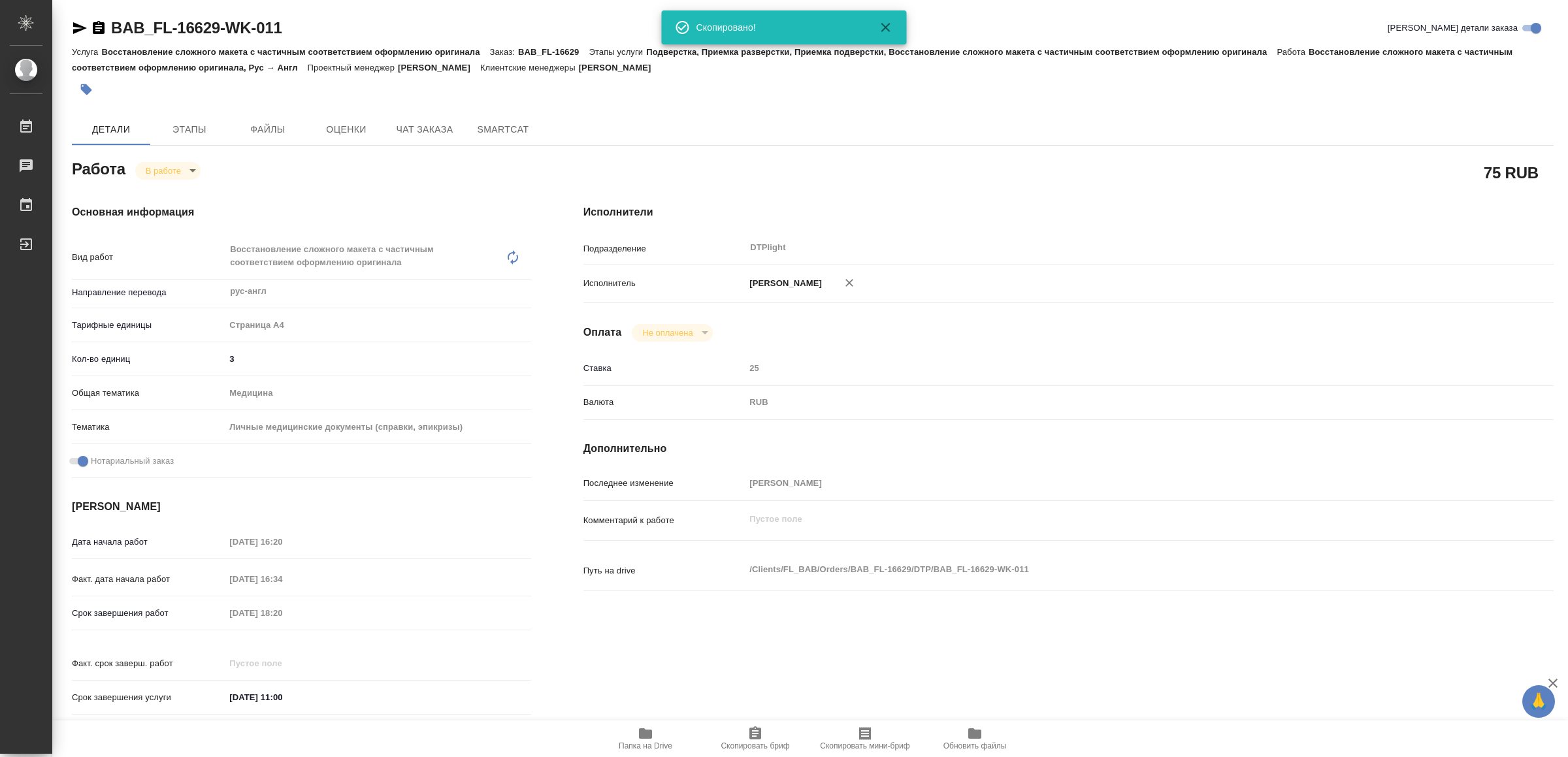
type textarea "x"
click at [647, 732] on icon "button" at bounding box center [645, 733] width 13 height 11
click at [81, 33] on icon "button" at bounding box center [80, 29] width 16 height 16
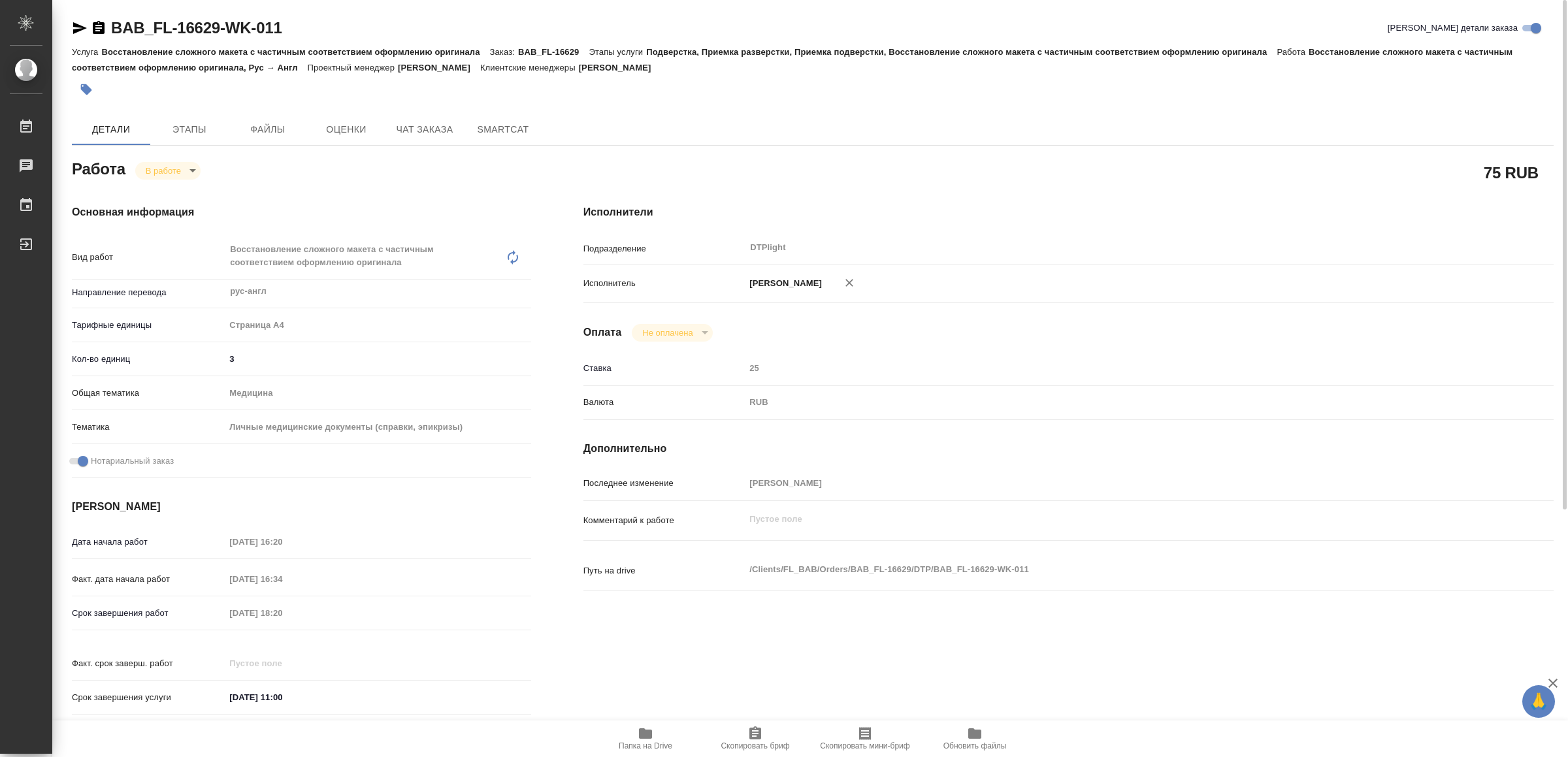
click at [181, 161] on body "🙏 .cls-1 fill:#fff; AWATERA Yamkovenko Vera Работы 0 Чаты График Выйти BAB_FL-1…" at bounding box center [784, 378] width 1568 height 757
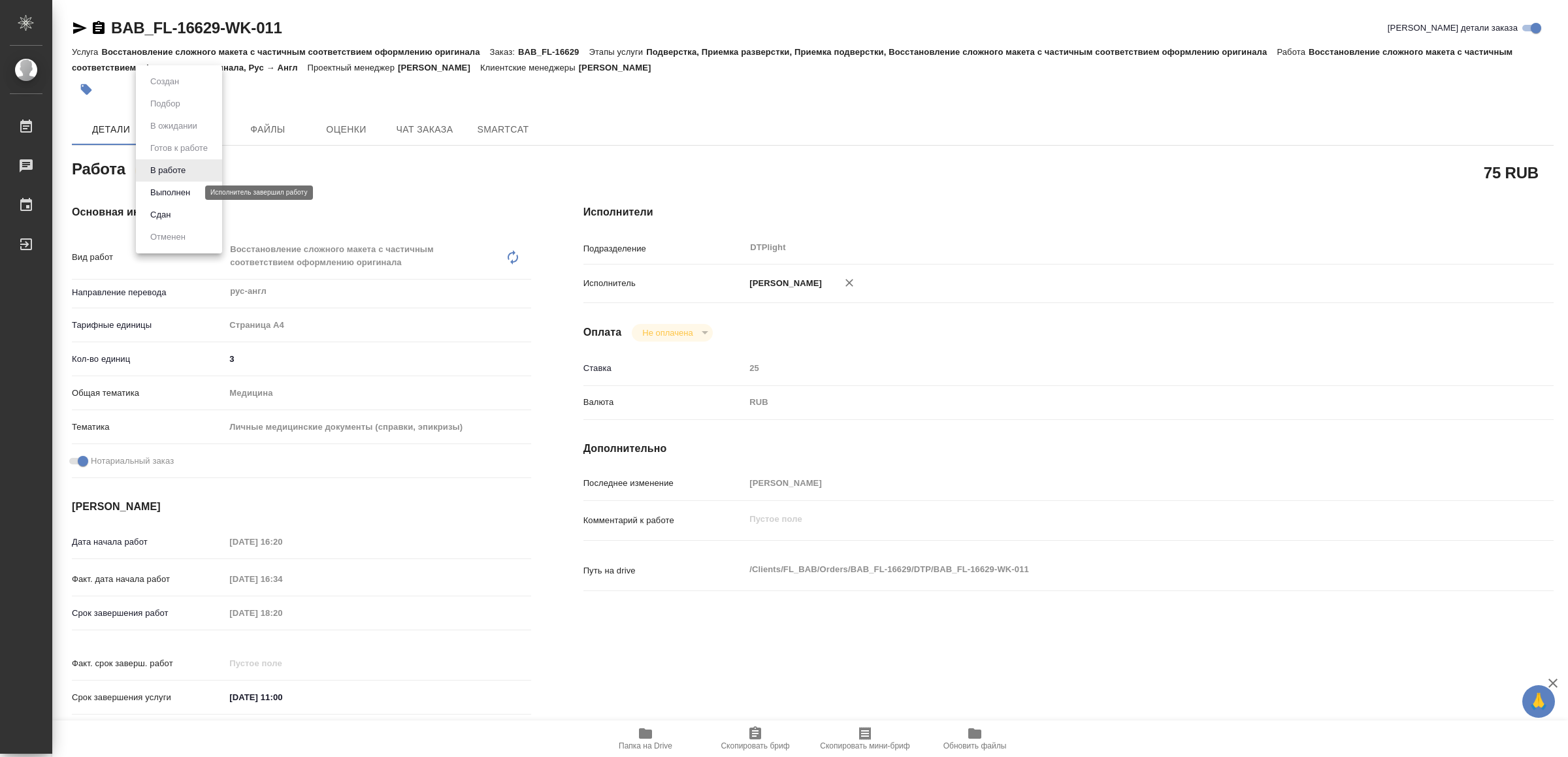
click at [188, 190] on button "Выполнен" at bounding box center [170, 192] width 47 height 15
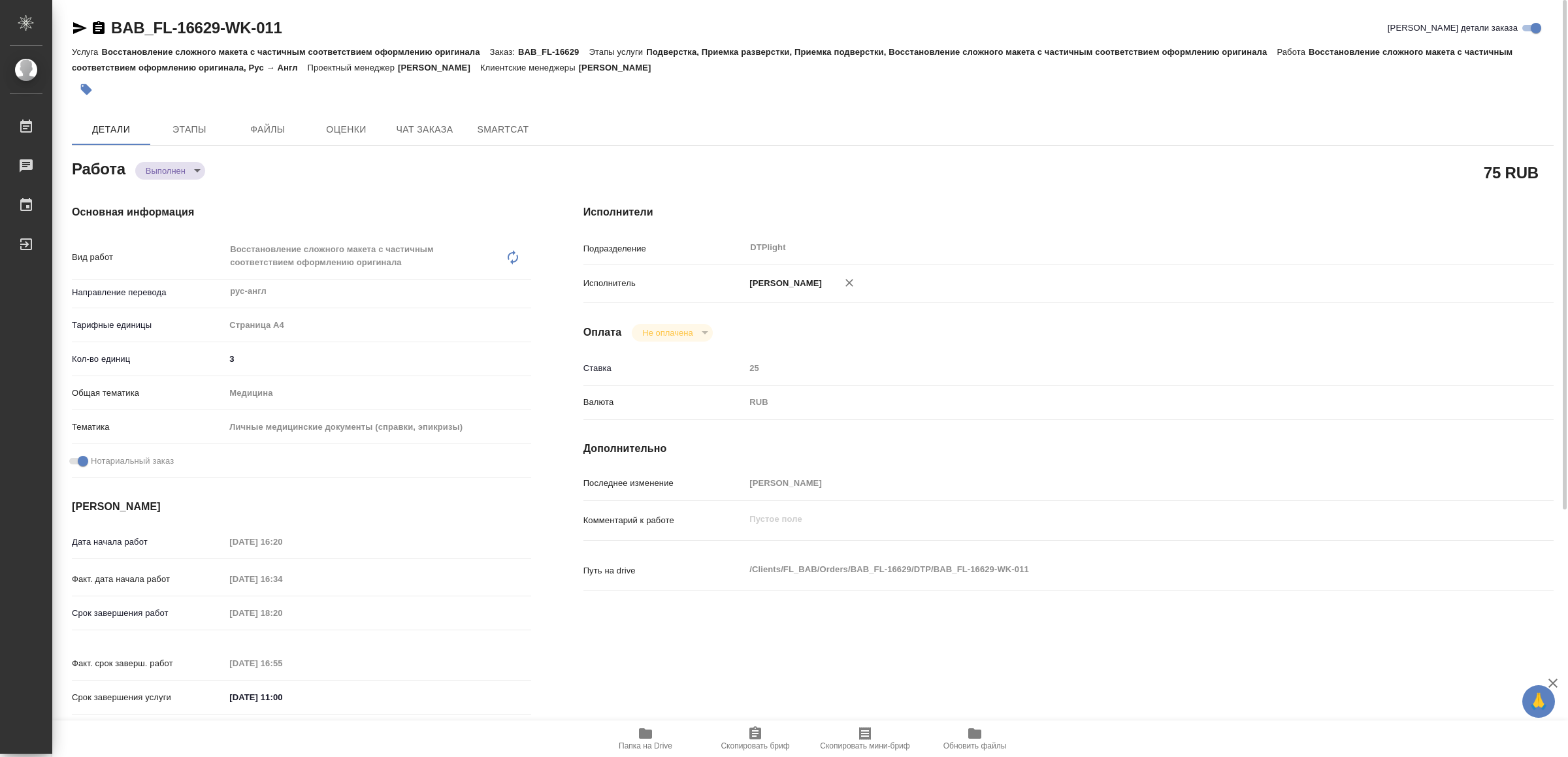
type textarea "x"
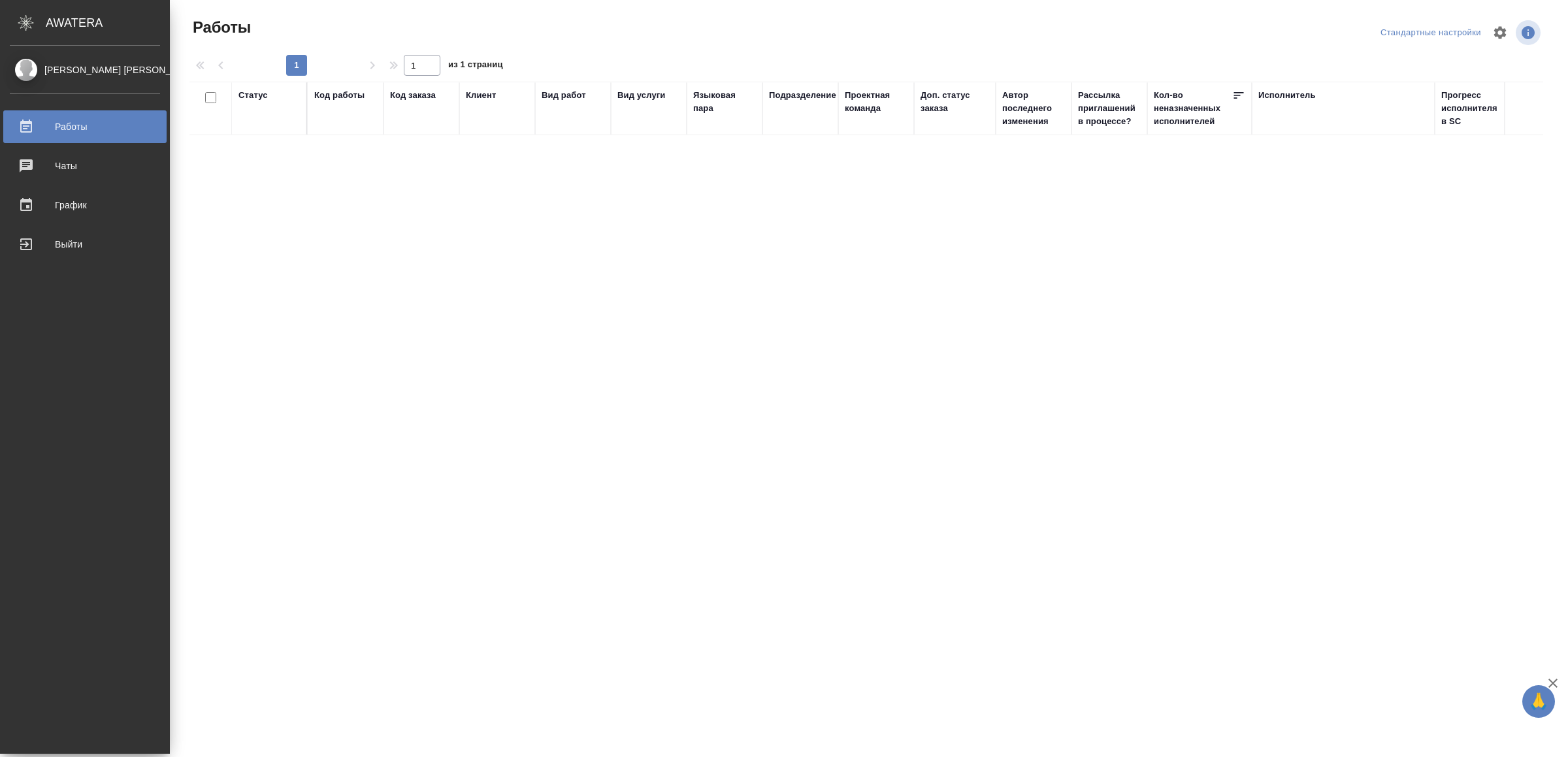
click at [27, 240] on div "Выйти" at bounding box center [85, 244] width 151 height 20
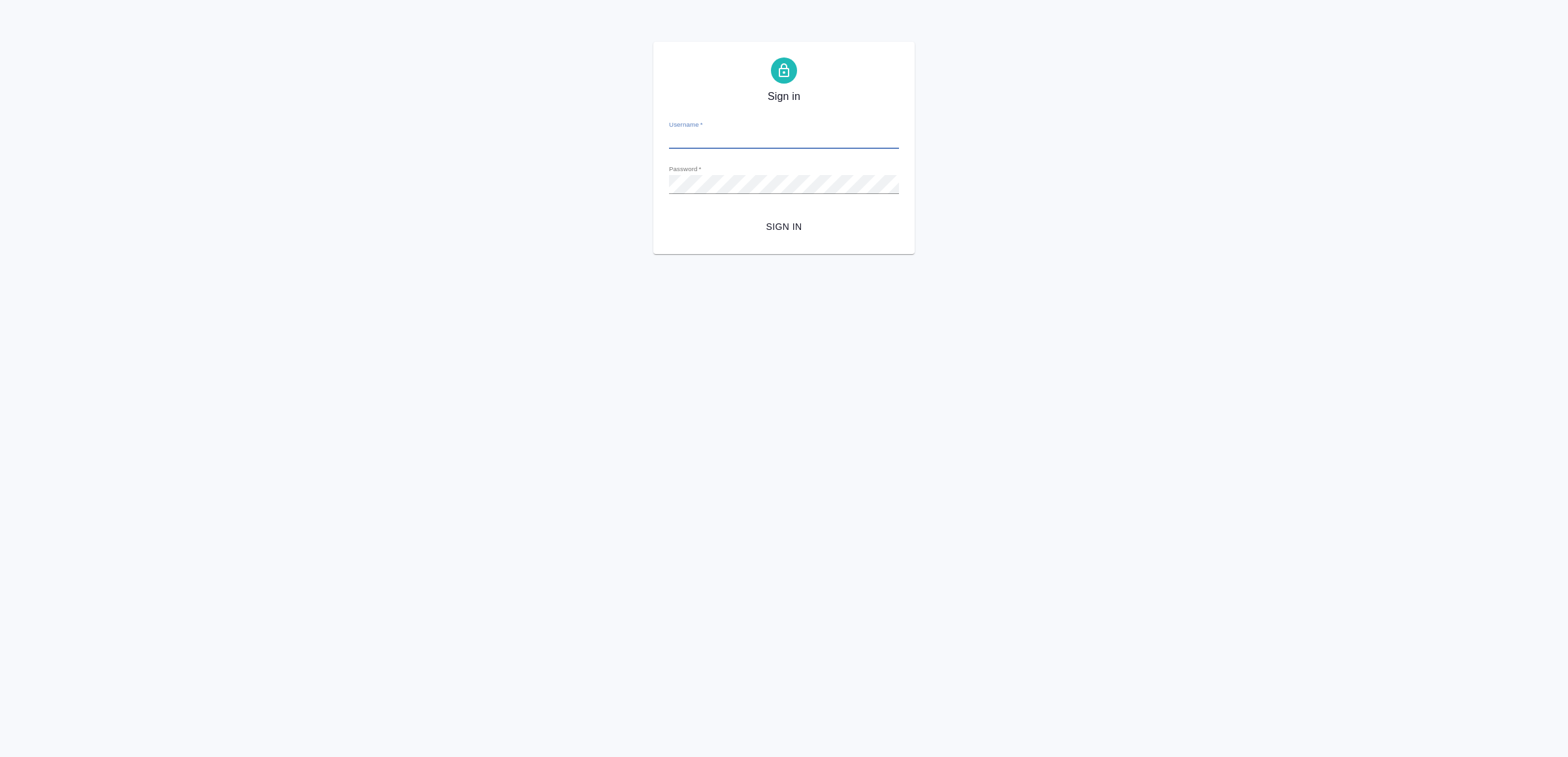
type input "[EMAIL_ADDRESS][DOMAIN_NAME]"
click at [774, 222] on span "Sign in" at bounding box center [784, 226] width 209 height 17
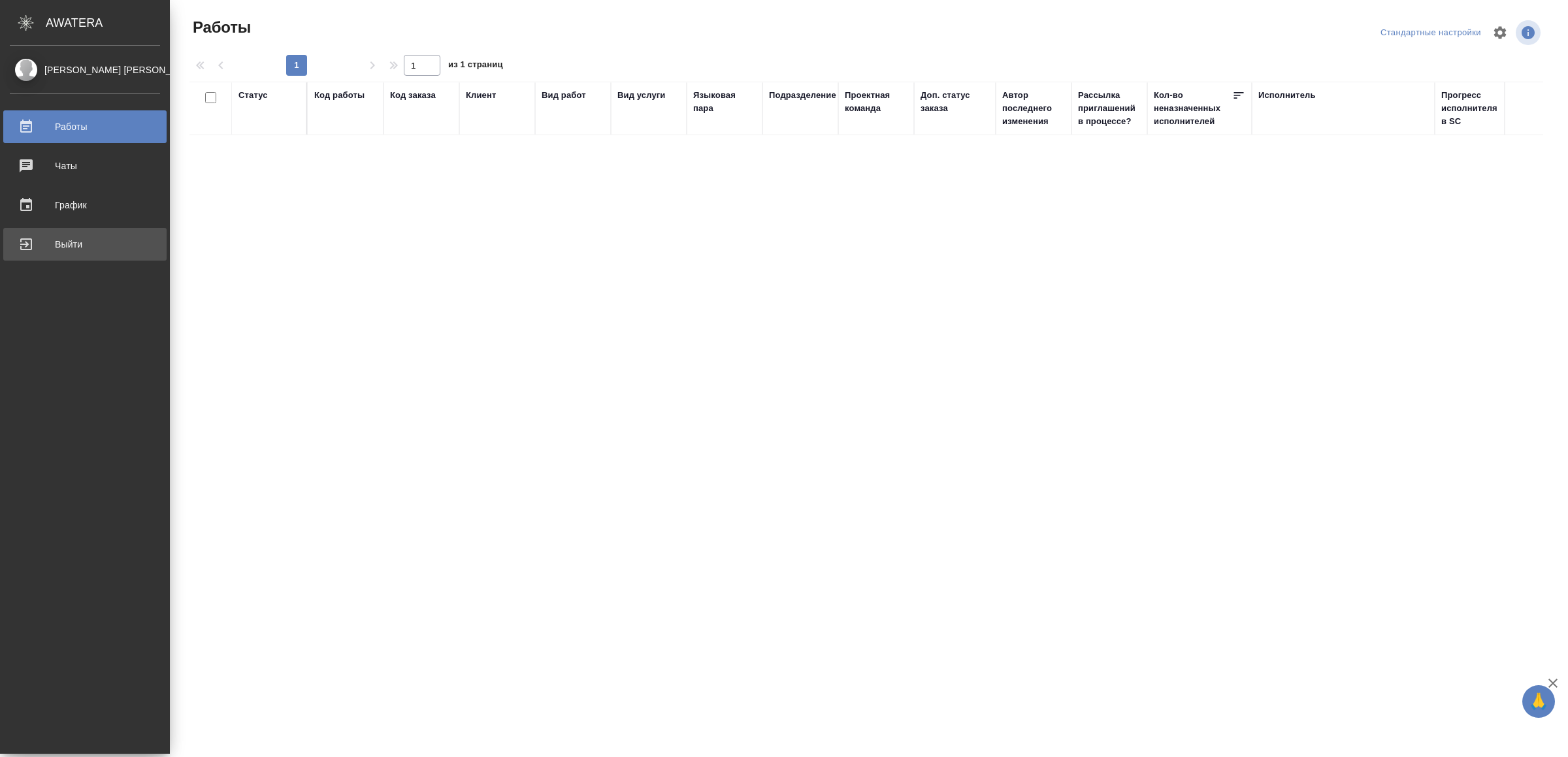
click at [37, 253] on div "Выйти" at bounding box center [85, 244] width 151 height 20
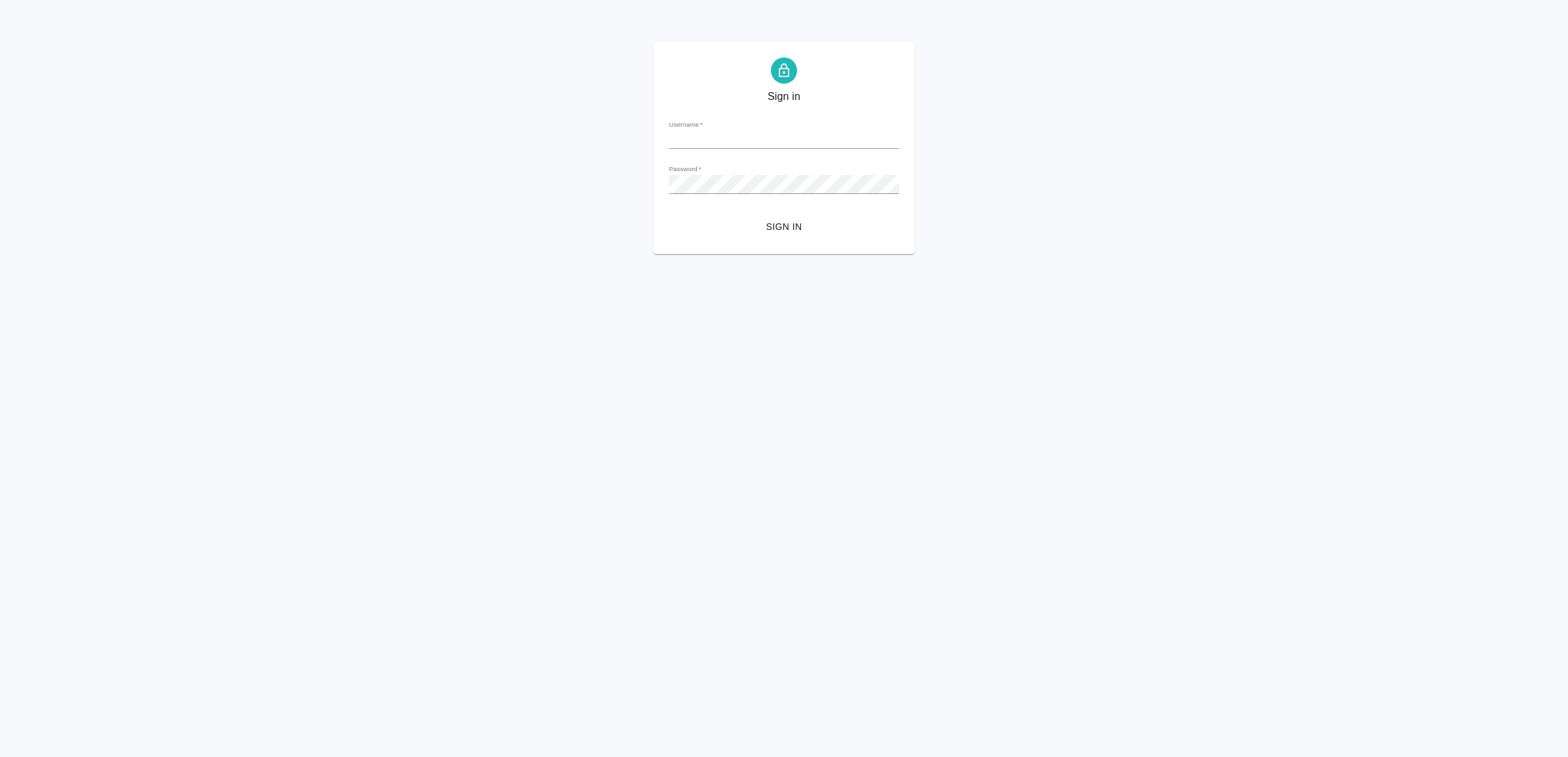
type input "[EMAIL_ADDRESS][DOMAIN_NAME]"
click at [824, 226] on span "Sign in" at bounding box center [784, 226] width 209 height 17
